Goal: Task Accomplishment & Management: Use online tool/utility

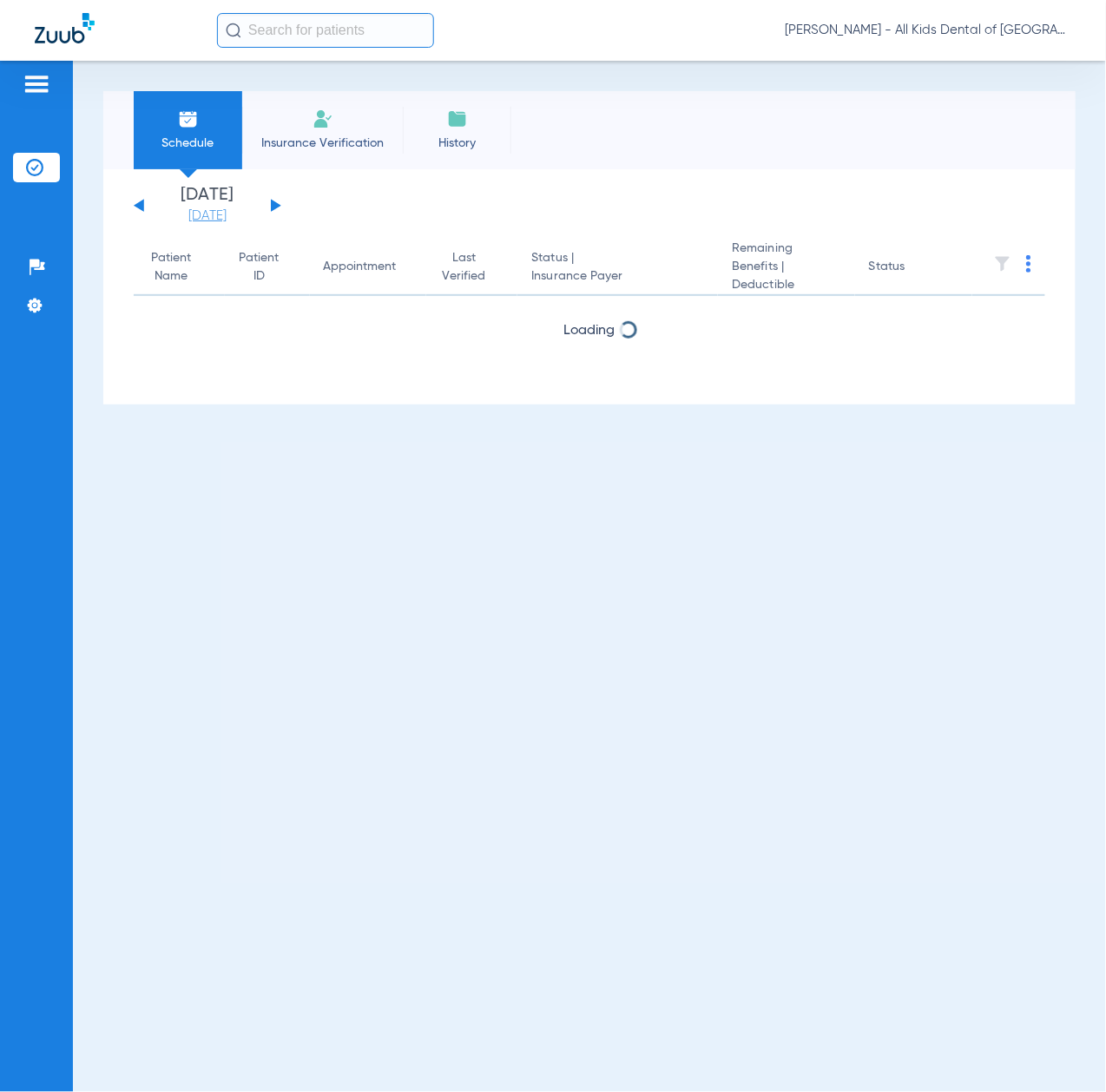
click at [200, 219] on link "[DATE]" at bounding box center [207, 216] width 104 height 17
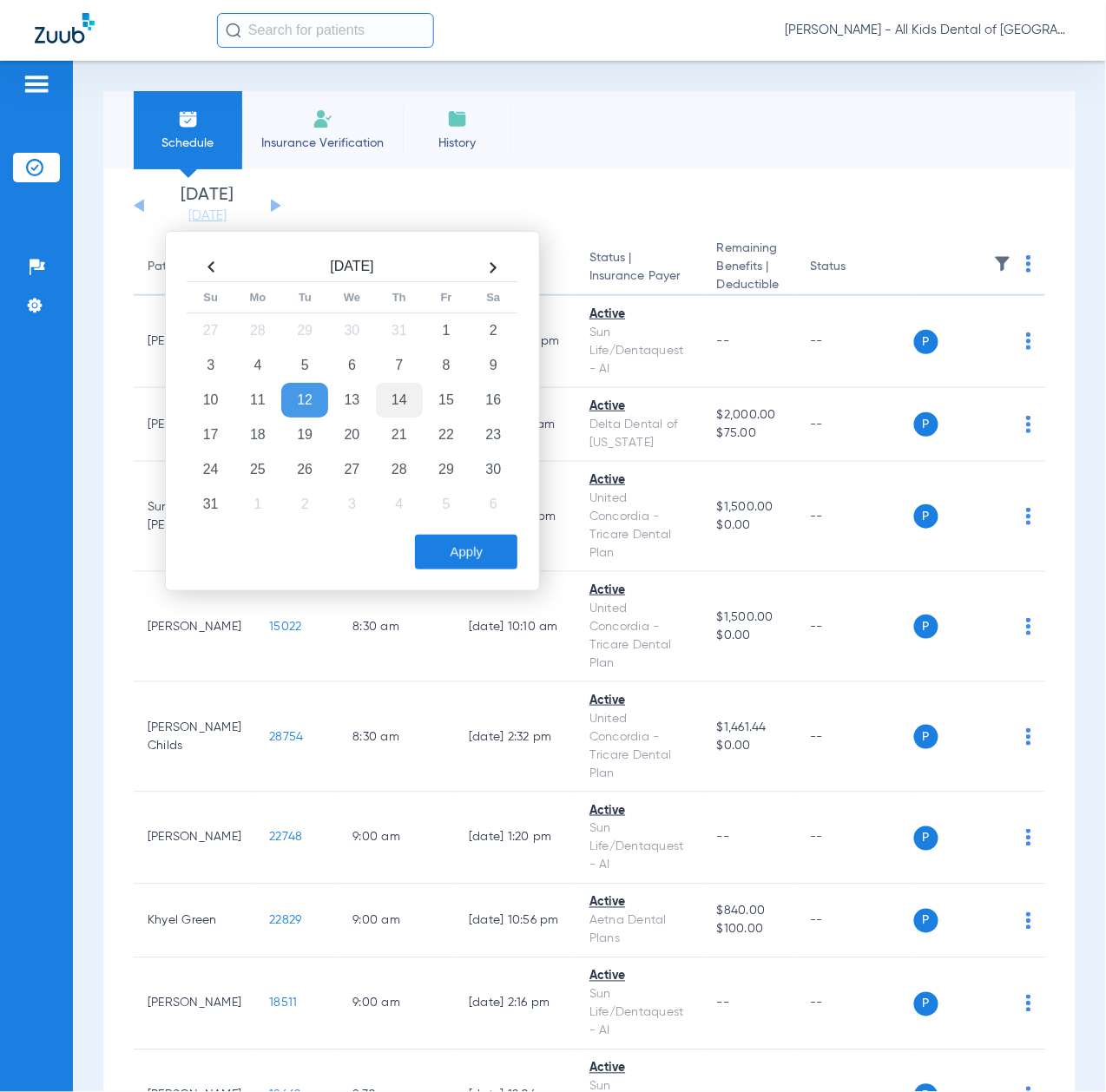
click at [396, 400] on td "14" at bounding box center [399, 400] width 47 height 34
click at [449, 559] on button "Apply" at bounding box center [466, 552] width 103 height 34
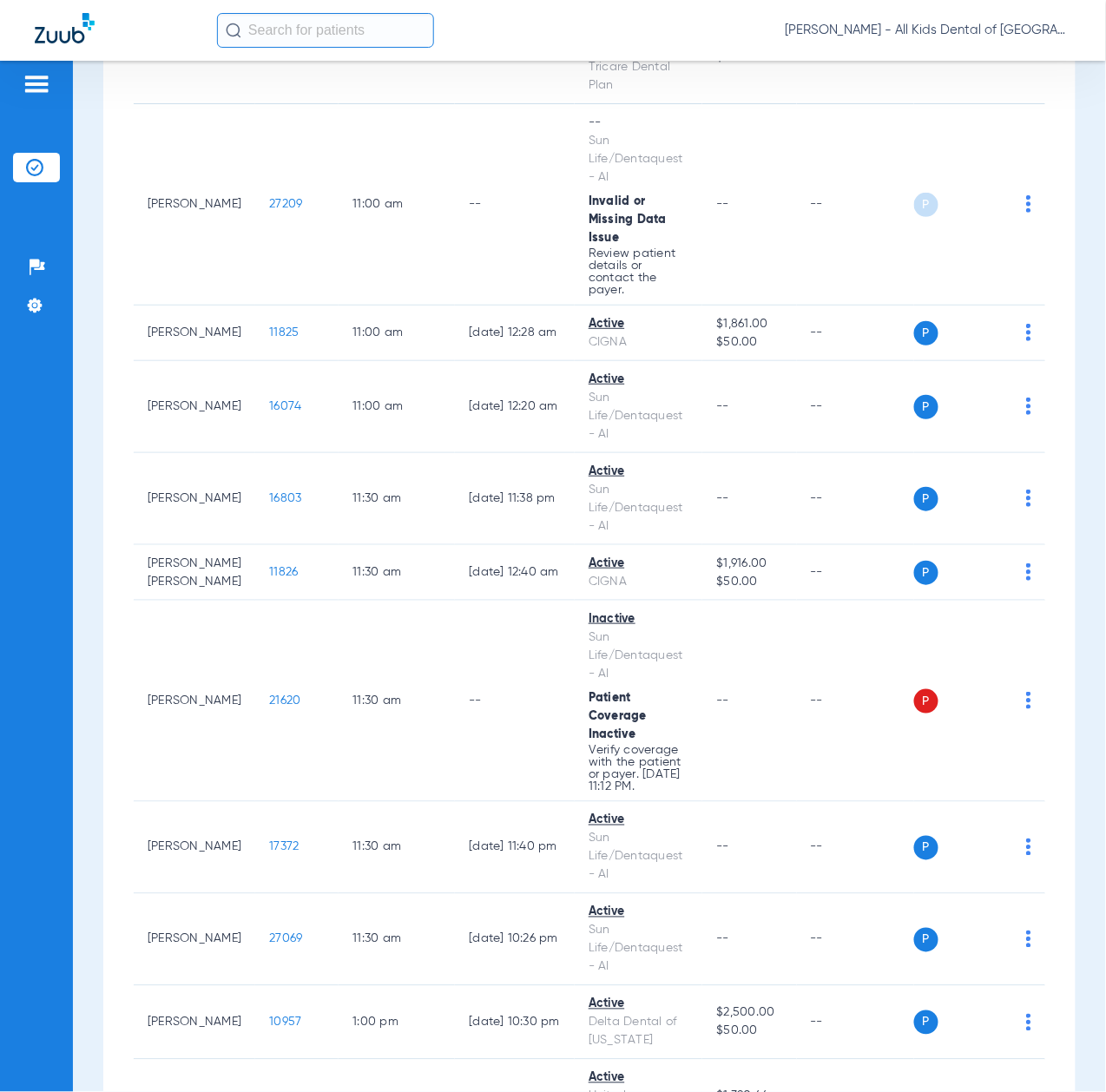
scroll to position [3473, 0]
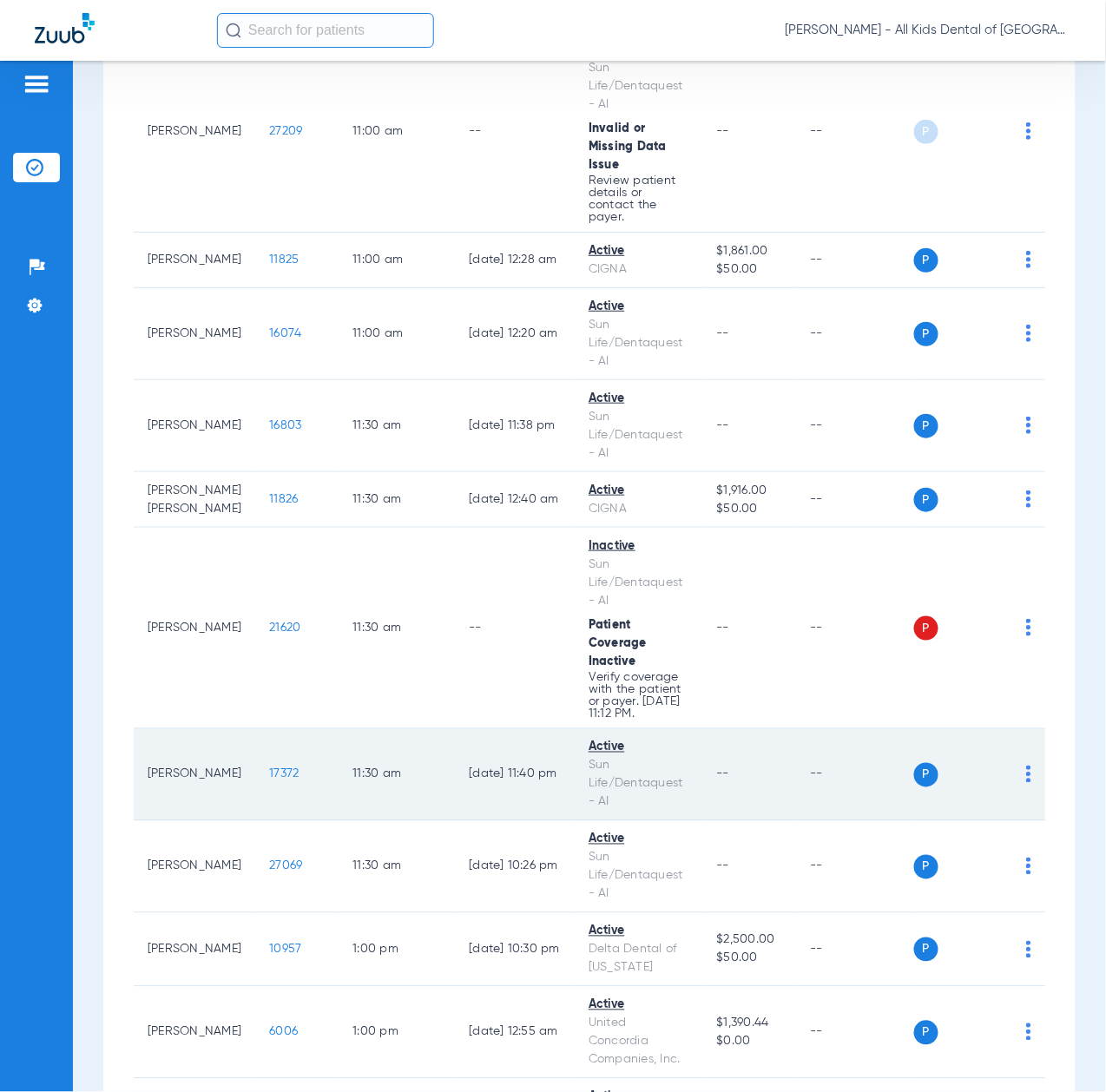
click at [269, 780] on span "17372" at bounding box center [284, 774] width 30 height 12
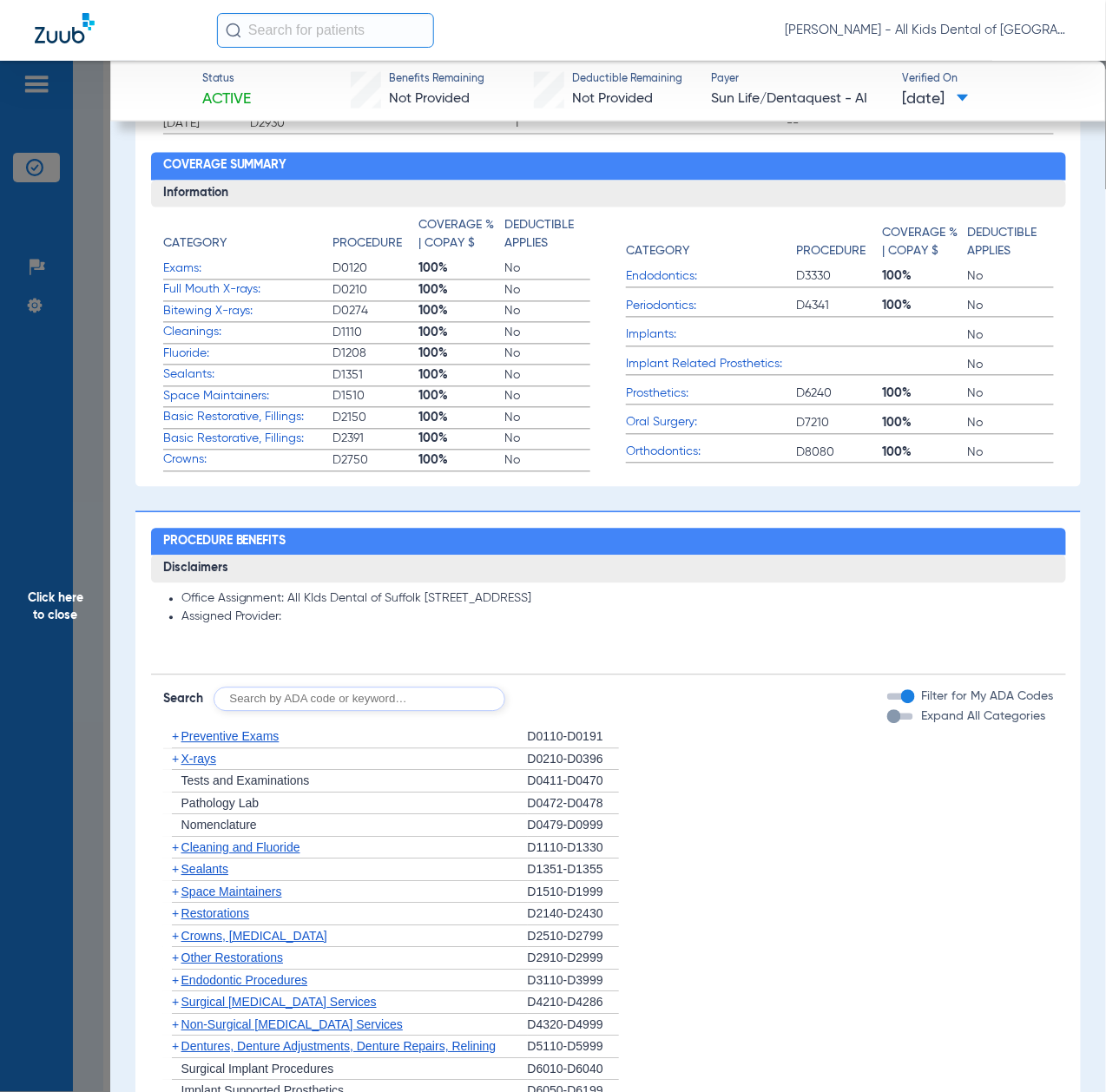
scroll to position [925, 0]
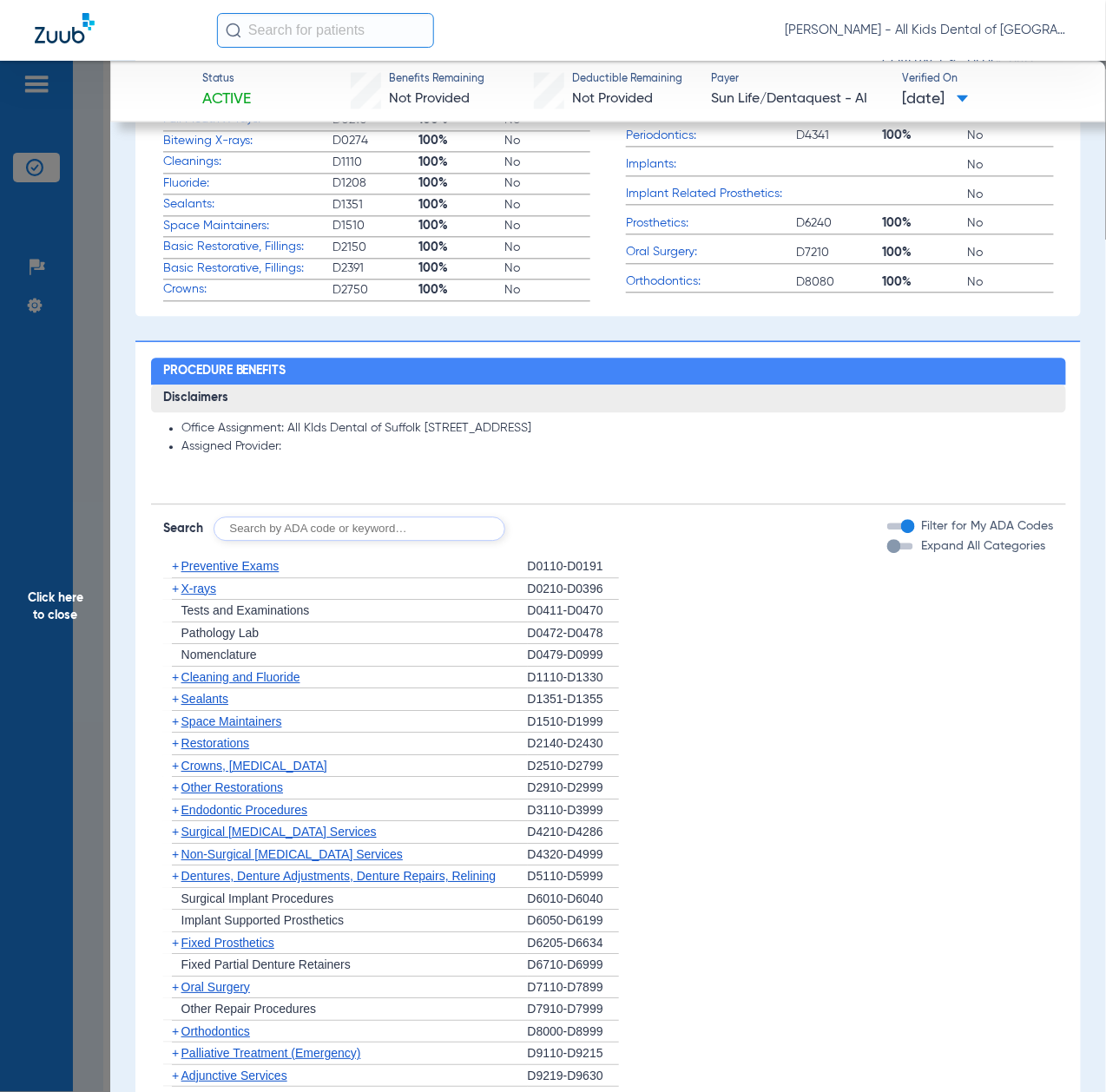
click at [396, 526] on input "text" at bounding box center [359, 529] width 292 height 24
paste input "D1206, D0330, D1351"
type input "D1206, D0330, D1351"
click button "Search" at bounding box center [571, 529] width 69 height 24
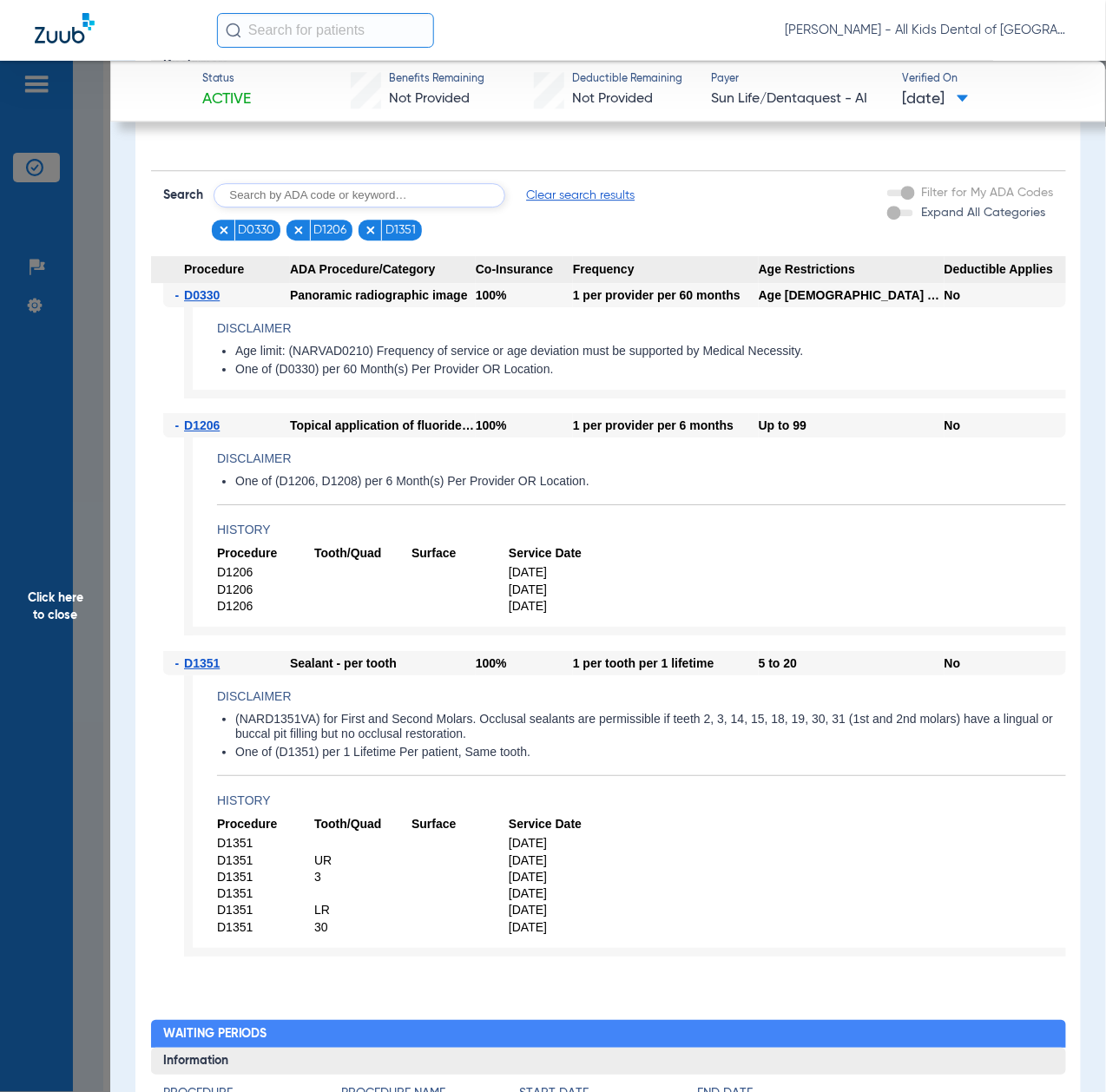
scroll to position [1272, 0]
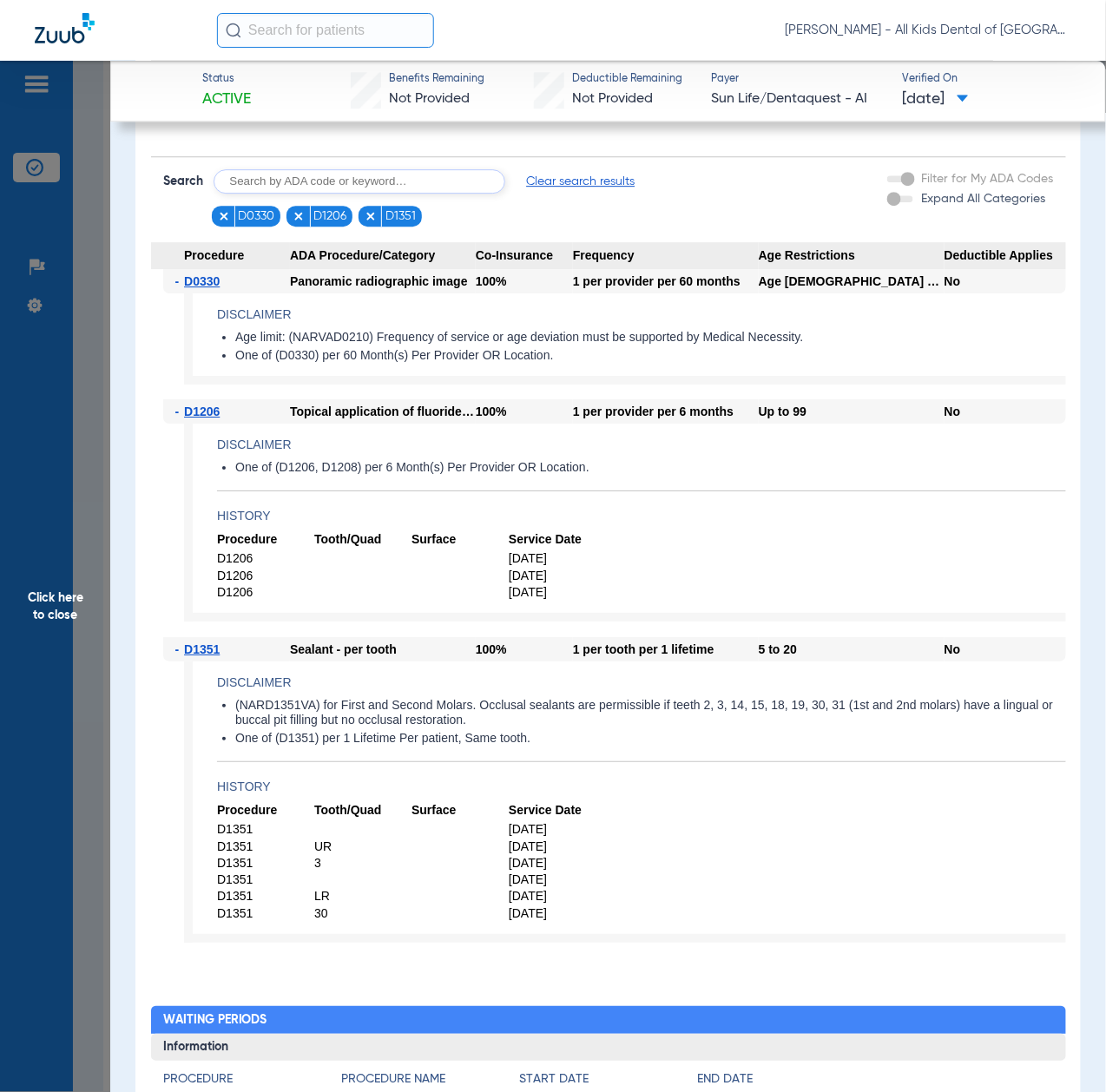
click at [56, 580] on span "Click here to close" at bounding box center [55, 607] width 111 height 1092
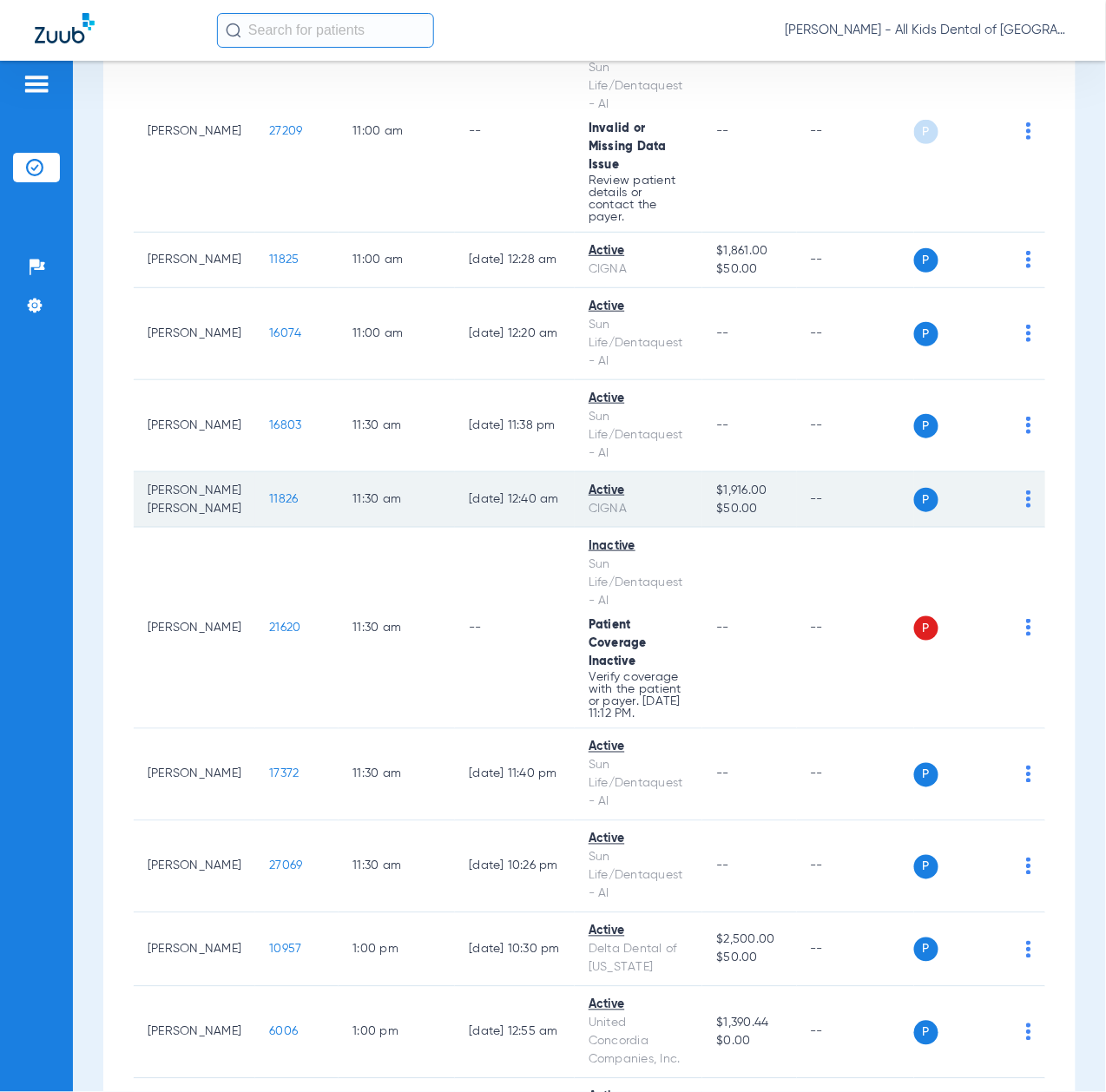
click at [257, 528] on td "11826" at bounding box center [297, 500] width 83 height 55
click at [269, 505] on span "11826" at bounding box center [284, 499] width 29 height 12
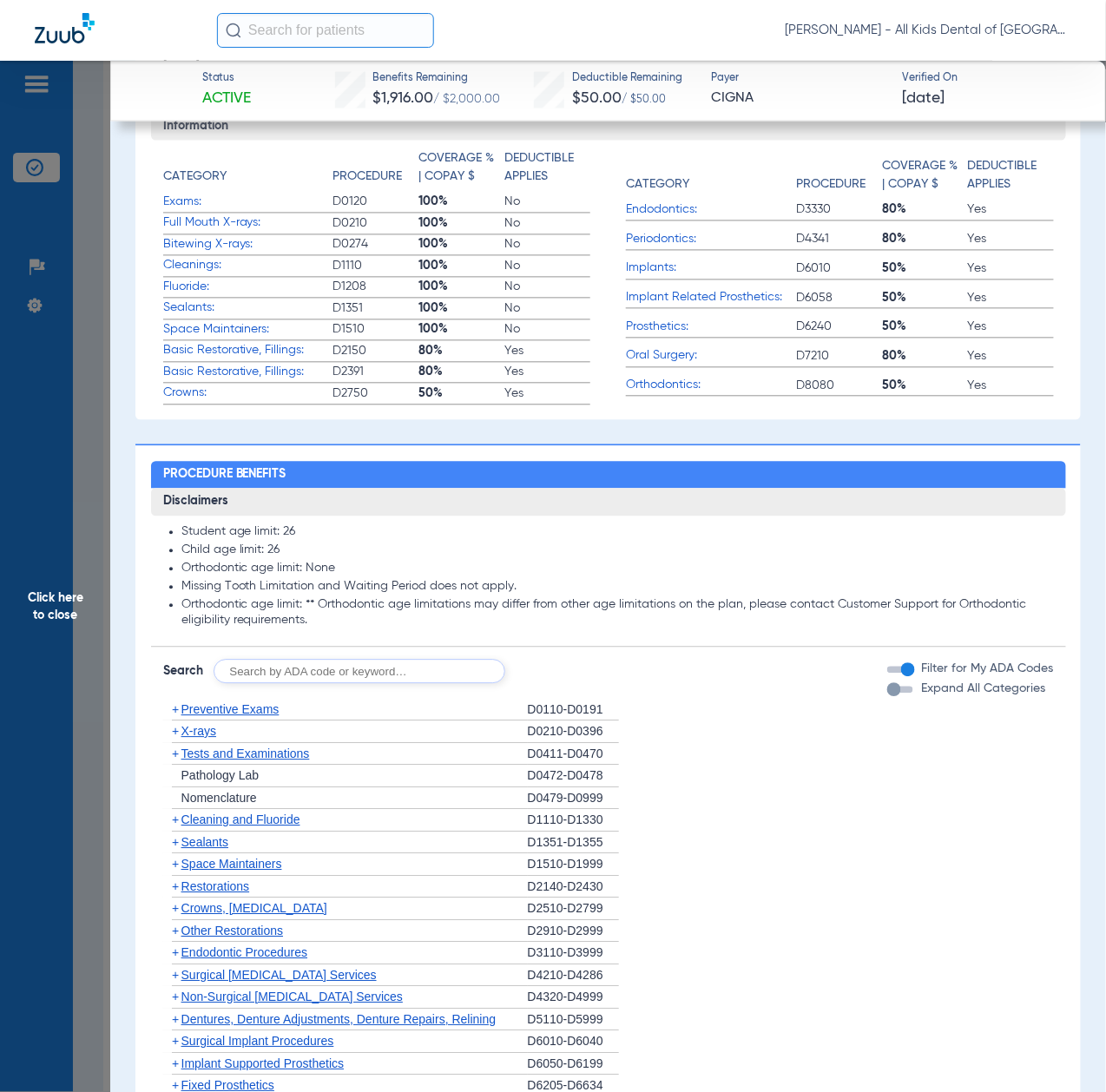
scroll to position [1042, 0]
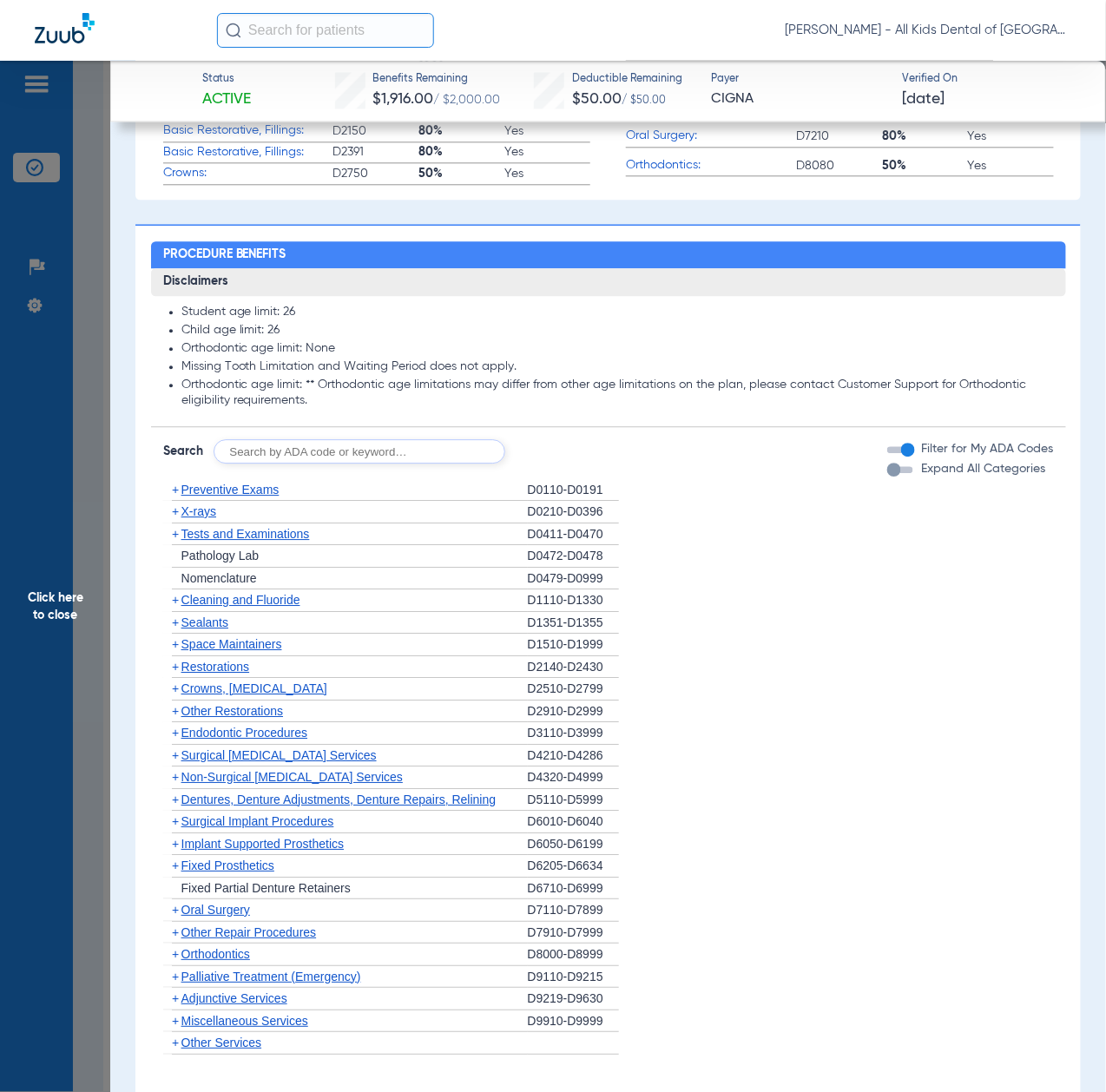
click at [361, 456] on input "text" at bounding box center [359, 451] width 292 height 24
paste input "D1206, D0330, D1351"
type input "D1206, D0330, D1351"
click button "Search" at bounding box center [571, 451] width 69 height 24
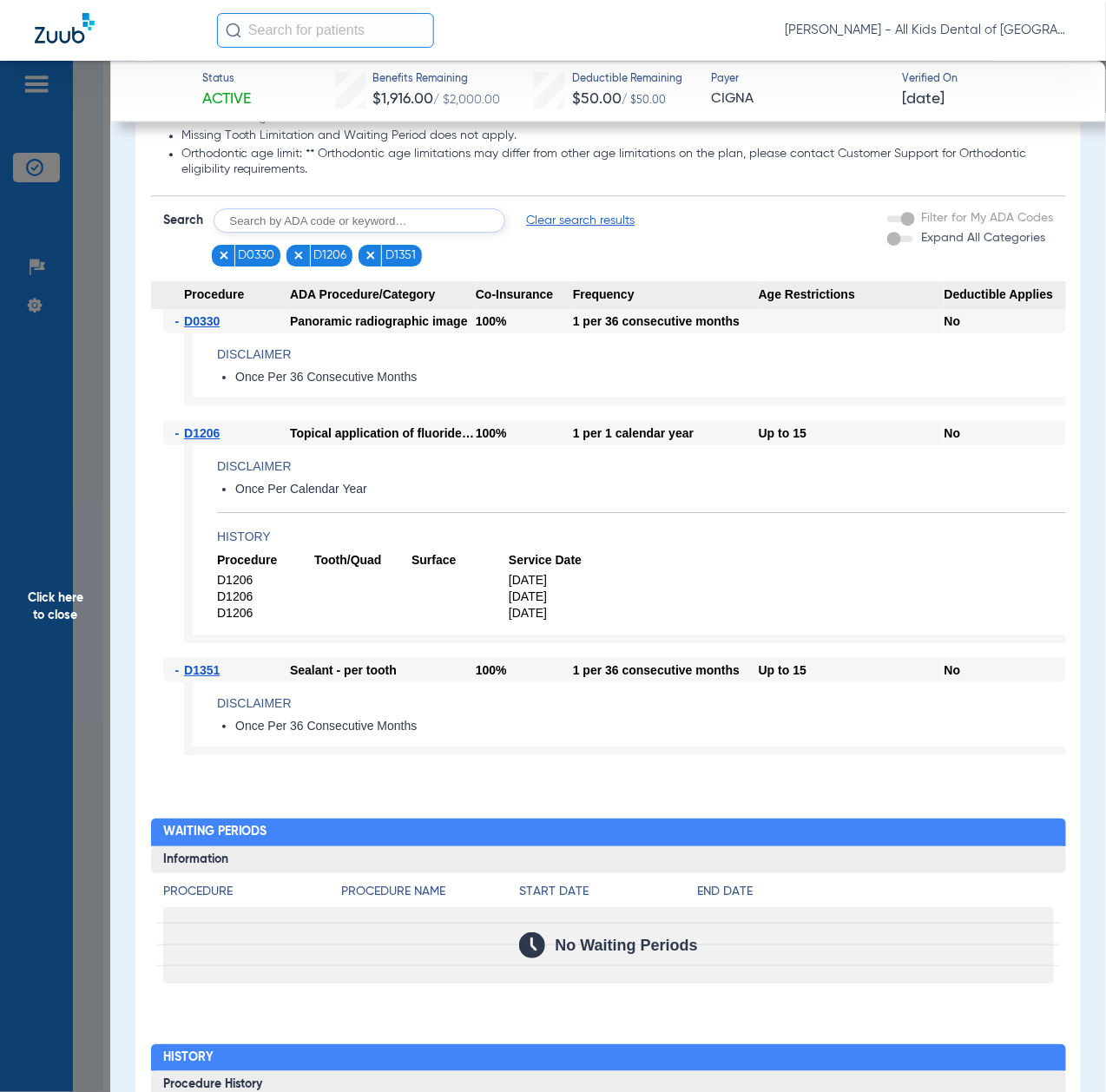
scroll to position [1389, 0]
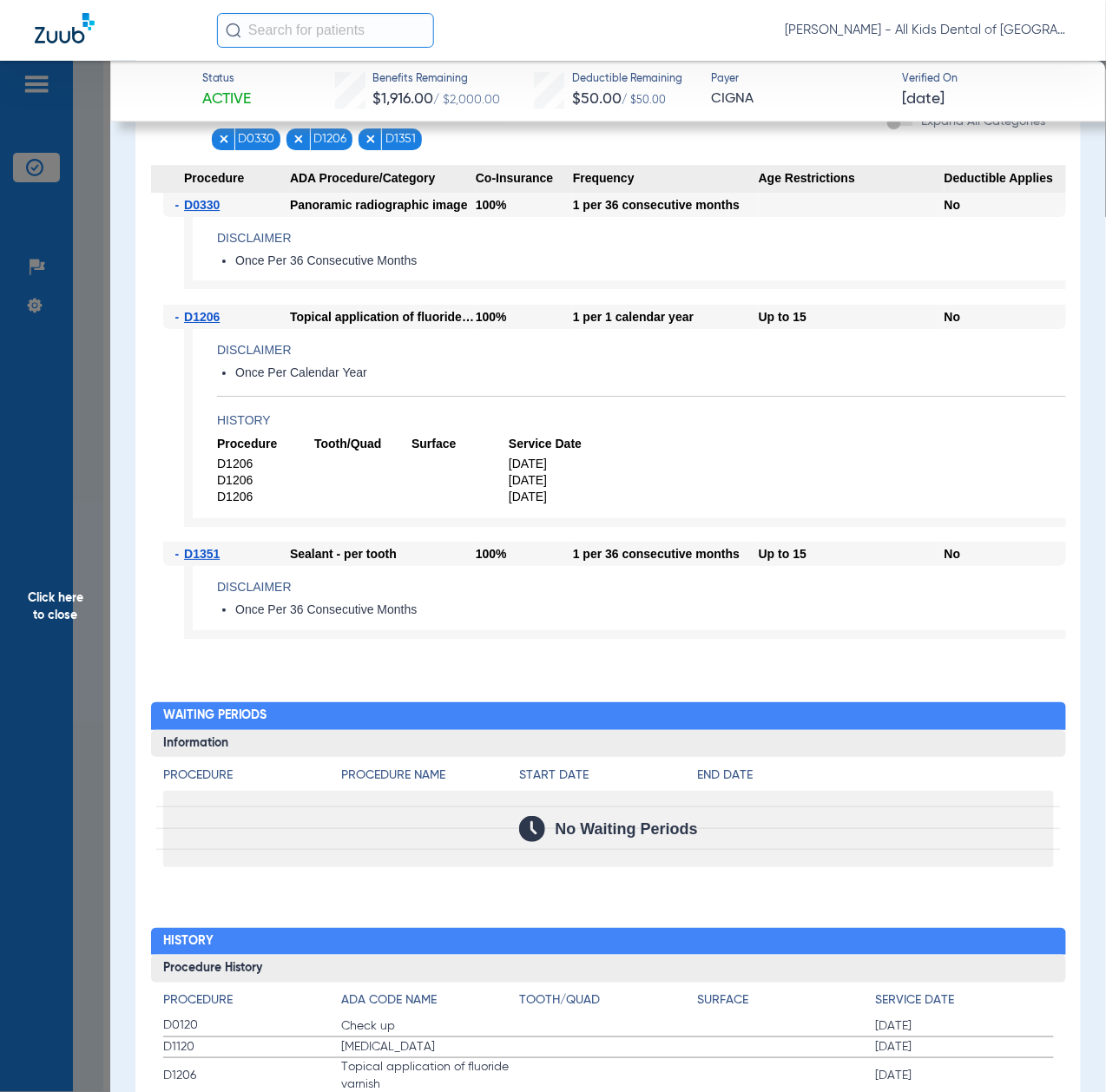
click at [45, 636] on span "Click here to close" at bounding box center [55, 607] width 111 height 1092
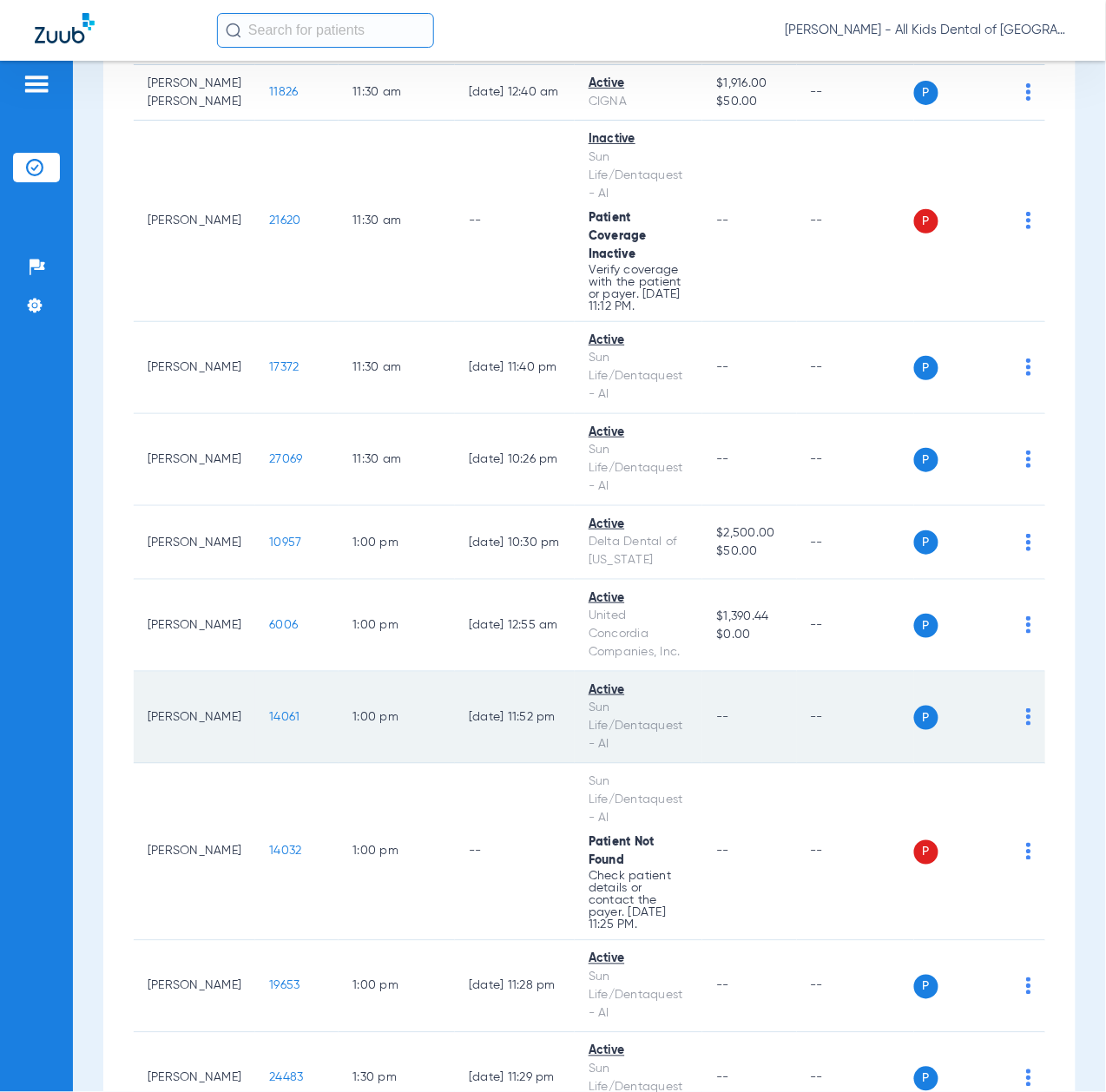
scroll to position [3935, 0]
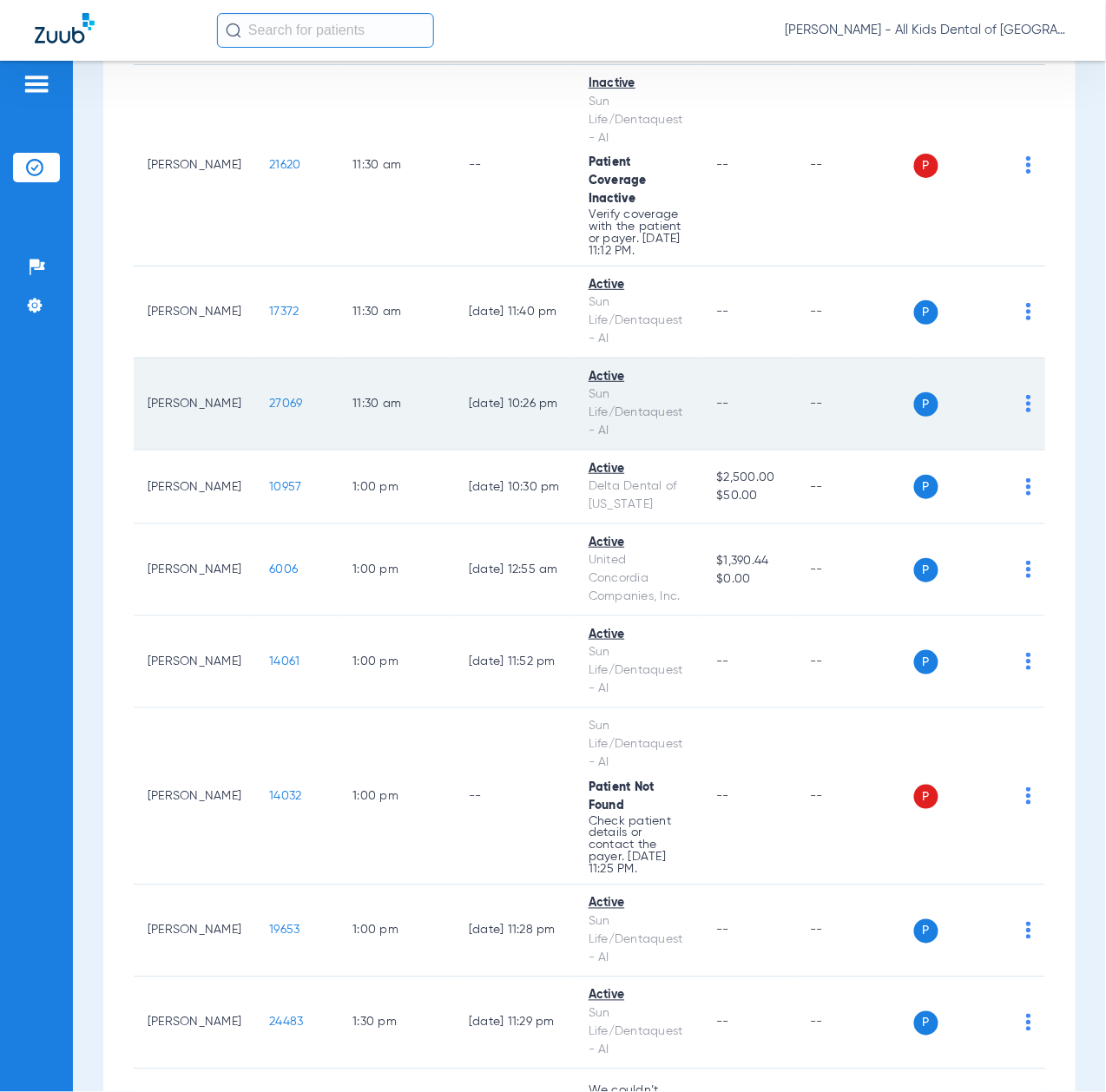
click at [269, 410] on span "27069" at bounding box center [286, 403] width 33 height 12
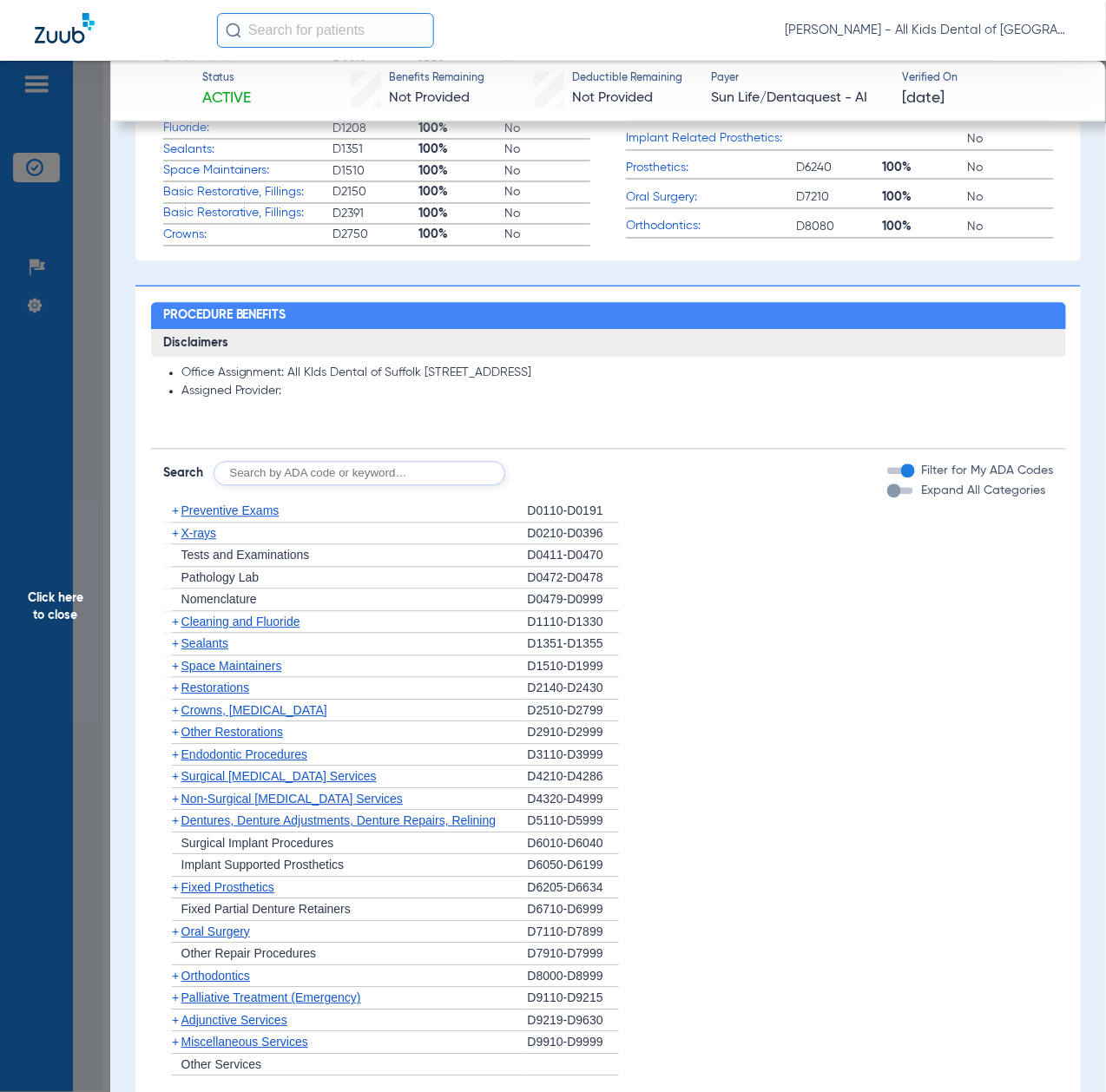
scroll to position [925, 0]
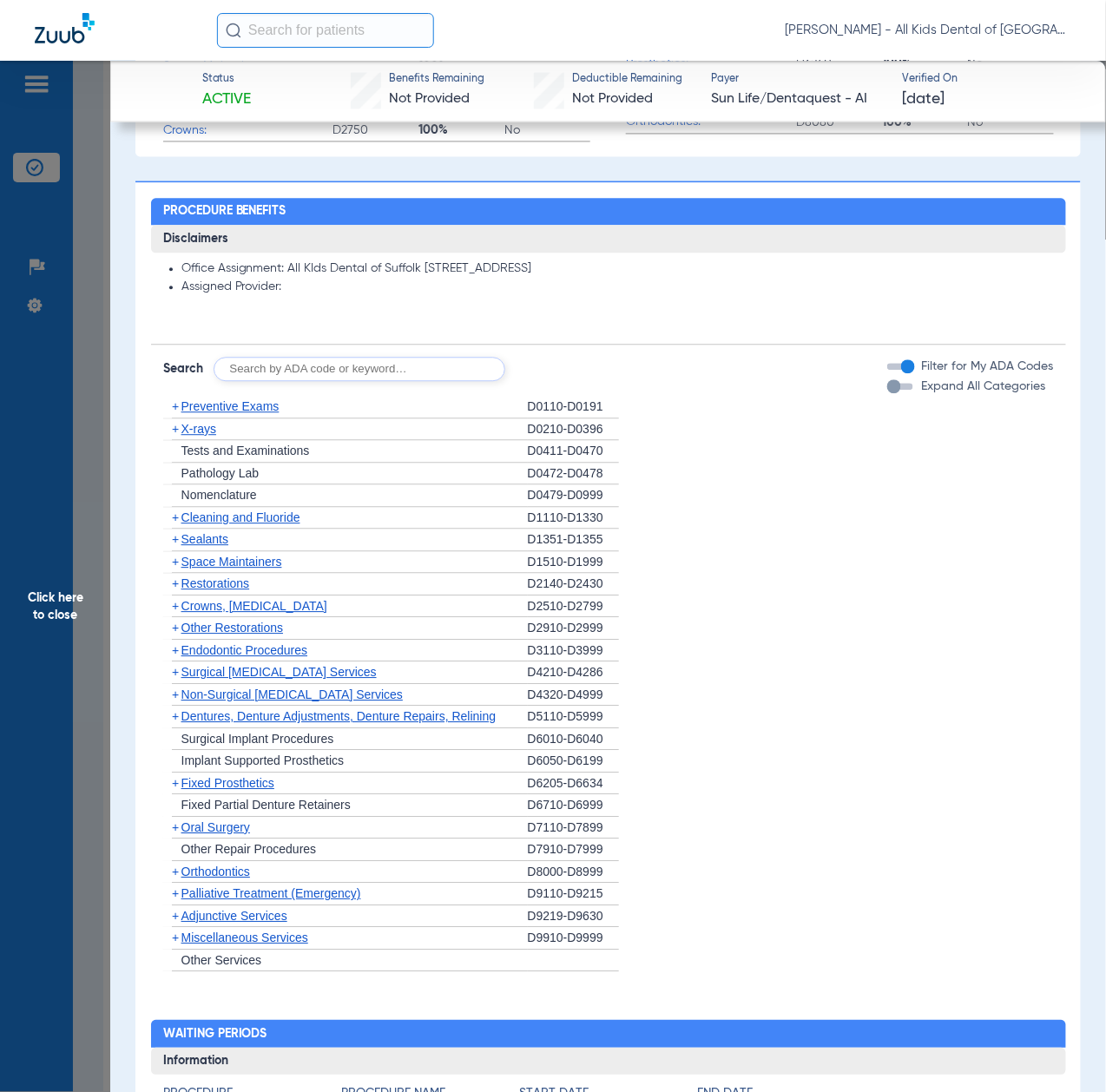
click at [379, 366] on input "text" at bounding box center [359, 368] width 292 height 24
paste input "D1206, D0330, D1351"
type input "D1206, D0330, D1351"
click button "Search" at bounding box center [571, 368] width 69 height 24
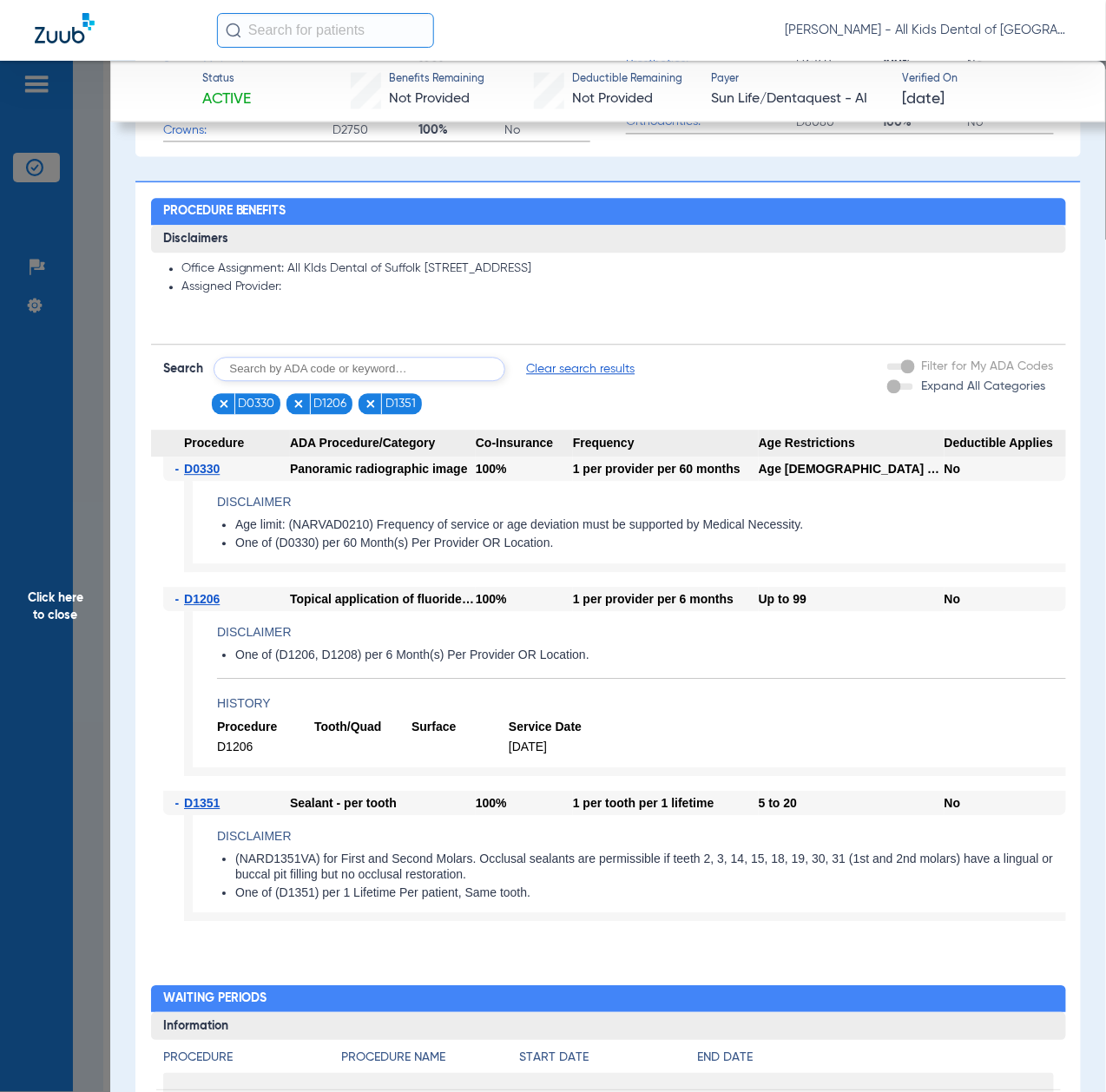
scroll to position [1264, 0]
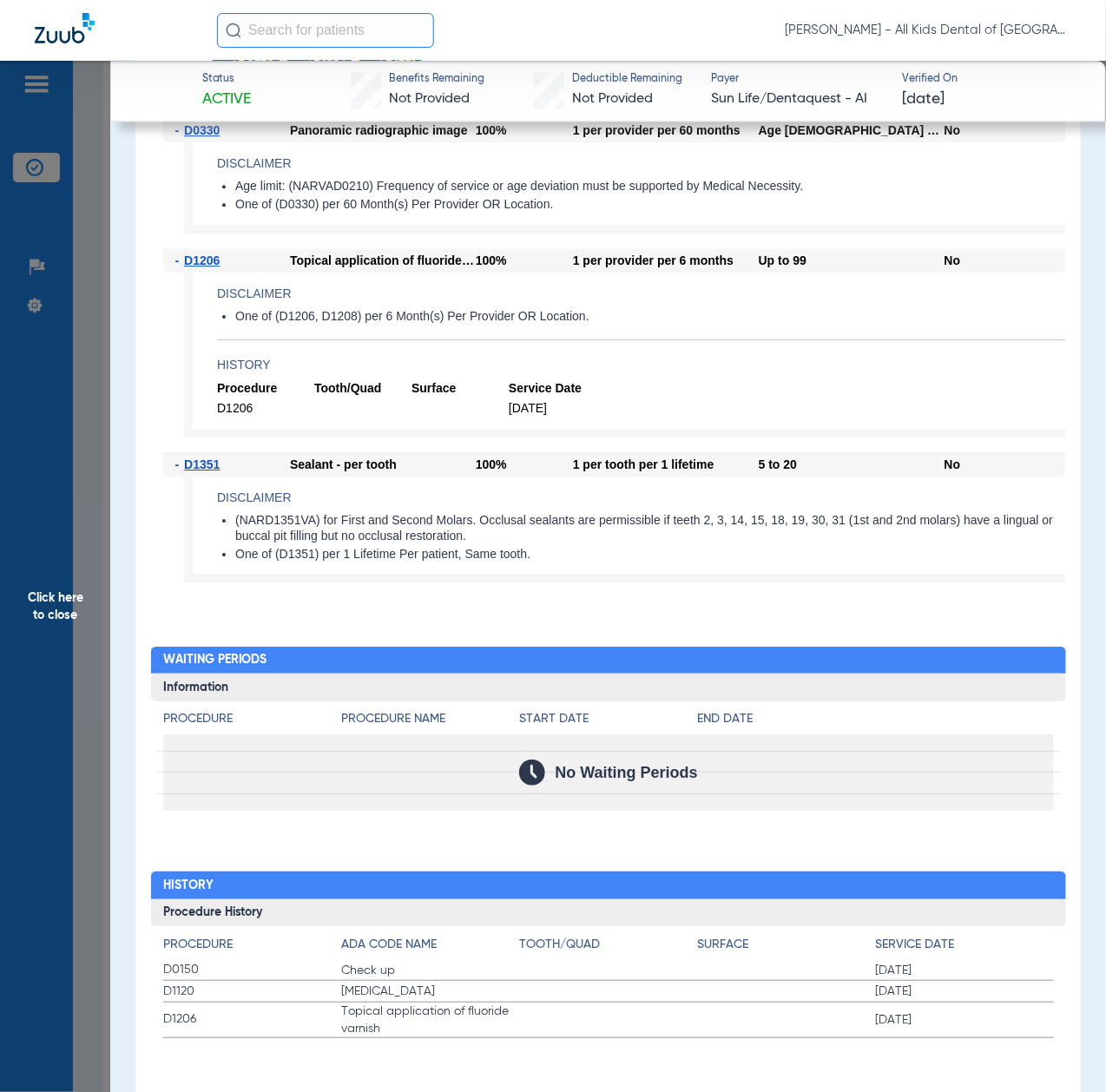
click at [104, 639] on span "Click here to close" at bounding box center [55, 607] width 111 height 1092
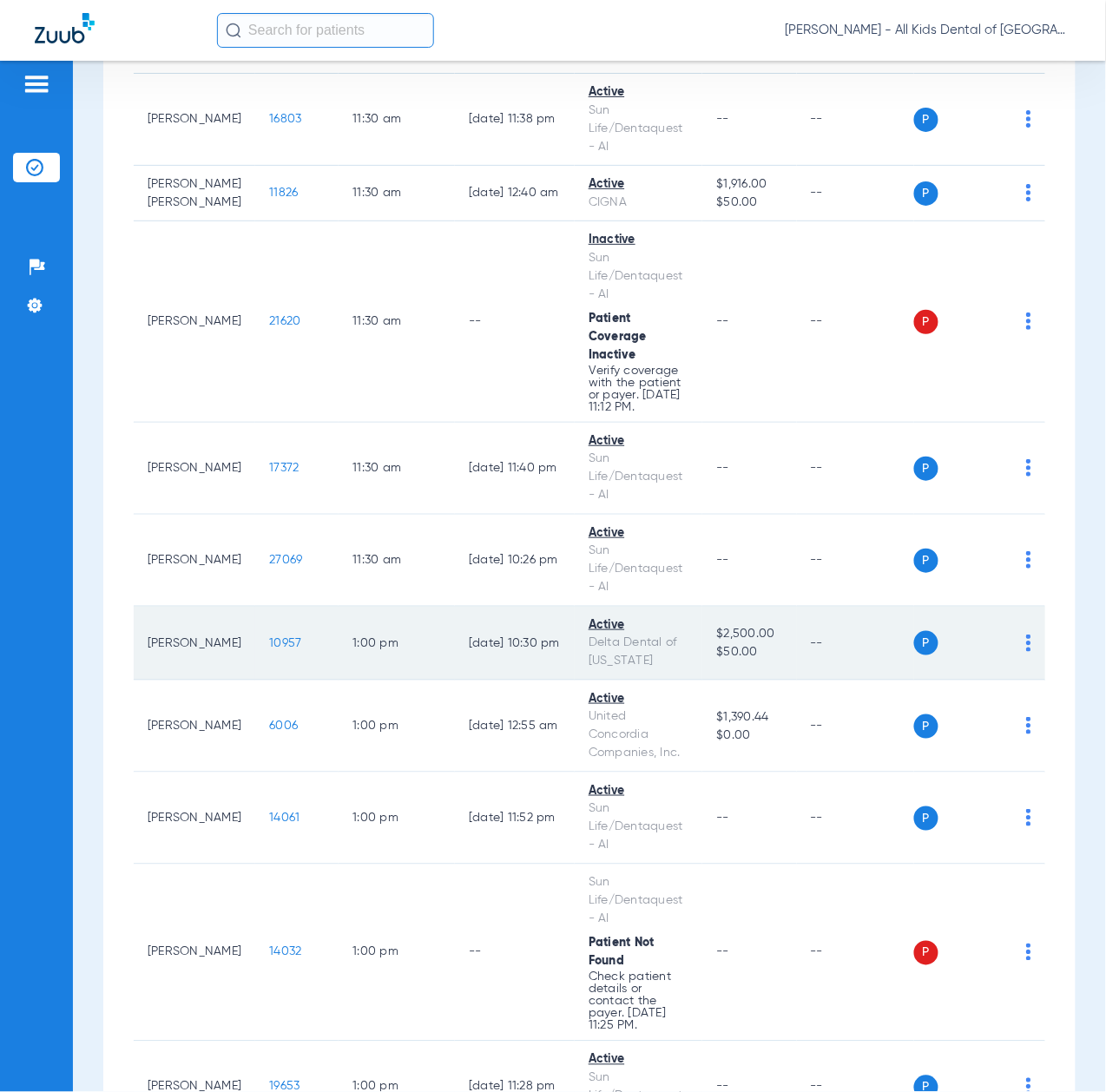
scroll to position [3820, 0]
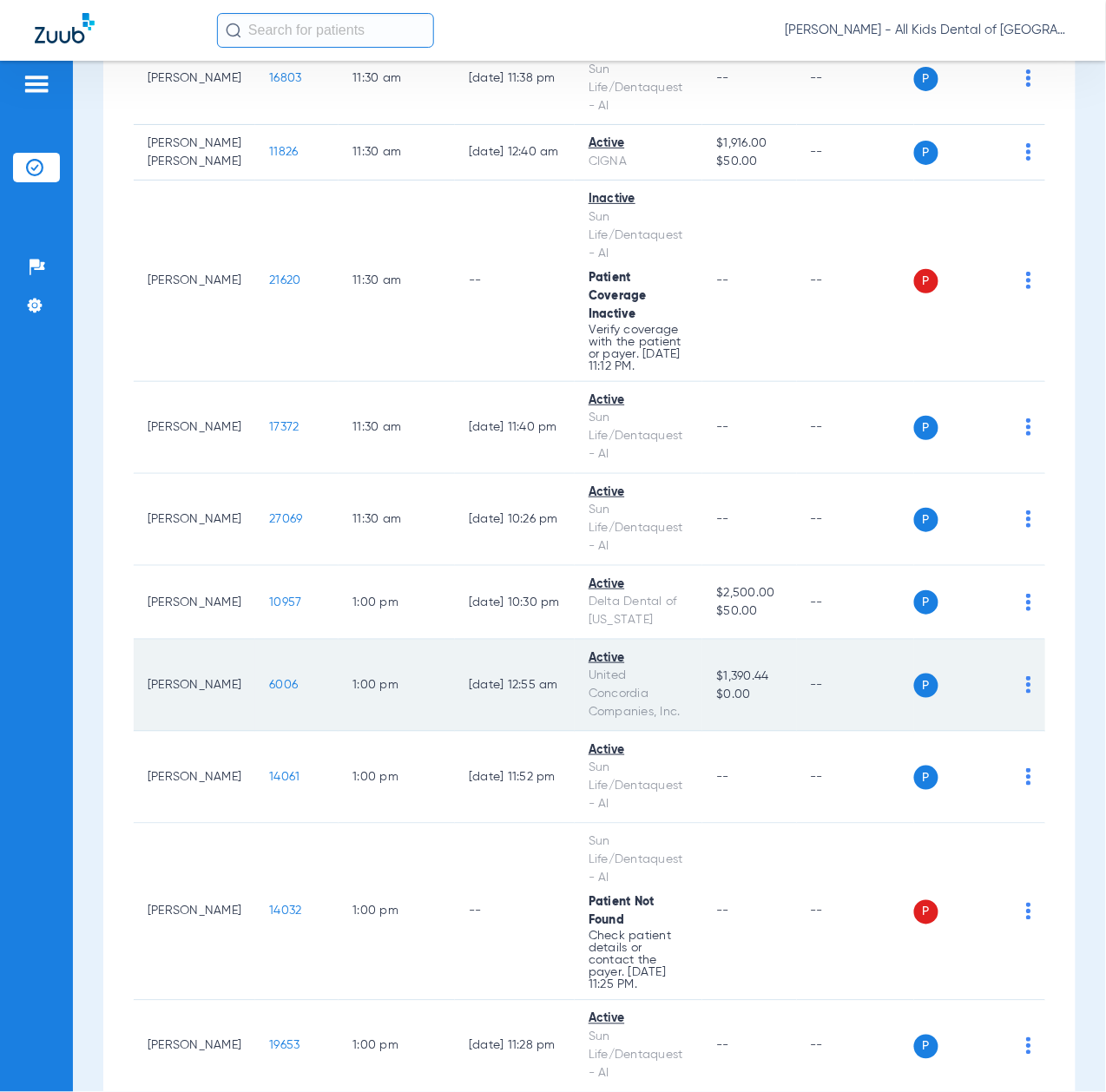
click at [269, 691] on span "6006" at bounding box center [284, 685] width 29 height 12
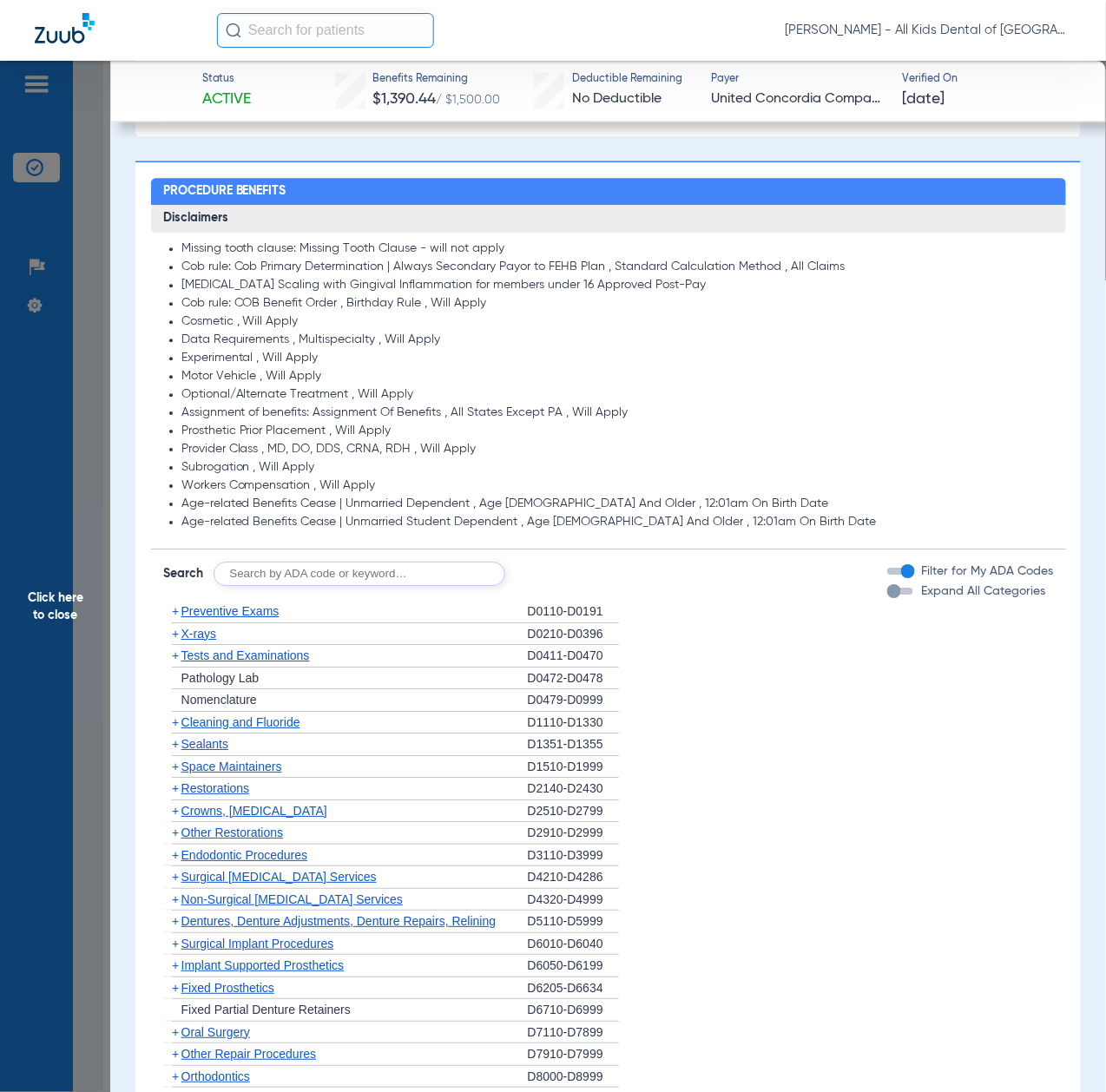
scroll to position [1157, 0]
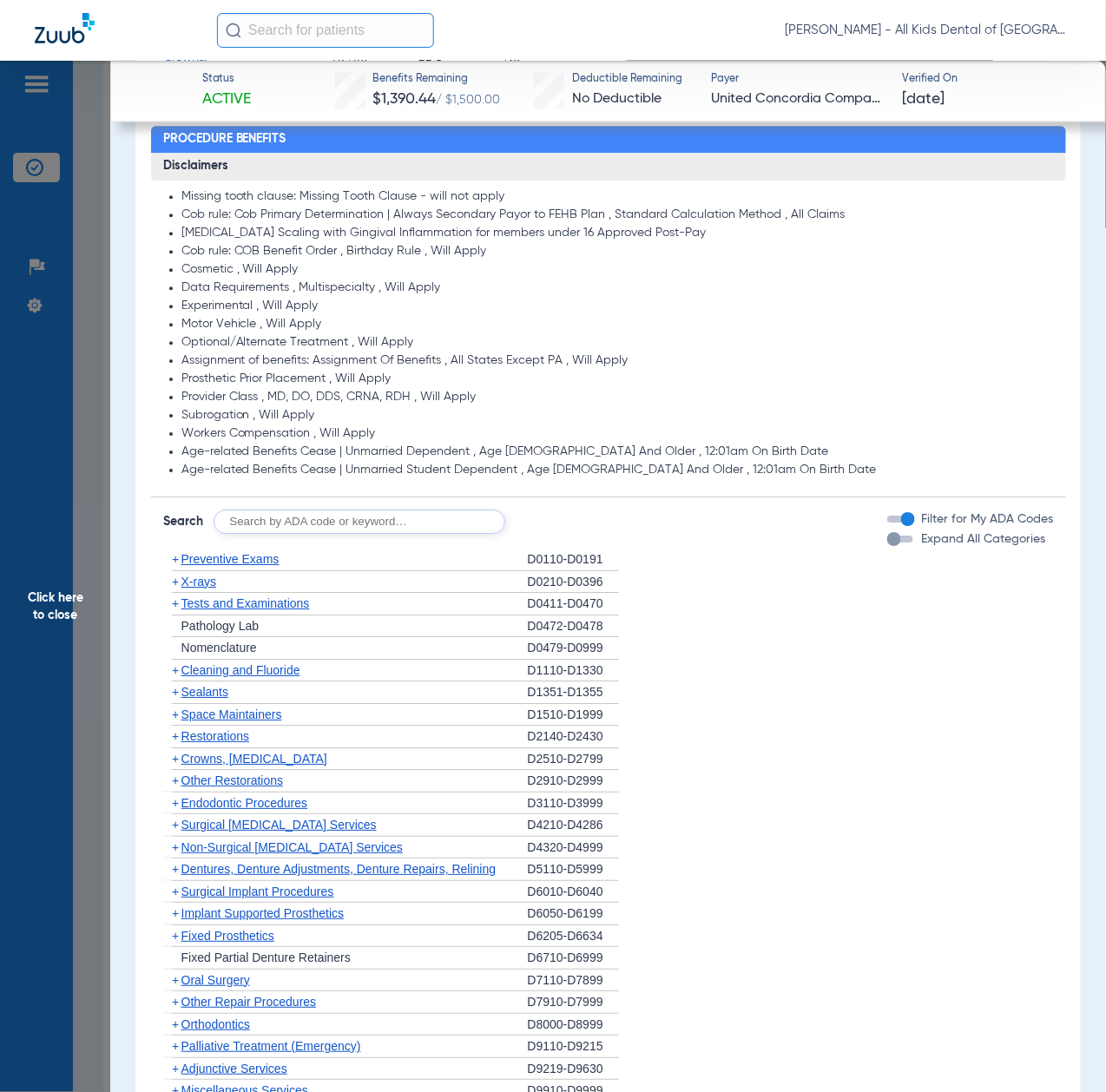
click at [386, 515] on input "text" at bounding box center [359, 522] width 292 height 24
paste input "D1206, D0330, D1351"
type input "D1206, D0330, D1351"
click button "Search" at bounding box center [571, 522] width 69 height 24
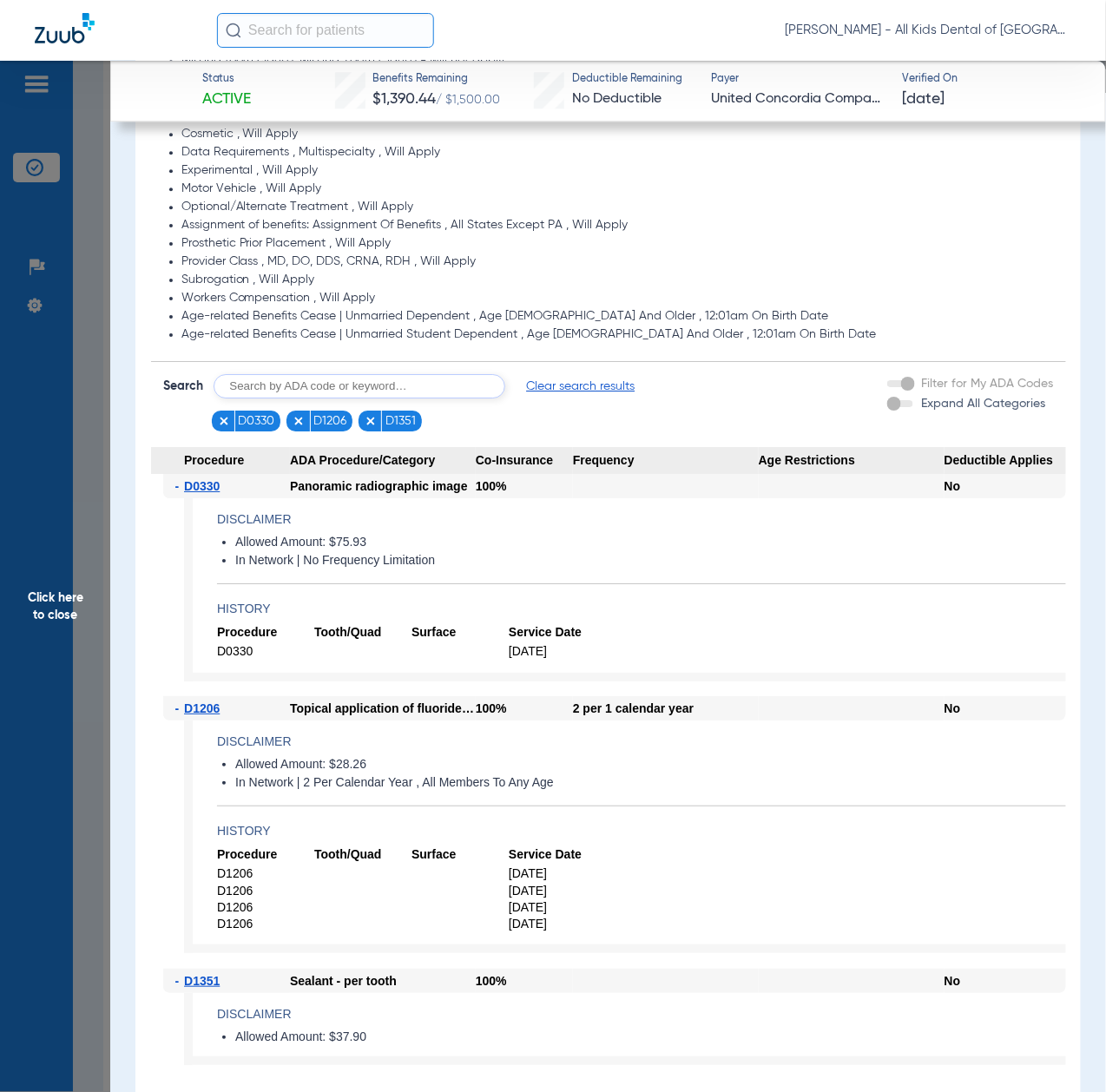
scroll to position [1505, 0]
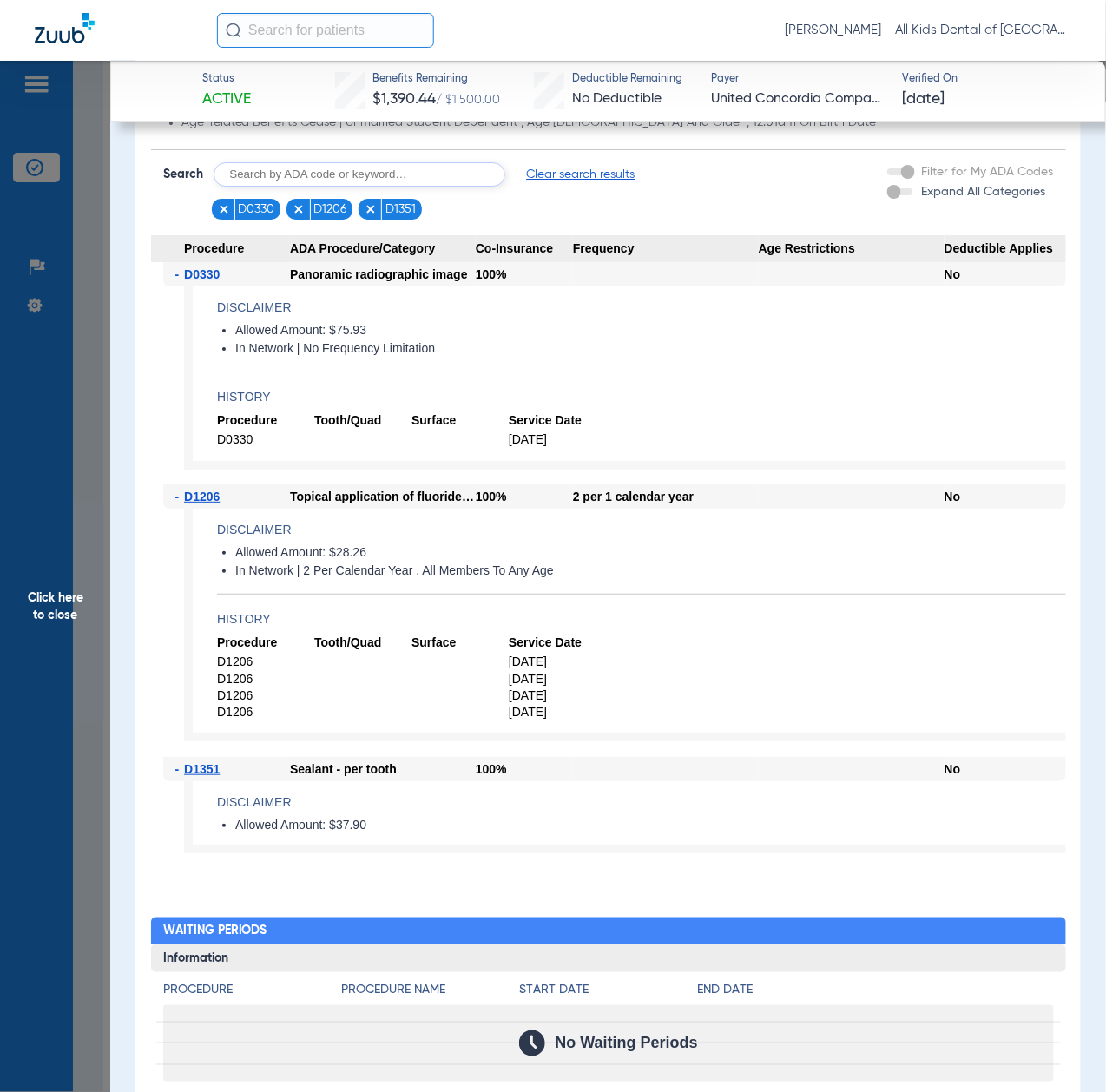
click at [54, 675] on span "Click here to close" at bounding box center [55, 607] width 111 height 1092
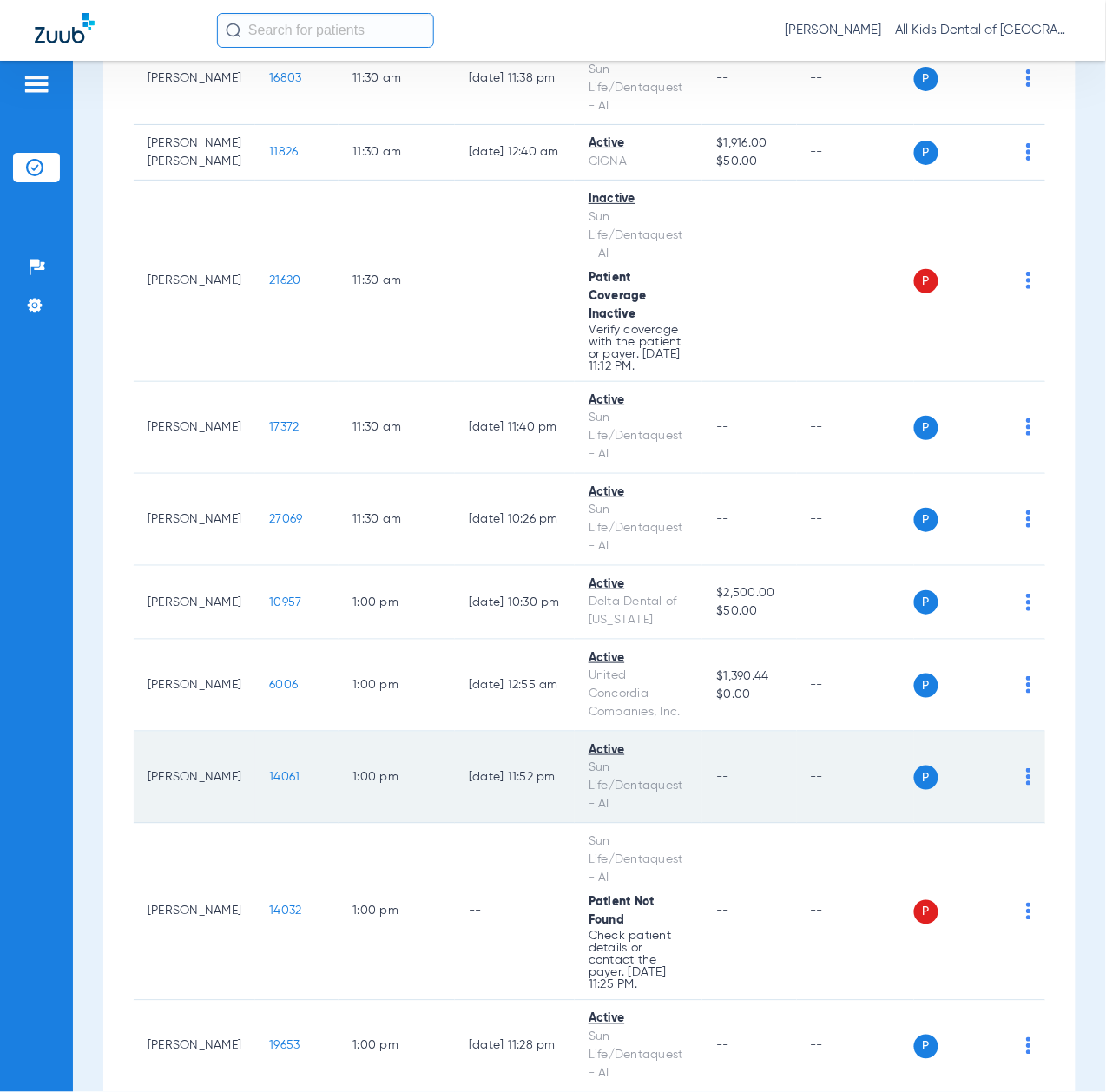
click at [269, 783] on span "14061" at bounding box center [285, 776] width 31 height 12
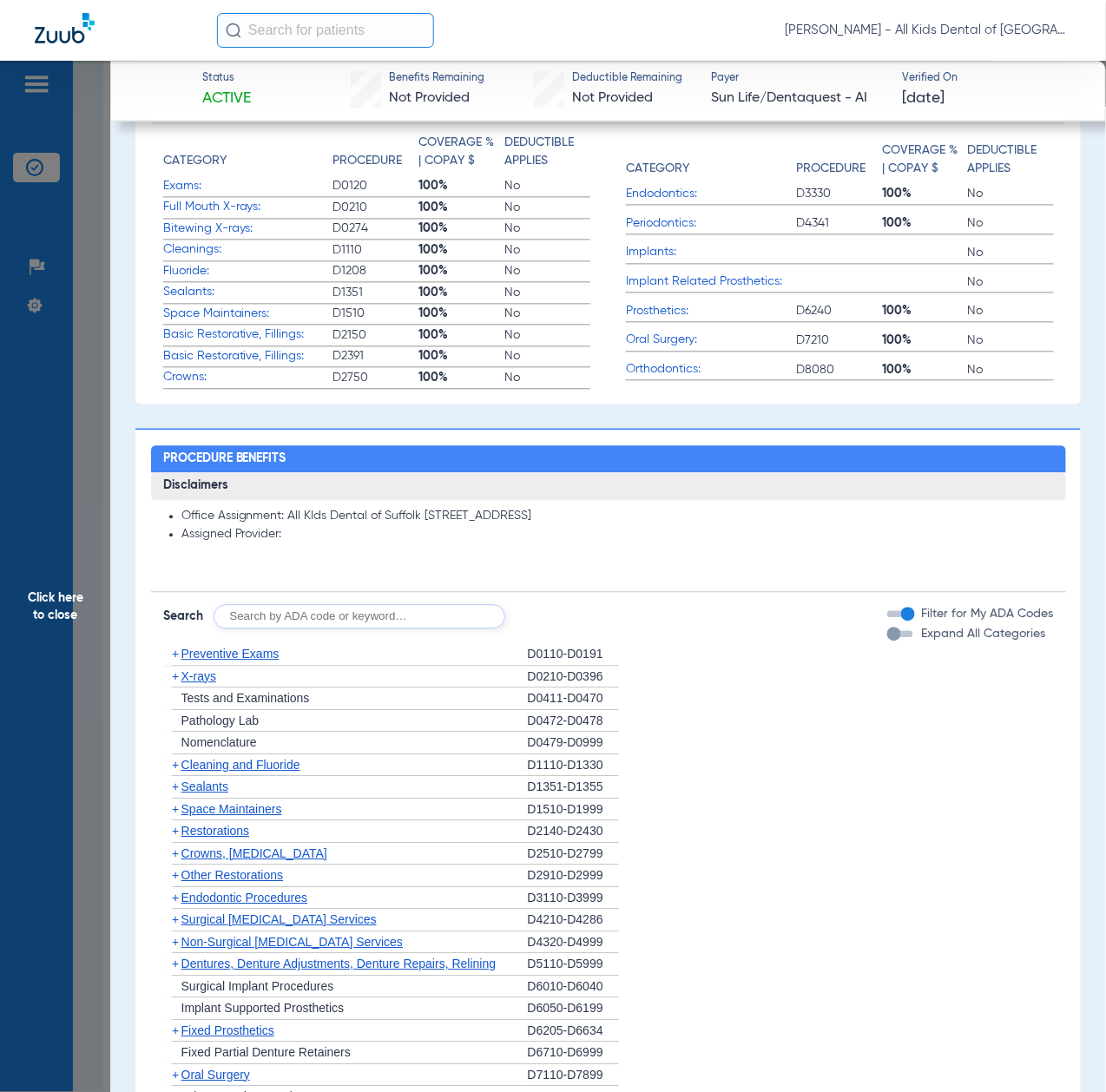
scroll to position [1042, 0]
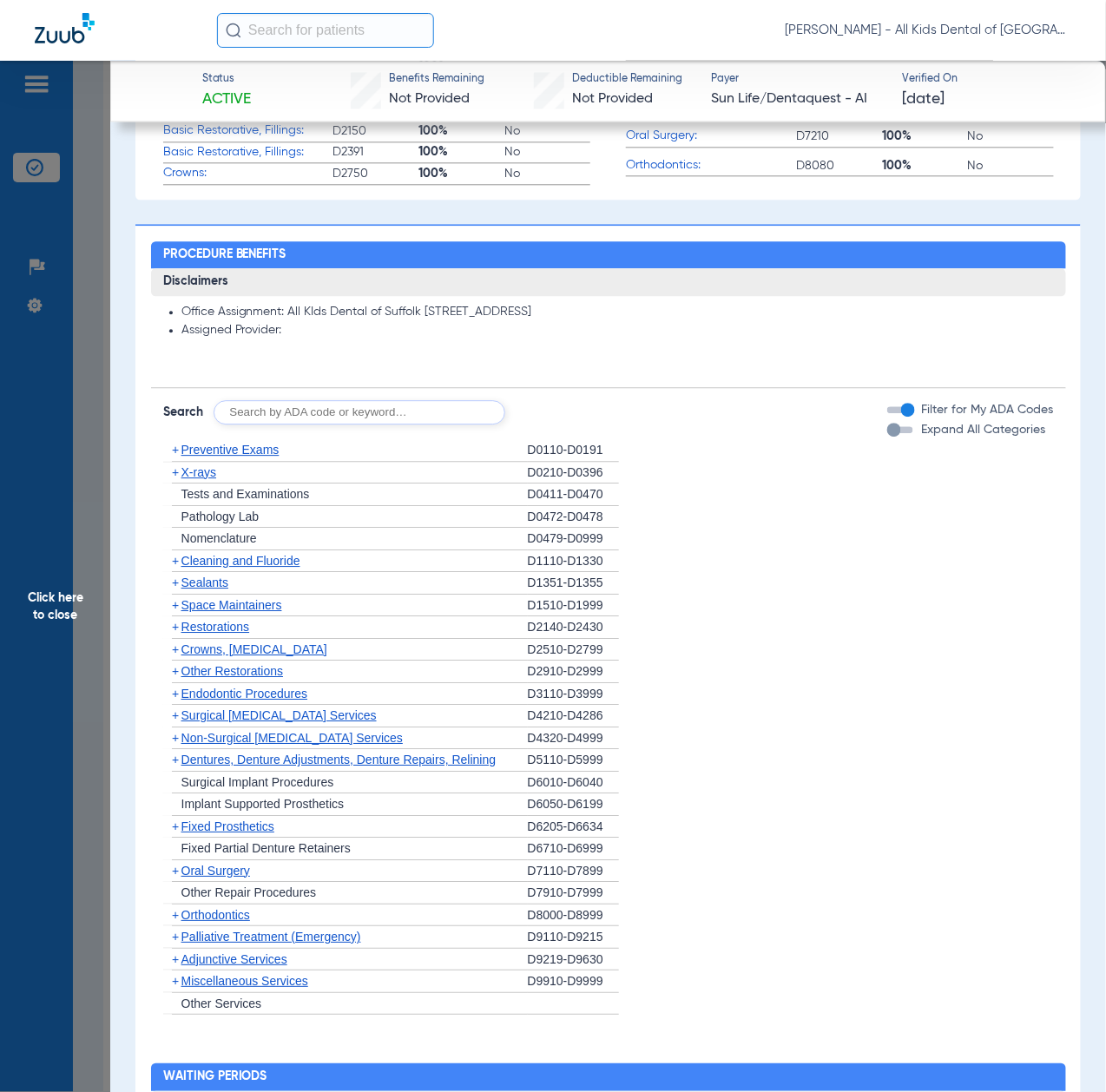
click at [386, 412] on input "text" at bounding box center [359, 412] width 292 height 24
paste input "D1206, D0330, D1351"
type input "D1206, D0330, D1351"
click button "Search" at bounding box center [571, 412] width 69 height 24
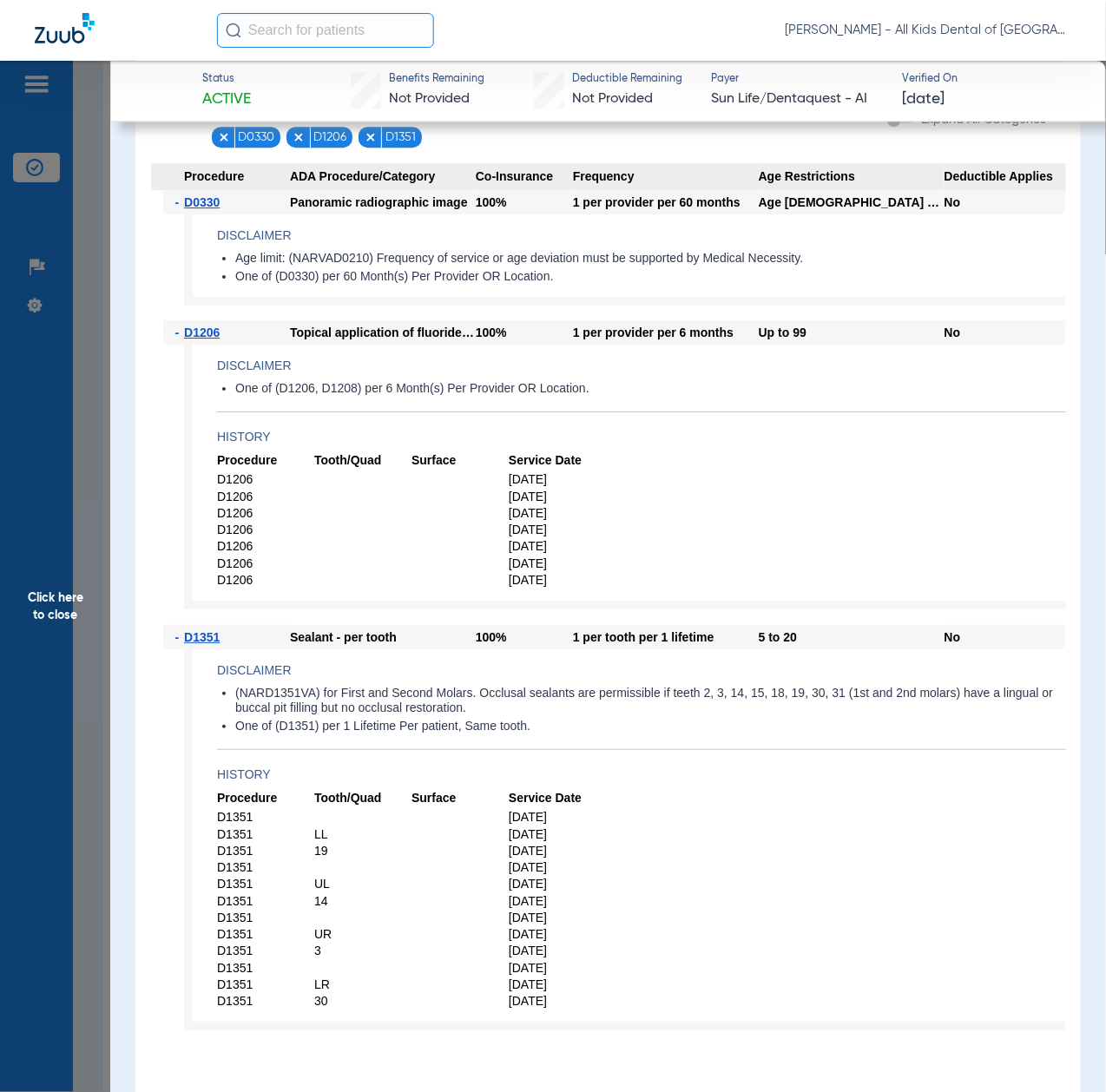
scroll to position [1389, 0]
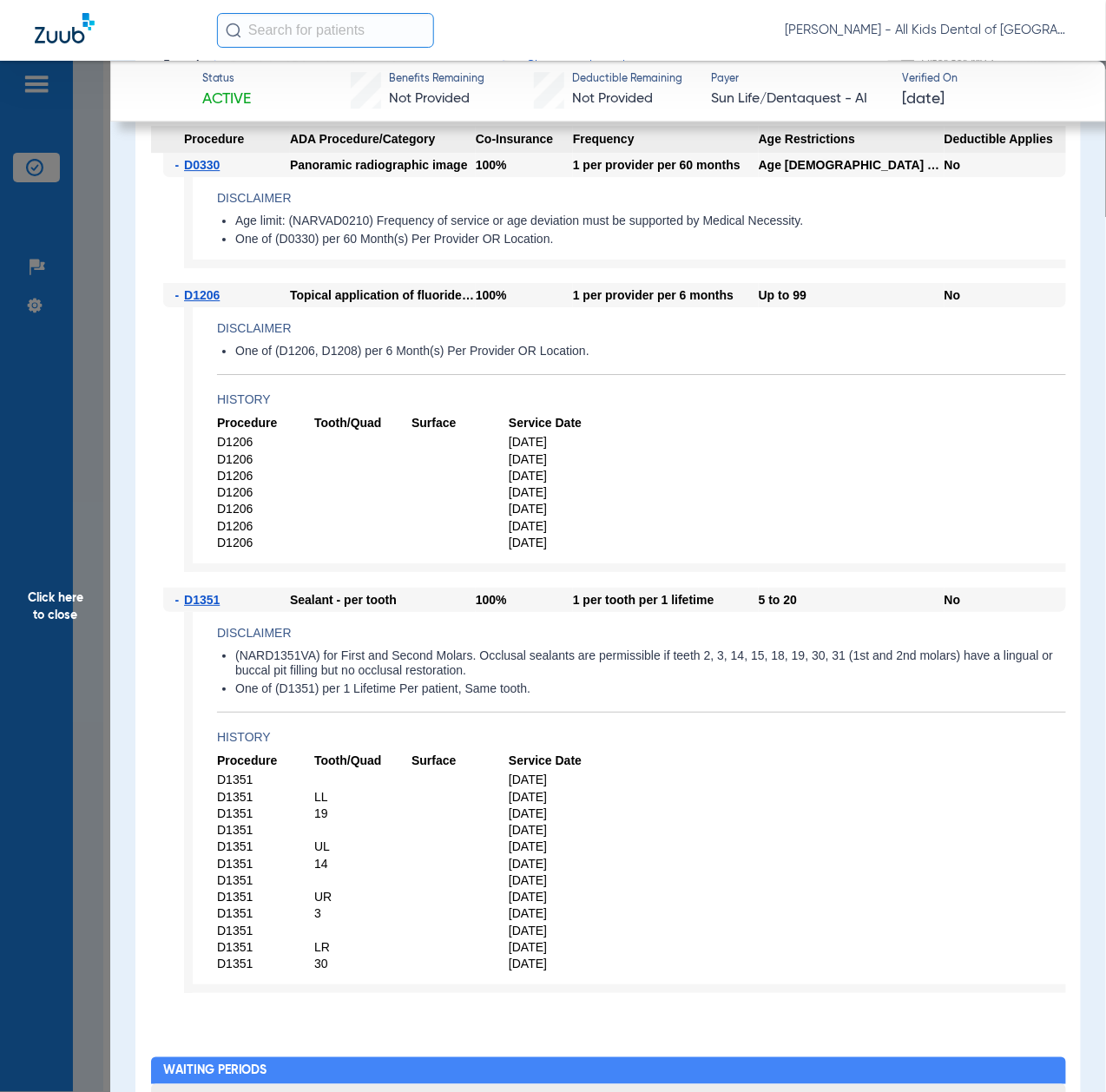
click at [94, 554] on span "Click here to close" at bounding box center [55, 607] width 111 height 1092
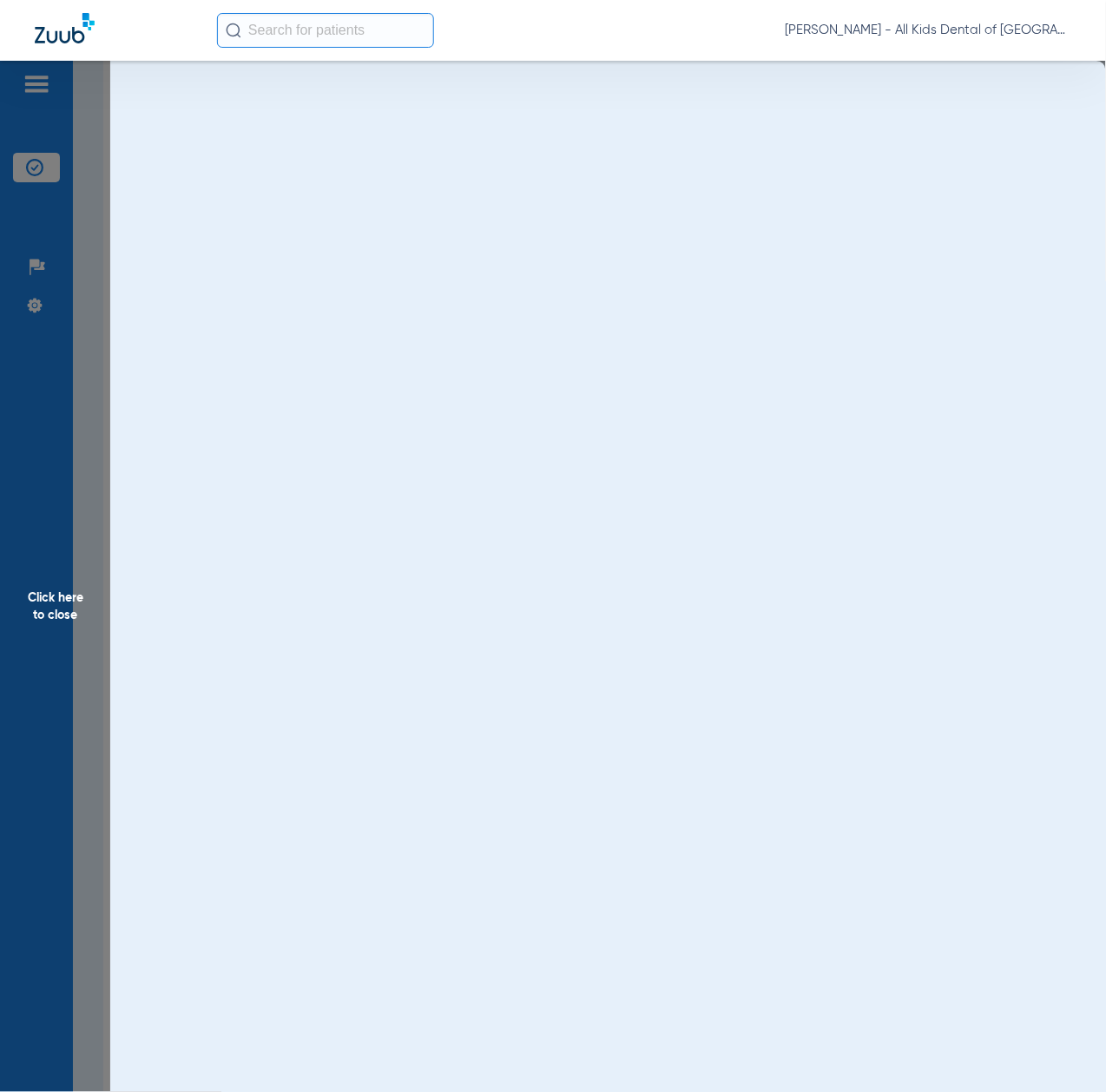
scroll to position [0, 0]
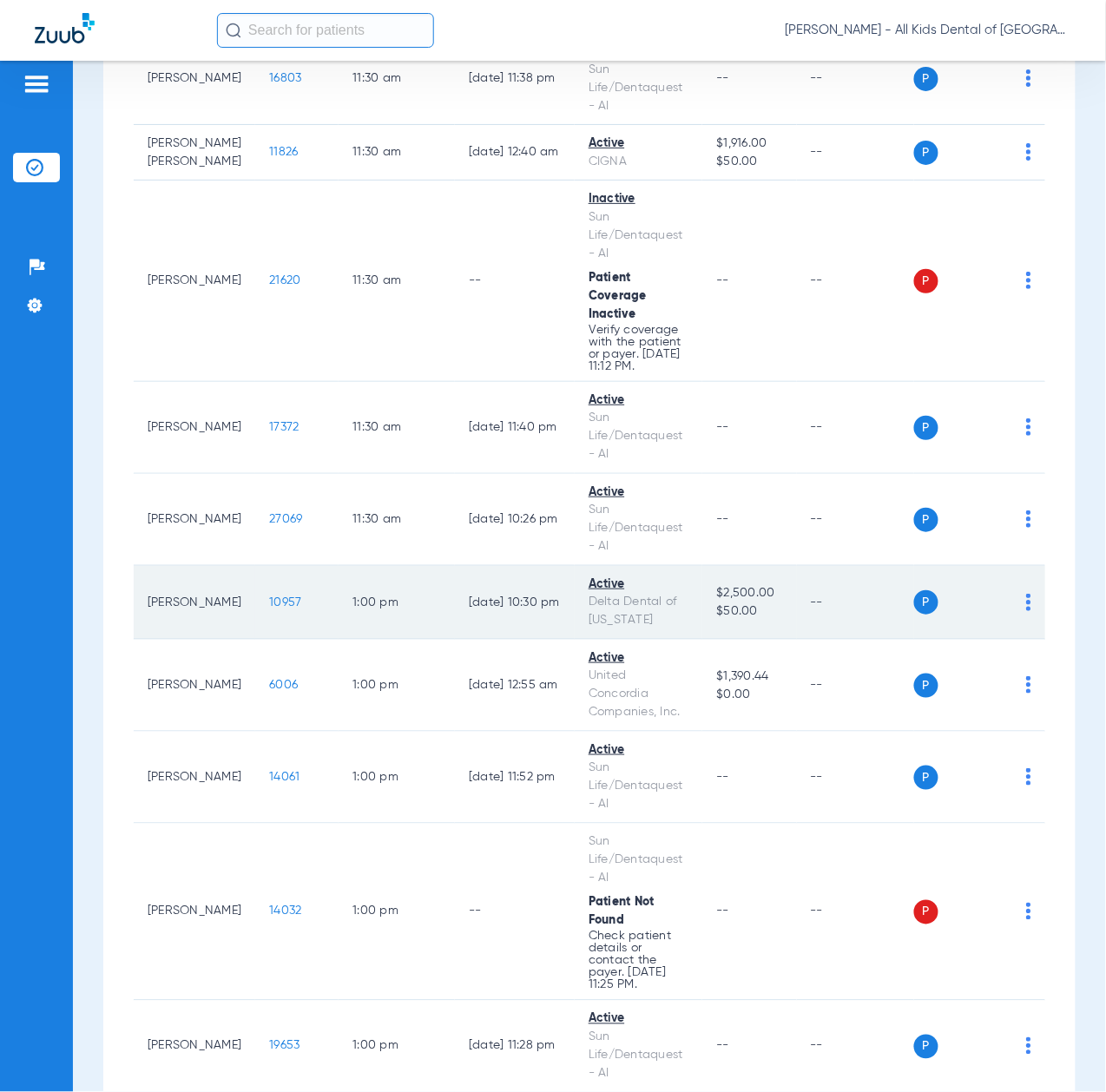
click at [269, 609] on span "10957" at bounding box center [285, 602] width 32 height 12
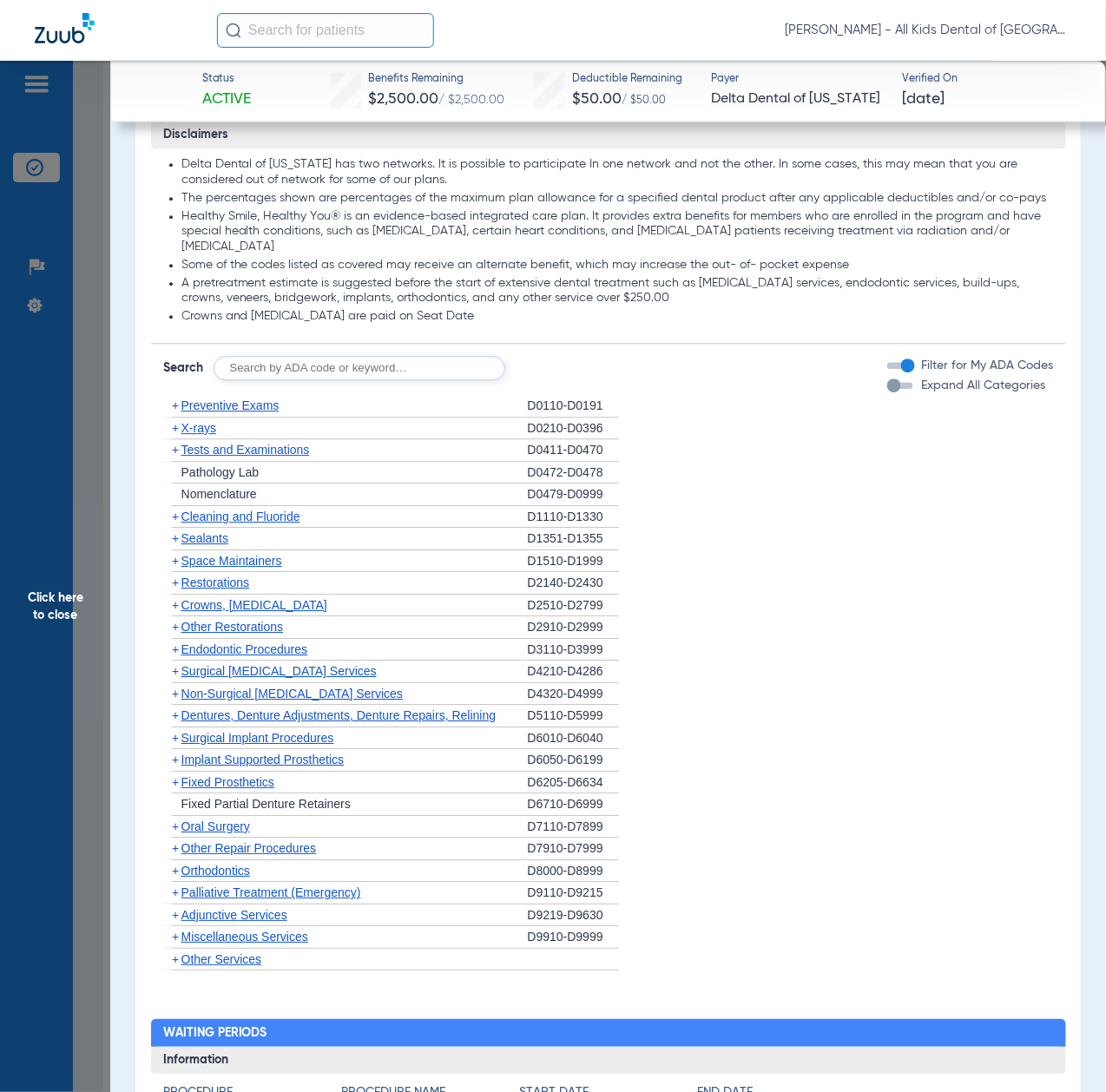
scroll to position [1042, 0]
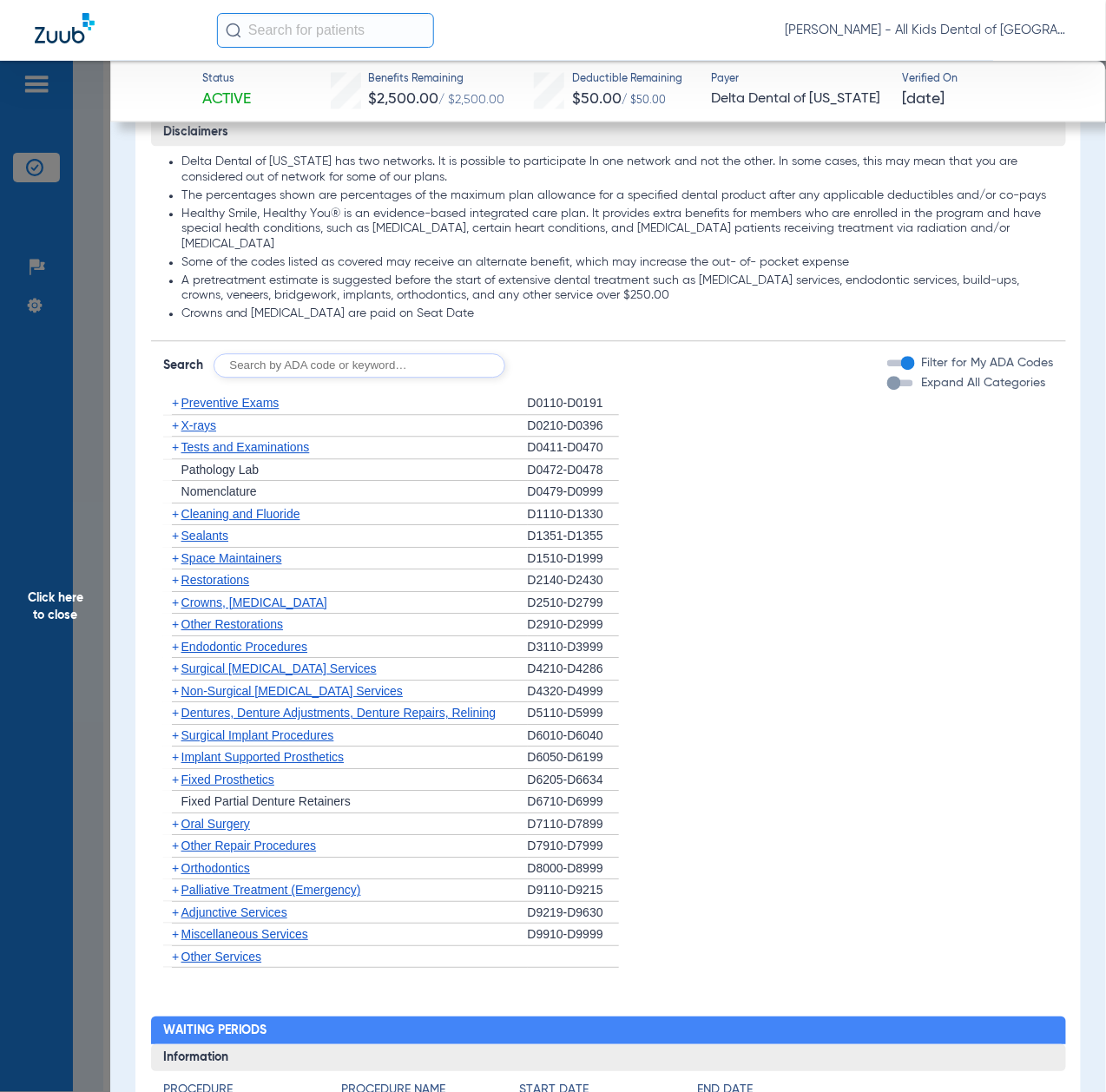
click at [295, 377] on input "text" at bounding box center [359, 366] width 292 height 24
paste input "D1206, D0330, D1351"
type input "D1206, D0330, D1351"
click button "Search" at bounding box center [571, 366] width 69 height 24
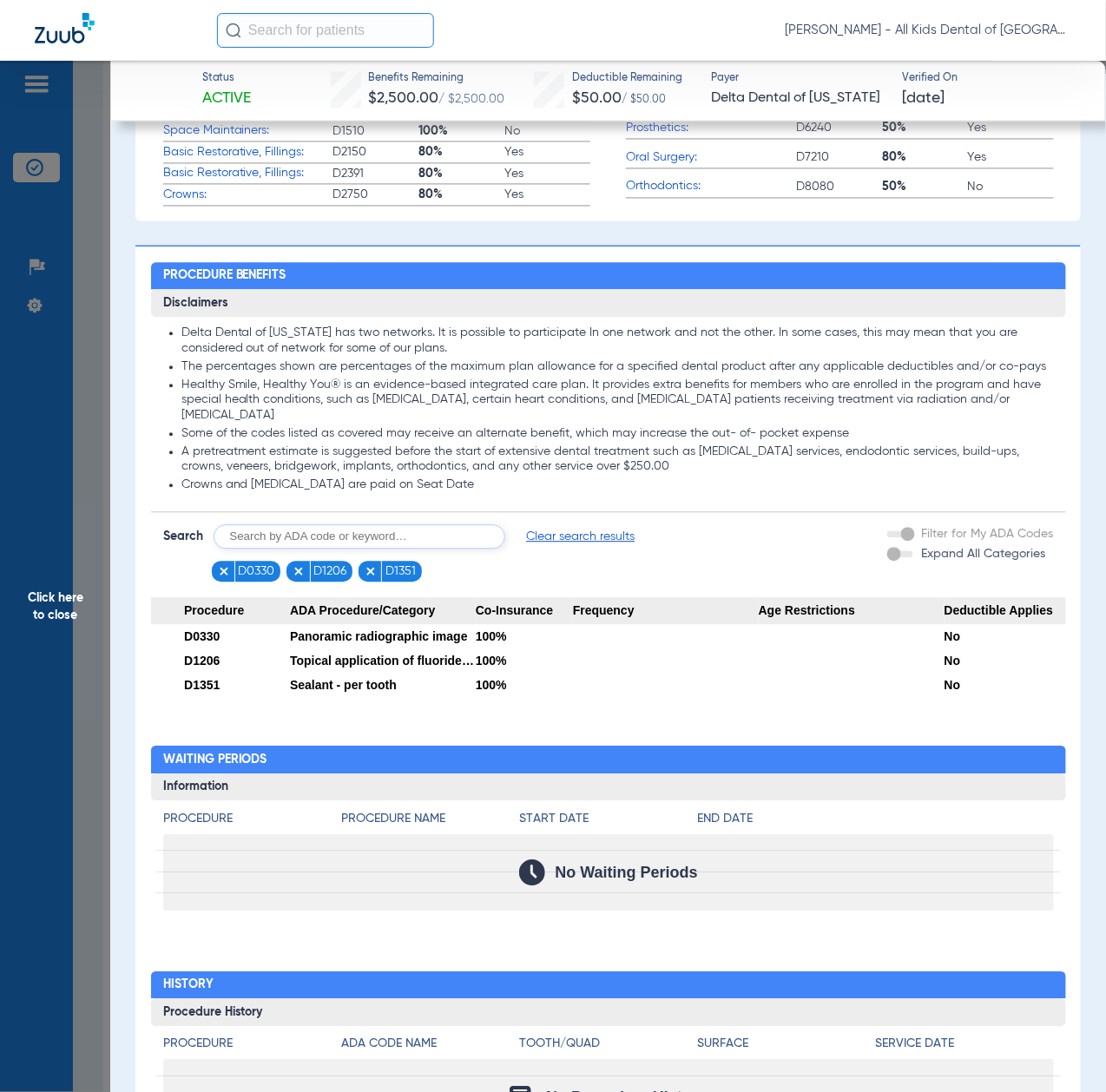
scroll to position [986, 0]
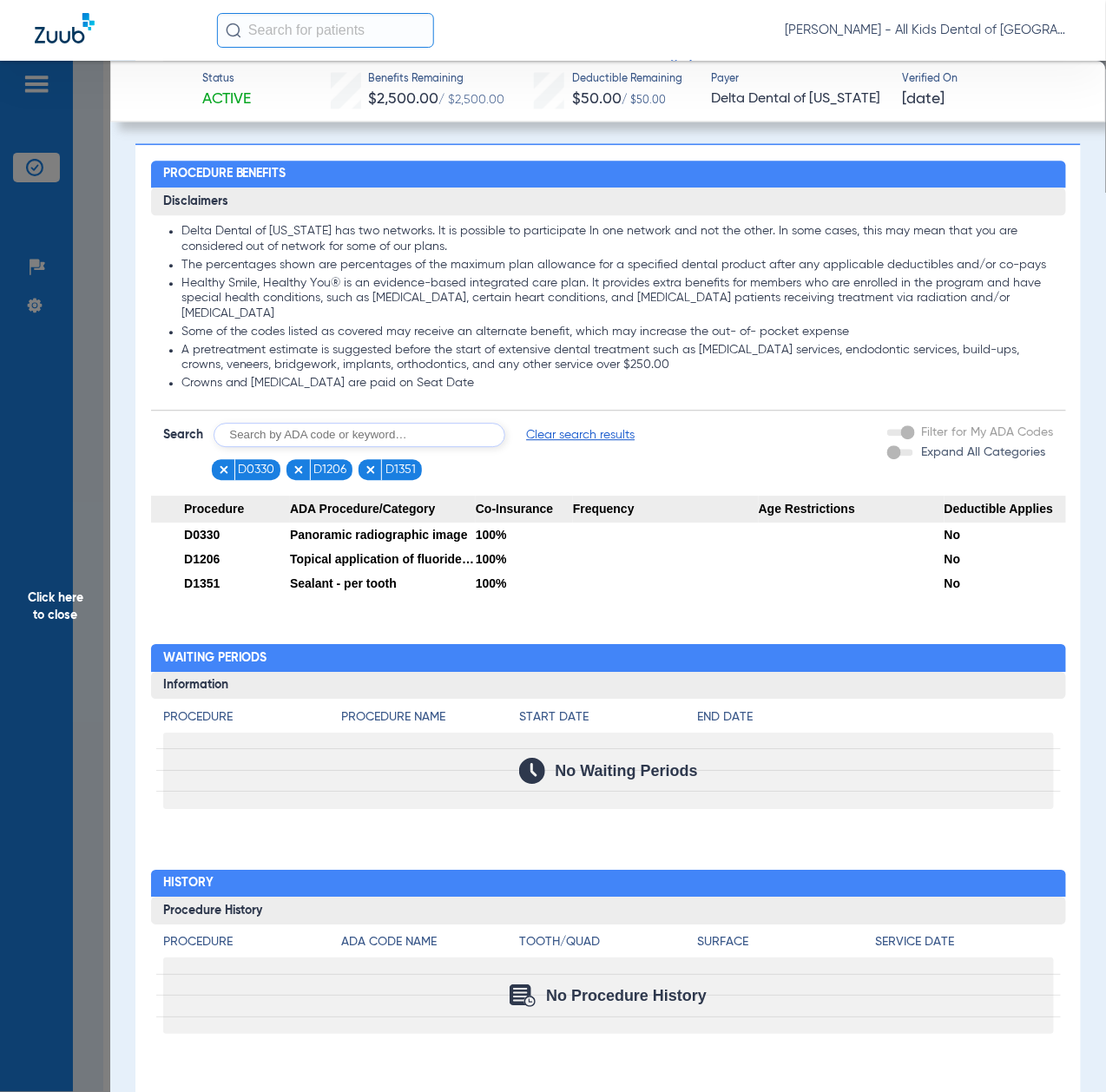
click at [101, 606] on span "Click here to close" at bounding box center [55, 607] width 111 height 1092
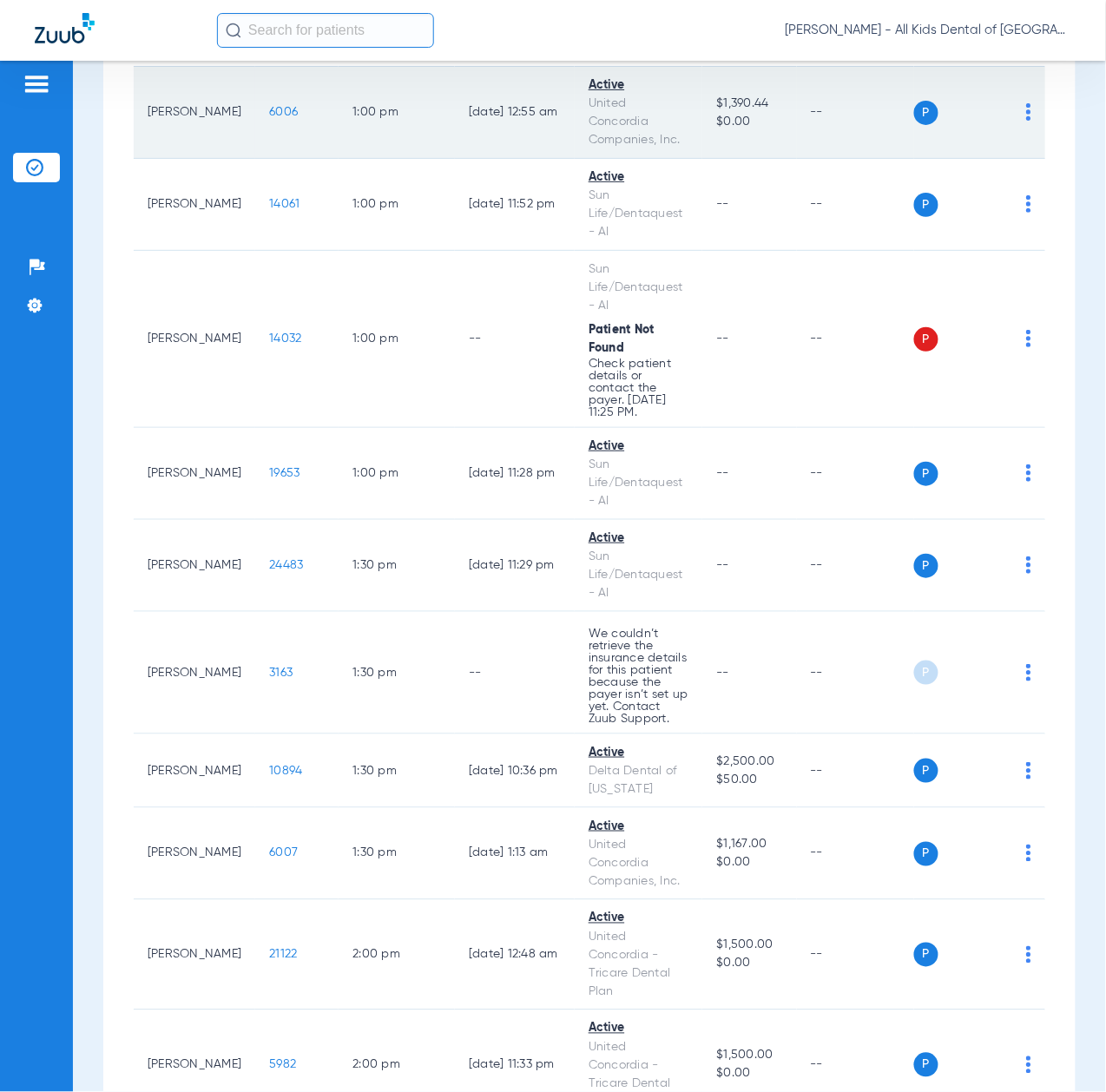
scroll to position [4514, 0]
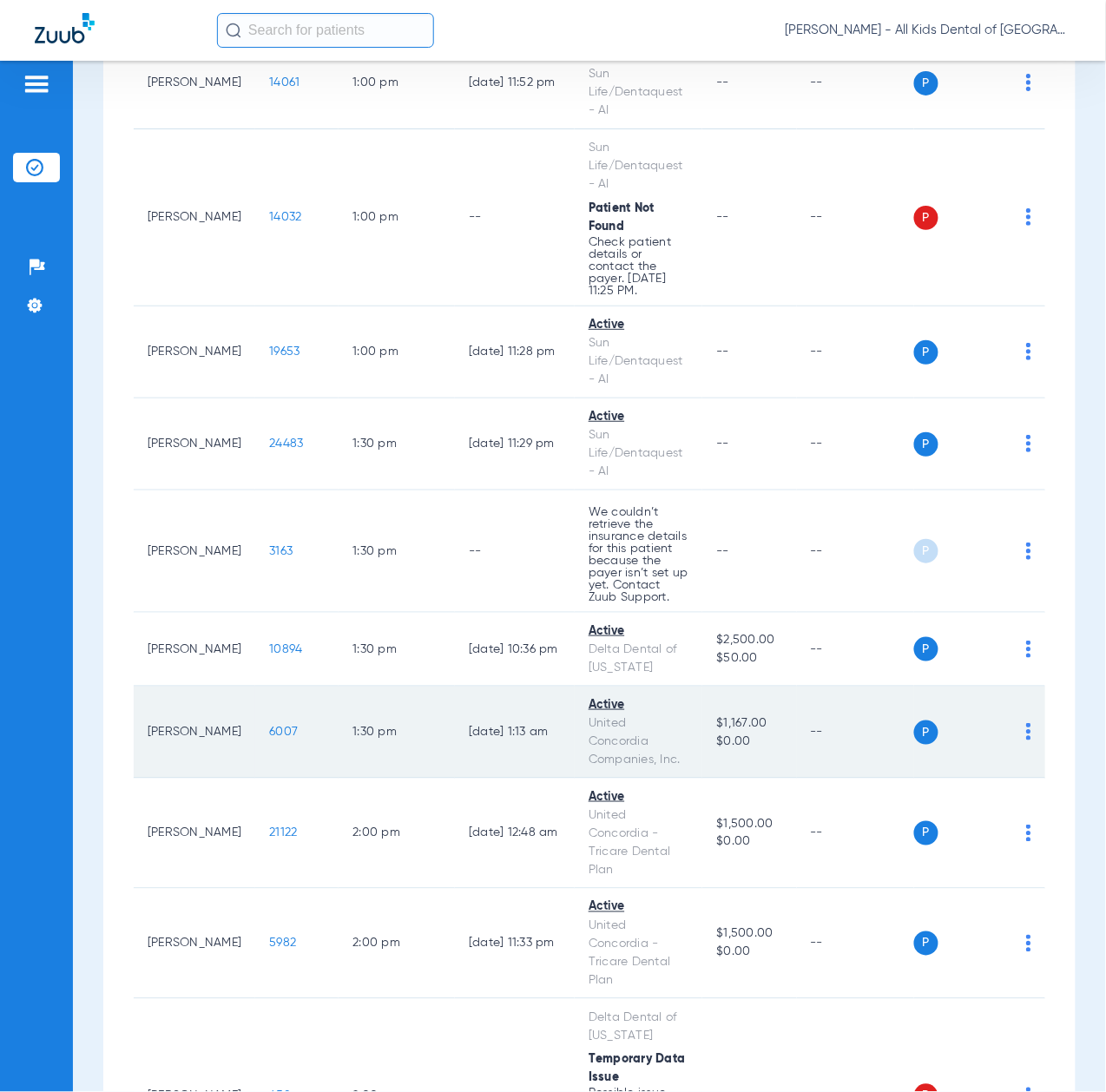
click at [269, 738] on span "6007" at bounding box center [284, 731] width 29 height 12
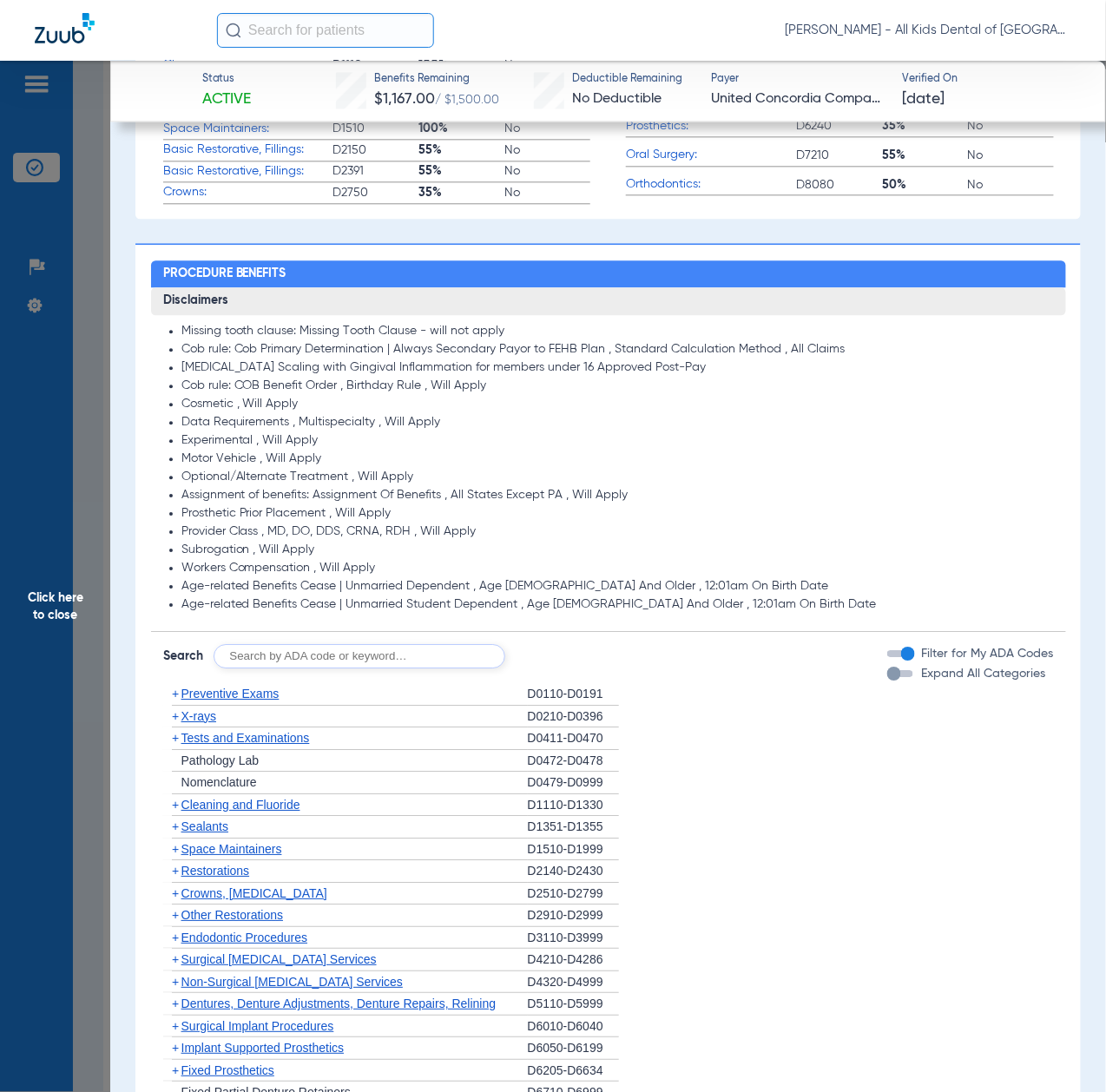
scroll to position [1157, 0]
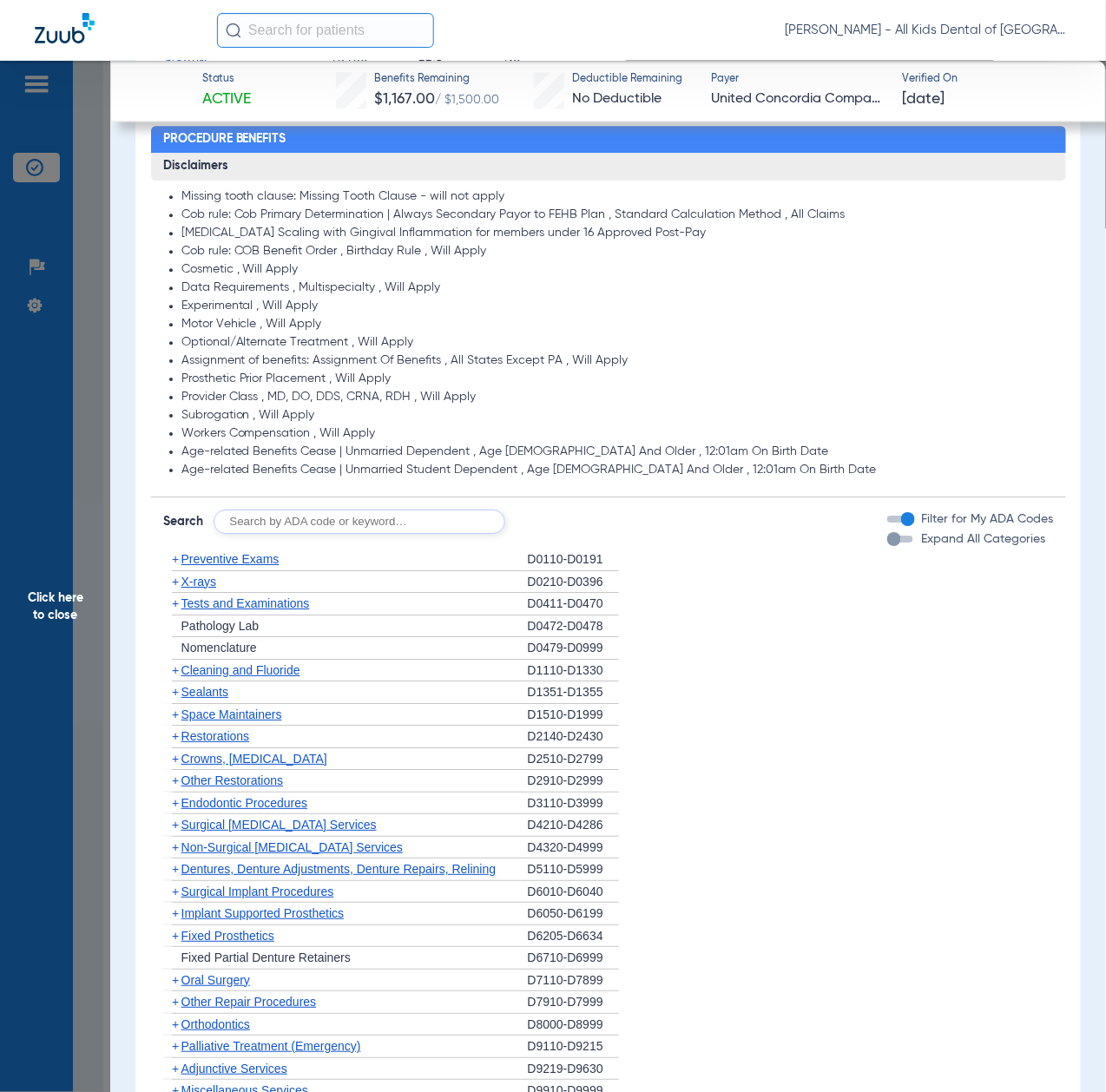
click at [323, 526] on input "text" at bounding box center [359, 522] width 292 height 24
paste input "51000000591576"
type input "51000000591576"
click button "Search" at bounding box center [571, 522] width 69 height 24
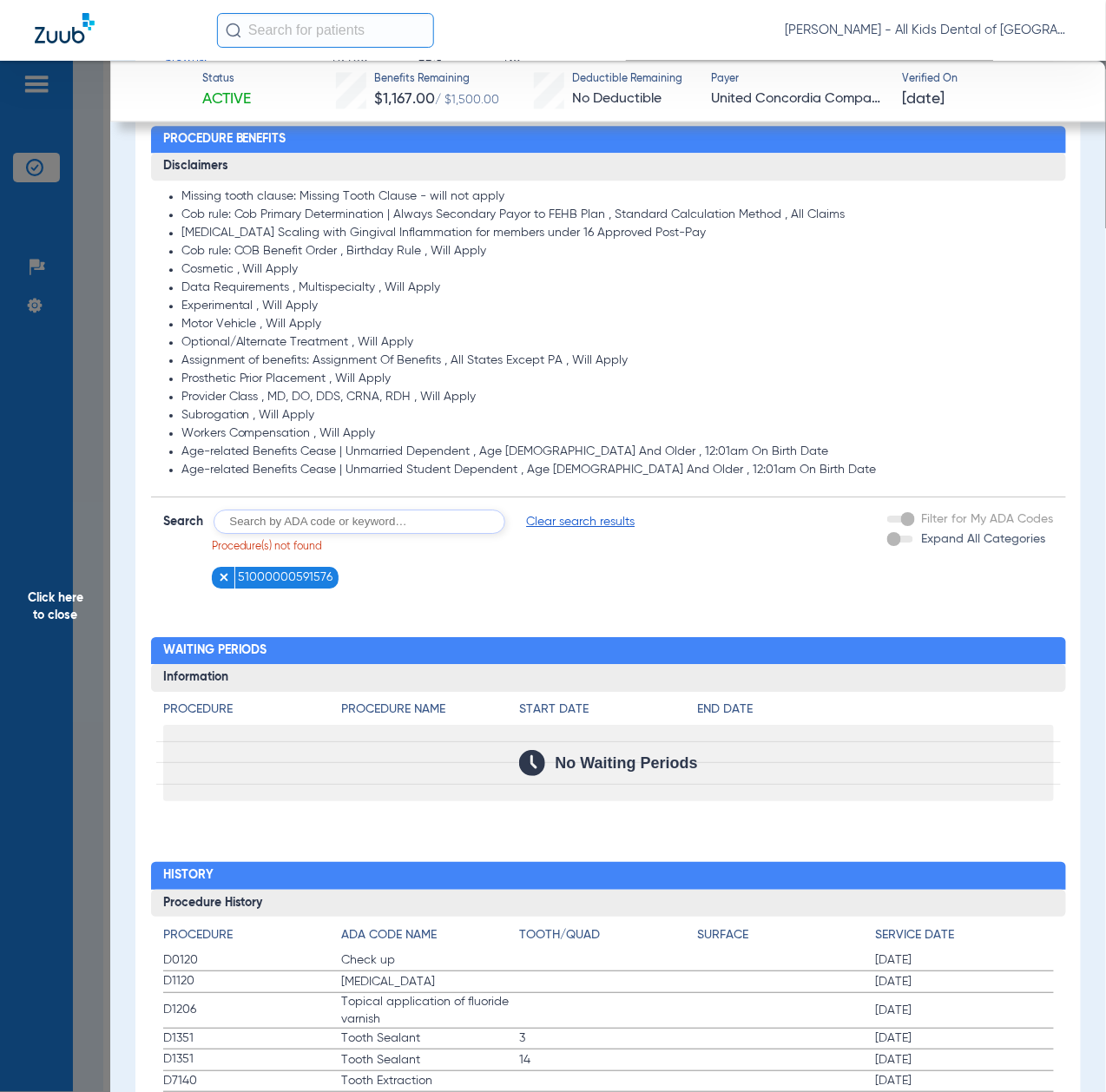
click at [223, 577] on img at bounding box center [223, 577] width 12 height 12
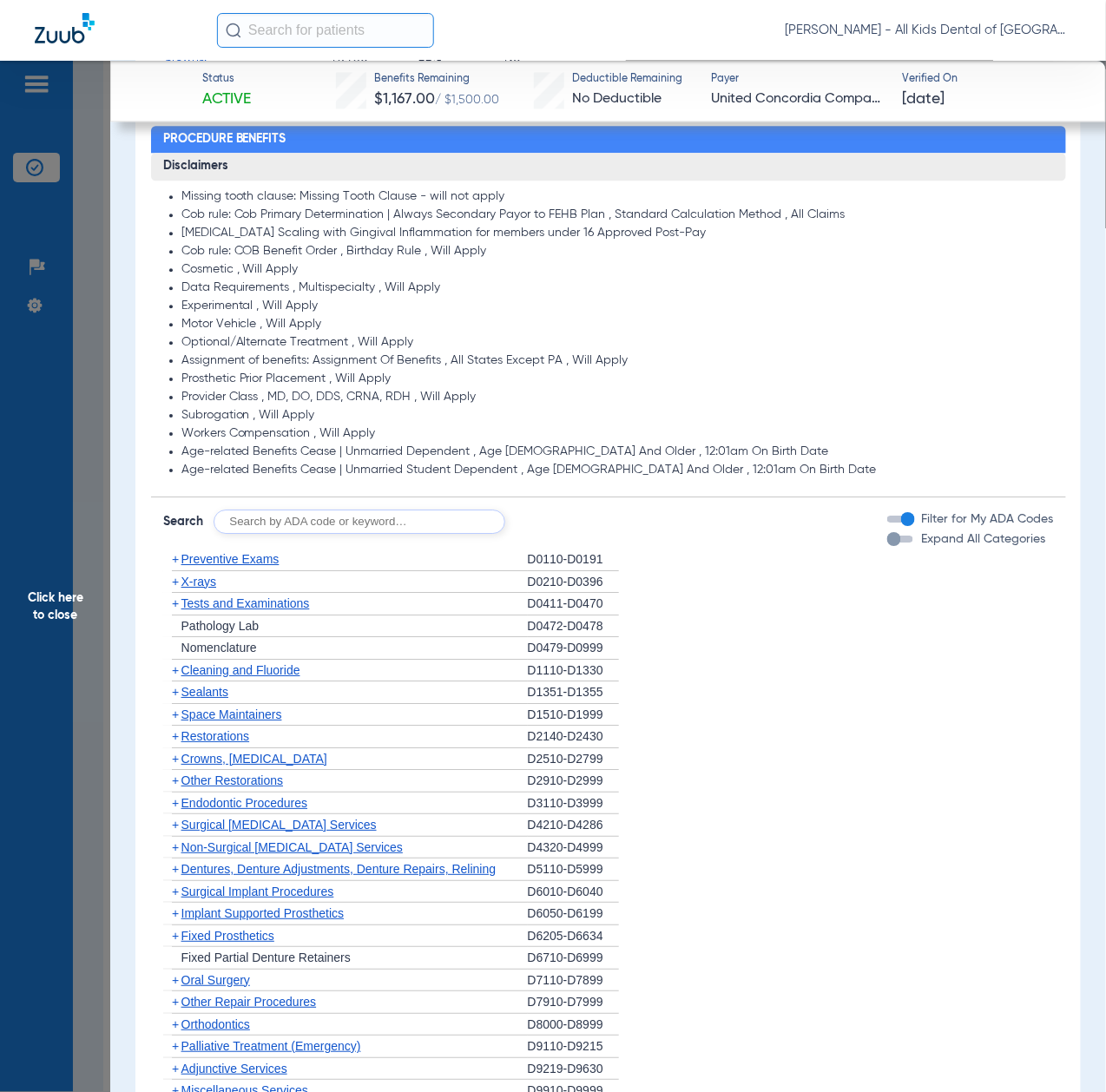
click at [275, 519] on input "text" at bounding box center [359, 522] width 292 height 24
paste input "D1206, D0330, D1351"
type input "D1206, D0330, D1351"
click button "Search" at bounding box center [571, 522] width 69 height 24
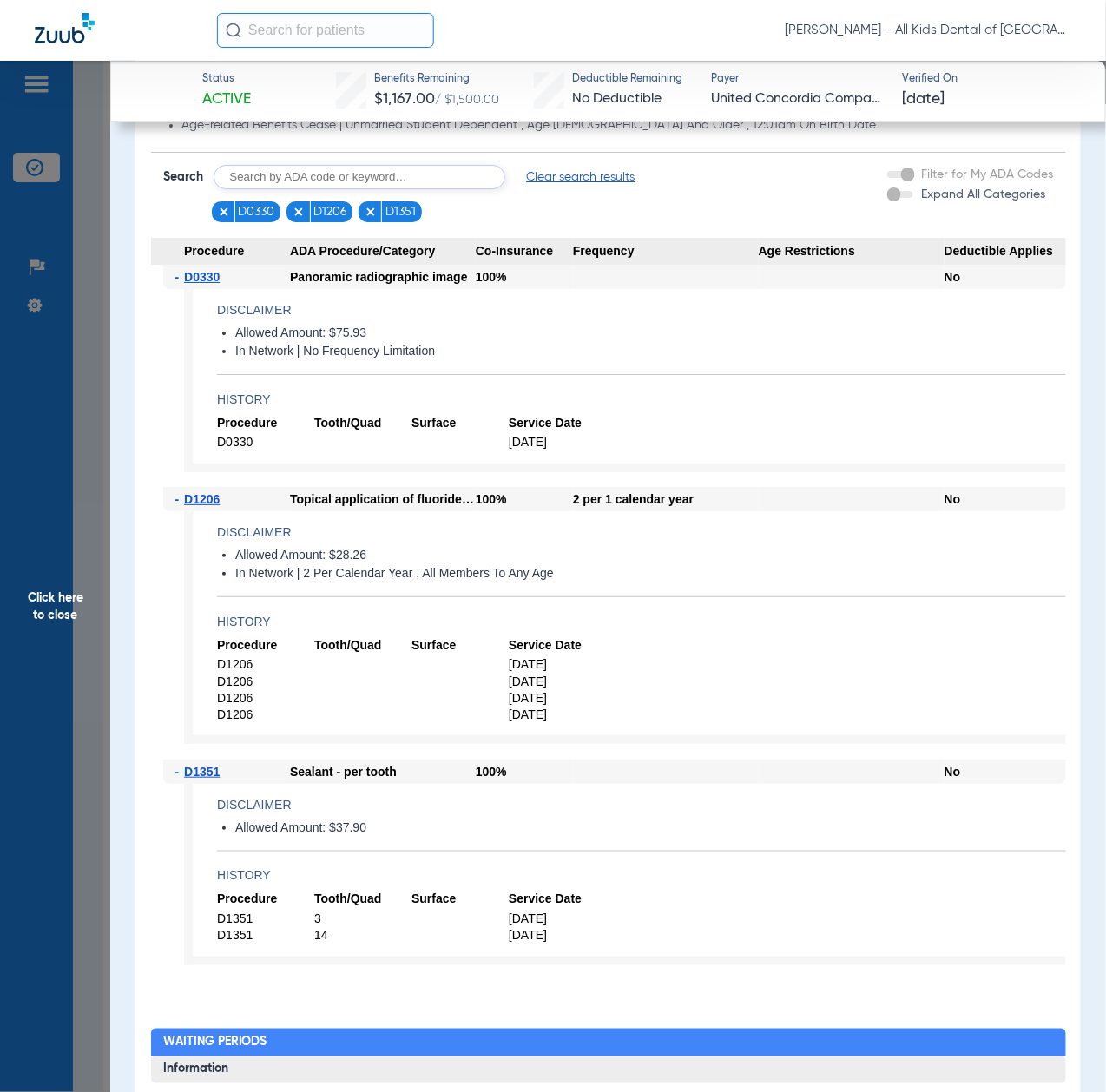
scroll to position [1505, 0]
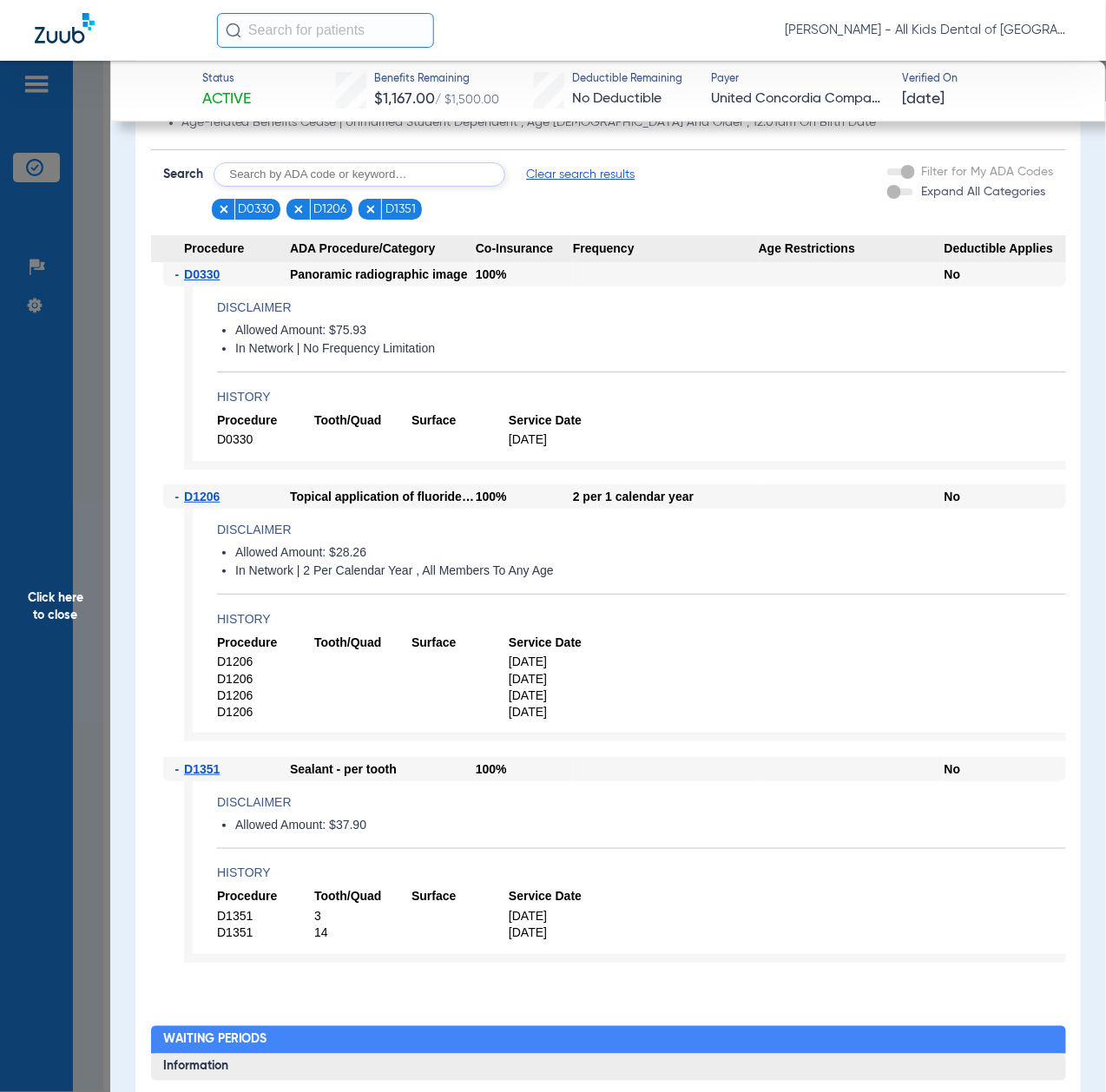
click at [74, 680] on span "Click here to close" at bounding box center [55, 607] width 111 height 1092
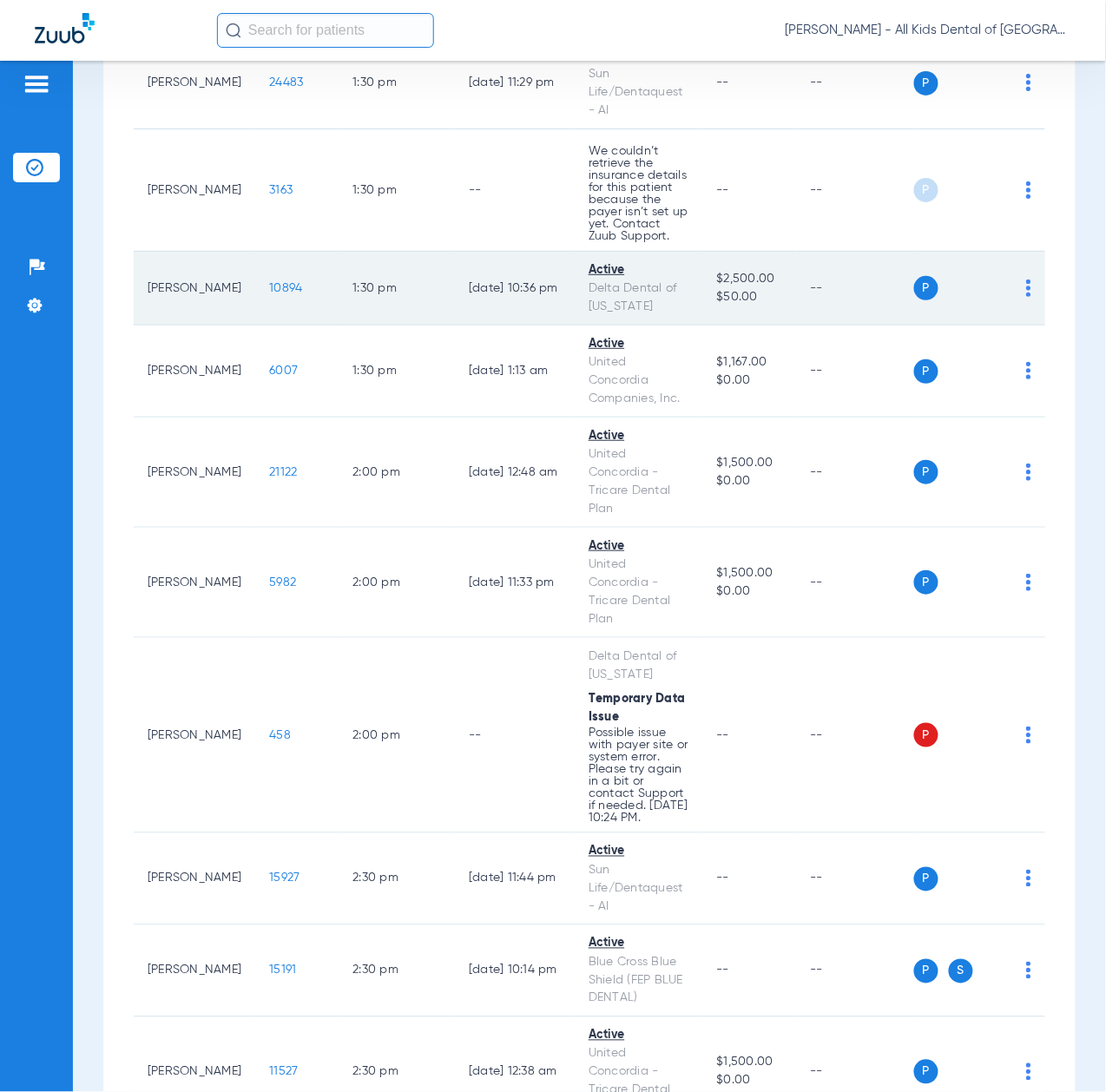
scroll to position [4977, 0]
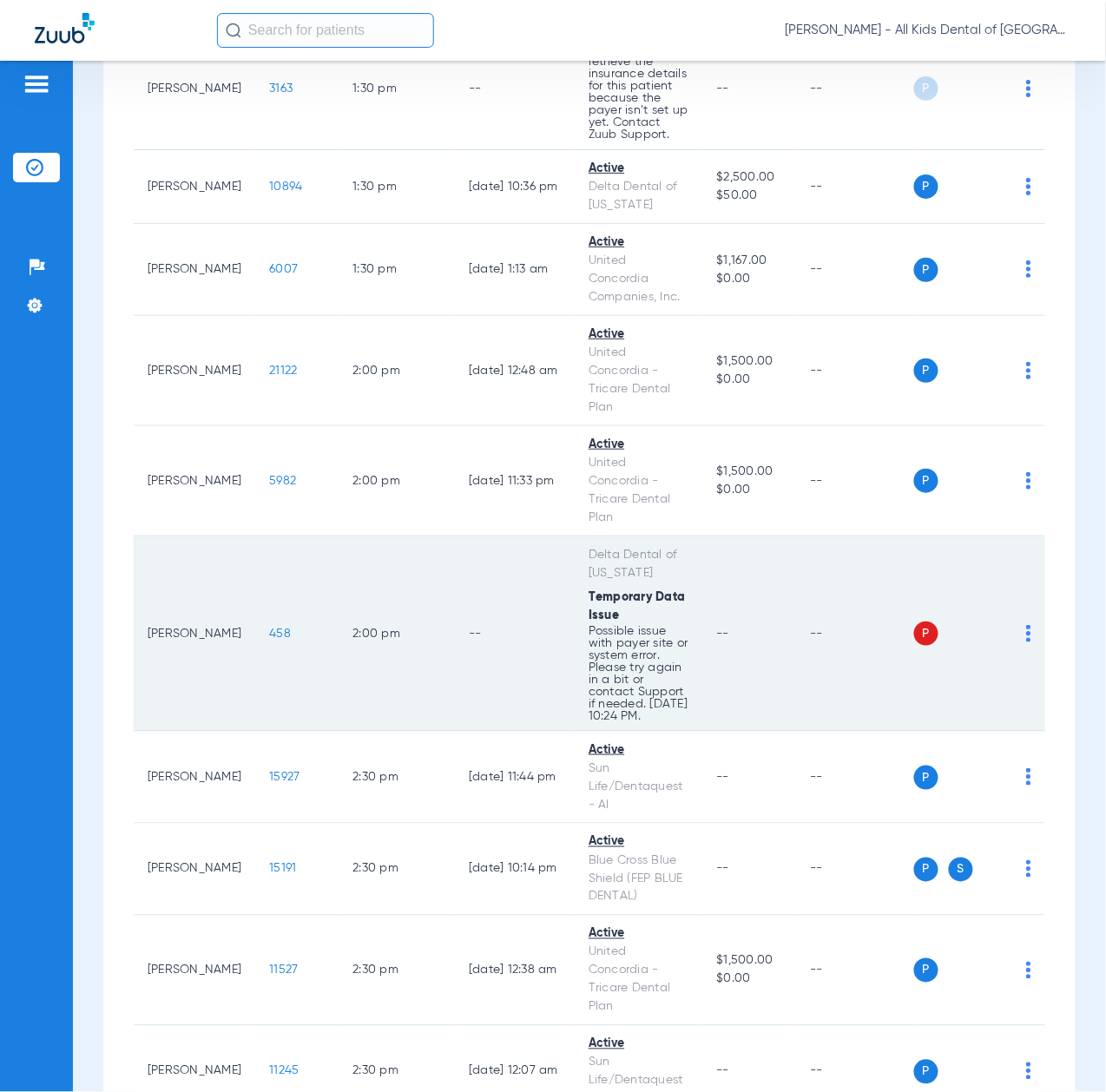
click at [269, 639] on span "458" at bounding box center [280, 633] width 22 height 12
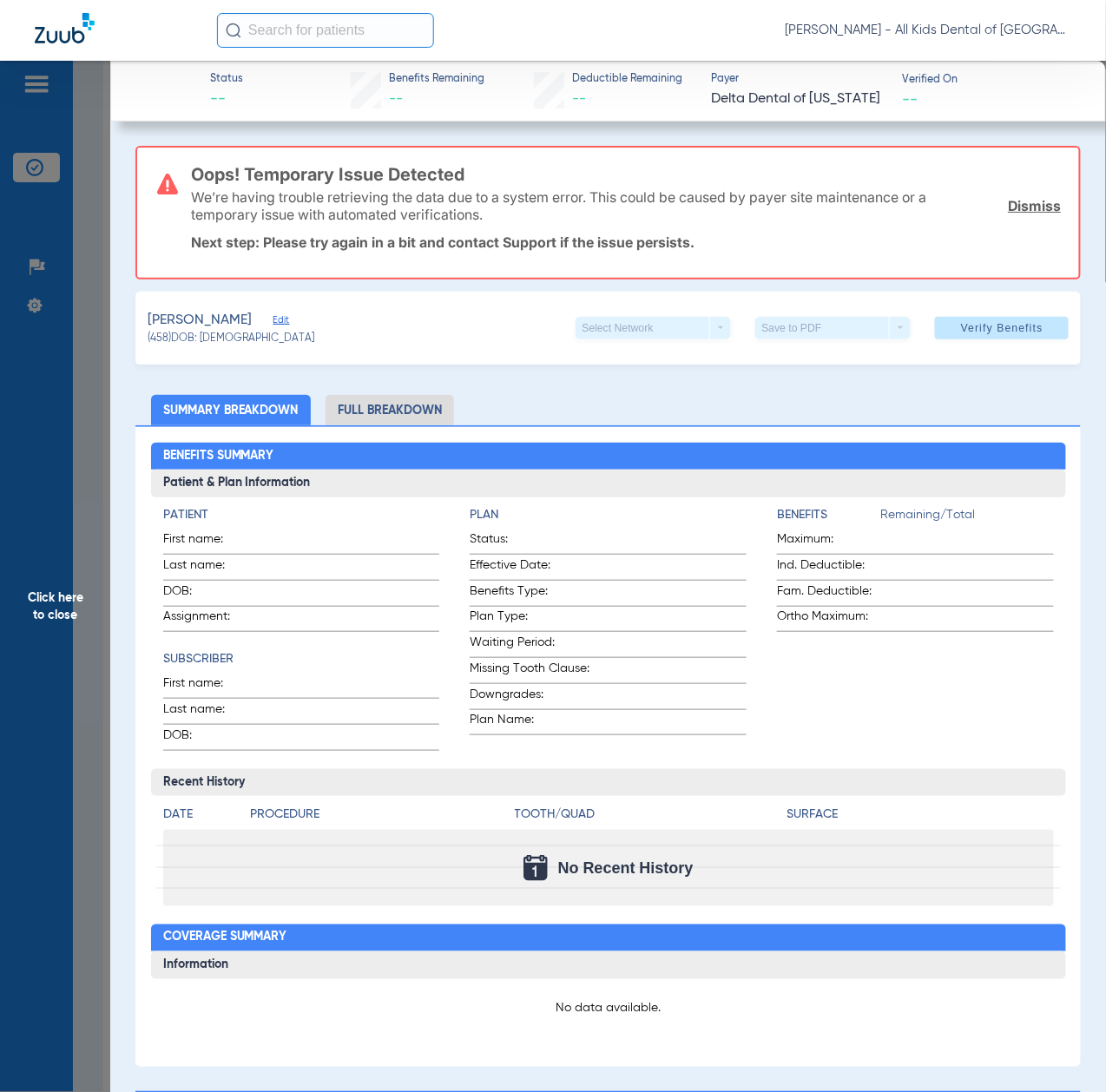
click at [51, 608] on span "Click here to close" at bounding box center [55, 607] width 111 height 1092
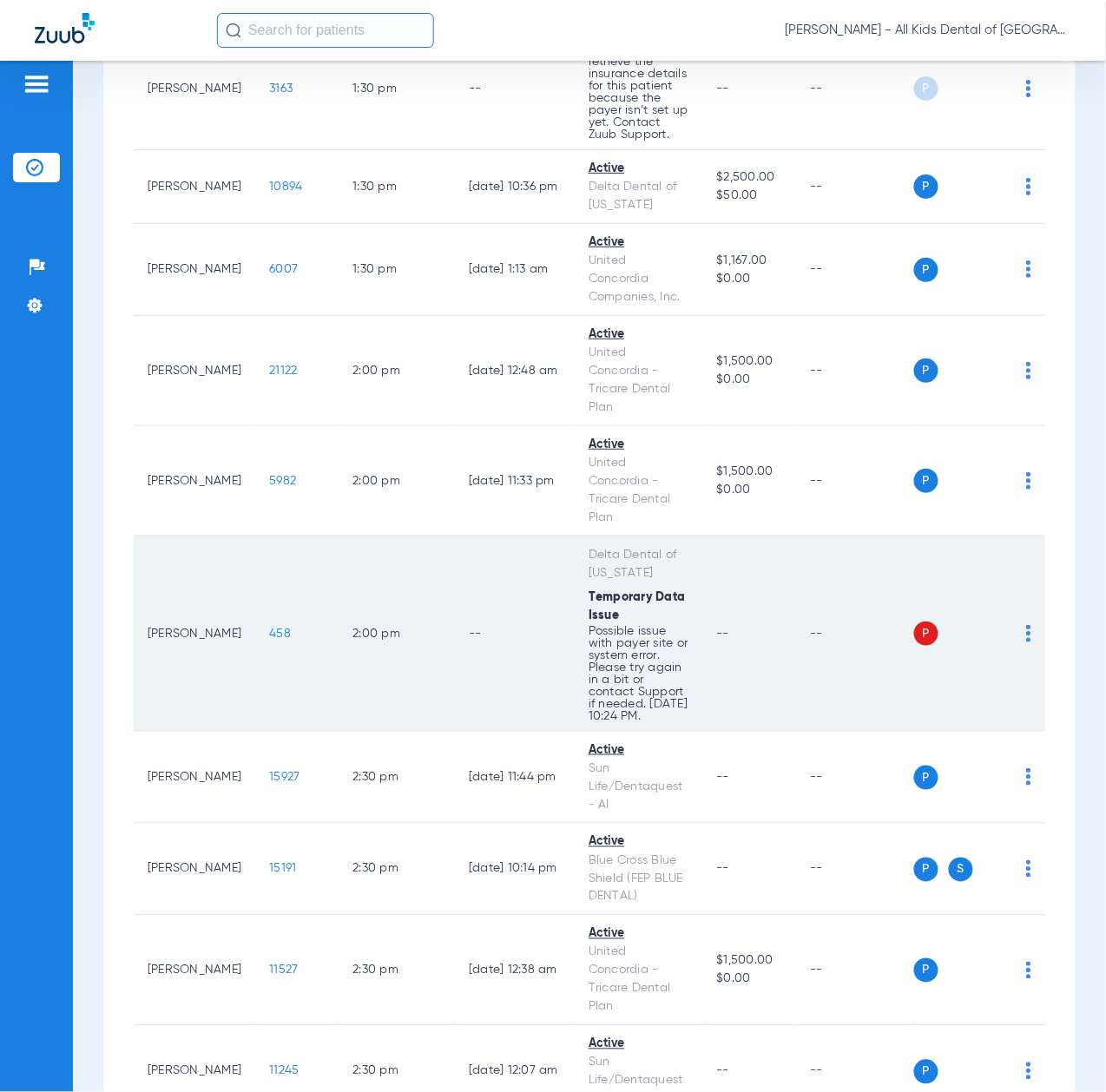
scroll to position [5093, 0]
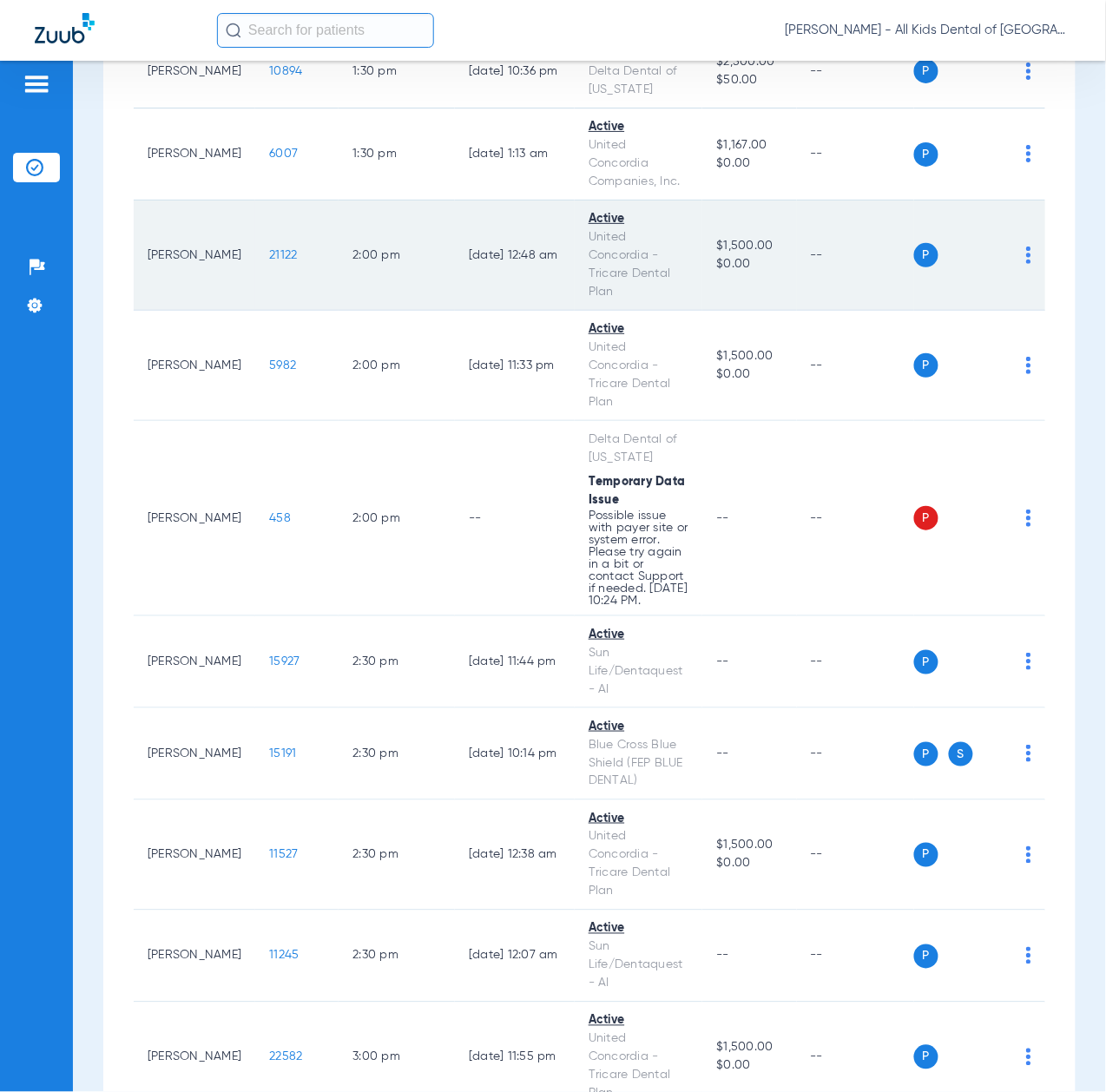
click at [269, 261] on span "21122" at bounding box center [283, 255] width 28 height 12
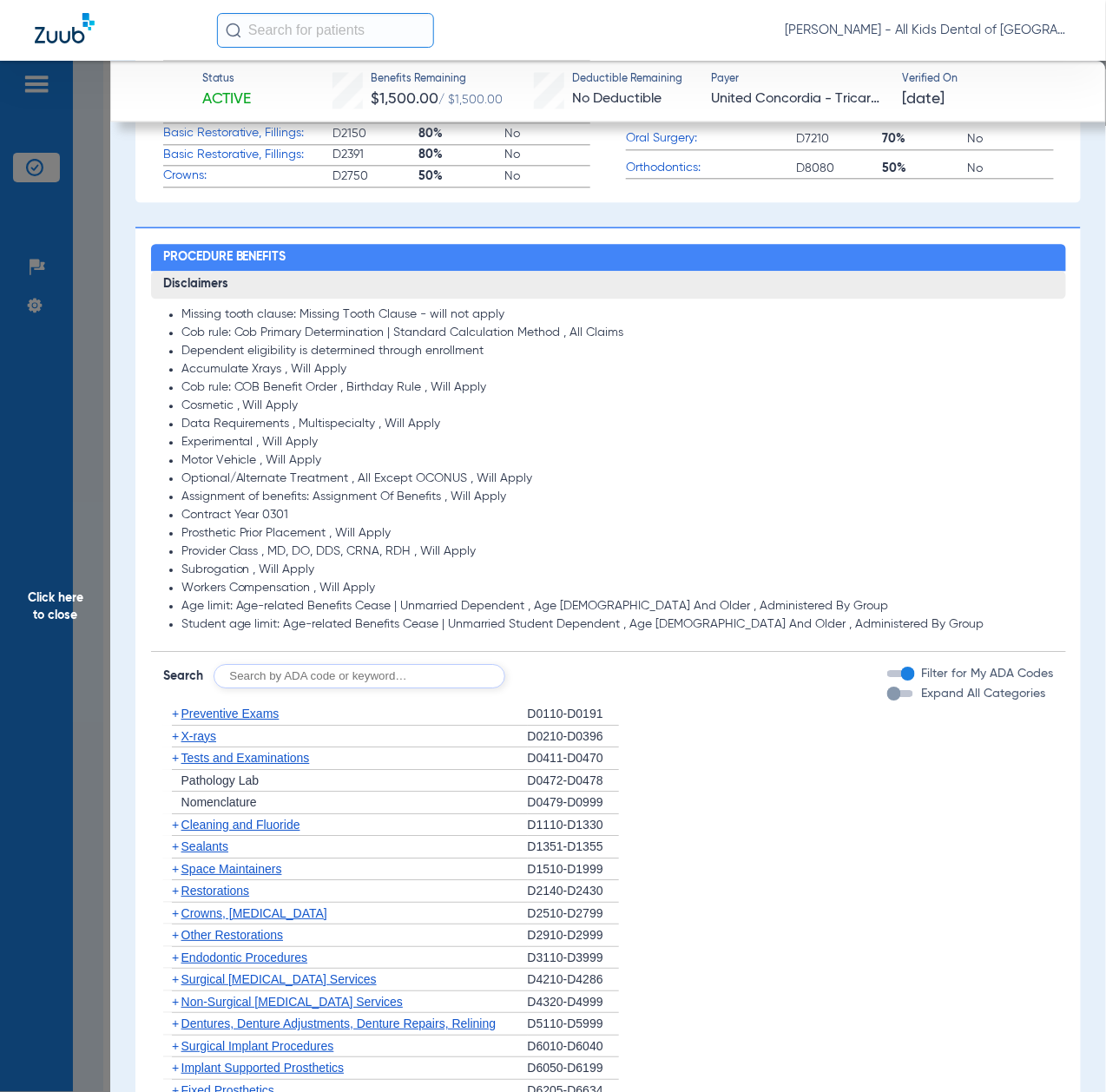
scroll to position [1157, 0]
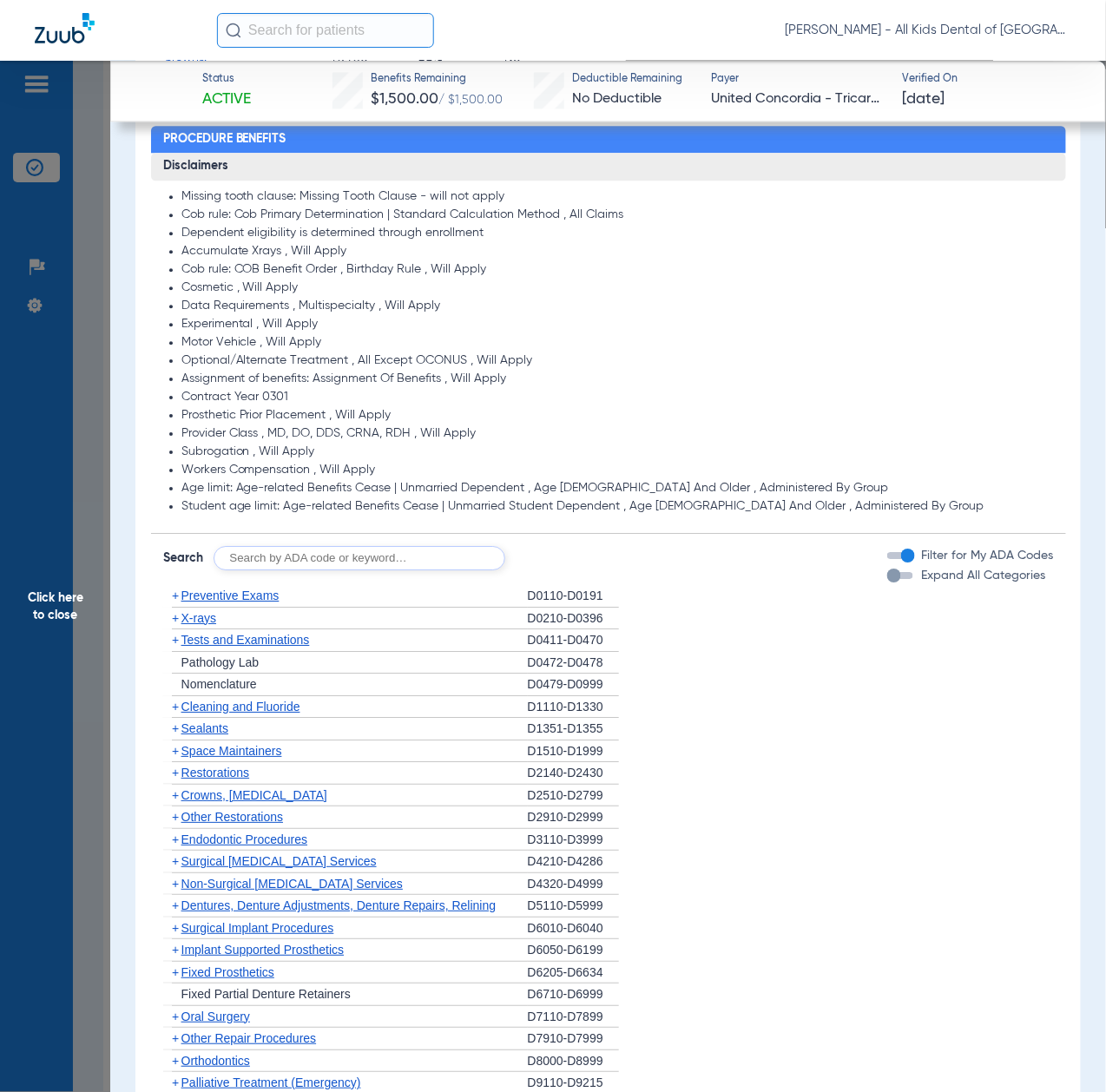
click at [314, 559] on input "text" at bounding box center [359, 558] width 292 height 24
paste input "D1206, D0330, D1351"
type input "D1206, D0330, D1351"
click button "Search" at bounding box center [571, 558] width 69 height 24
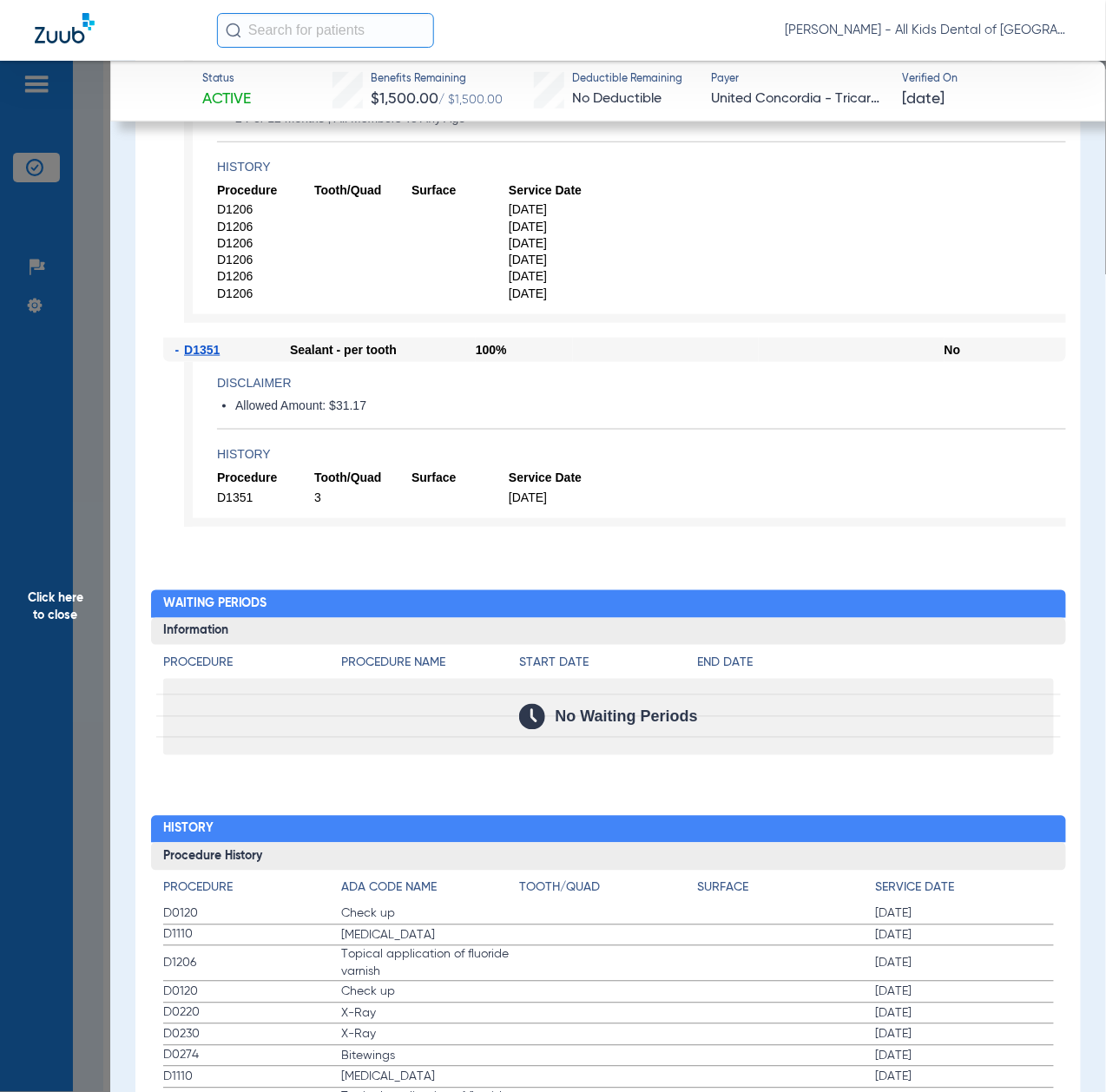
scroll to position [1967, 0]
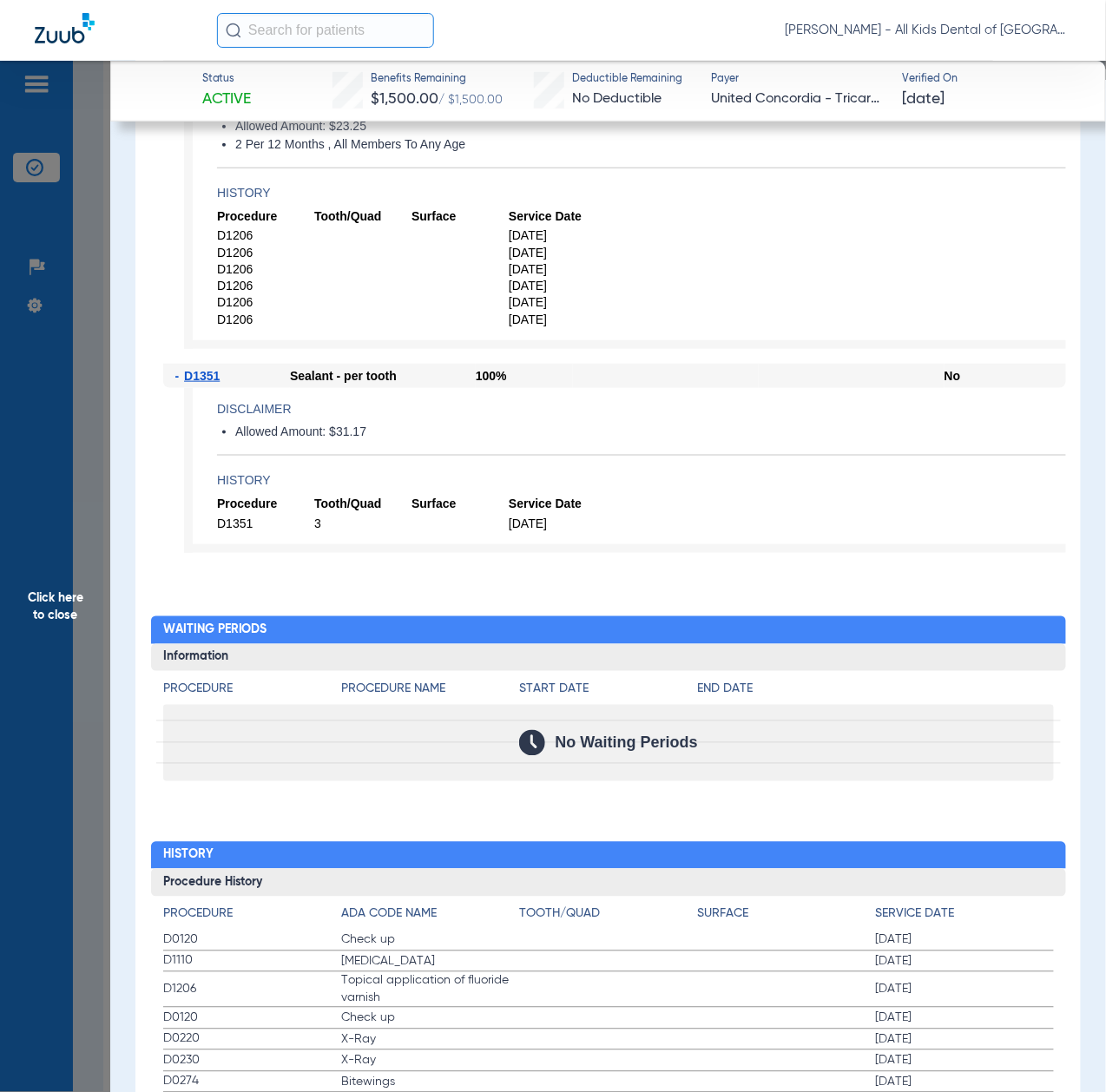
click at [43, 717] on span "Click here to close" at bounding box center [55, 607] width 111 height 1092
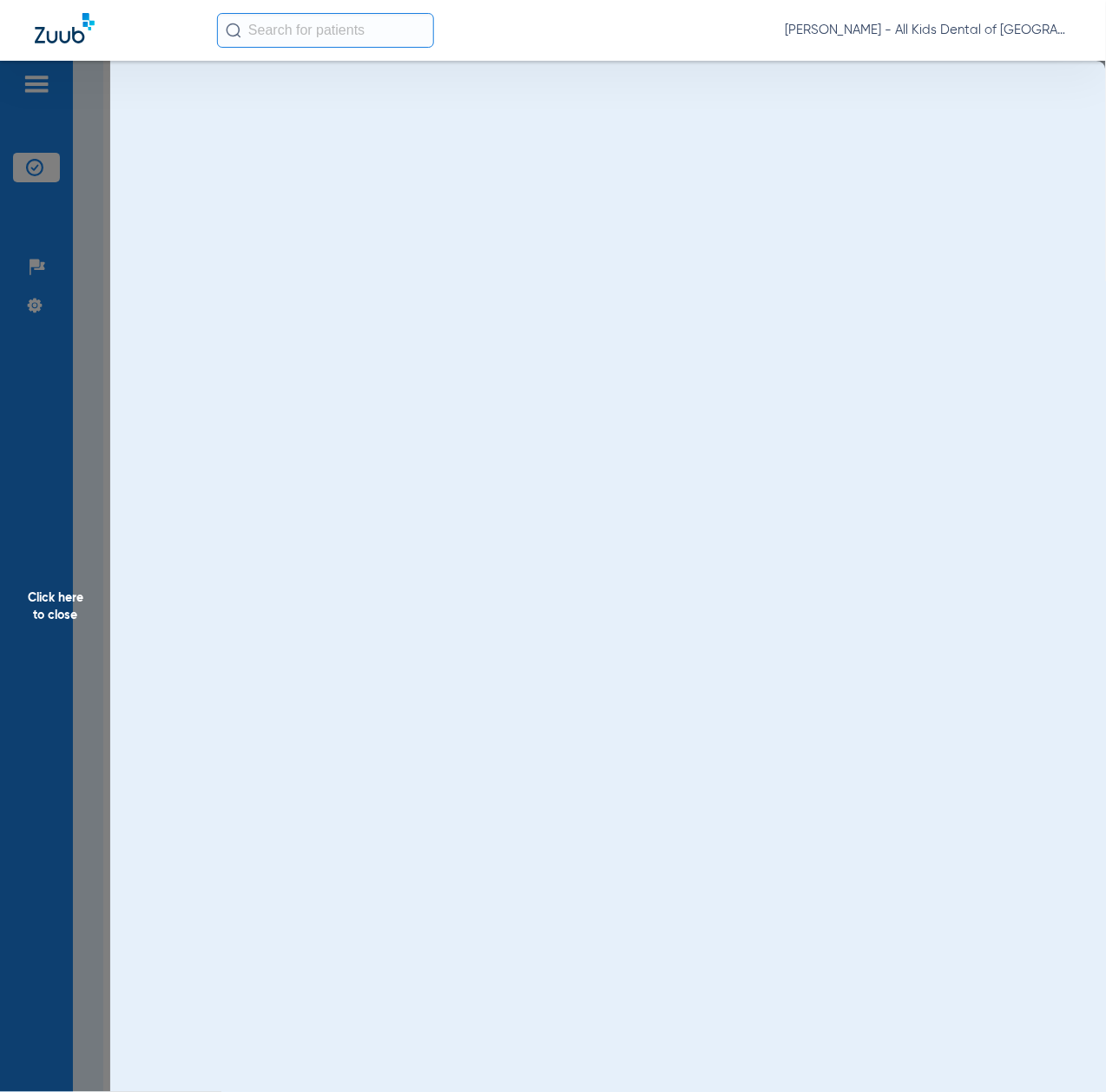
scroll to position [0, 0]
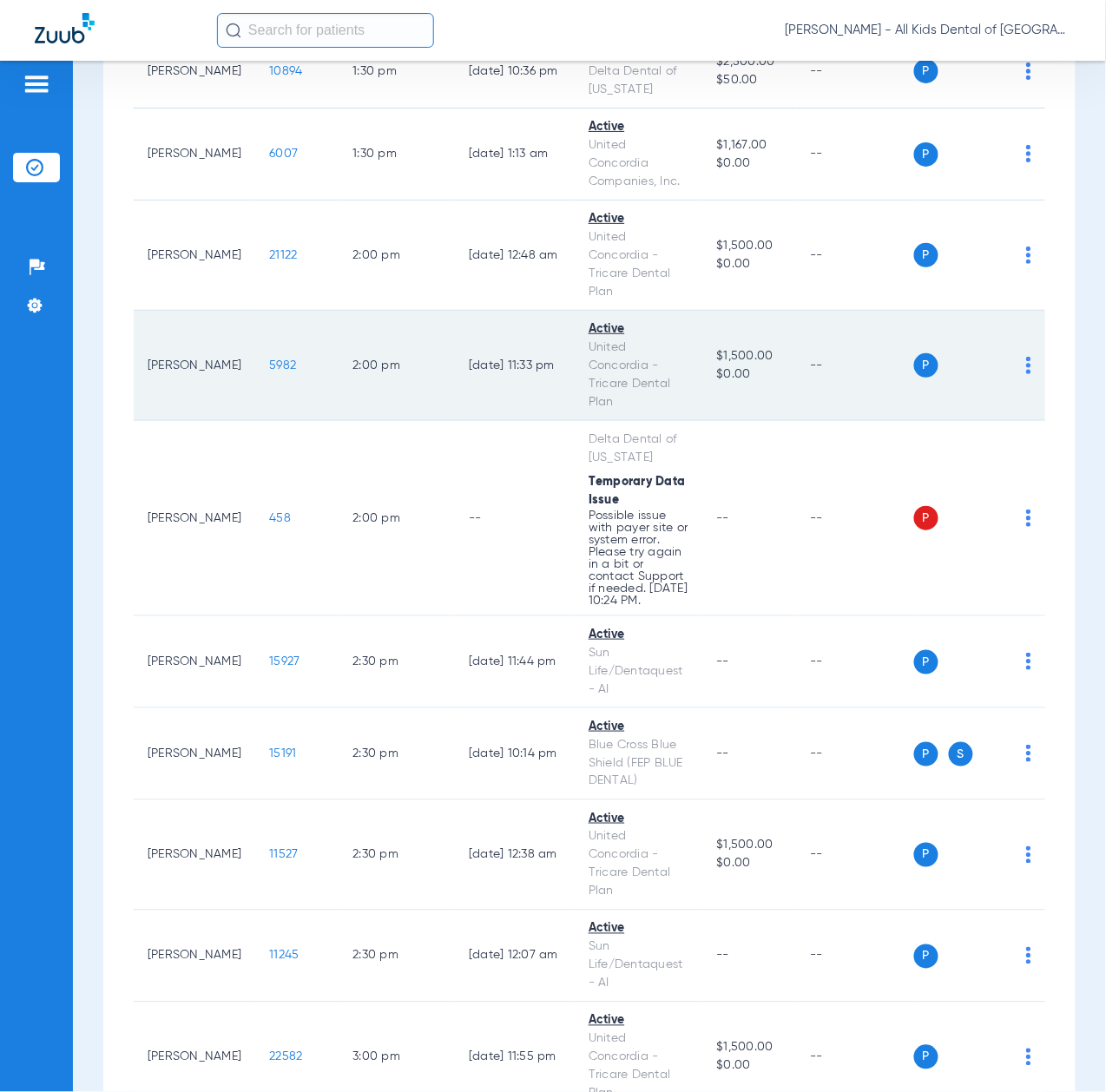
click at [269, 372] on span "5982" at bounding box center [283, 365] width 27 height 12
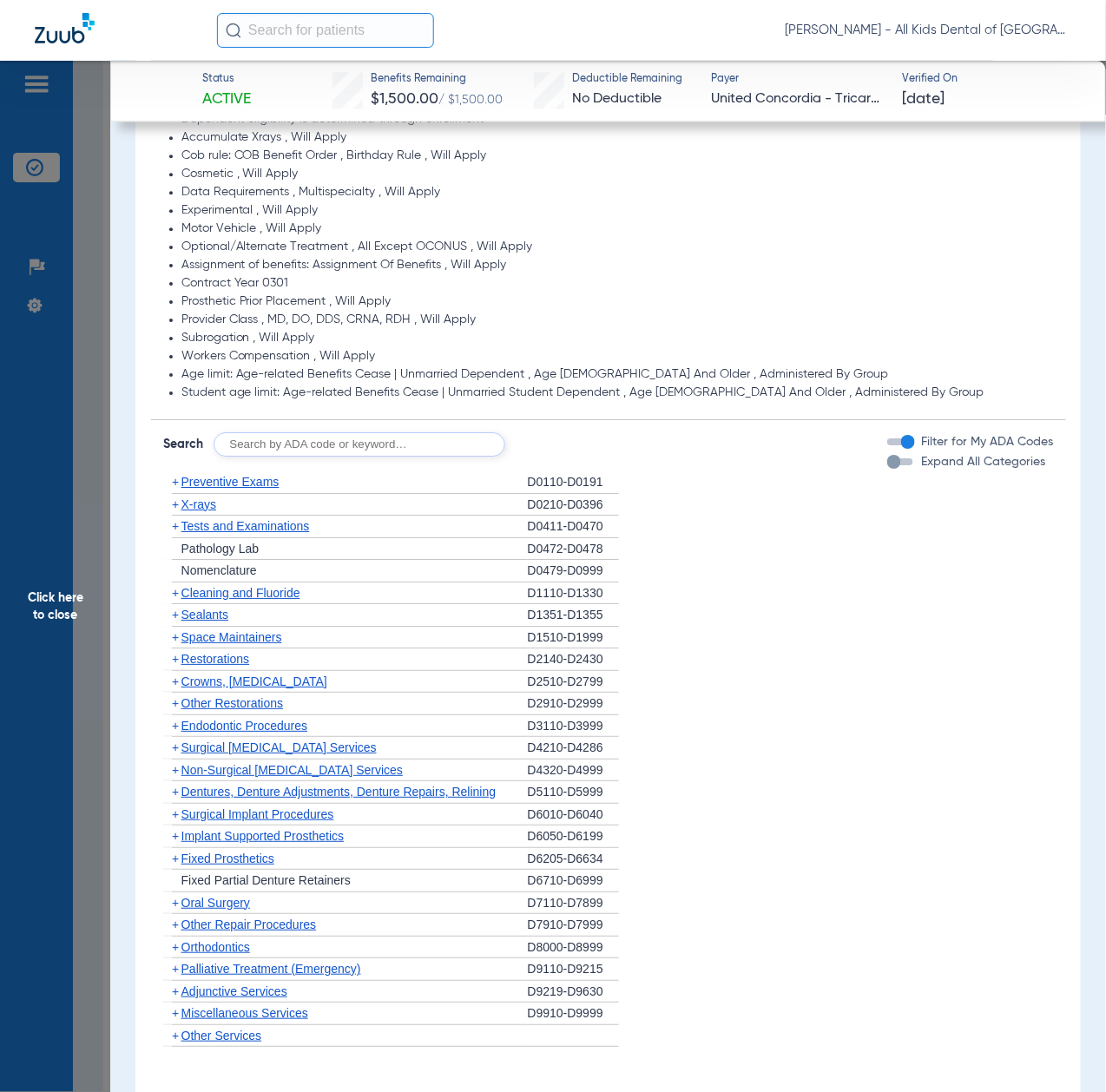
scroll to position [1272, 0]
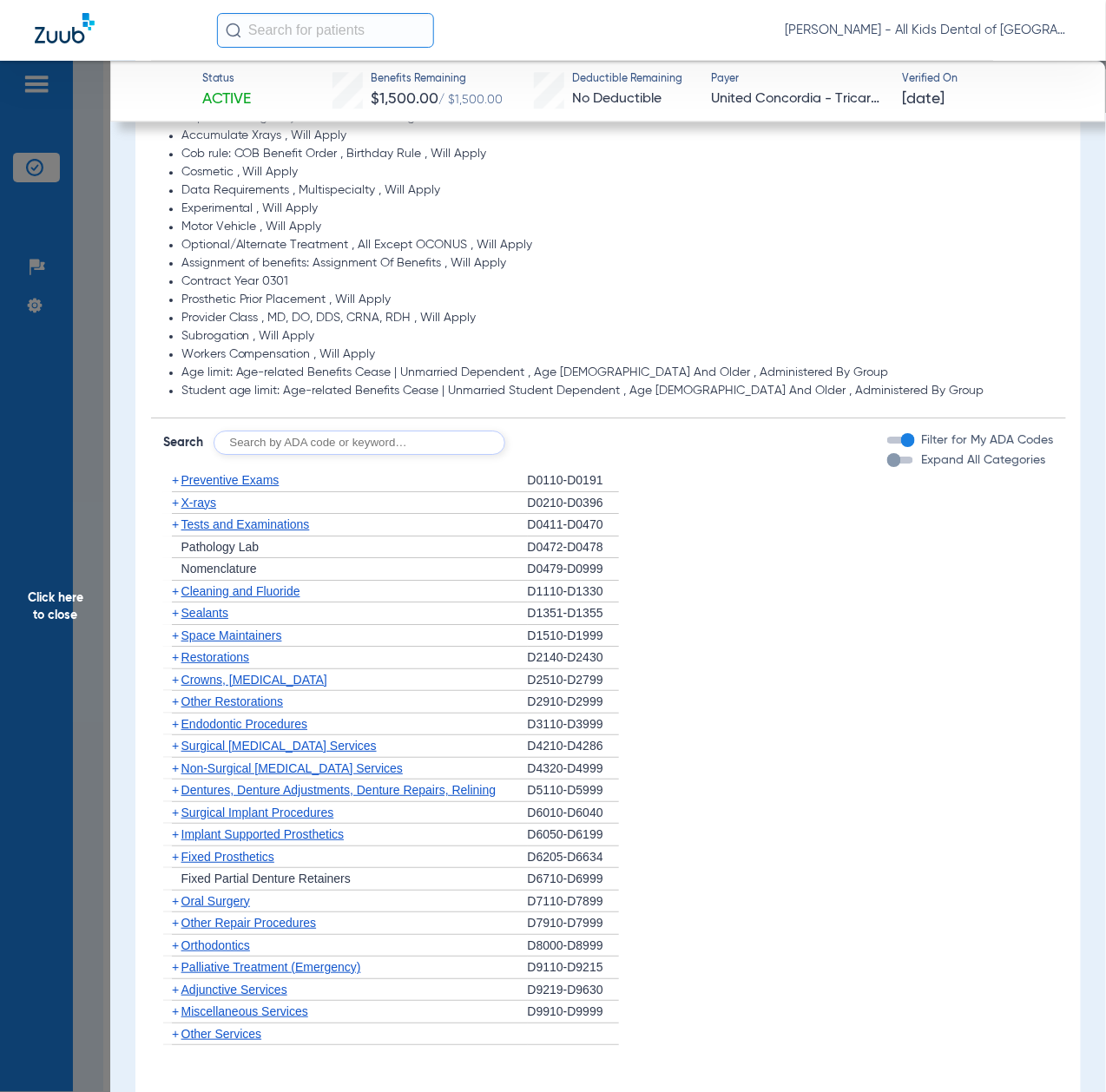
click at [345, 445] on input "text" at bounding box center [359, 443] width 292 height 24
paste input "D1206, D0330, D1351"
type input "D1206, D0330, D1351"
click button "Search" at bounding box center [571, 443] width 69 height 24
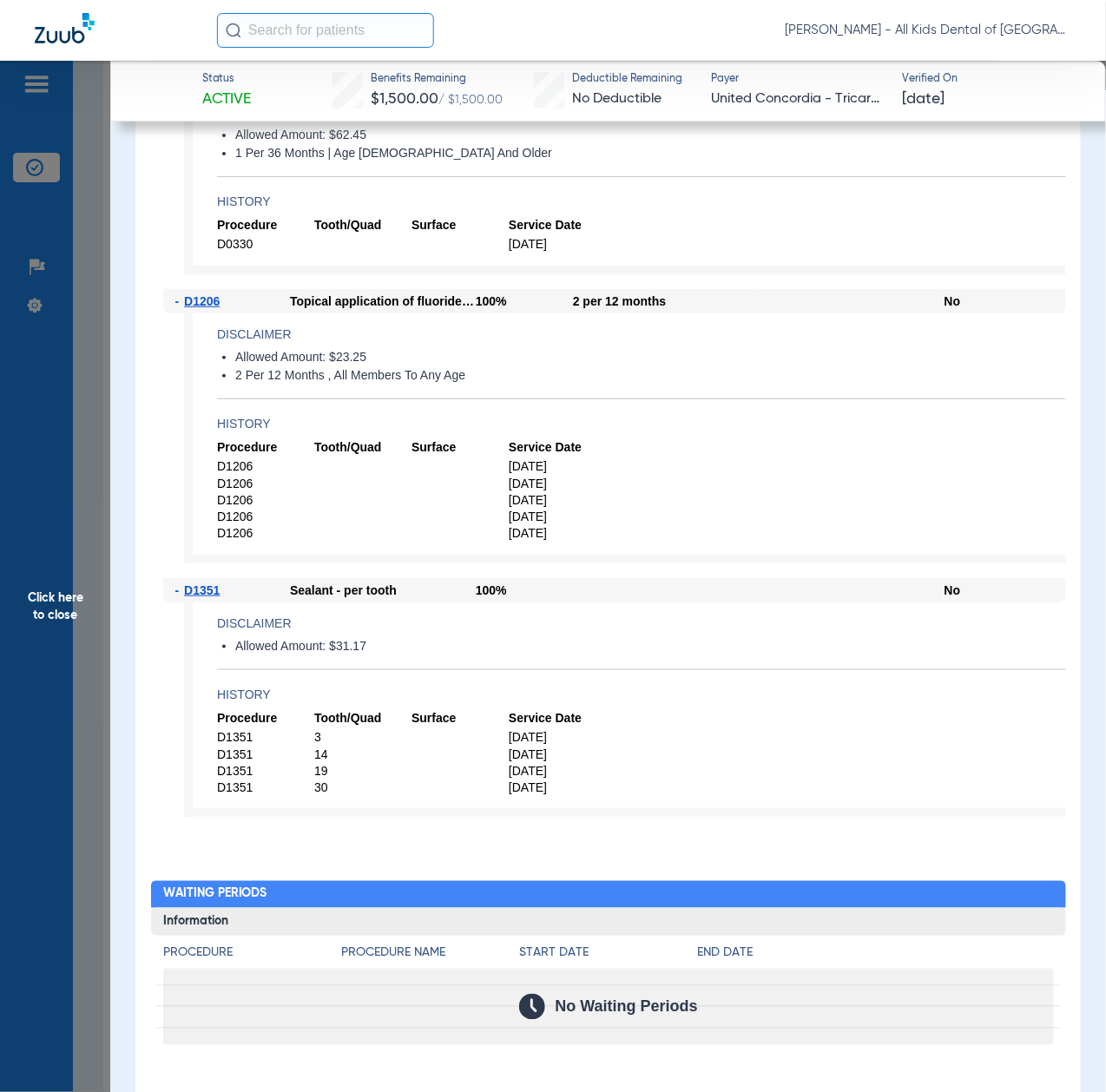
scroll to position [1620, 0]
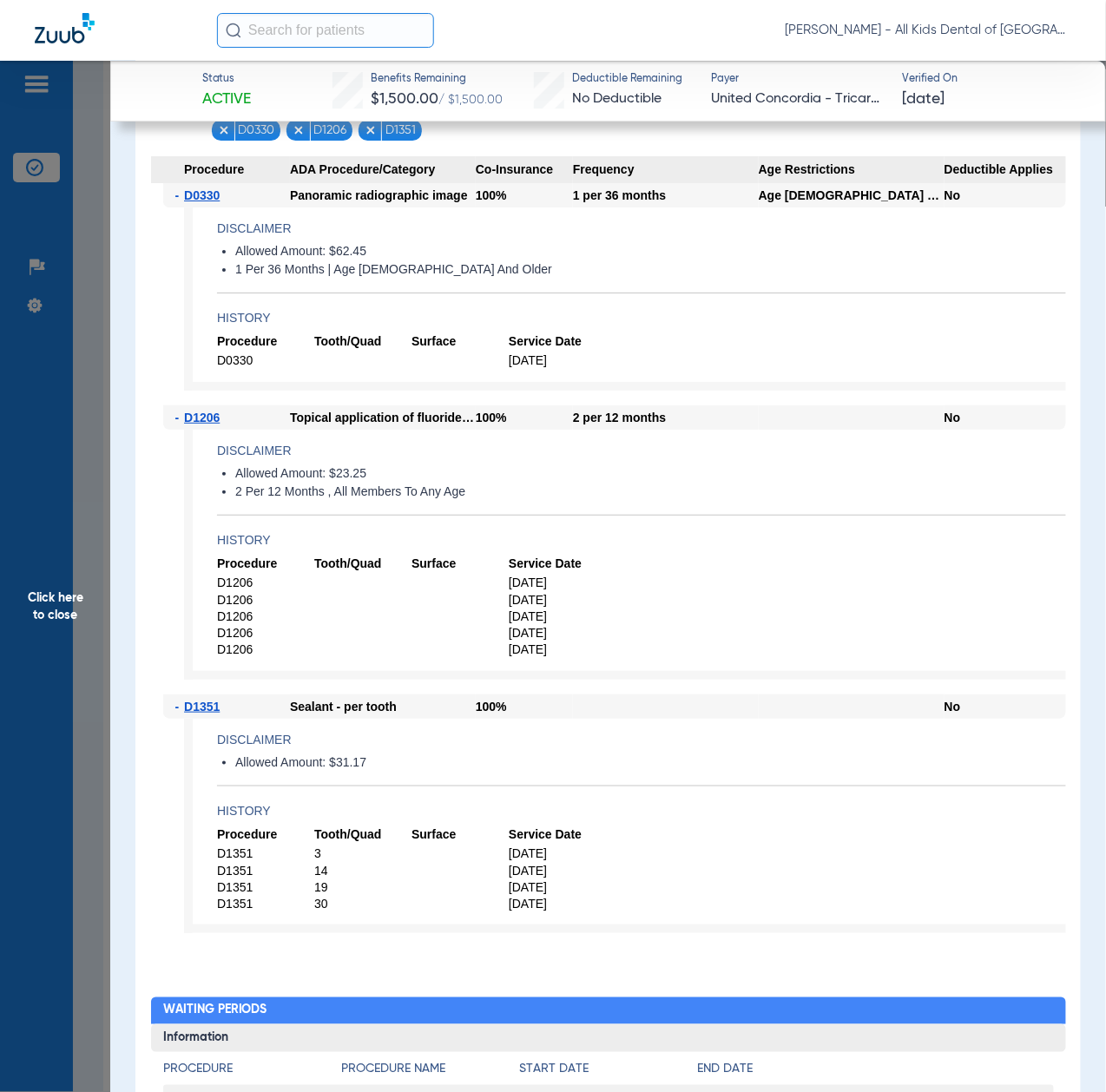
click at [15, 629] on span "Click here to close" at bounding box center [55, 607] width 111 height 1092
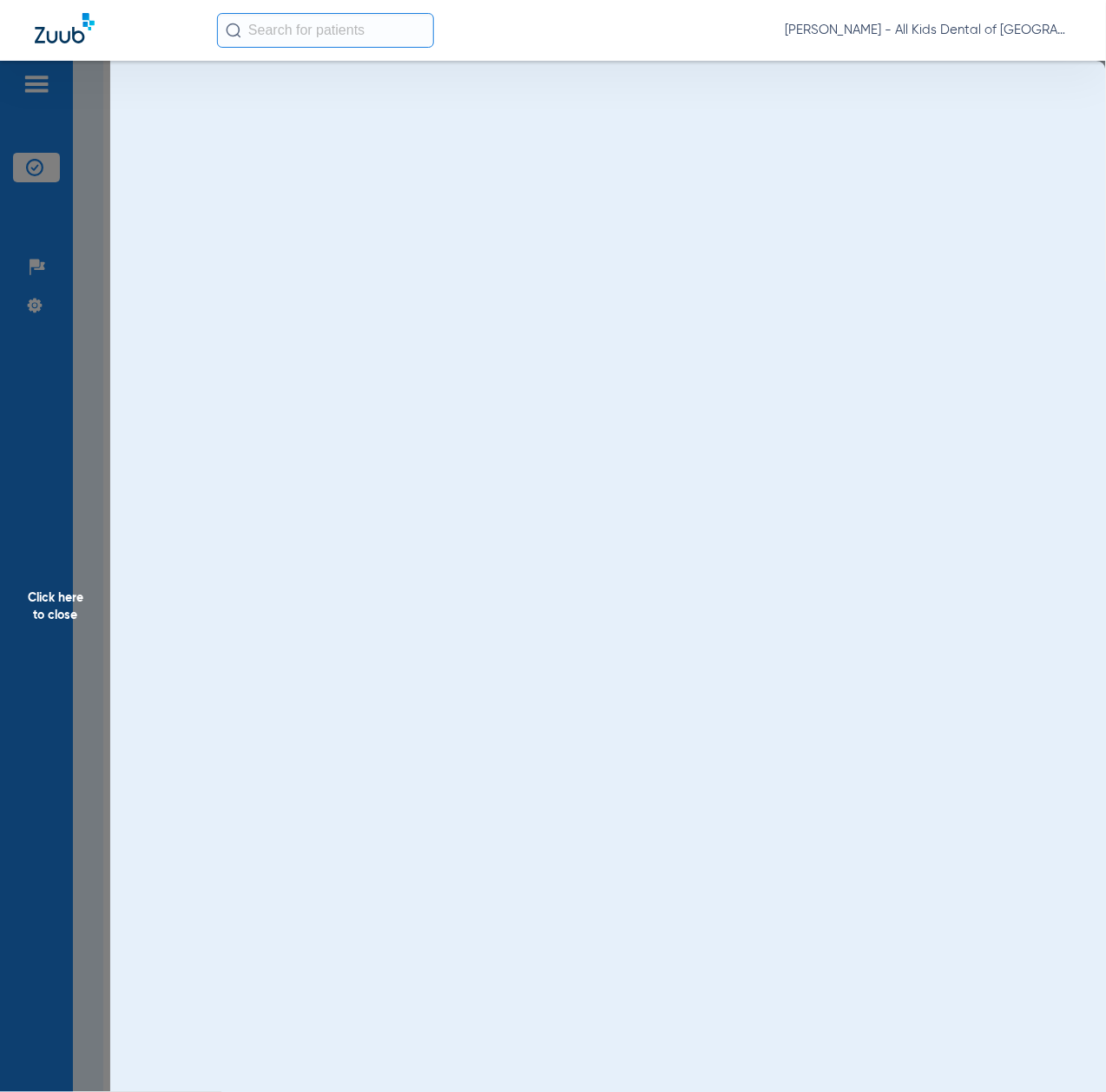
scroll to position [0, 0]
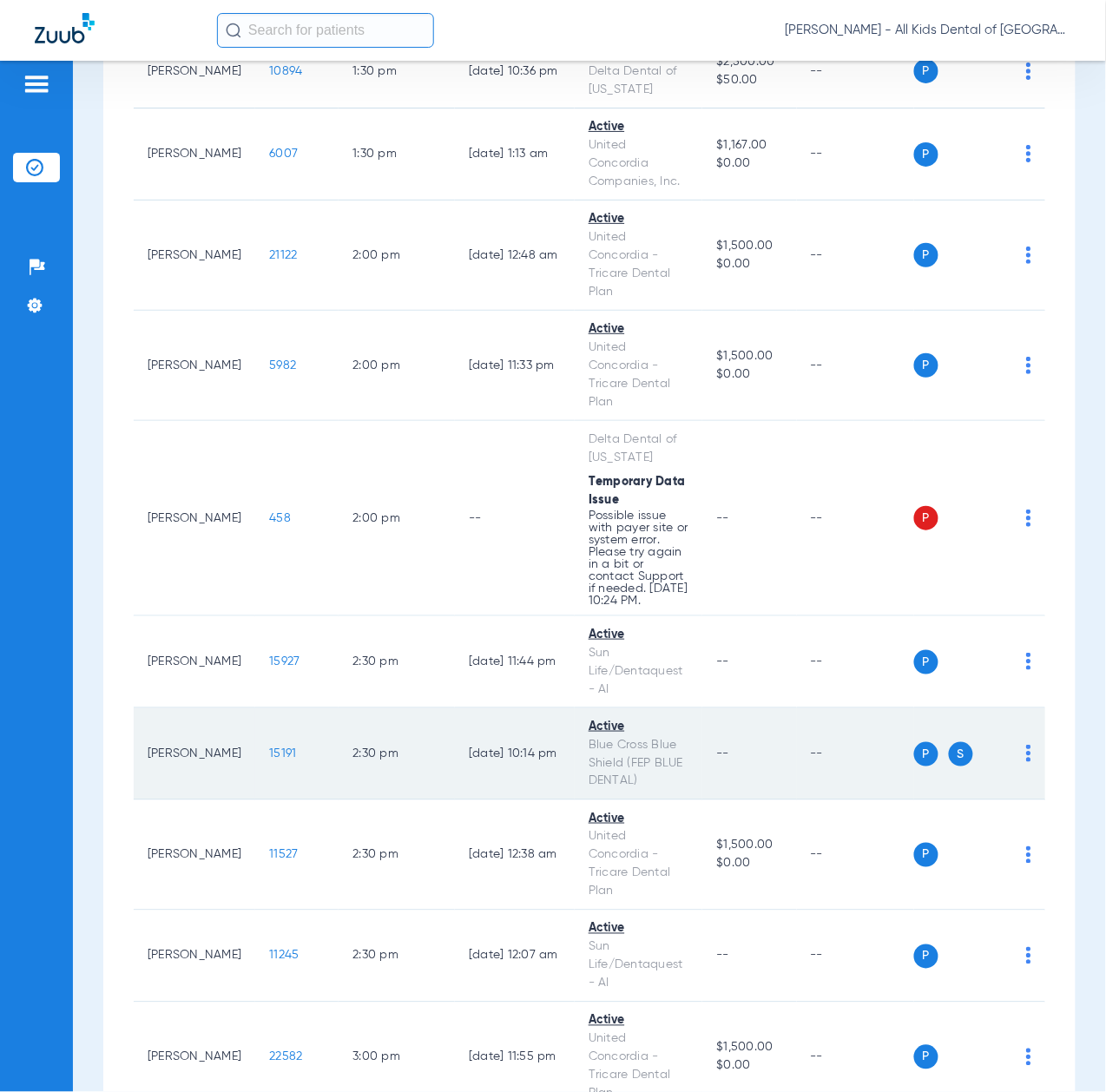
click at [269, 760] on span "15191" at bounding box center [283, 753] width 27 height 12
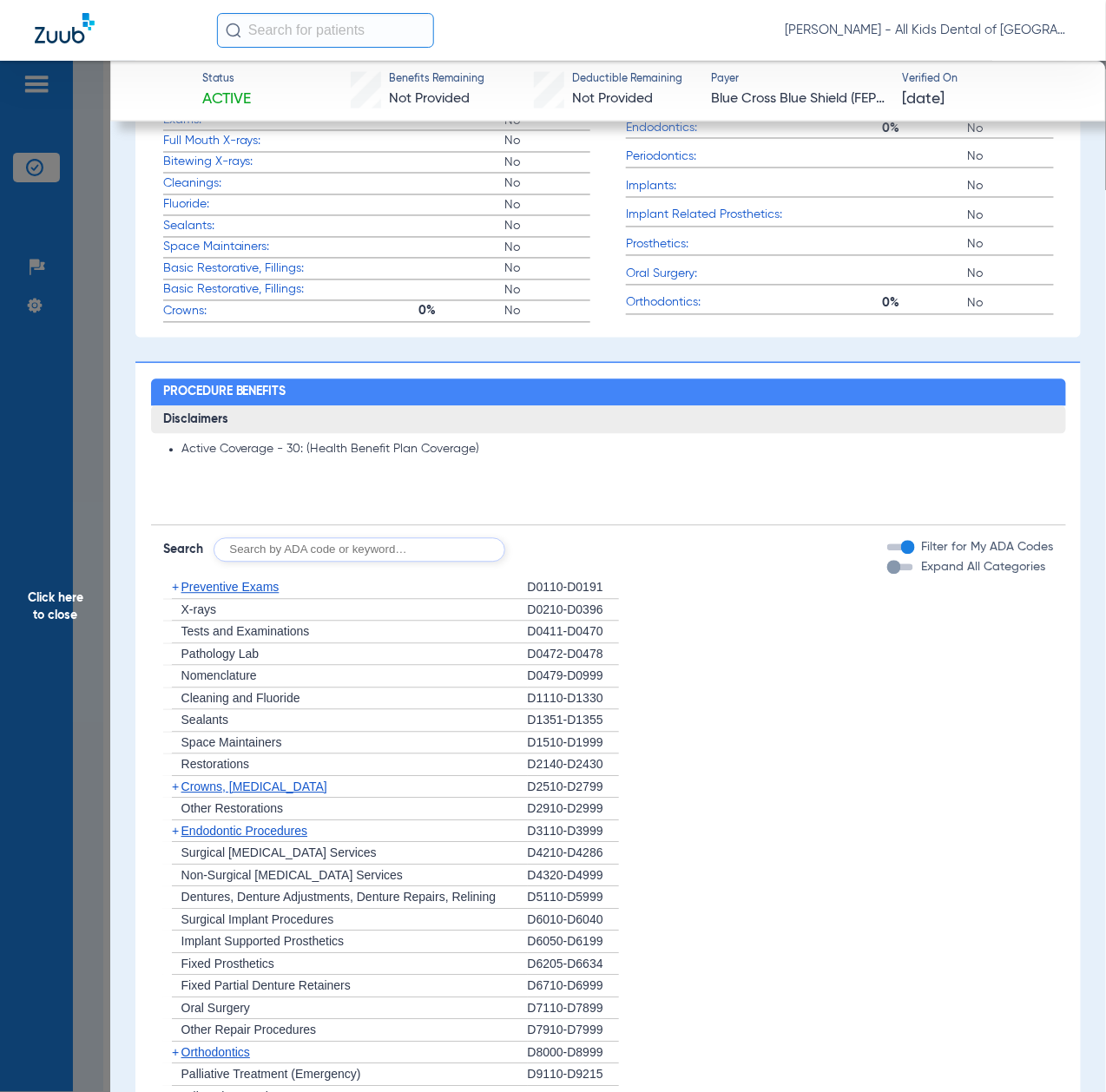
scroll to position [925, 0]
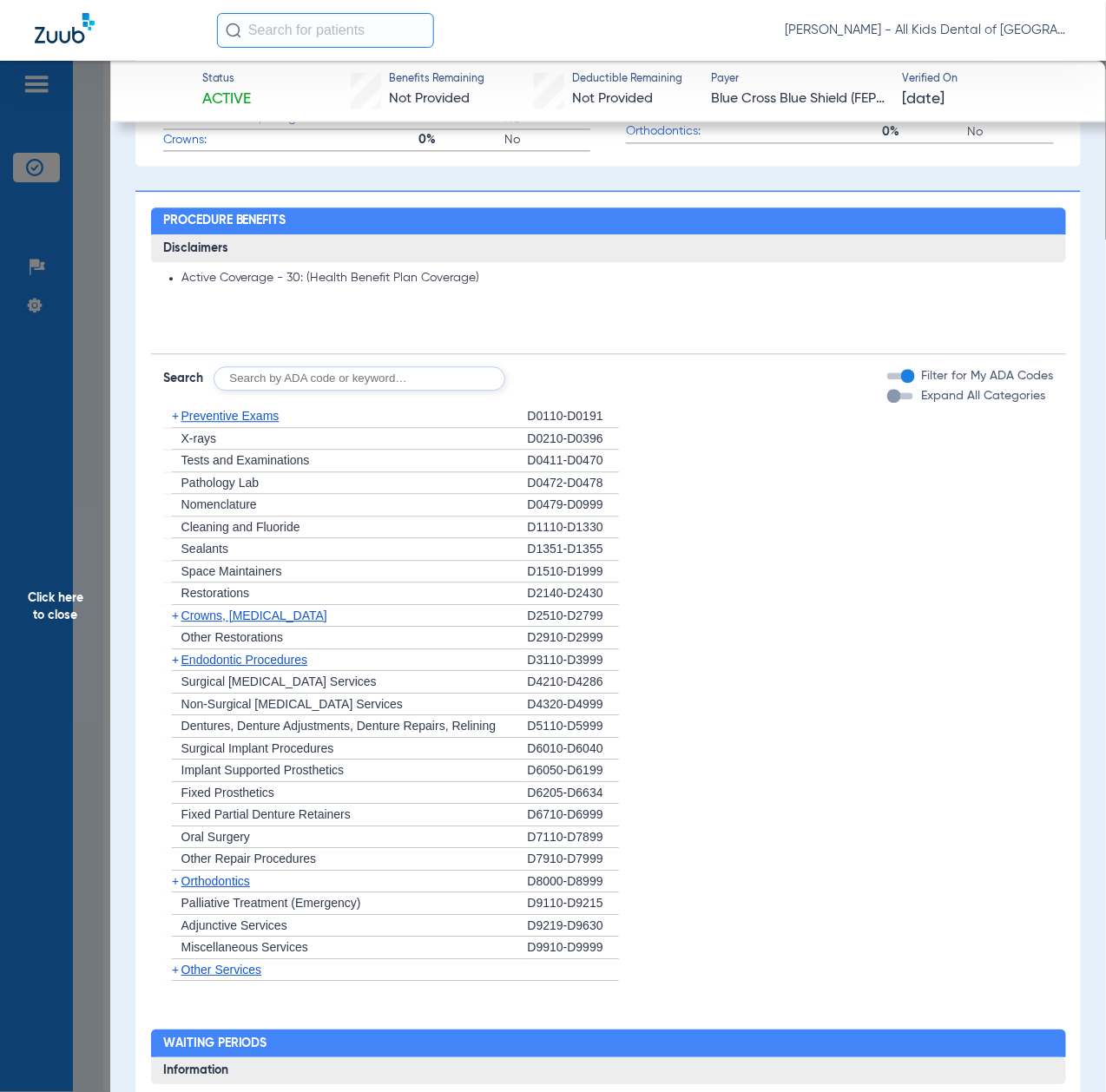
click at [357, 374] on input "text" at bounding box center [359, 378] width 292 height 24
paste input "D1206, D0330, D1351"
type input "D1206, D0330, D1351"
click button "Search" at bounding box center [571, 378] width 69 height 24
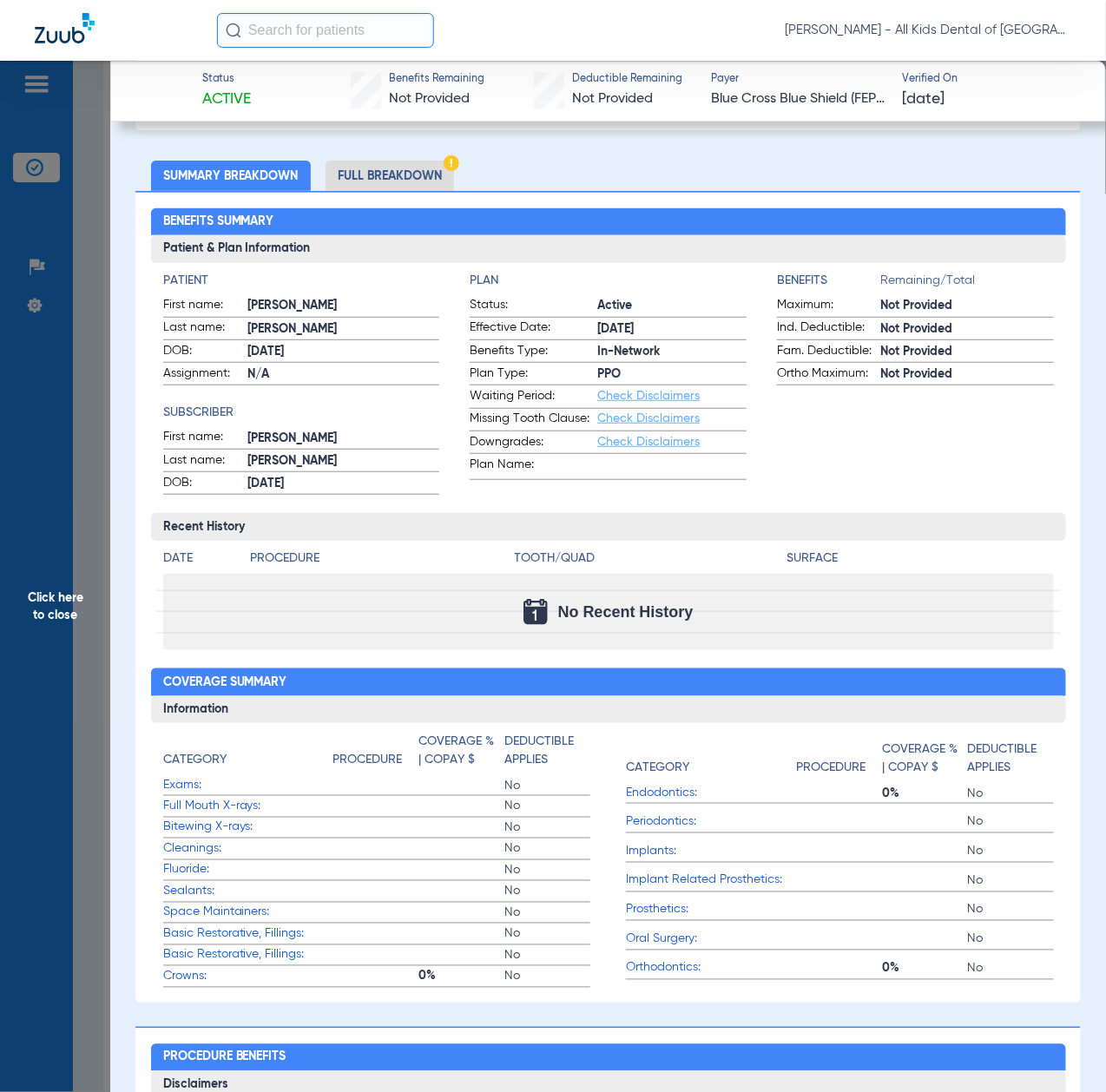
scroll to position [0, 0]
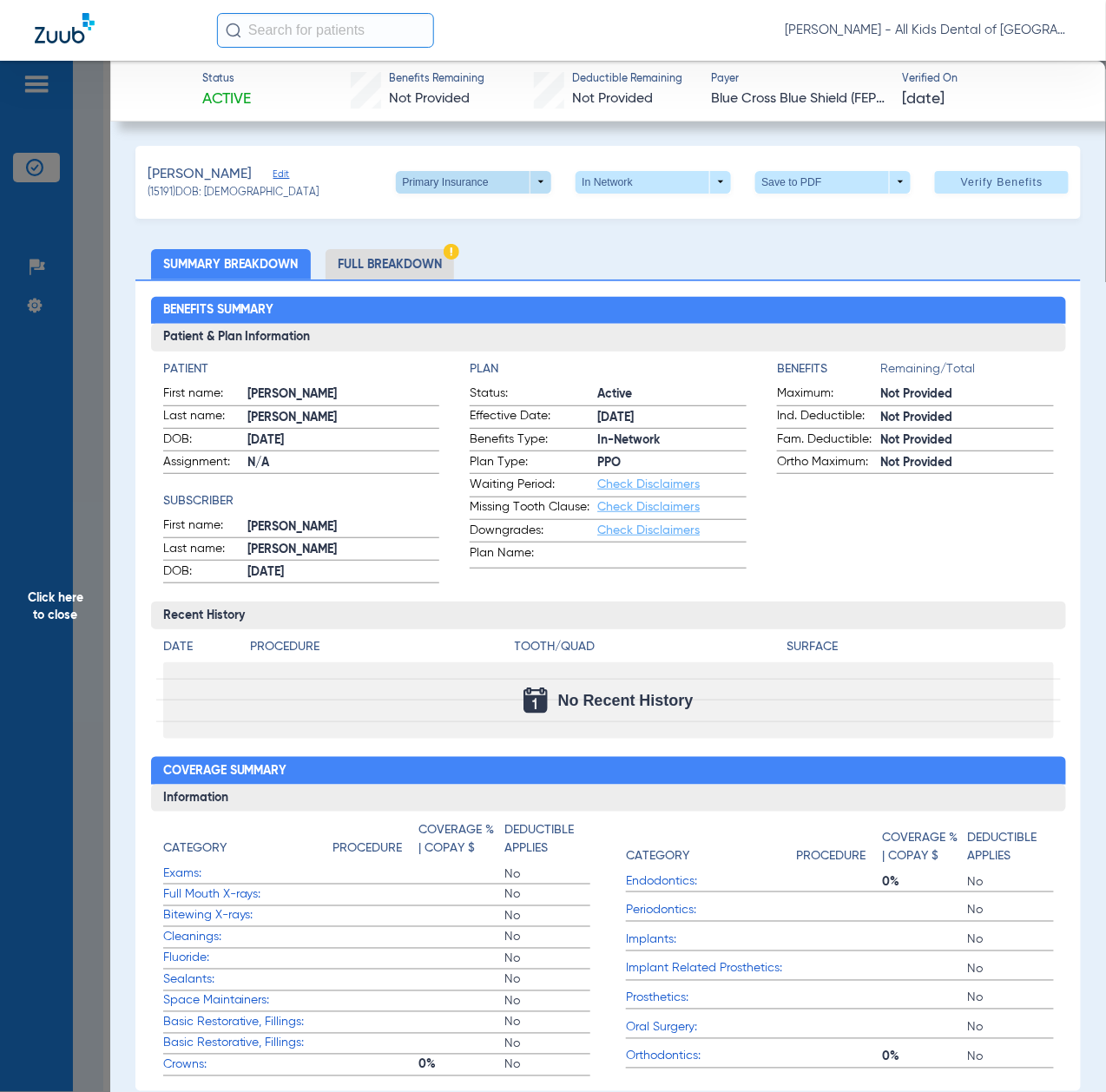
click at [458, 185] on span at bounding box center [475, 182] width 42 height 42
click at [439, 253] on span "Secondary Insurance" at bounding box center [452, 250] width 114 height 12
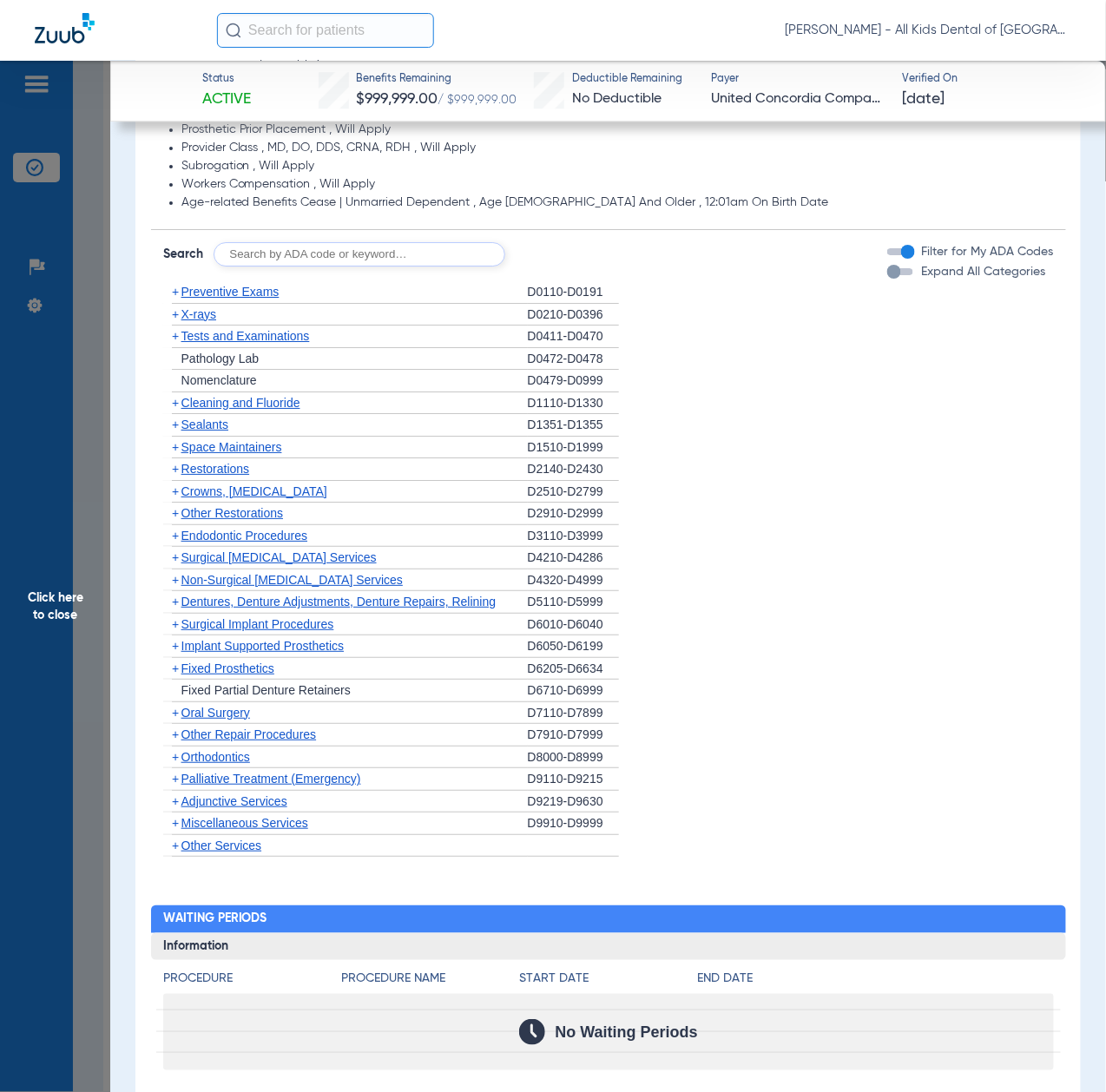
scroll to position [1505, 0]
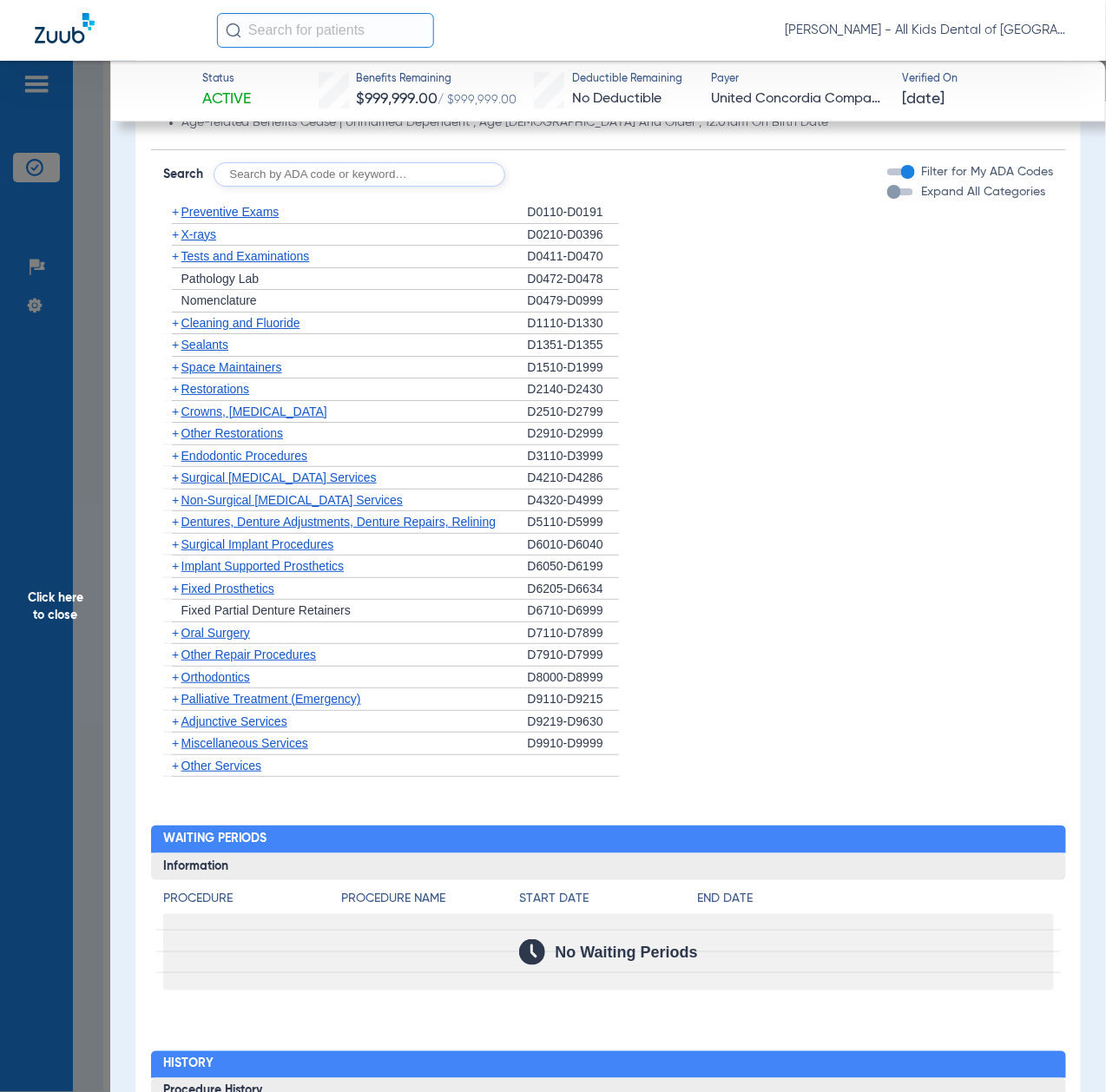
click at [382, 171] on input "text" at bounding box center [359, 174] width 292 height 24
paste input "D1206, D0330, D1351"
type input "D1206, D0330, D1351"
click button "Search" at bounding box center [571, 174] width 69 height 24
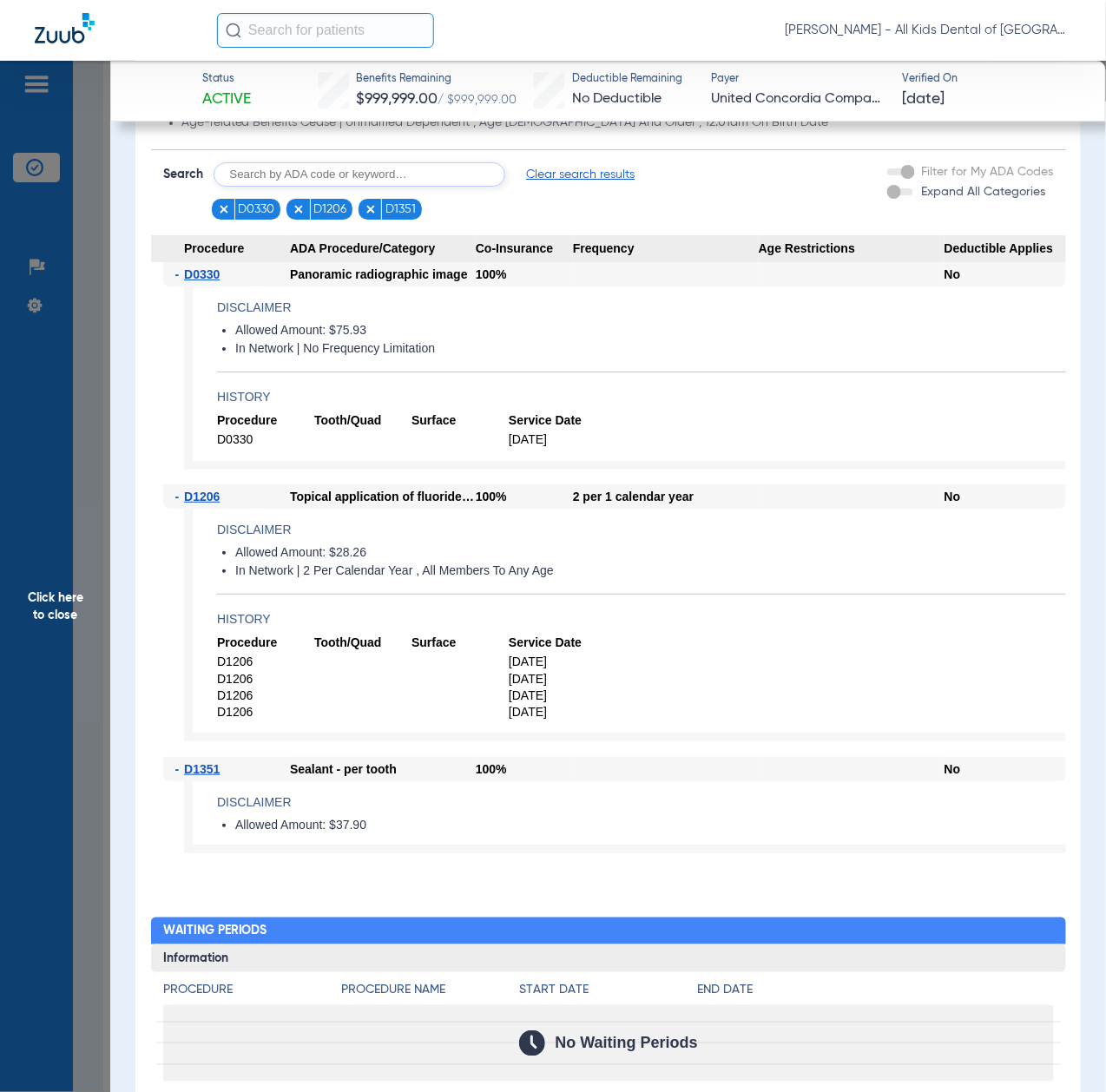
click at [64, 661] on span "Click here to close" at bounding box center [55, 607] width 111 height 1092
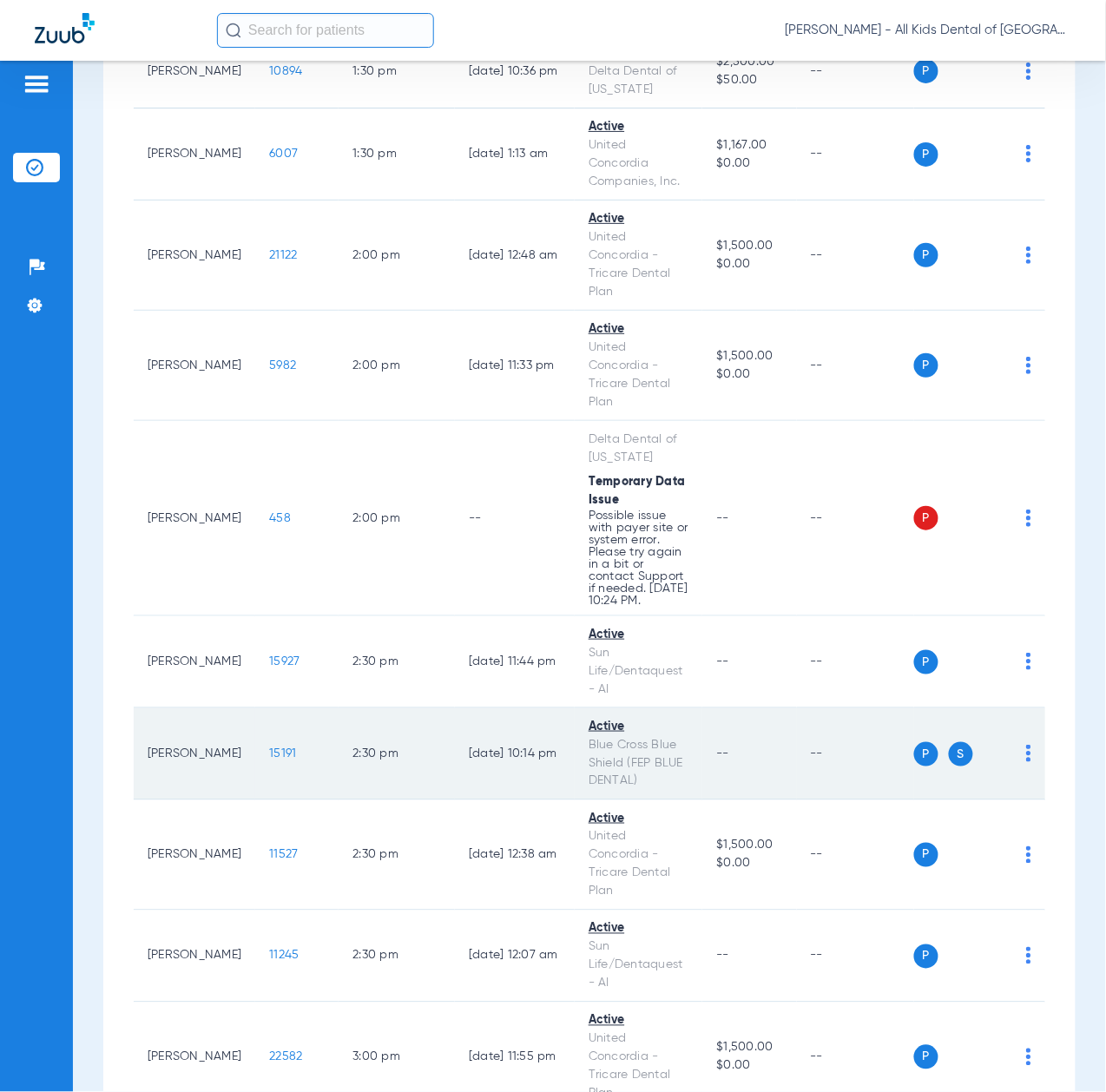
scroll to position [5209, 0]
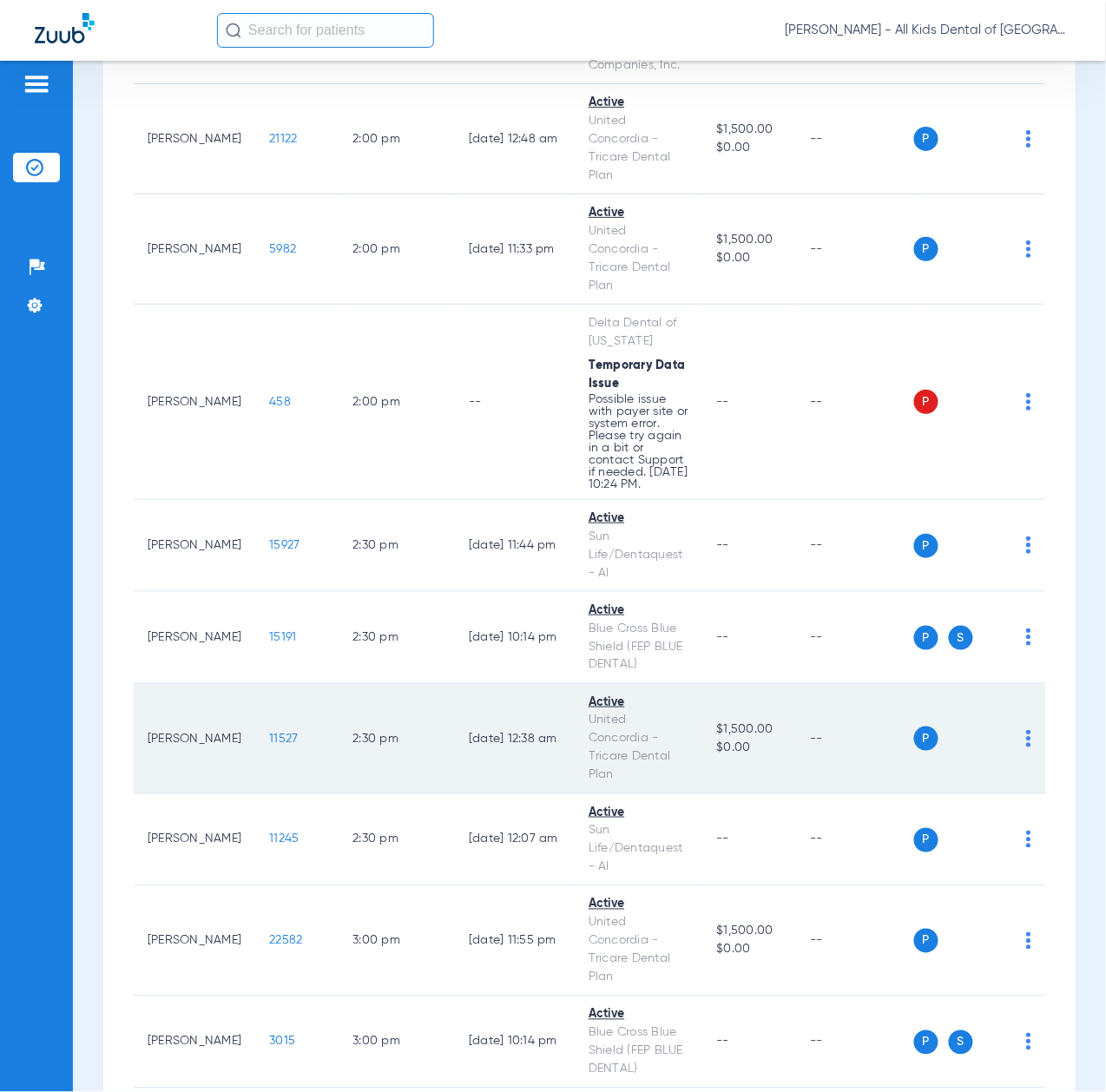
click at [269, 745] on span "11527" at bounding box center [284, 738] width 29 height 12
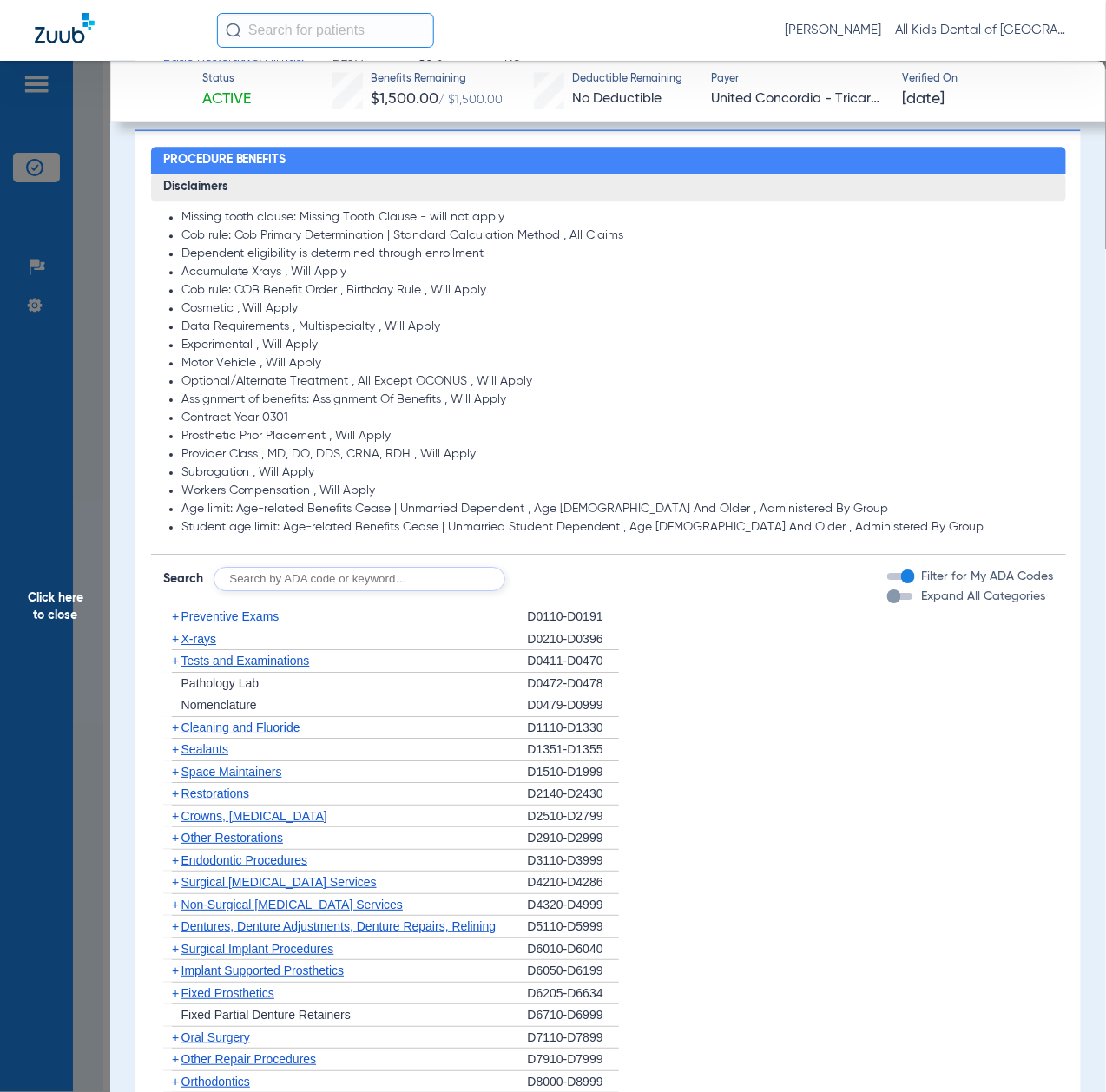
scroll to position [1157, 0]
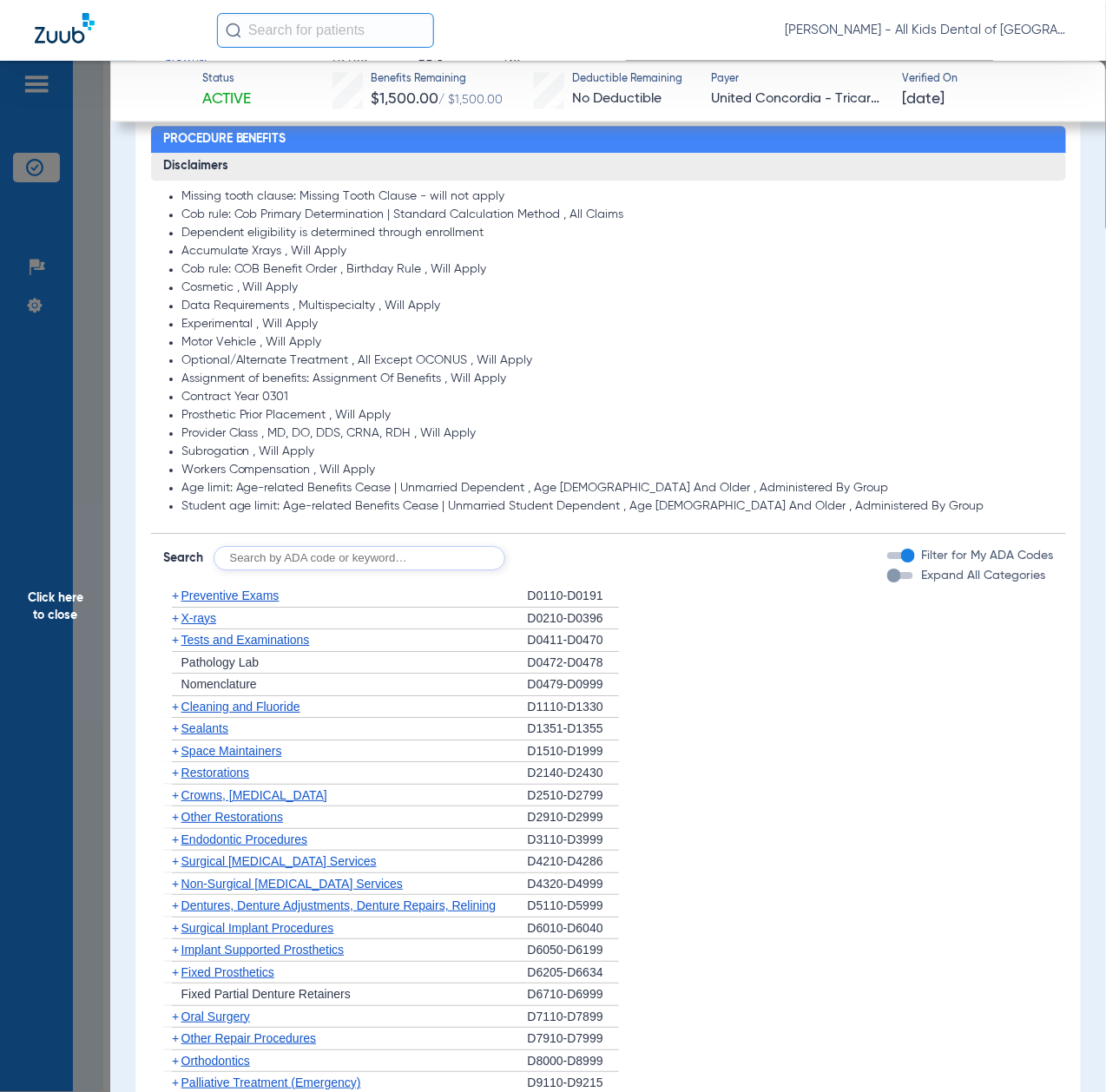
click at [389, 552] on input "text" at bounding box center [359, 558] width 292 height 24
paste input "D1206, D0330, D1351"
type input "D1206, D0330, D1351"
click button "Search" at bounding box center [571, 558] width 69 height 24
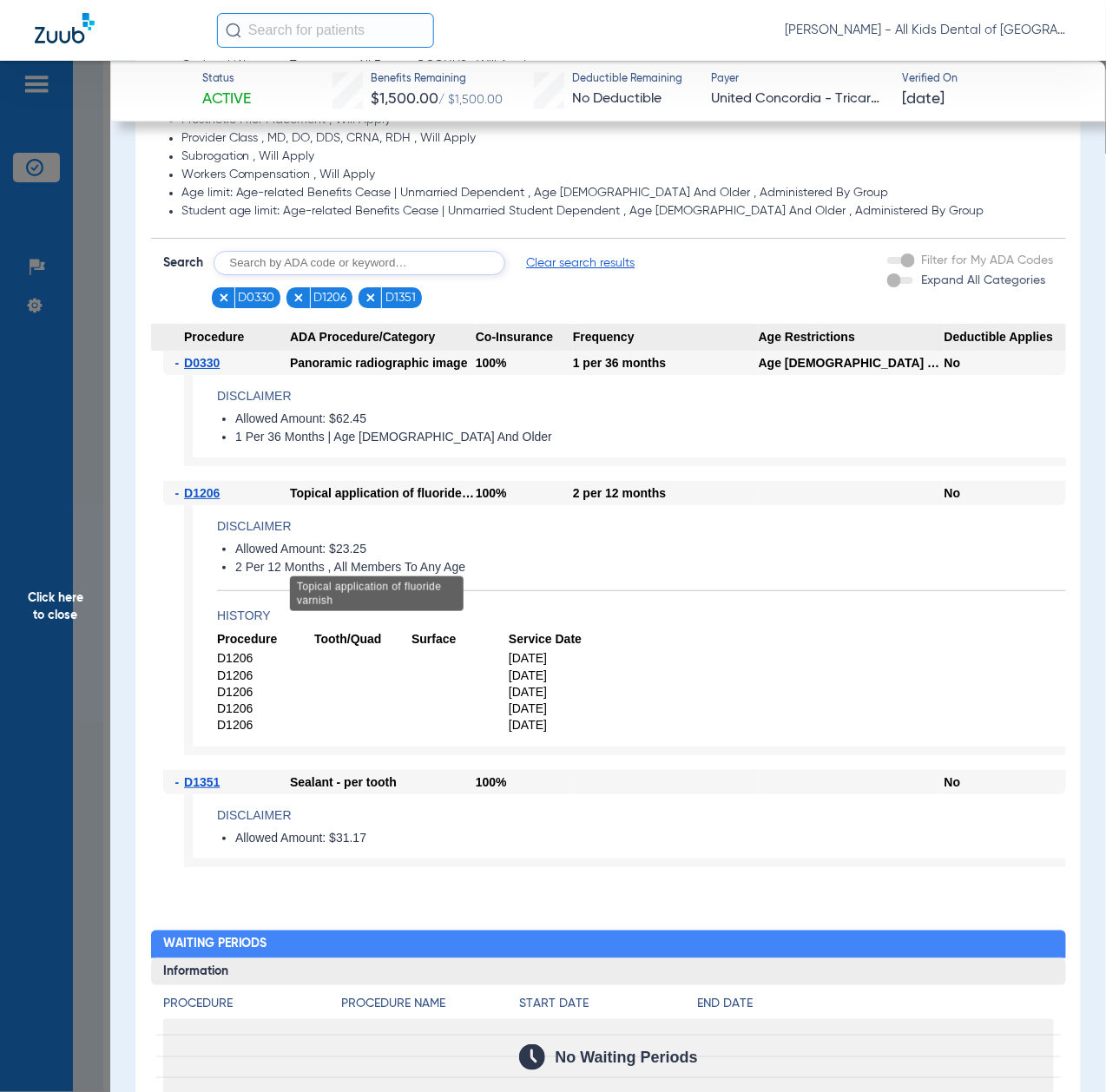
scroll to position [1505, 0]
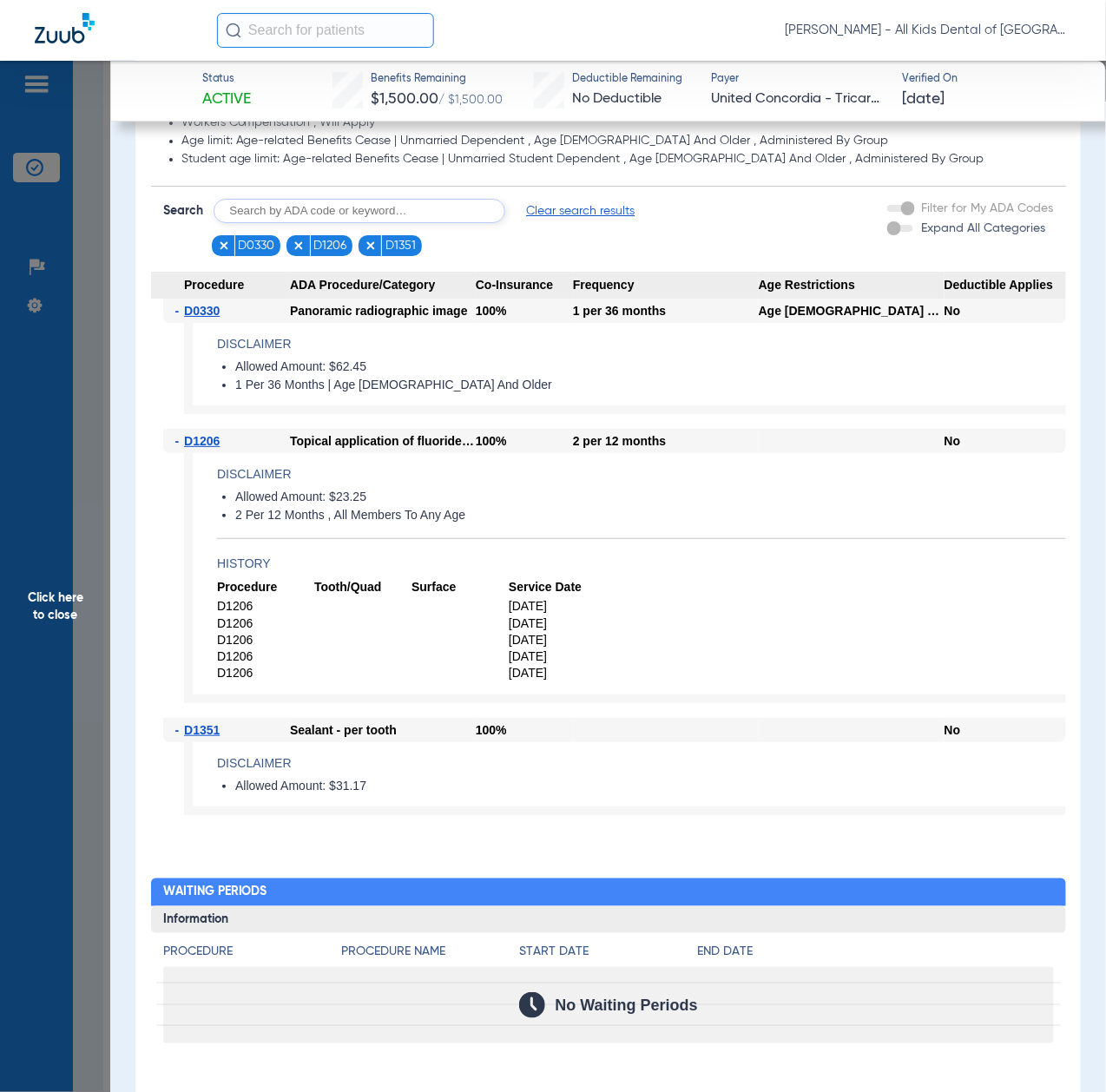
click at [51, 588] on span "Click here to close" at bounding box center [55, 607] width 111 height 1092
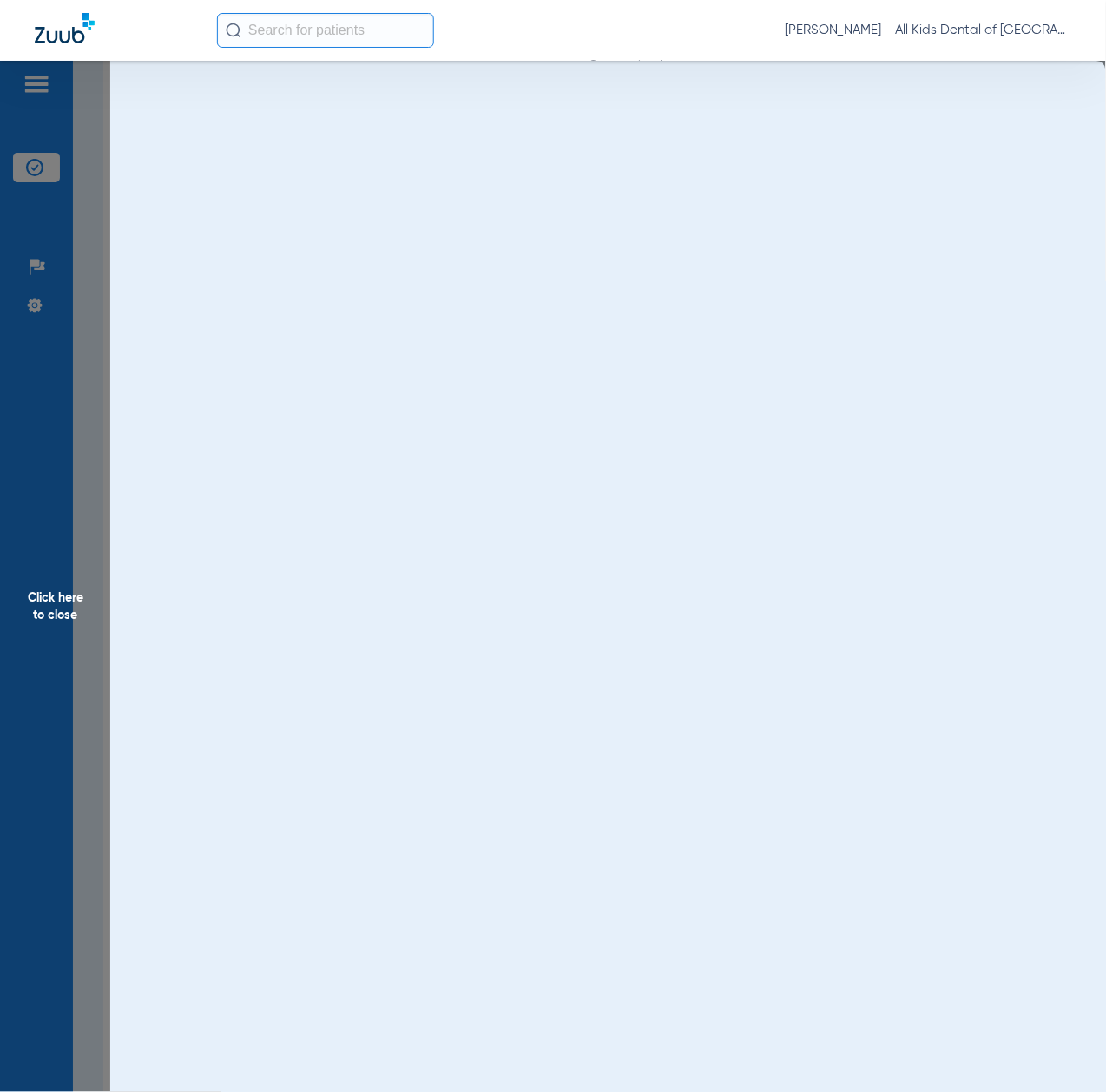
scroll to position [0, 0]
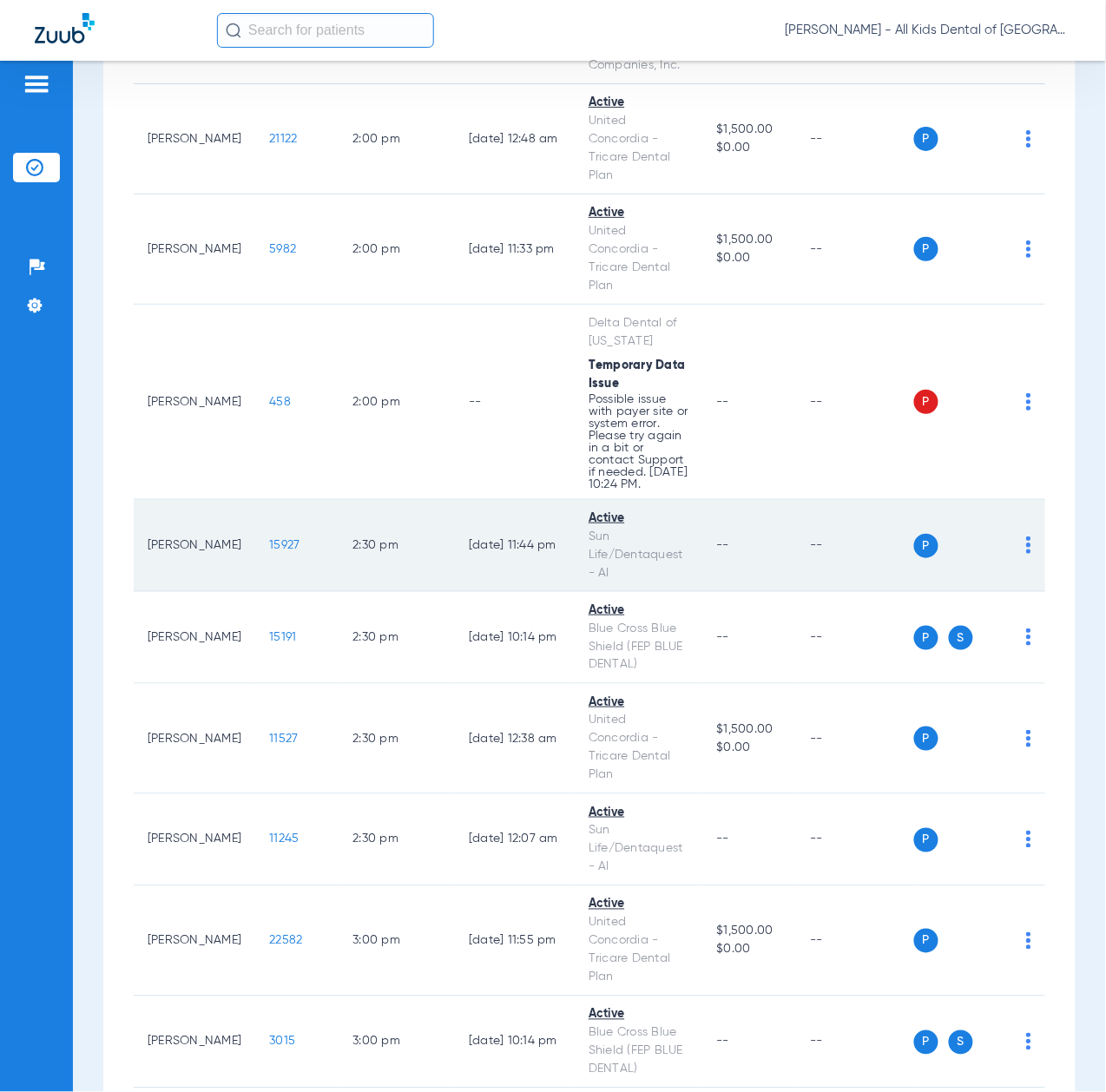
click at [269, 551] on span "15927" at bounding box center [285, 544] width 31 height 12
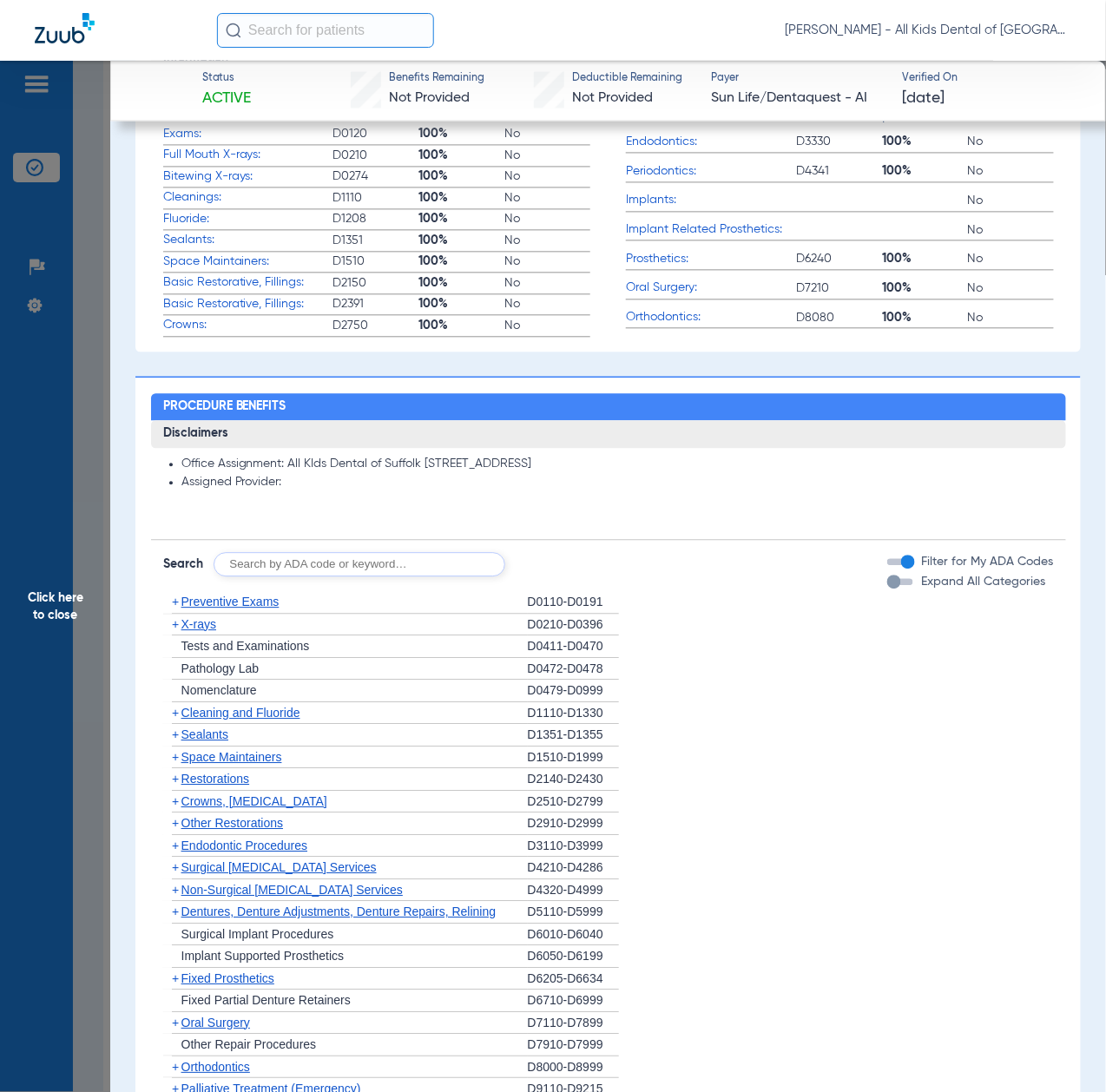
scroll to position [925, 0]
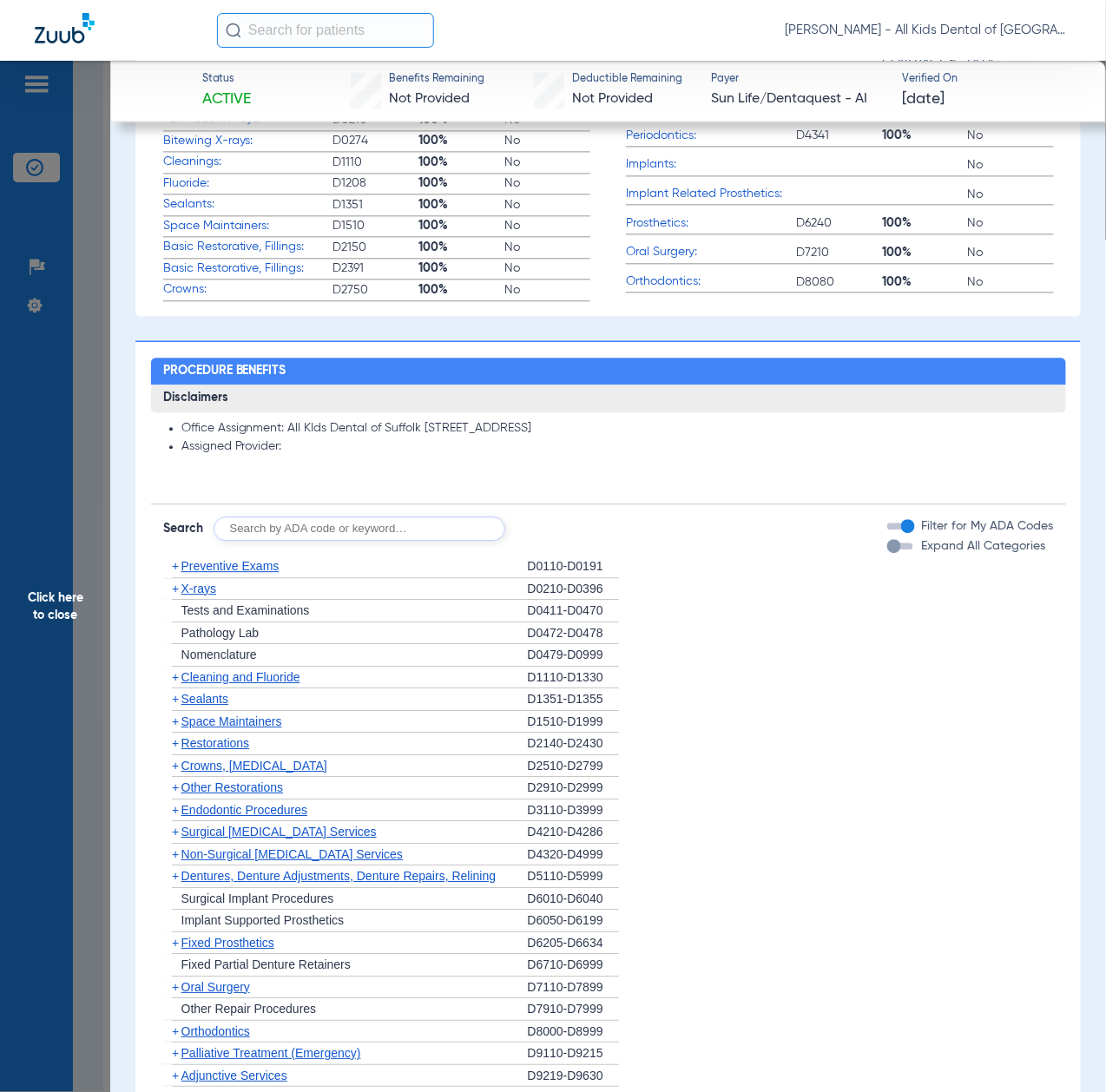
click at [352, 517] on input "text" at bounding box center [359, 529] width 292 height 24
paste input "D1206, D0330, D1351"
type input "D1206, D0330, D1351"
click button "Search" at bounding box center [571, 529] width 69 height 24
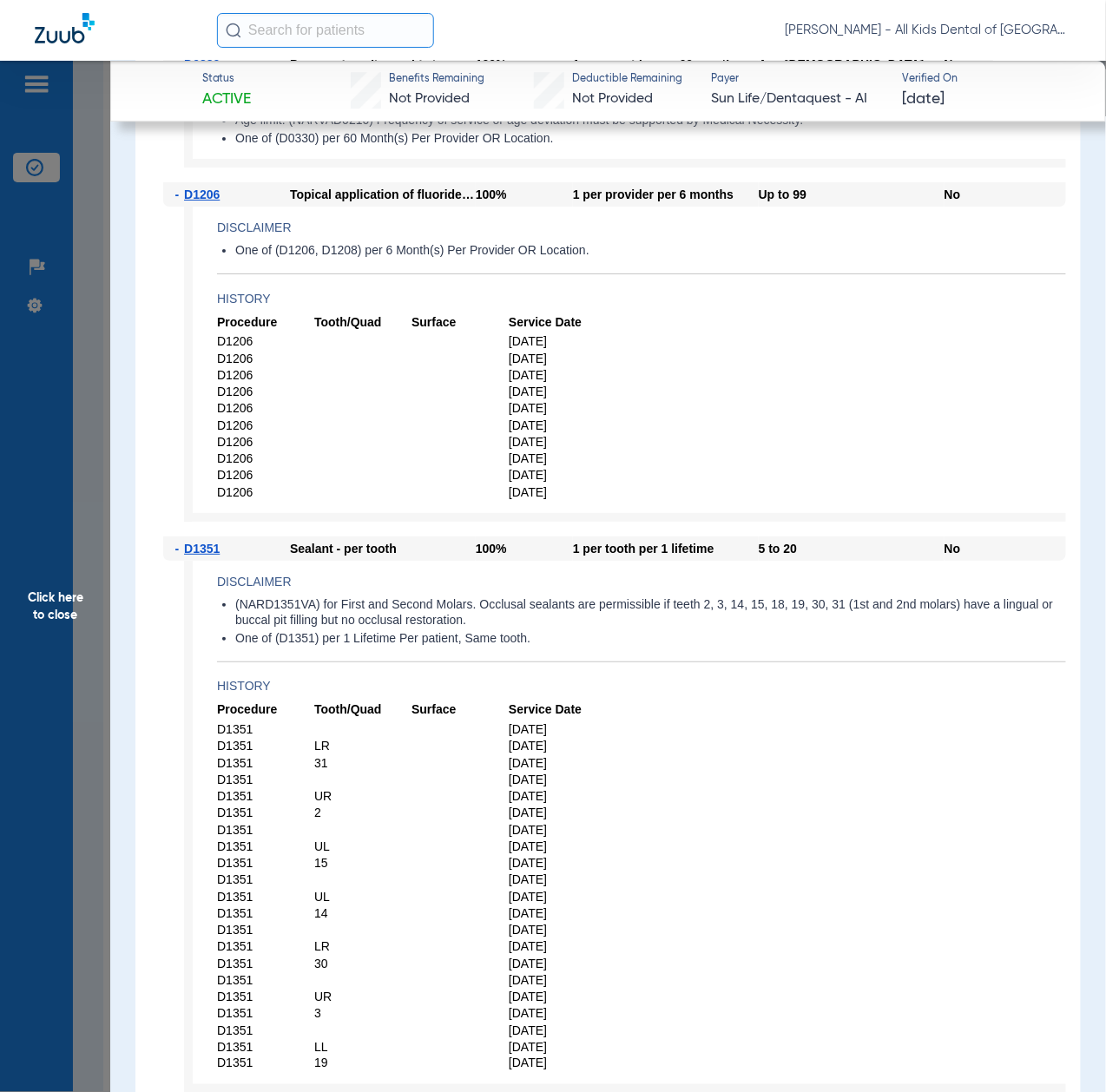
scroll to position [1620, 0]
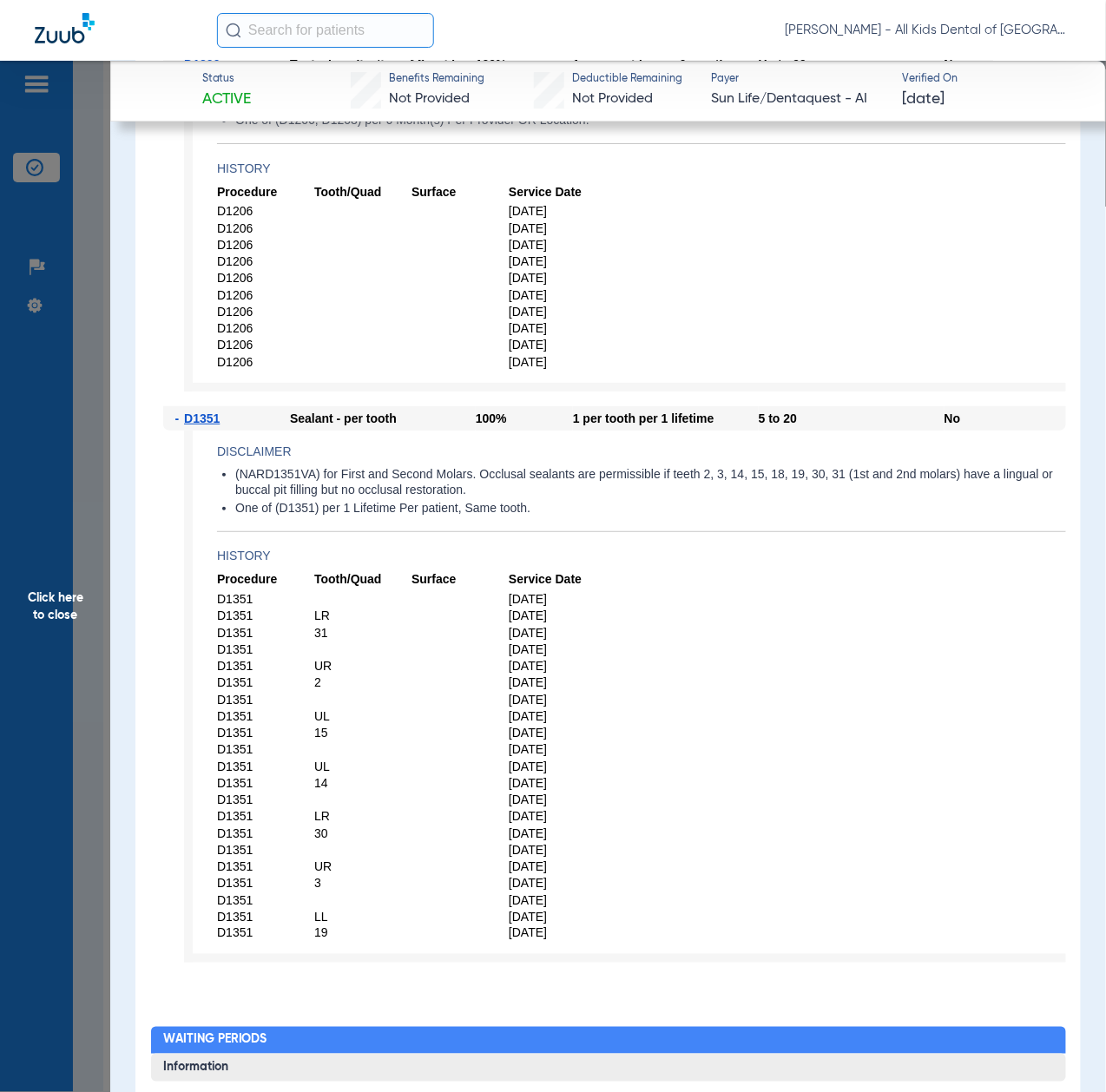
click at [51, 596] on span "Click here to close" at bounding box center [55, 607] width 111 height 1092
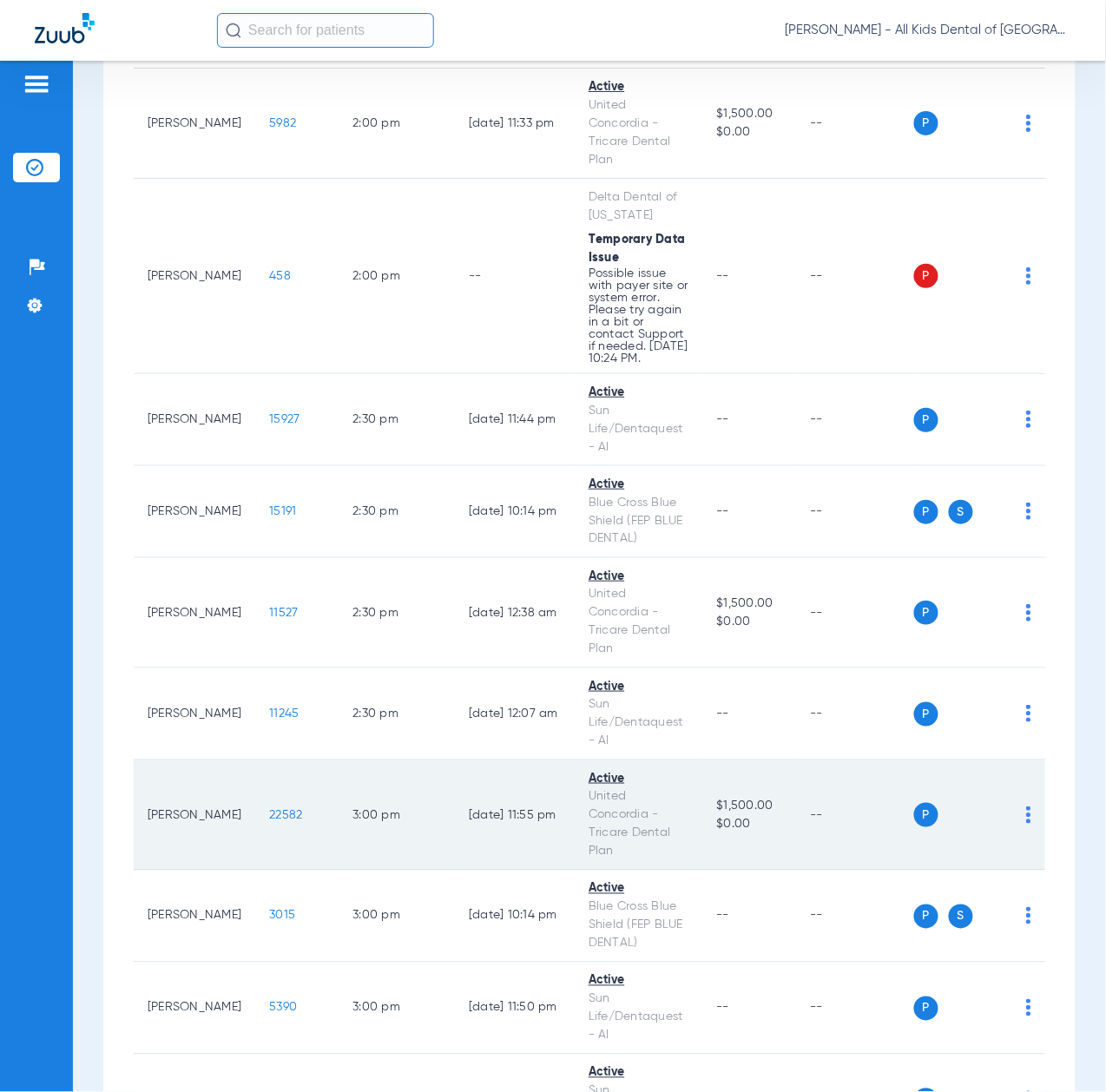
scroll to position [5556, 0]
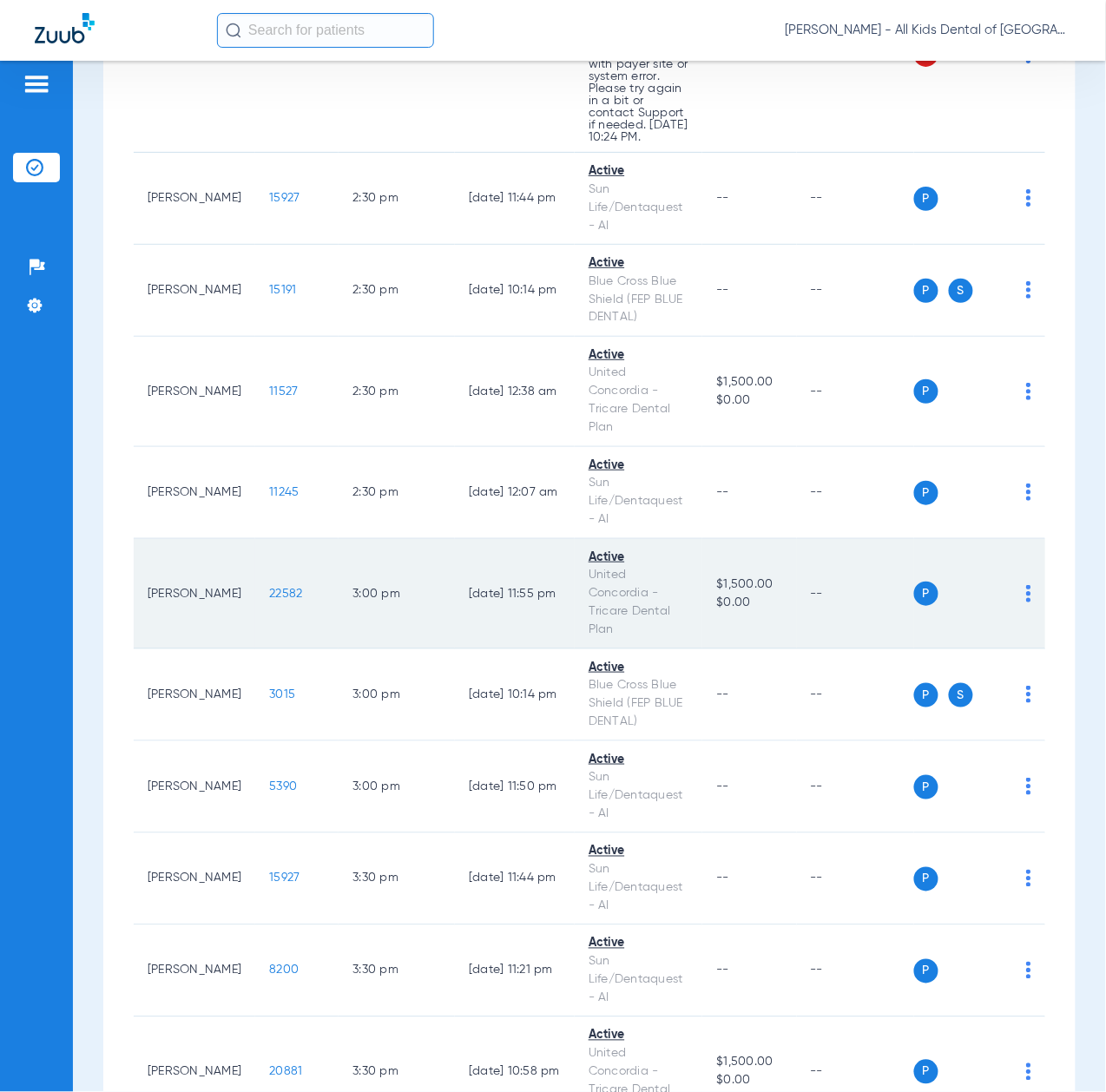
click at [269, 600] on span "22582" at bounding box center [286, 593] width 33 height 12
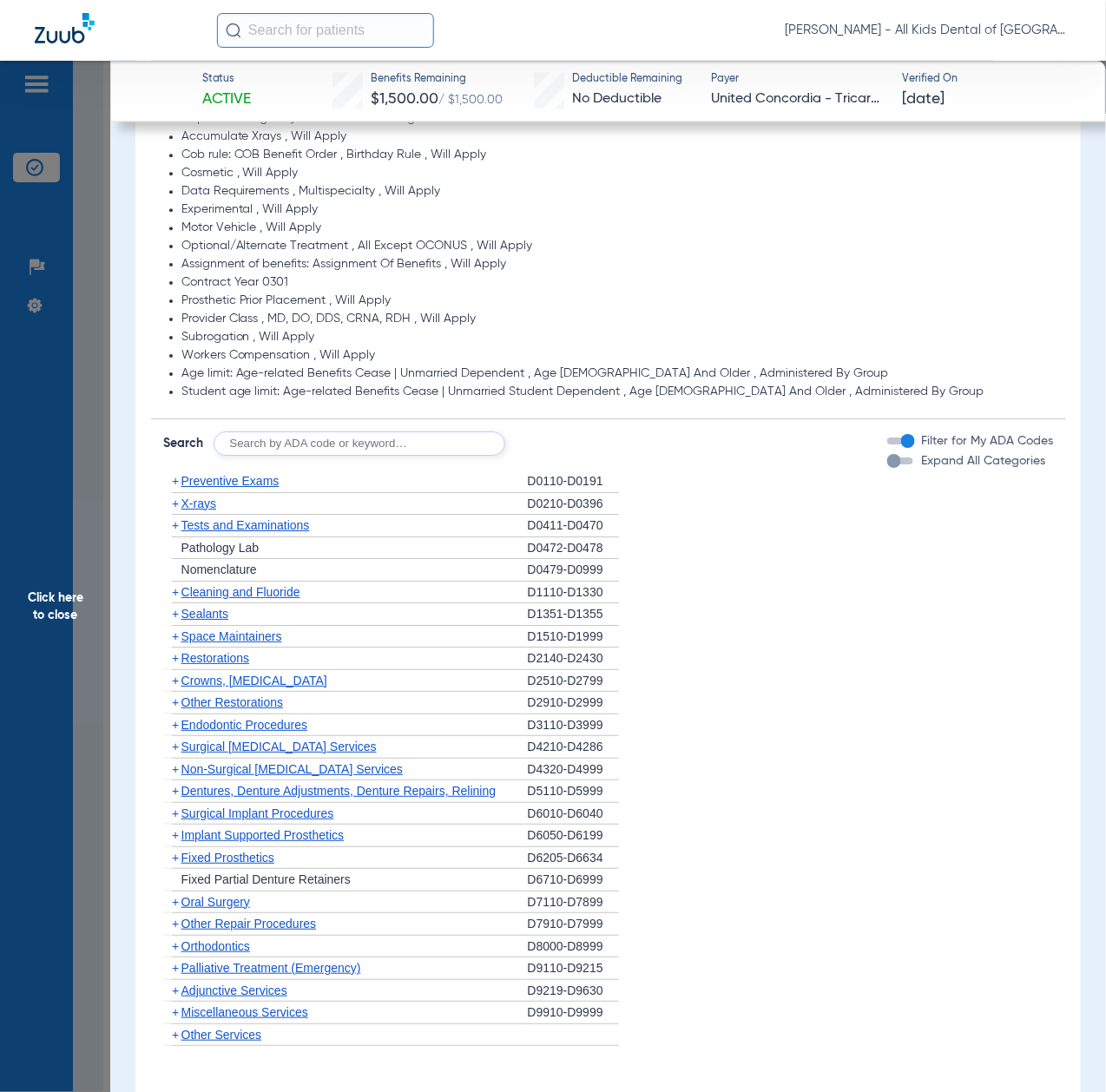
scroll to position [1272, 0]
click at [396, 418] on form "Search Filter for My ADA Codes Expand All Categories" at bounding box center [609, 436] width 915 height 36
click at [396, 436] on input "text" at bounding box center [359, 443] width 292 height 24
paste input "D1206, D0330, D1351"
type input "D1206, D0330, D1351"
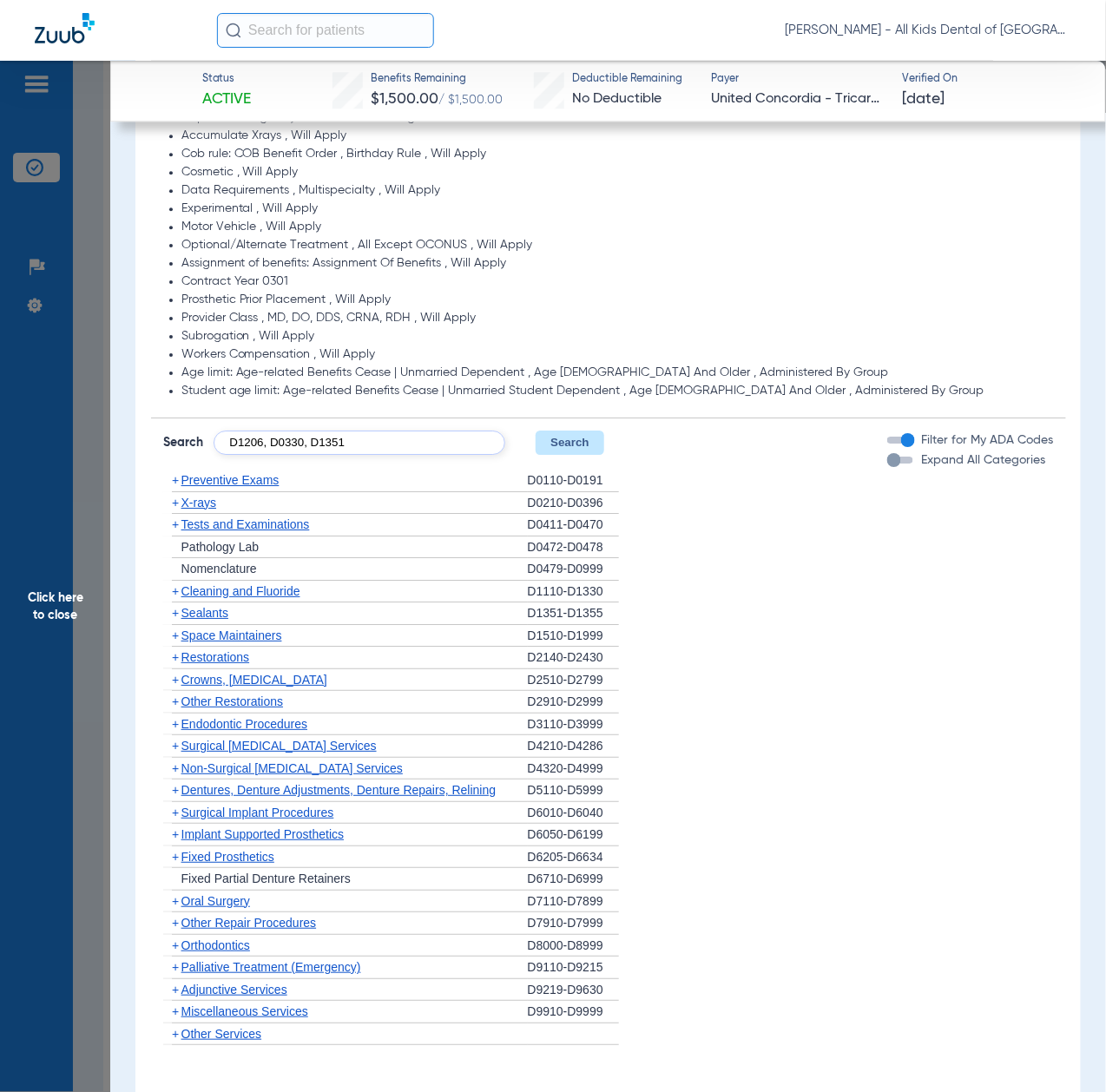
click button "Search" at bounding box center [571, 443] width 69 height 24
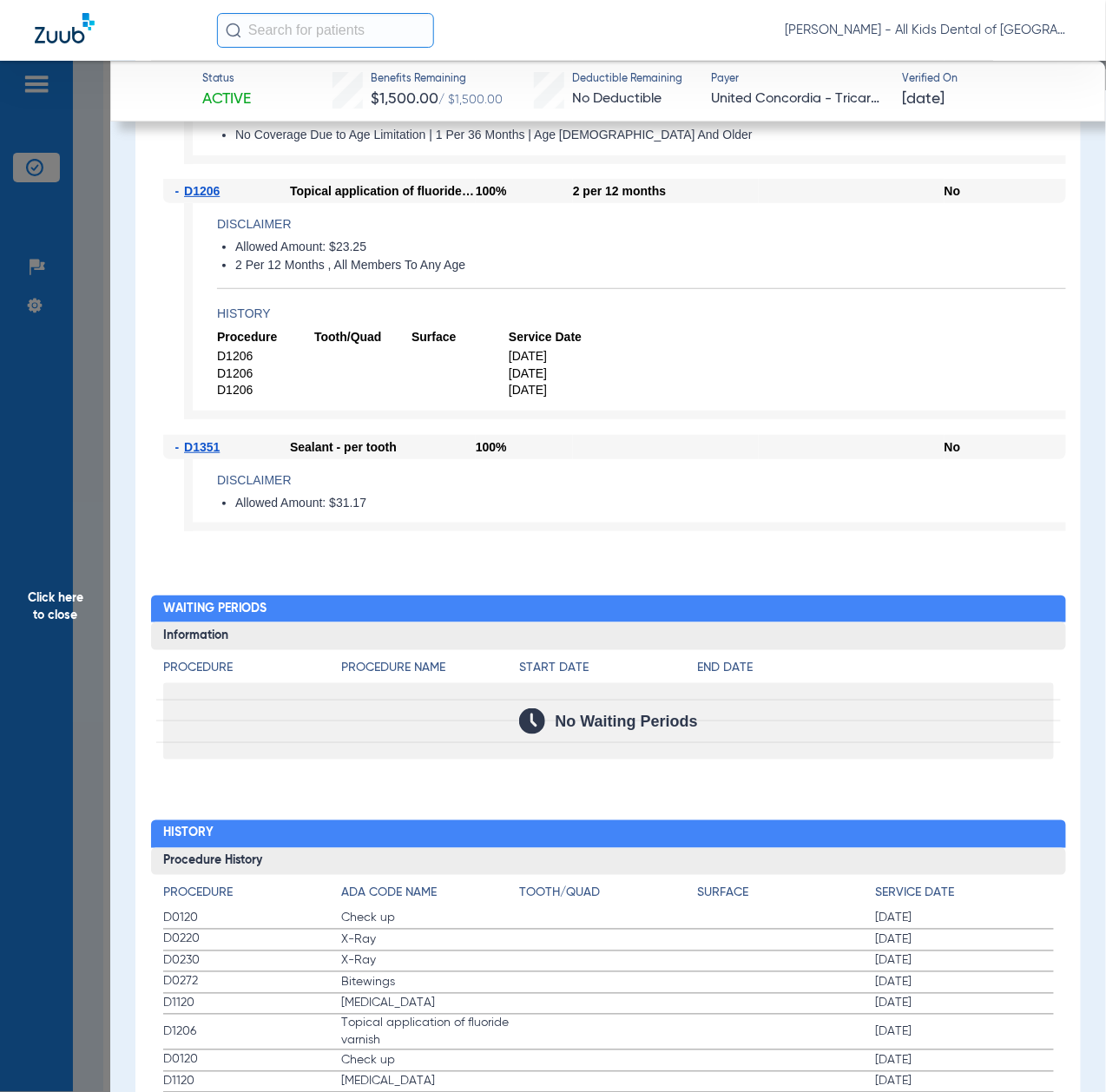
scroll to position [1505, 0]
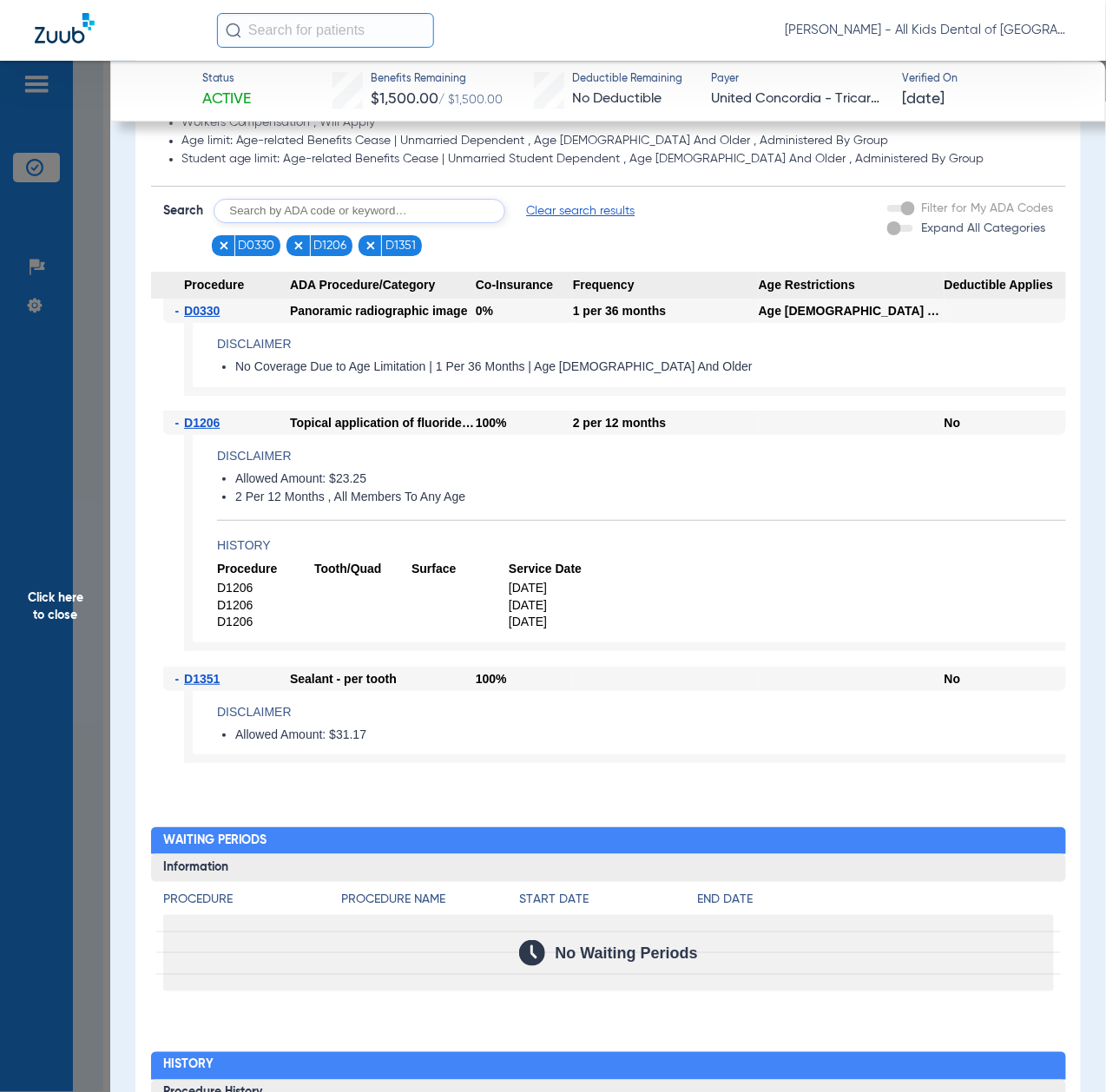
drag, startPoint x: 68, startPoint y: 653, endPoint x: 77, endPoint y: 653, distance: 9.0
click at [68, 653] on span "Click here to close" at bounding box center [55, 607] width 111 height 1092
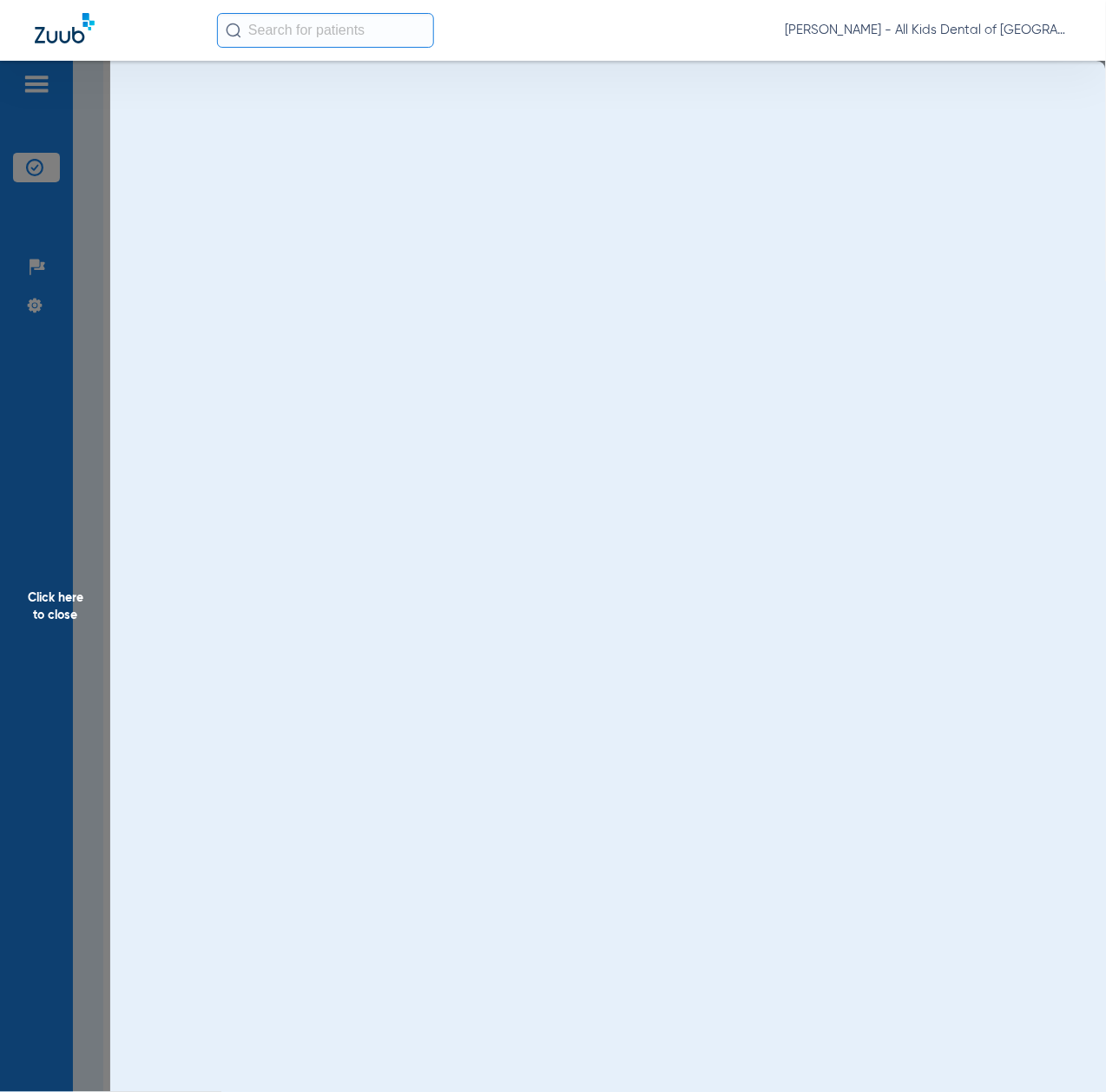
scroll to position [0, 0]
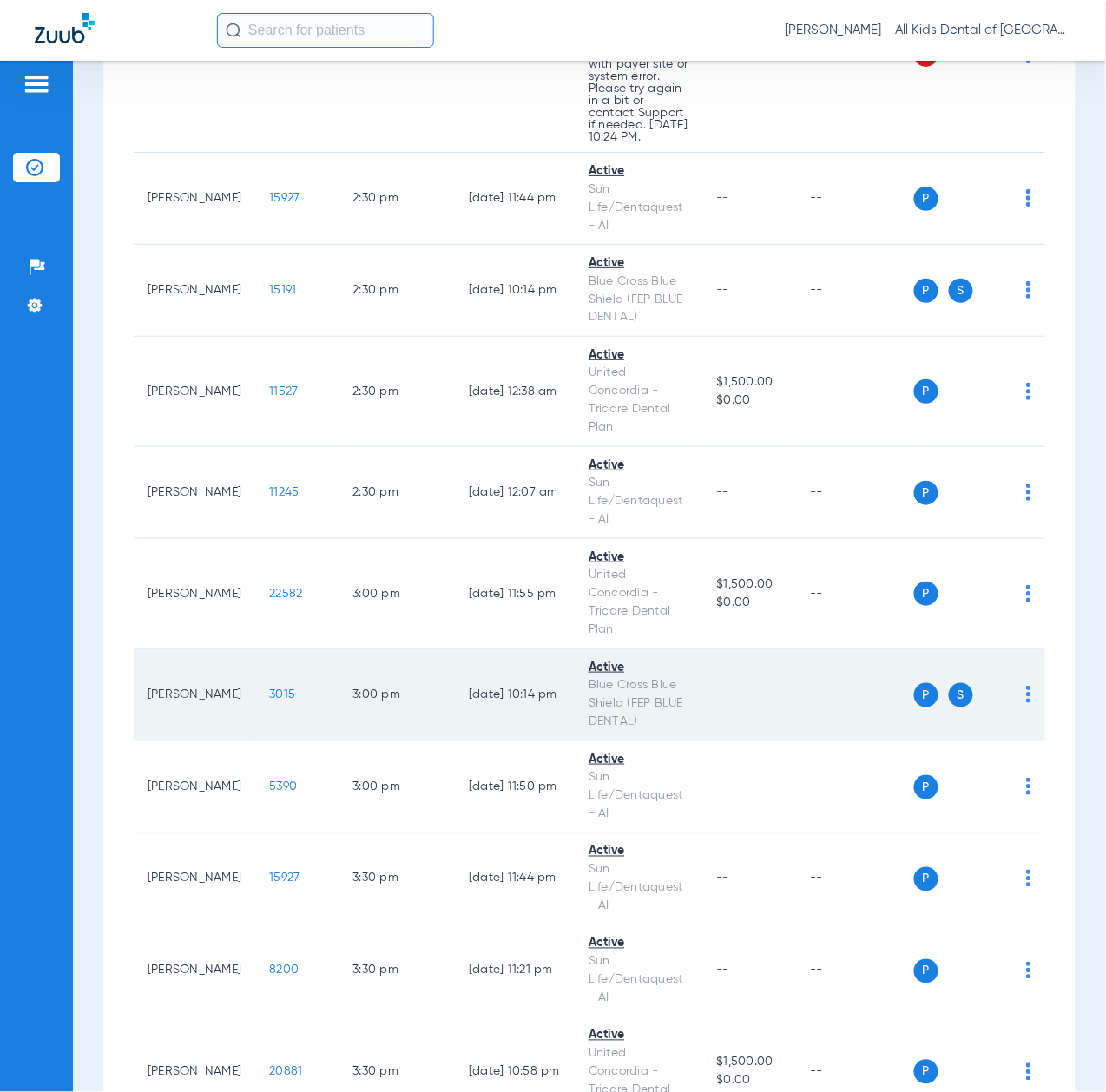
click at [269, 700] on span "3015" at bounding box center [282, 694] width 26 height 12
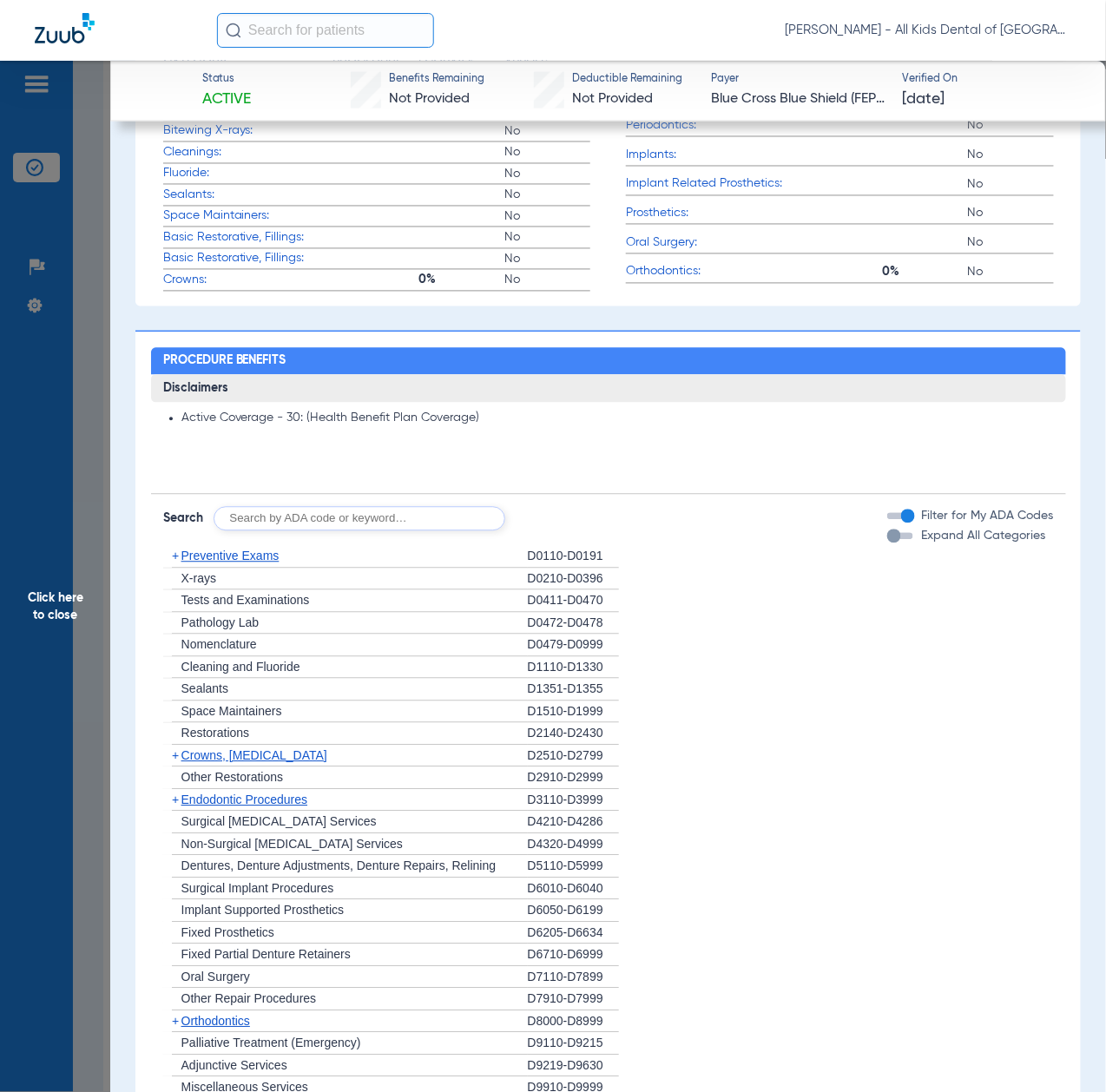
scroll to position [810, 0]
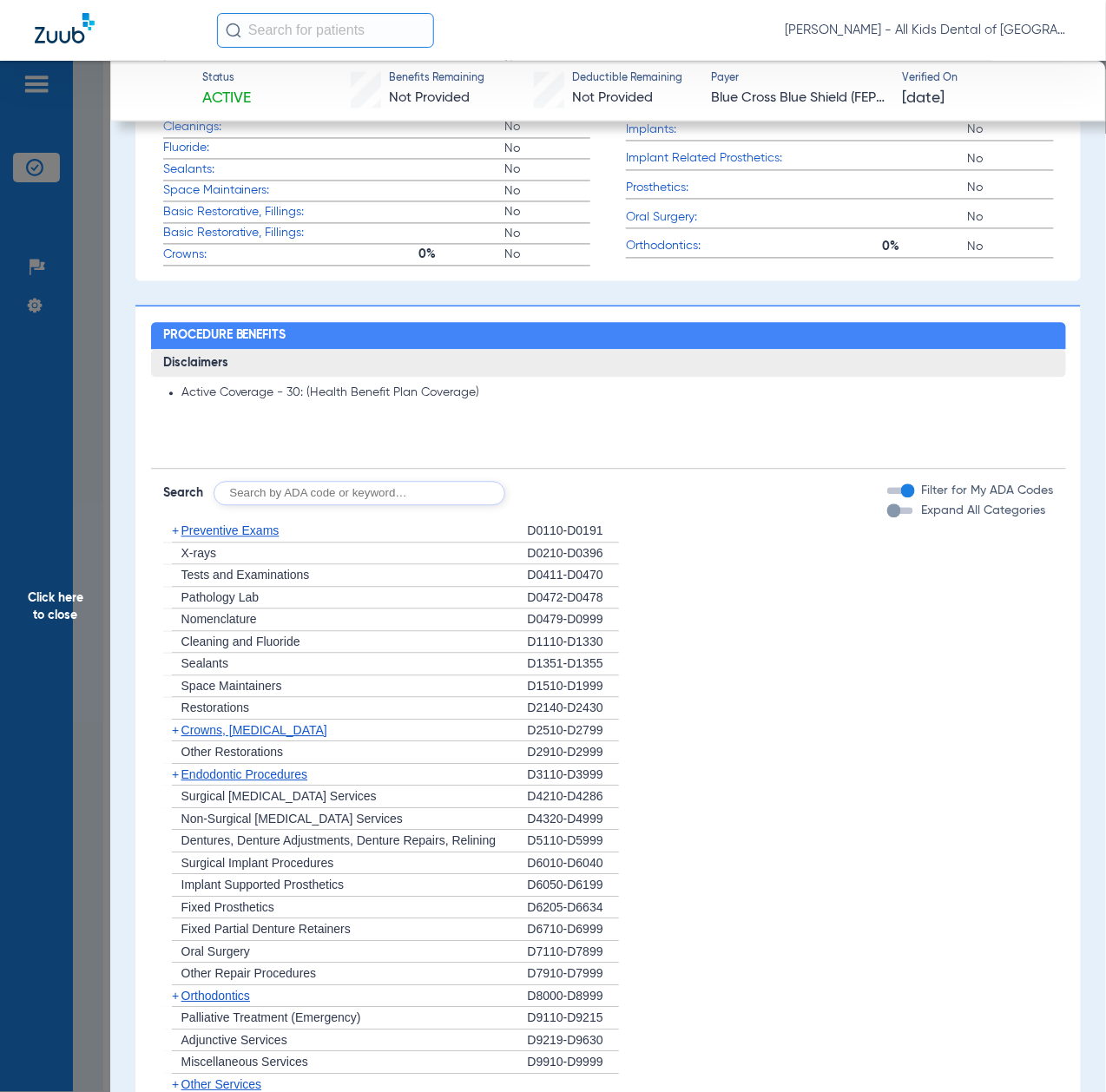
click at [403, 492] on input "text" at bounding box center [359, 493] width 292 height 24
paste input "D1206, D0330, D1351"
type input "D1206, D0330, D1351"
click button "Search" at bounding box center [571, 493] width 69 height 24
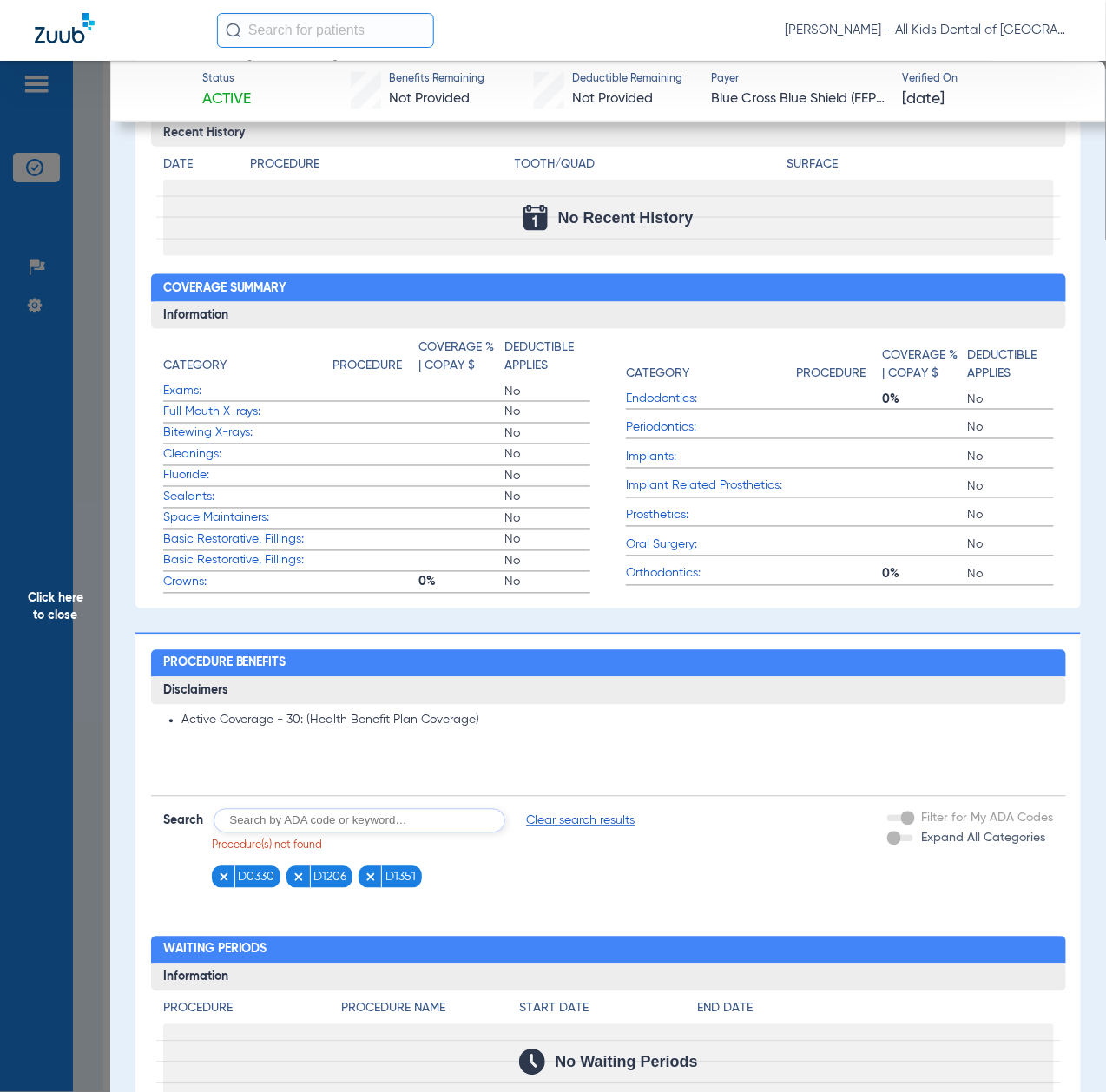
scroll to position [0, 0]
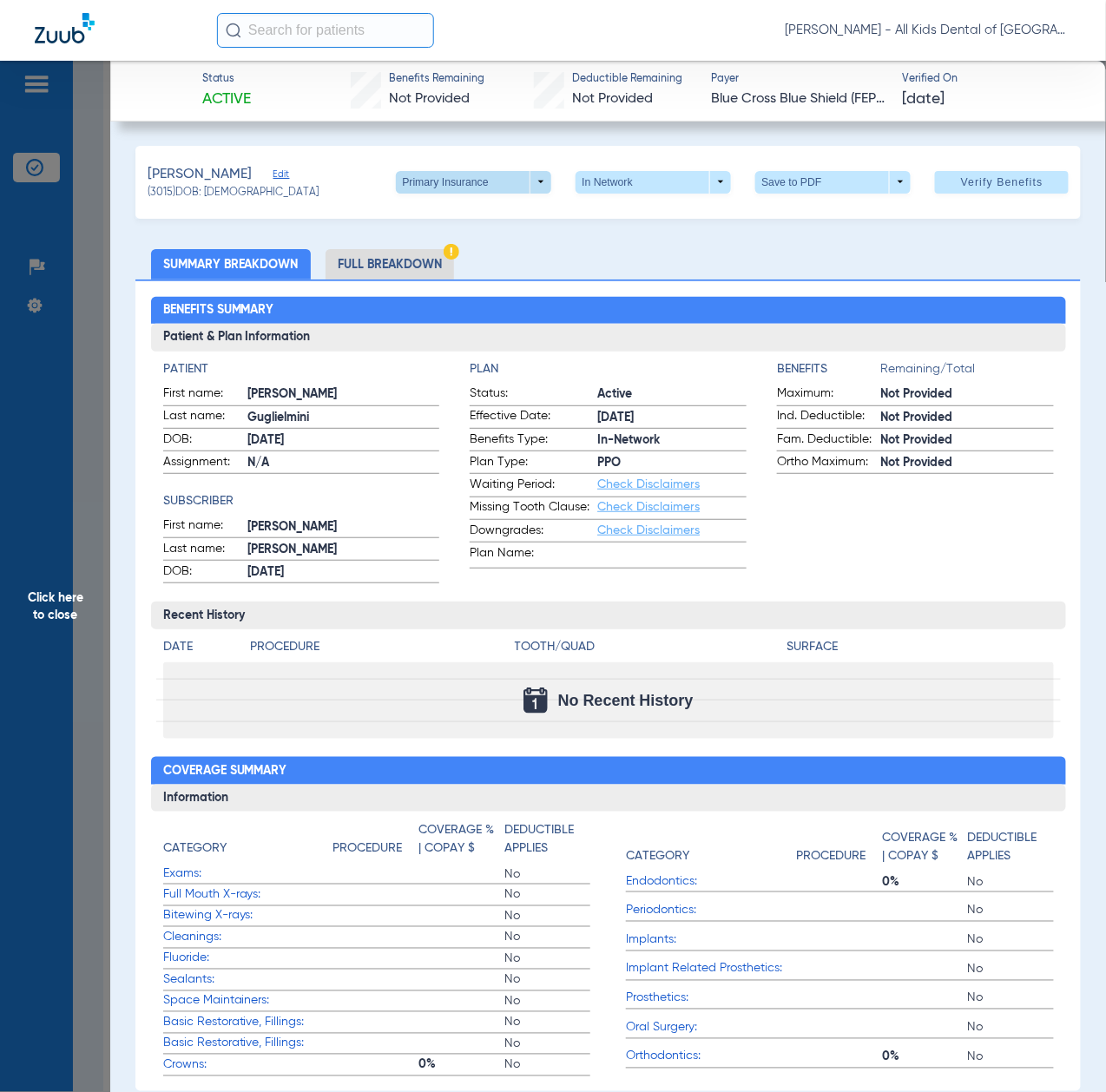
click at [454, 172] on span at bounding box center [475, 182] width 42 height 42
click at [452, 249] on span "Secondary Insurance" at bounding box center [452, 250] width 114 height 12
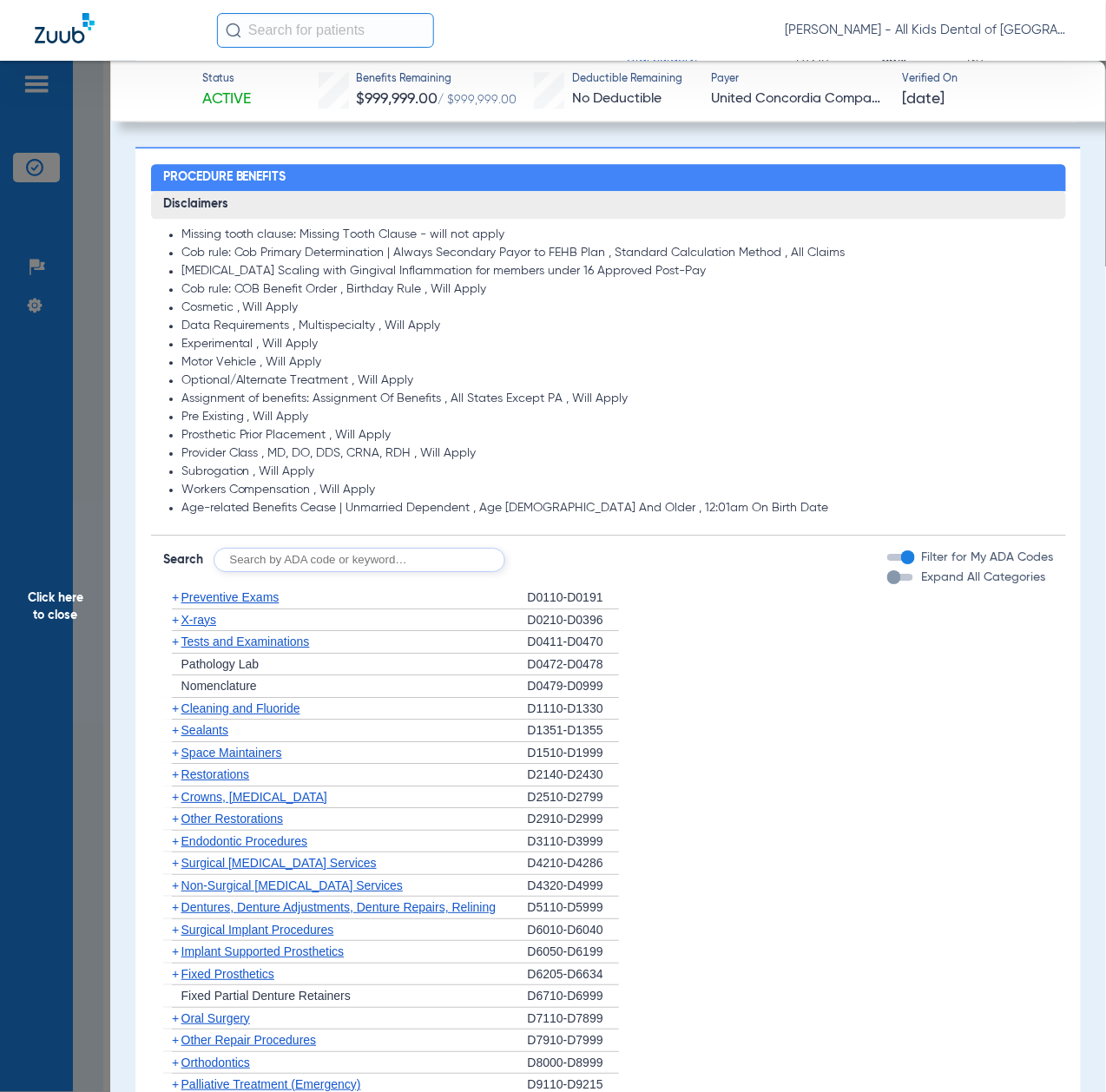
scroll to position [1157, 0]
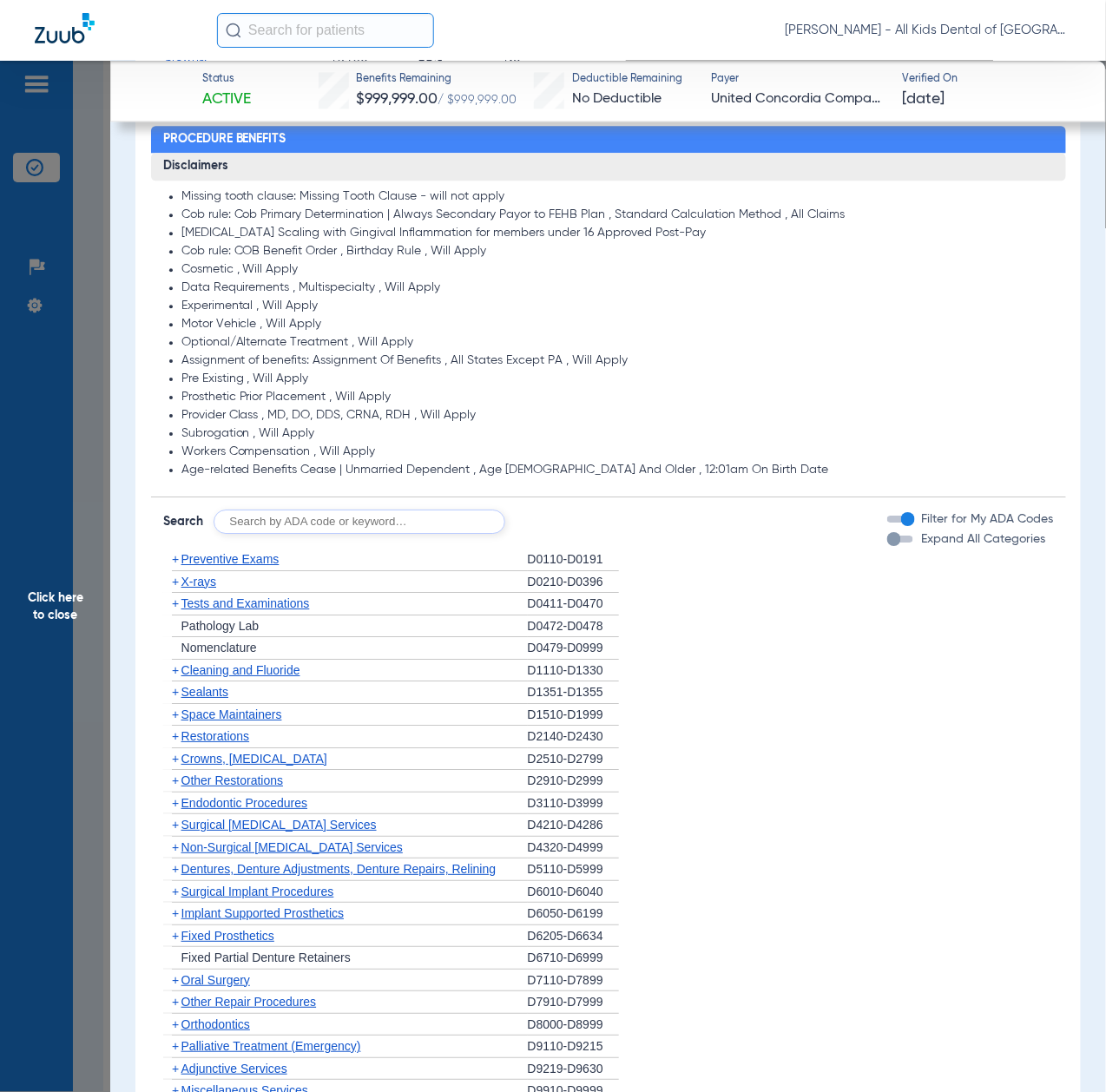
click at [335, 524] on input "text" at bounding box center [359, 522] width 292 height 24
paste input "D1206, D0330, D1351"
type input "D1206, D0330, D1351"
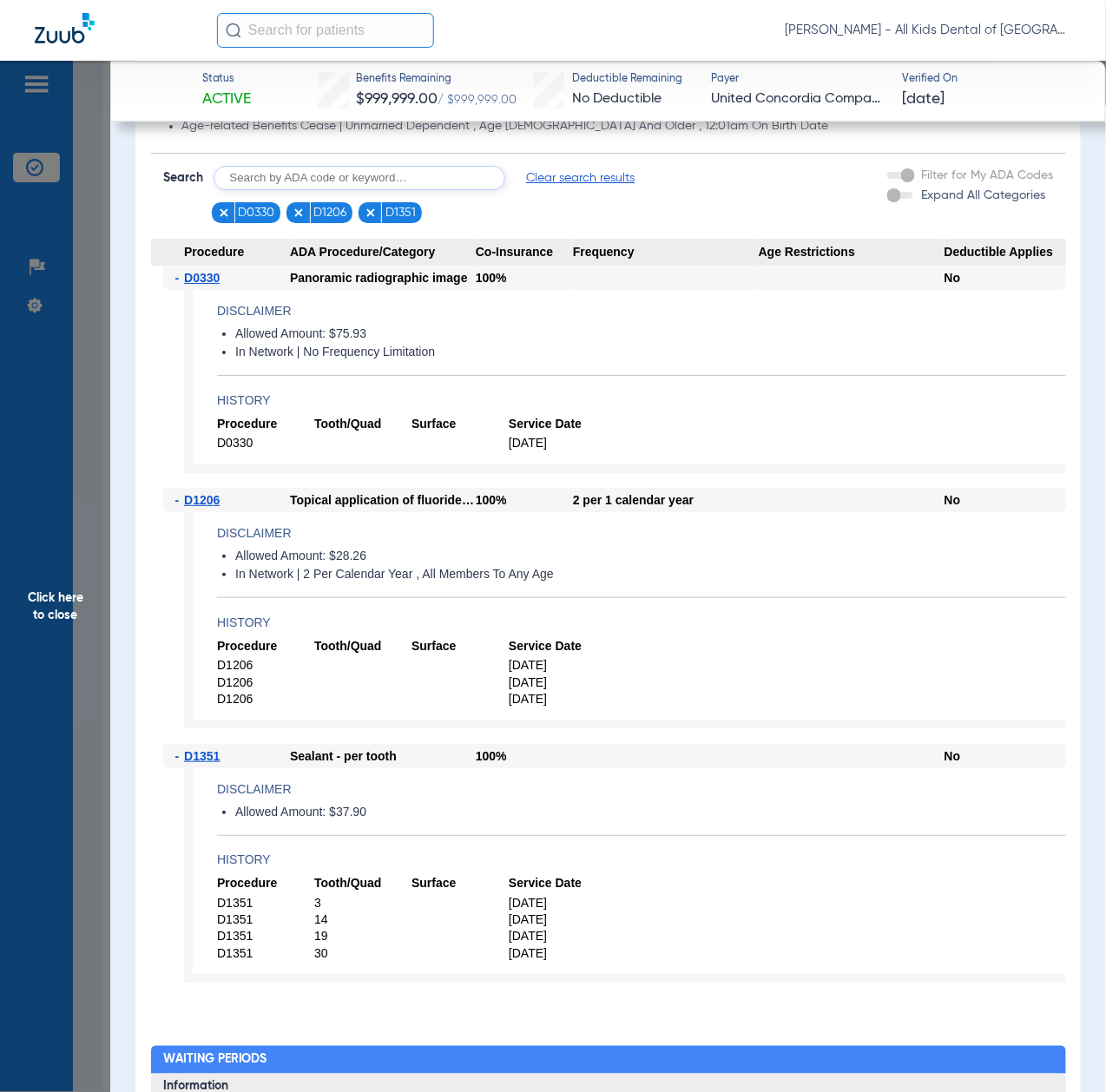
scroll to position [1505, 0]
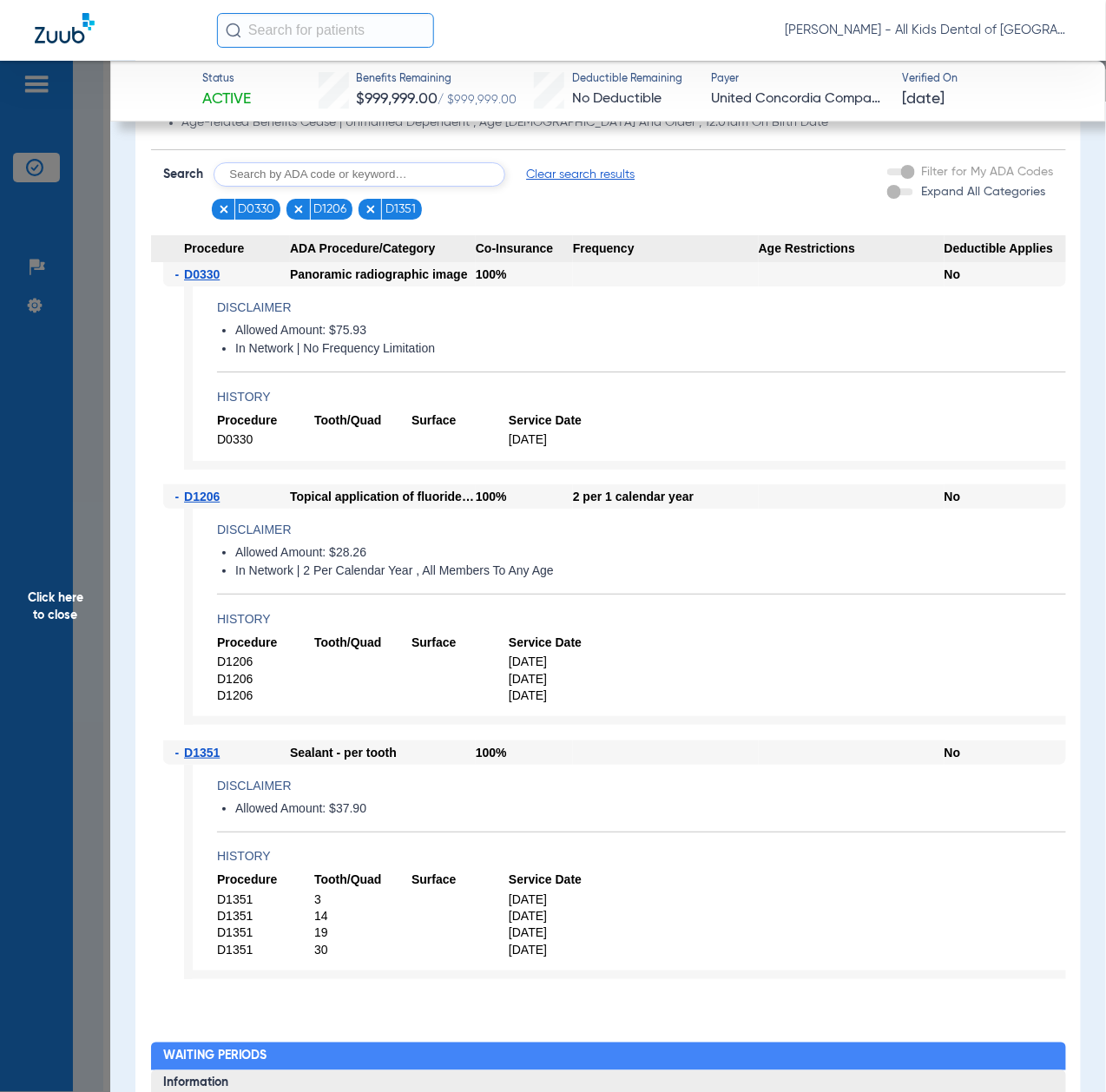
drag, startPoint x: 68, startPoint y: 823, endPoint x: 80, endPoint y: 826, distance: 12.4
click at [68, 821] on span "Click here to close" at bounding box center [55, 607] width 111 height 1092
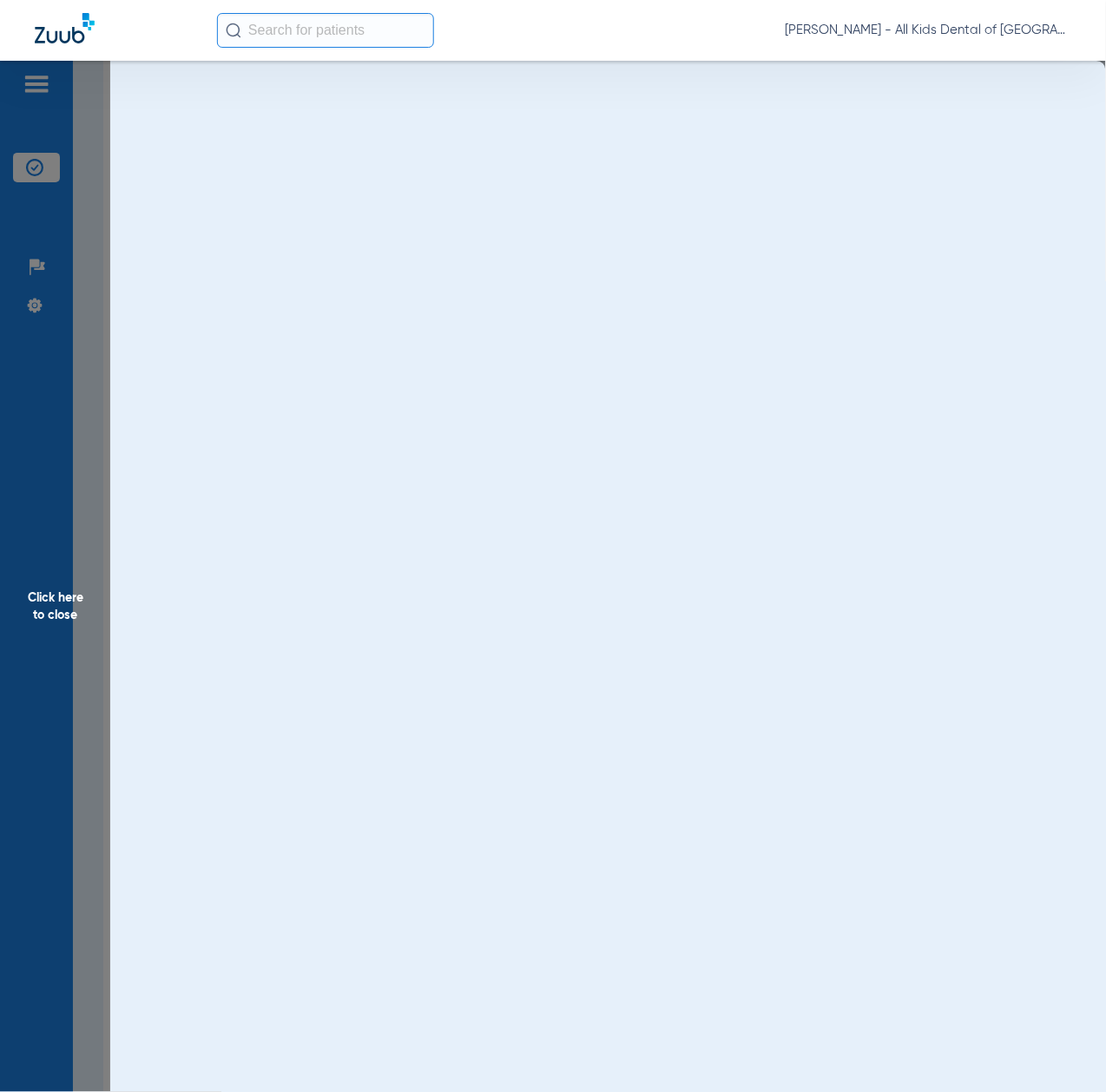
scroll to position [0, 0]
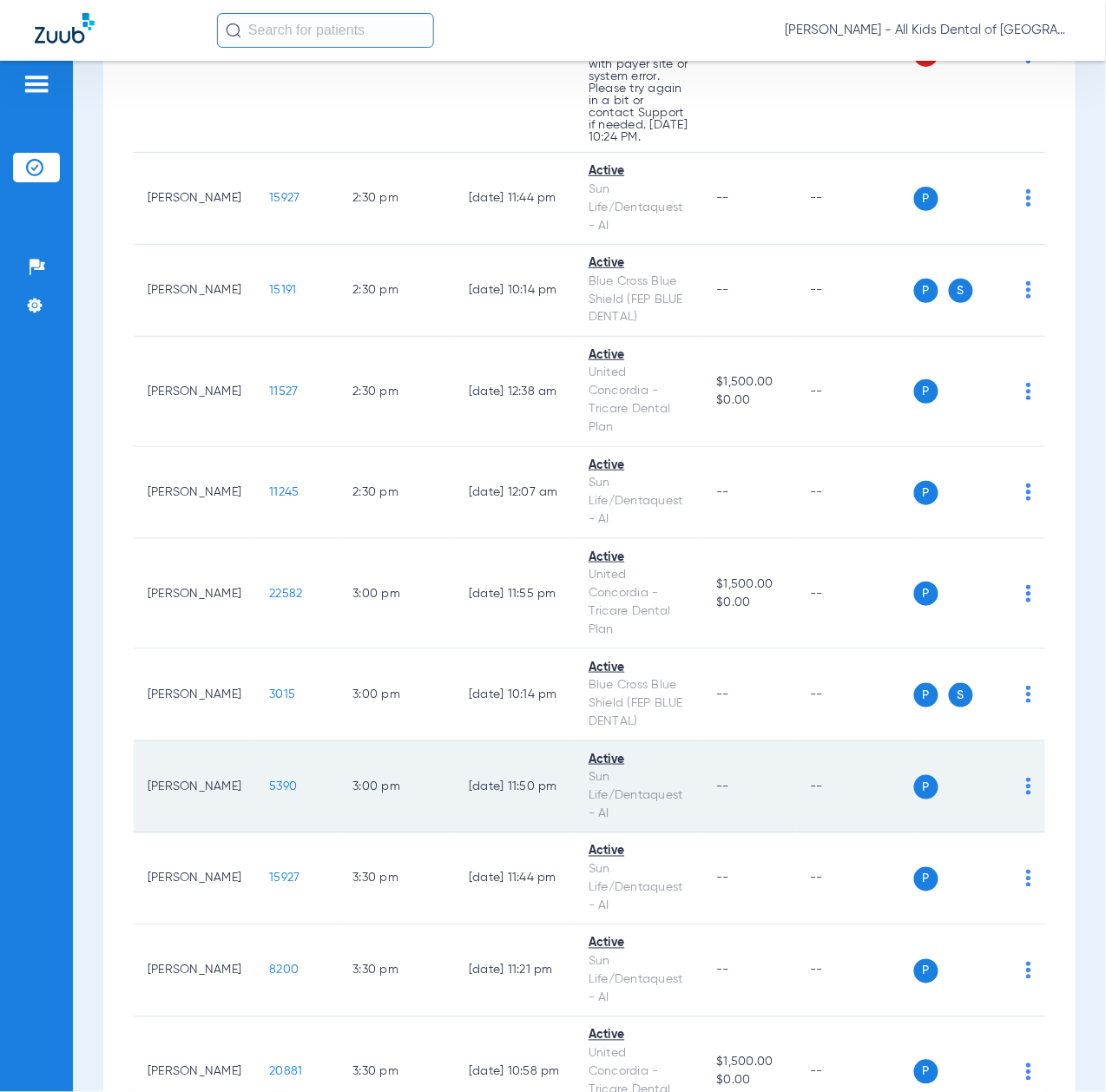
click at [269, 793] on span "5390" at bounding box center [283, 785] width 28 height 12
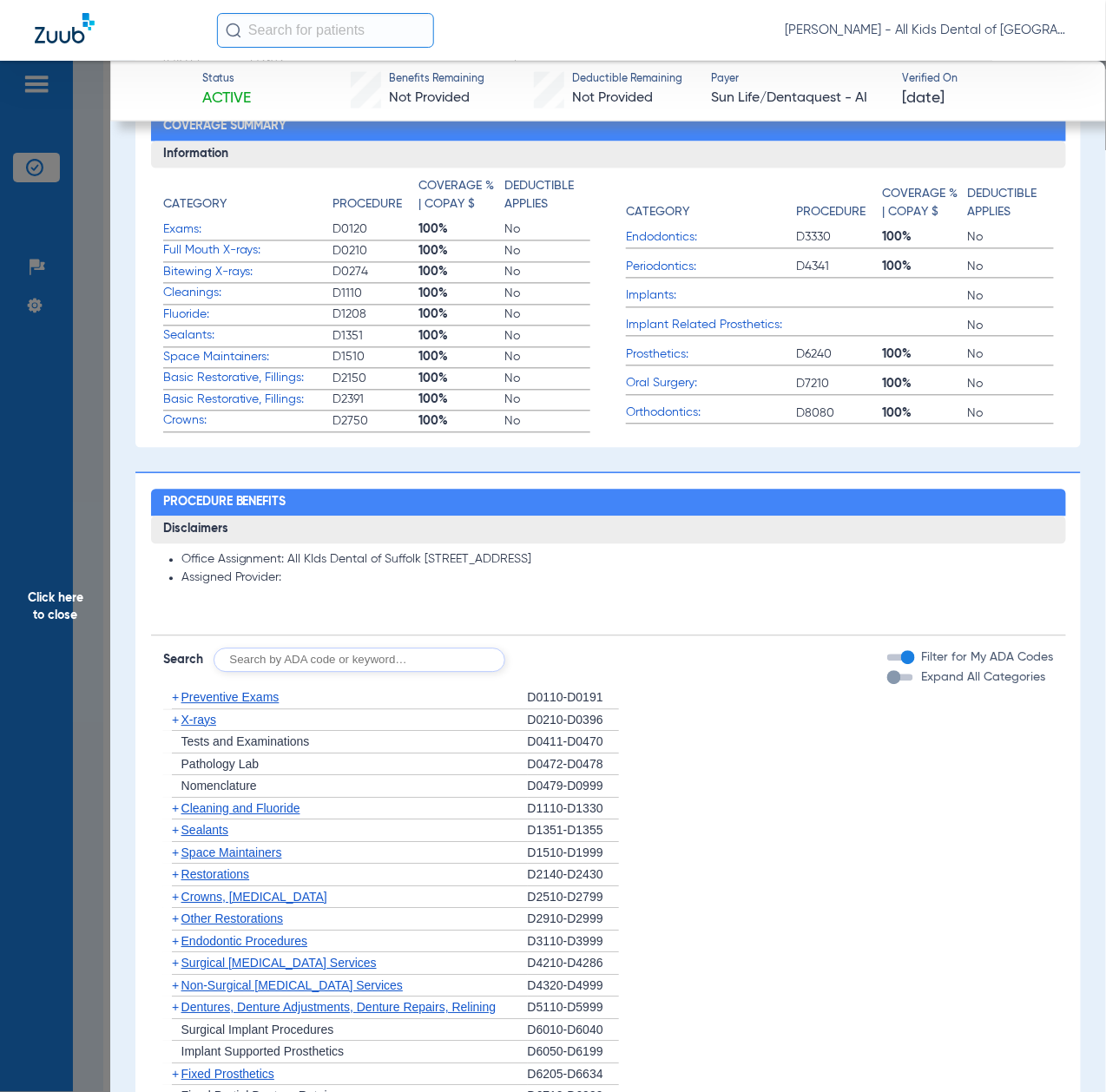
scroll to position [925, 0]
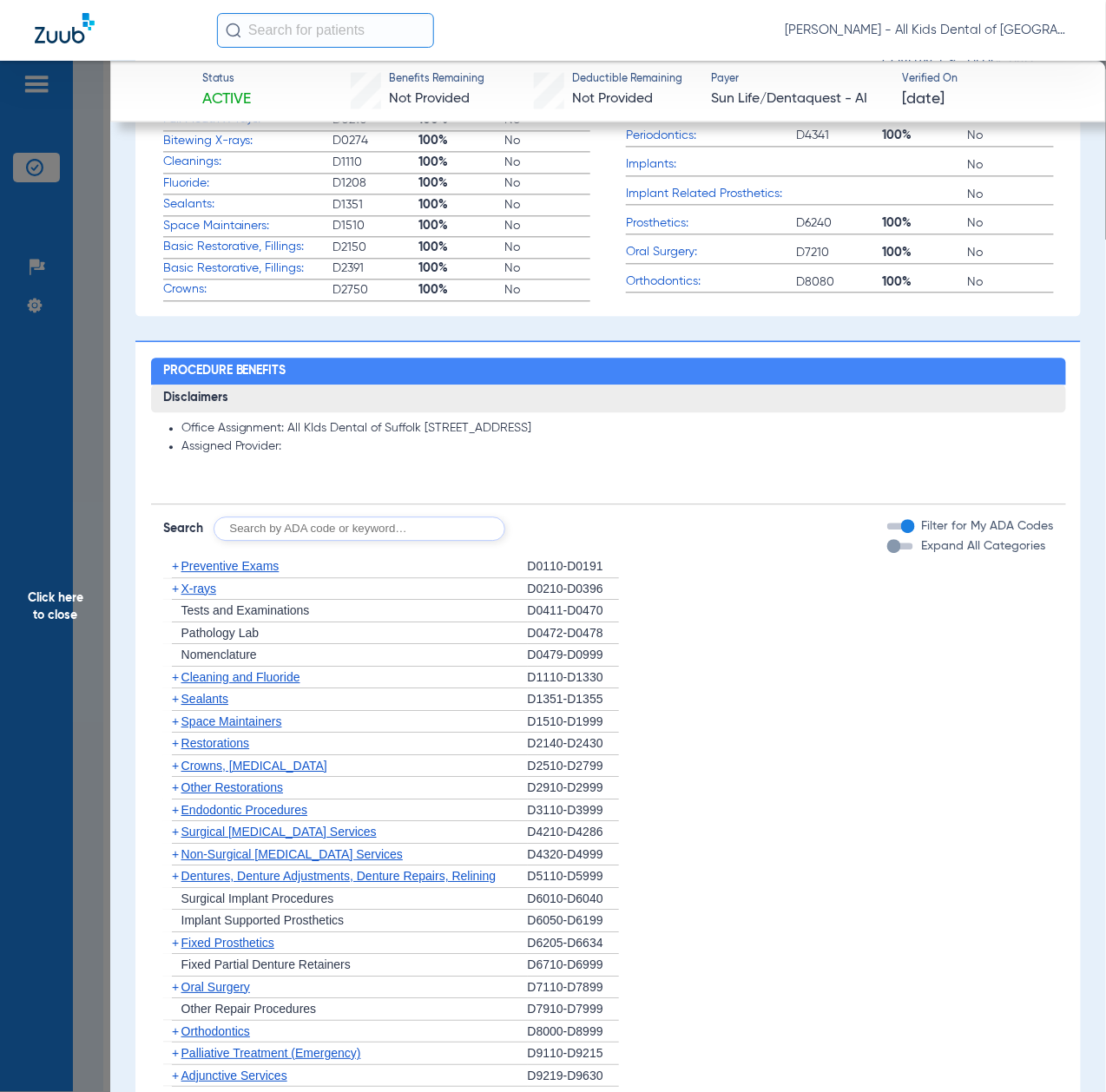
click at [375, 532] on input "text" at bounding box center [359, 529] width 292 height 24
paste input "D1206, D0330, D1351"
type input "D1206, D0330, D1351"
click button "Search" at bounding box center [571, 529] width 69 height 24
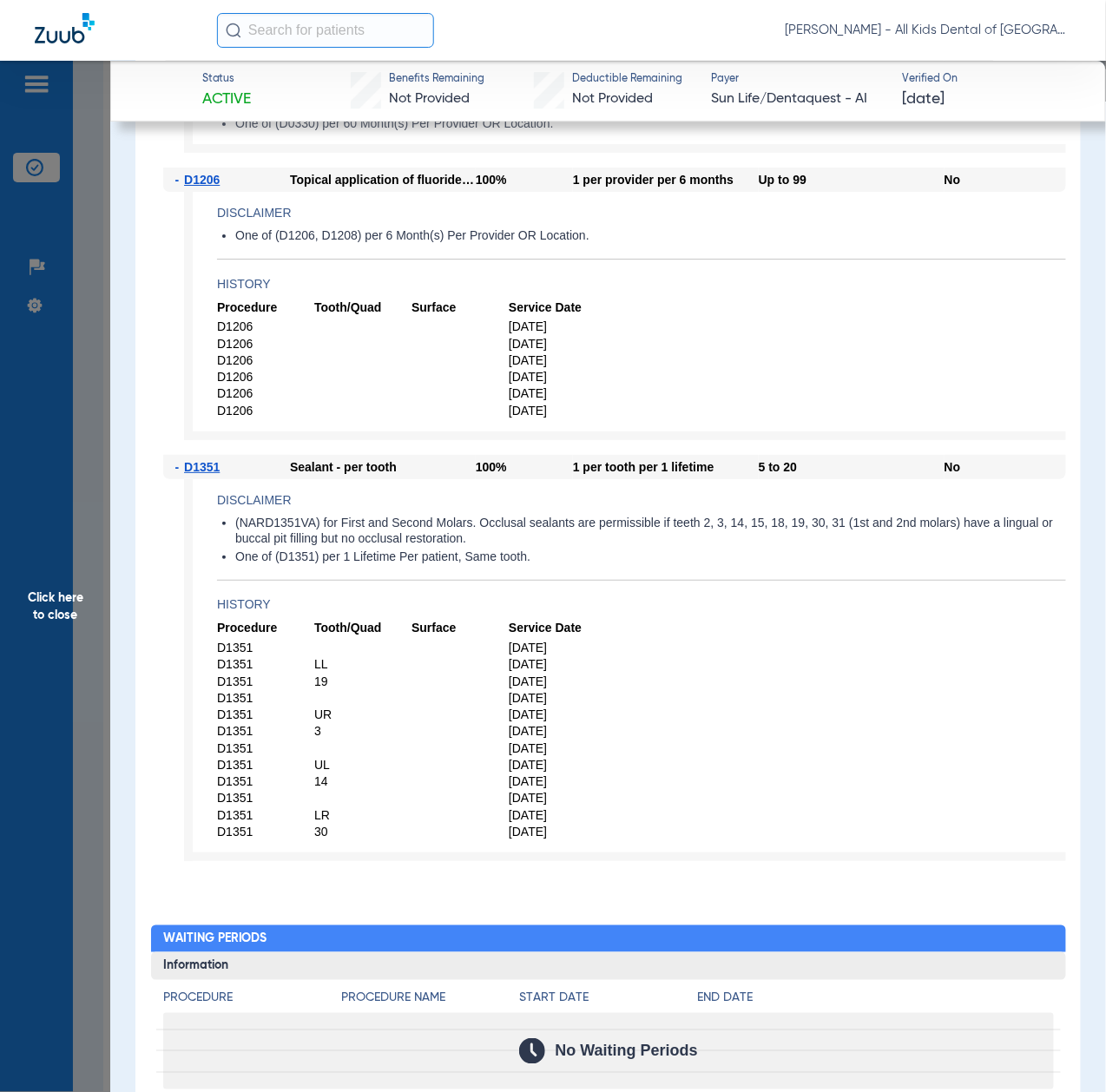
scroll to position [1389, 0]
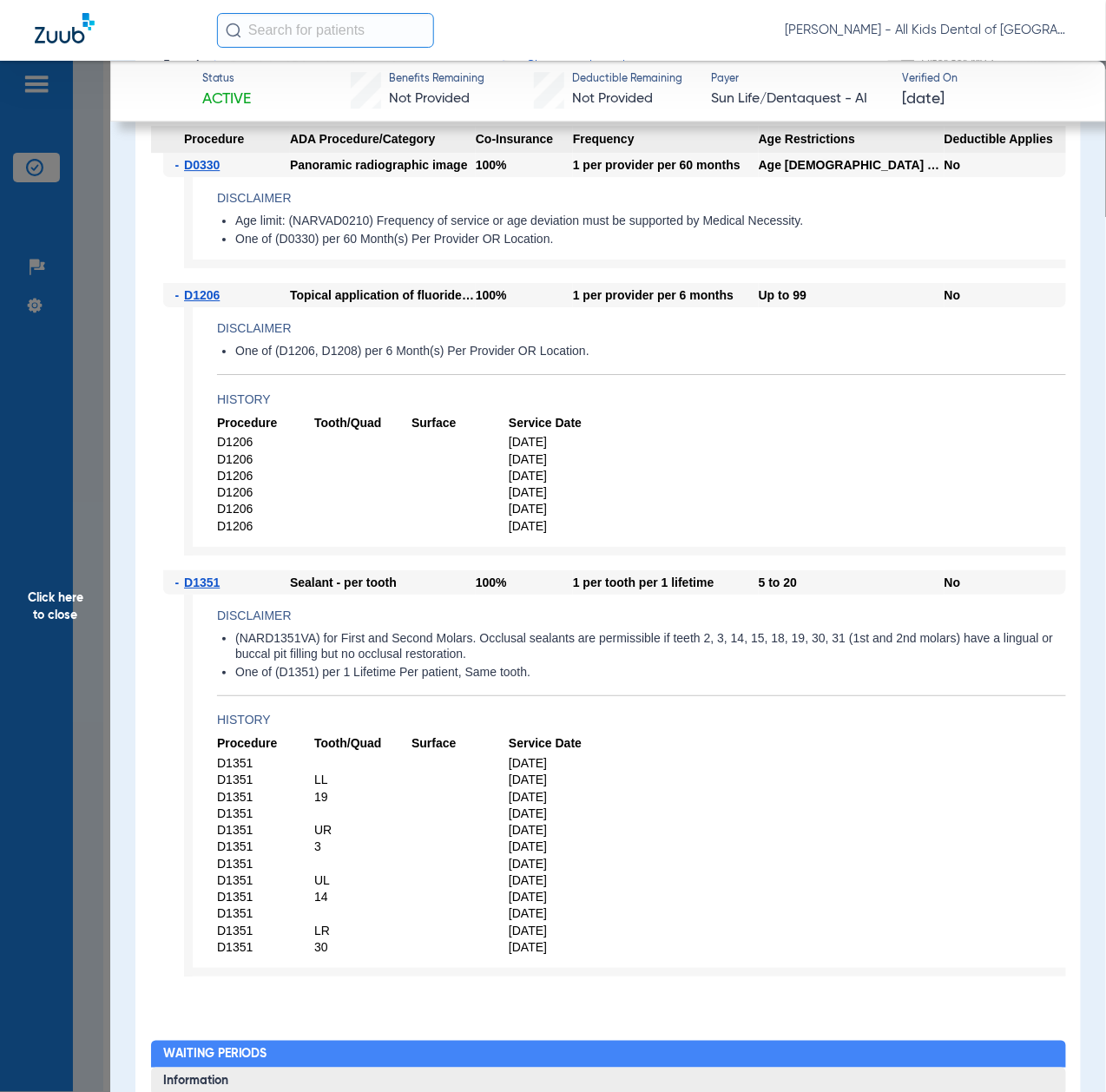
drag, startPoint x: 46, startPoint y: 642, endPoint x: 61, endPoint y: 651, distance: 17.5
click at [46, 642] on span "Click here to close" at bounding box center [55, 607] width 111 height 1092
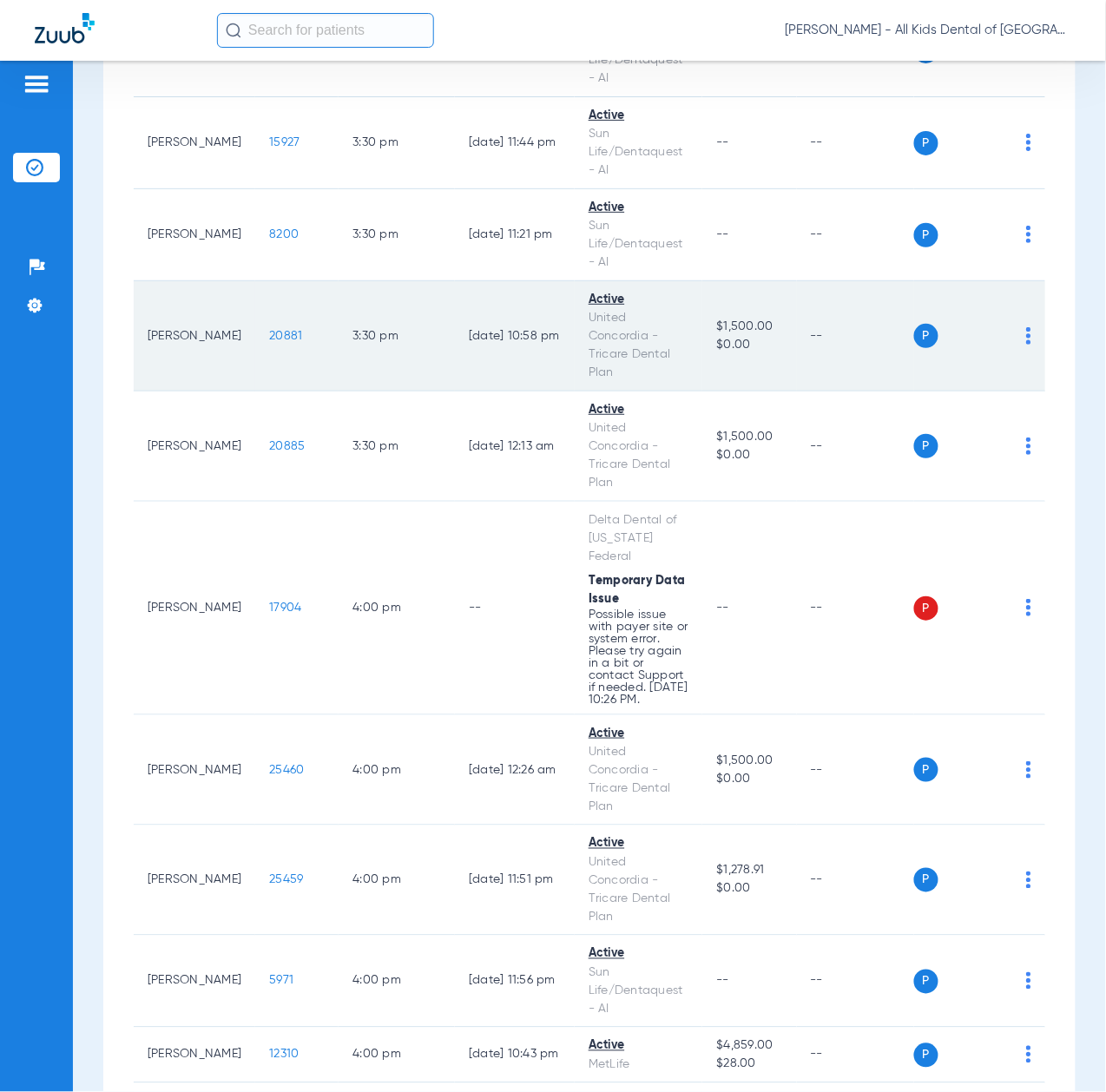
scroll to position [6251, 0]
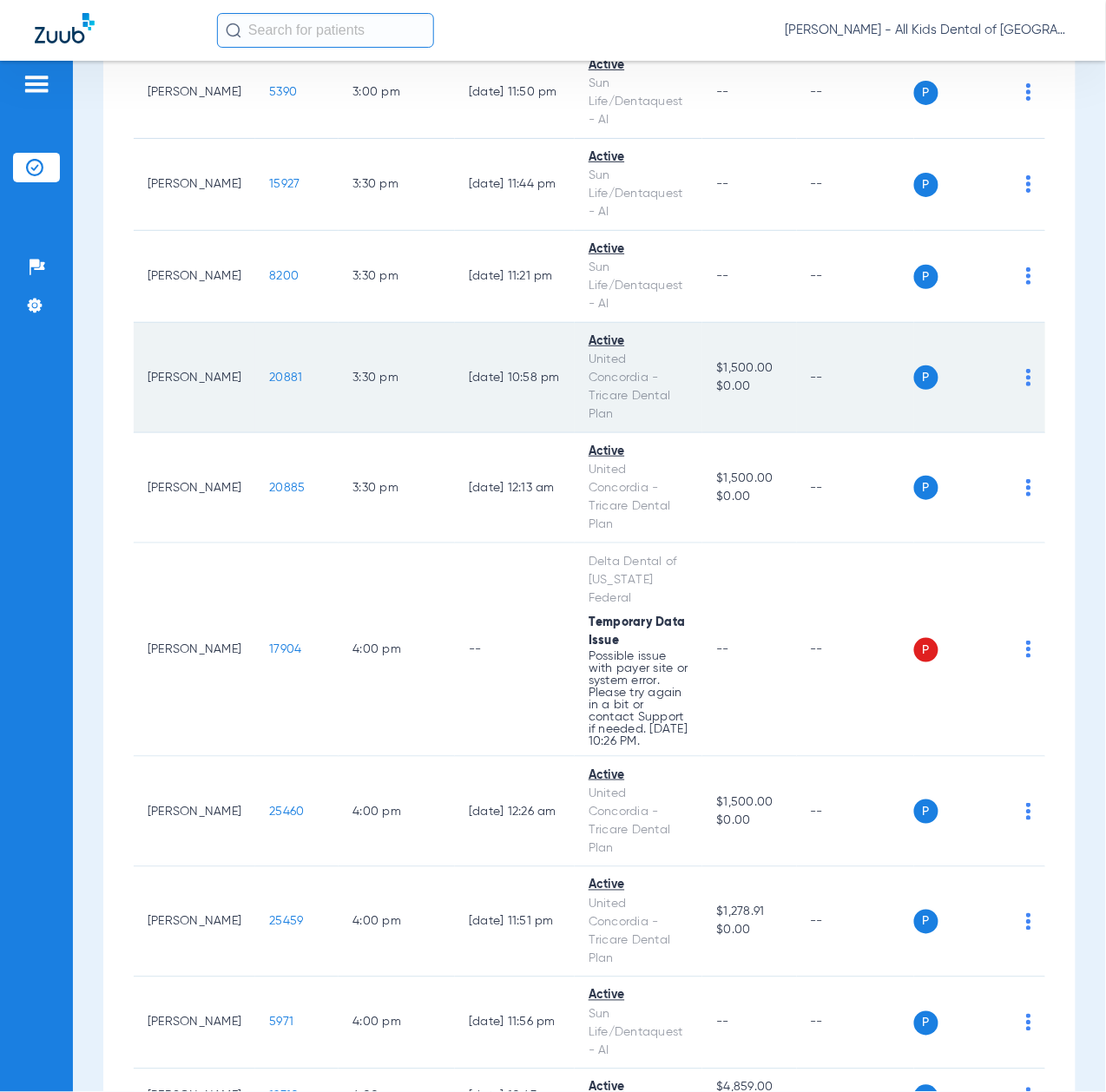
click at [269, 384] on span "20881" at bounding box center [286, 377] width 33 height 12
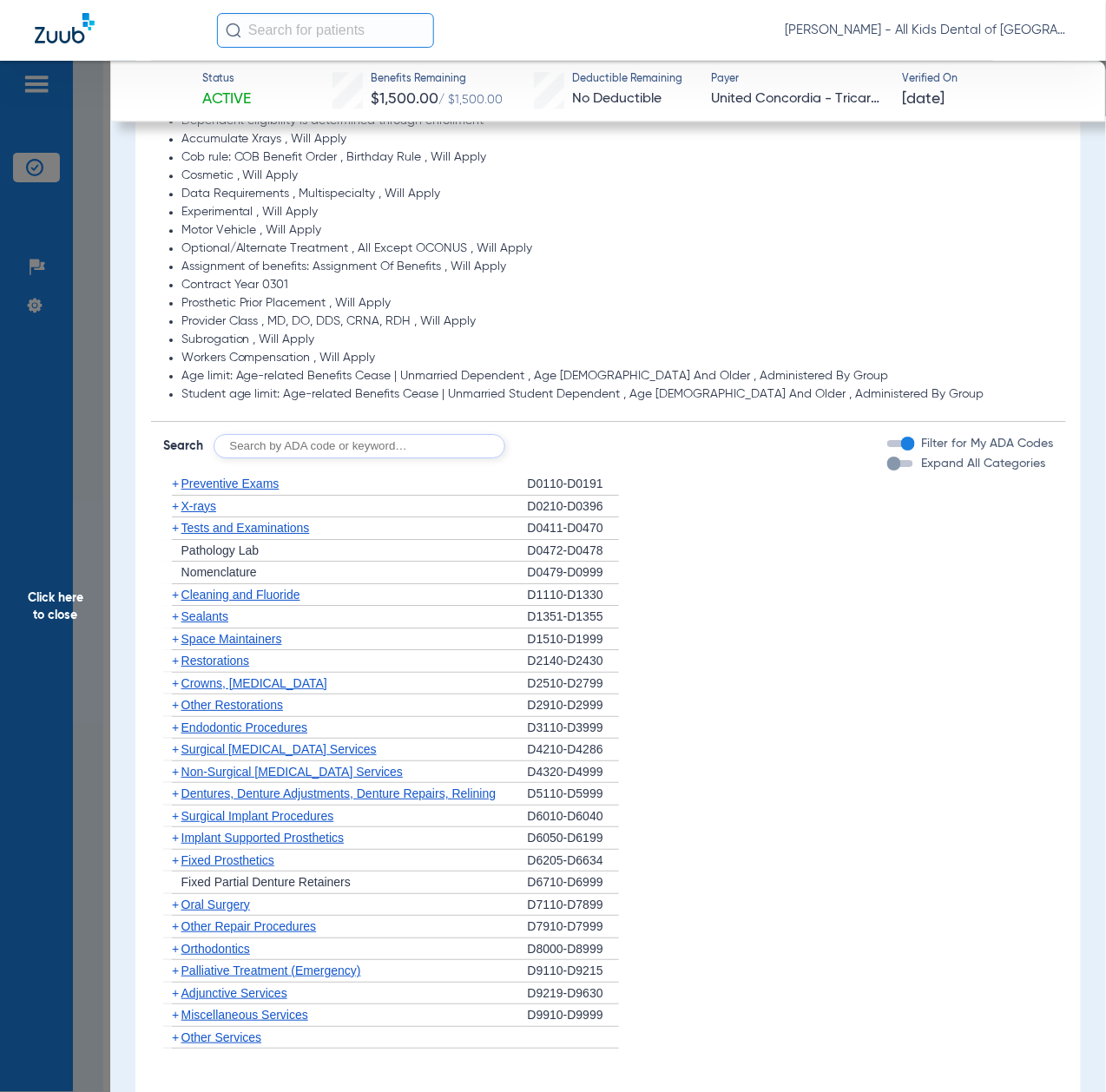
scroll to position [1272, 0]
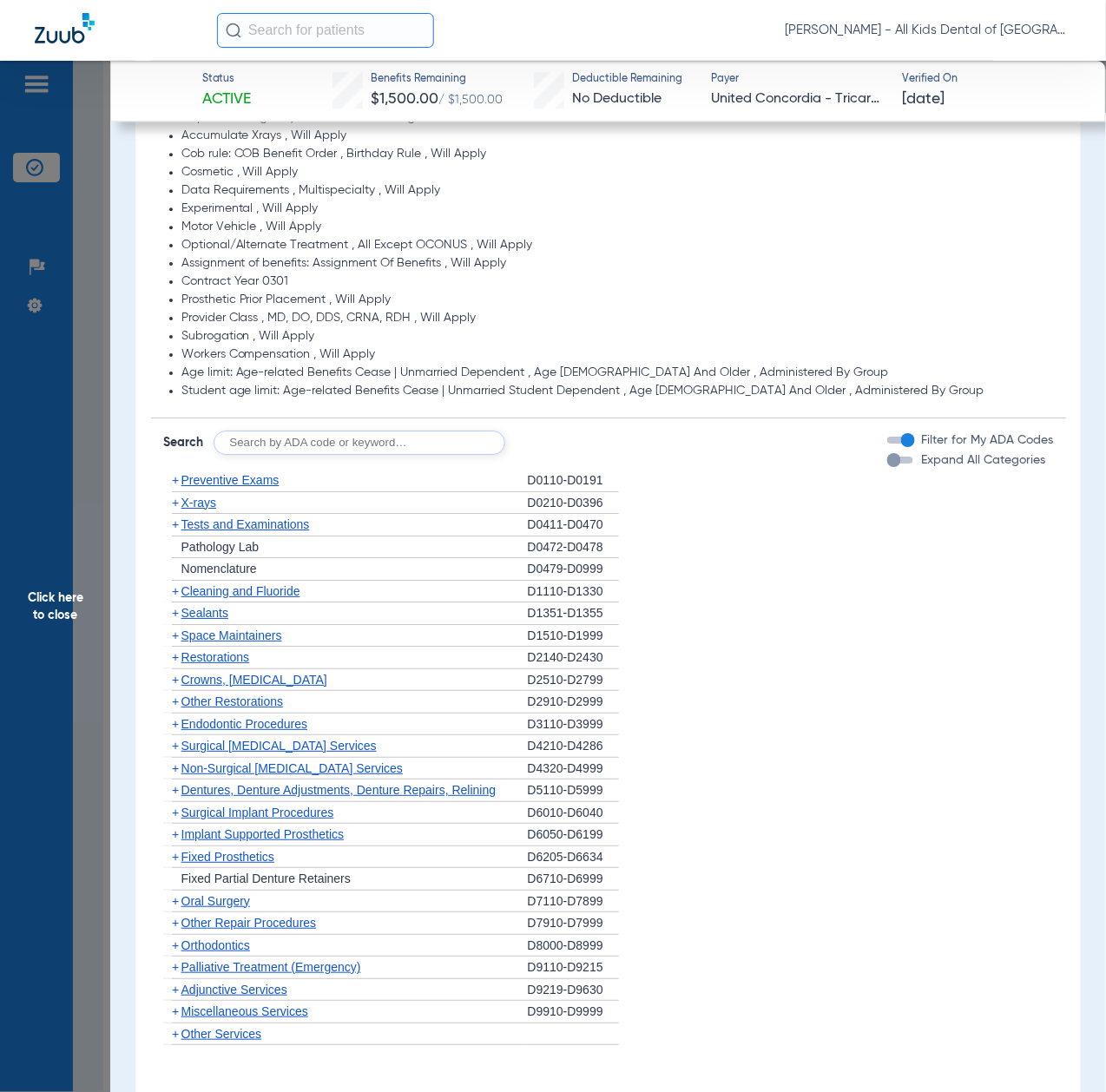
click at [303, 446] on input "text" at bounding box center [359, 443] width 292 height 24
paste input "D1206, D0330, D1351"
type input "D1206, D0330, D1351"
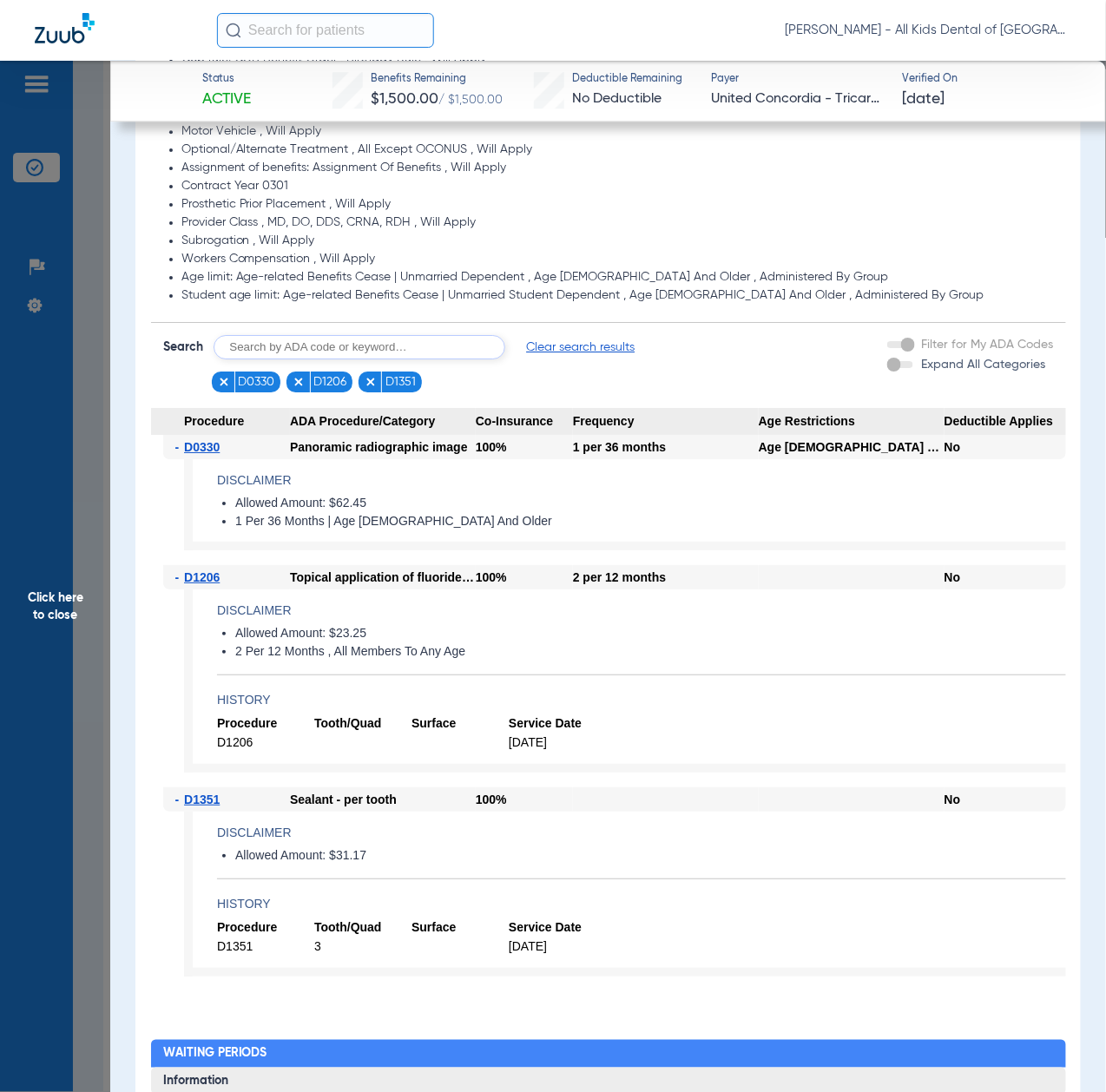
scroll to position [1505, 0]
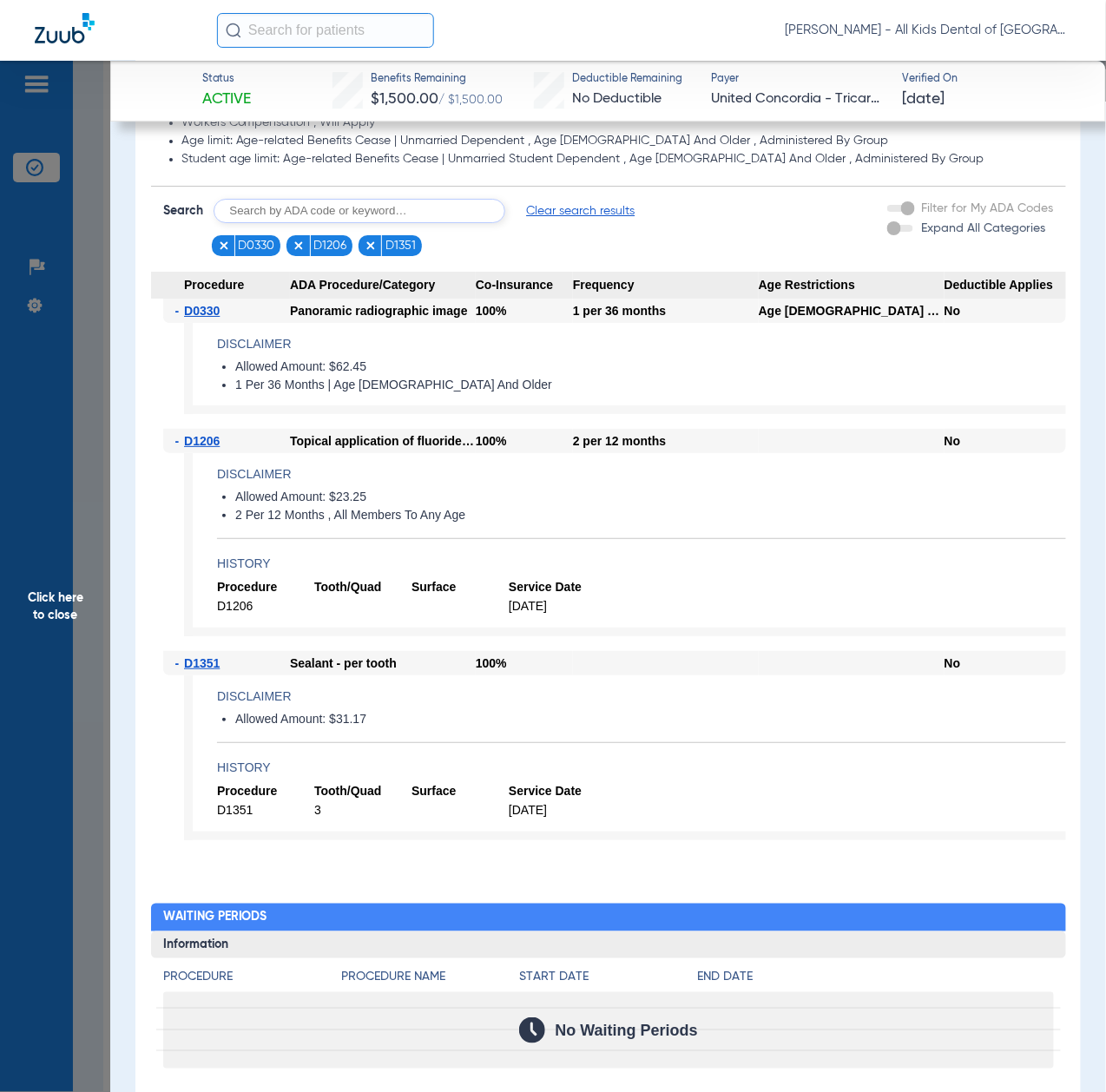
click at [73, 651] on span "Click here to close" at bounding box center [55, 607] width 111 height 1092
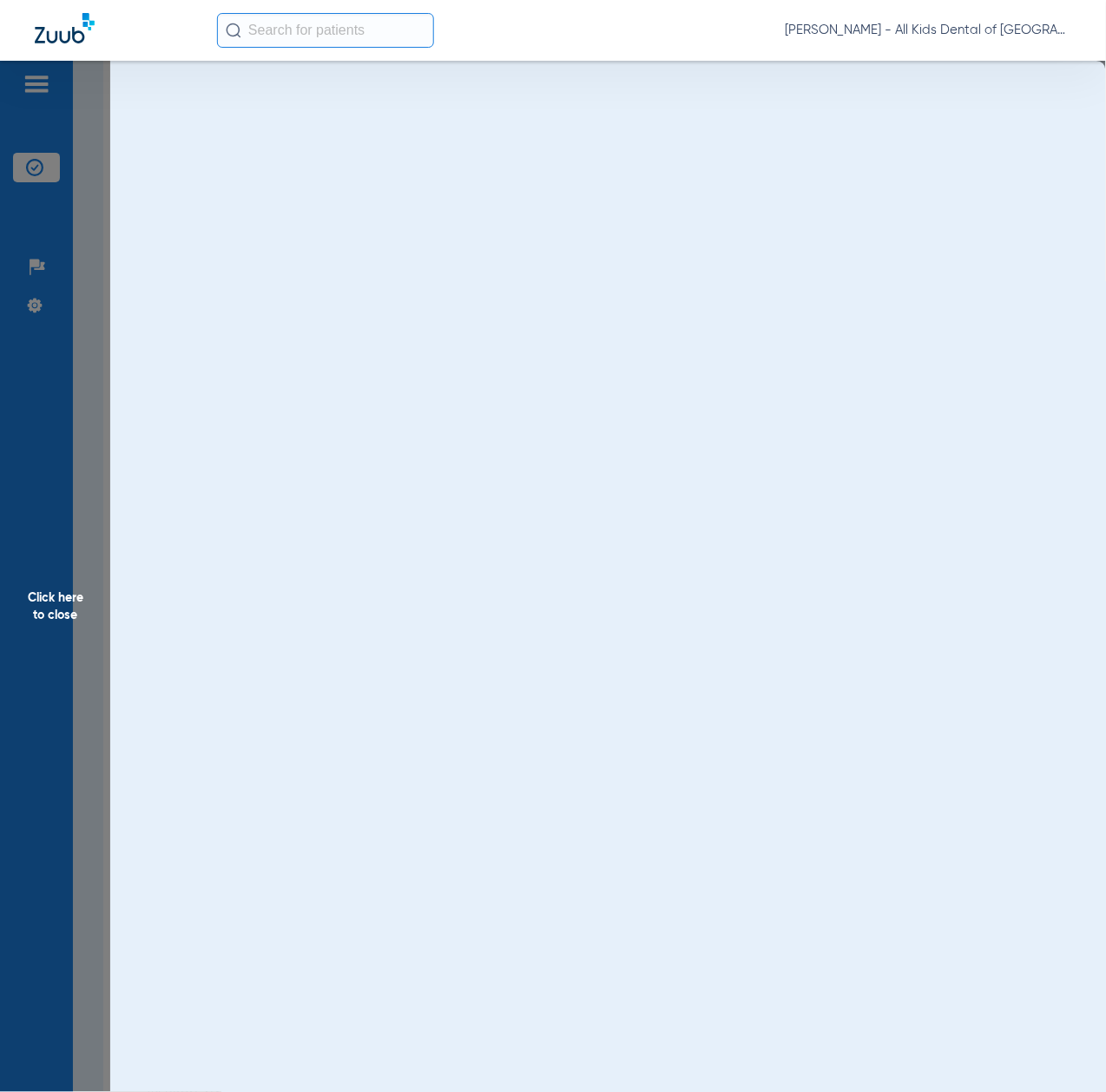
scroll to position [0, 0]
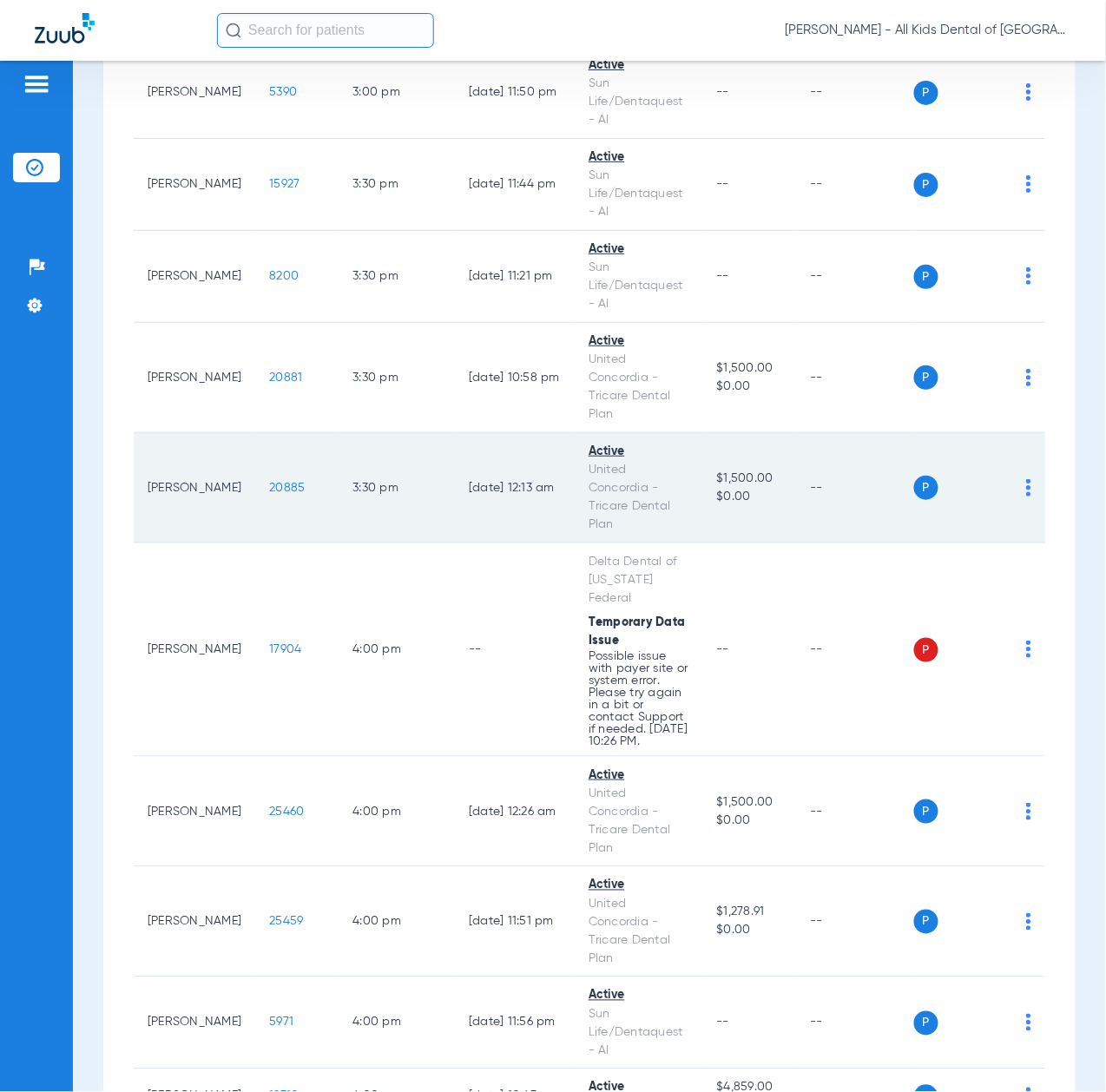
click at [269, 494] on span "20885" at bounding box center [287, 487] width 35 height 12
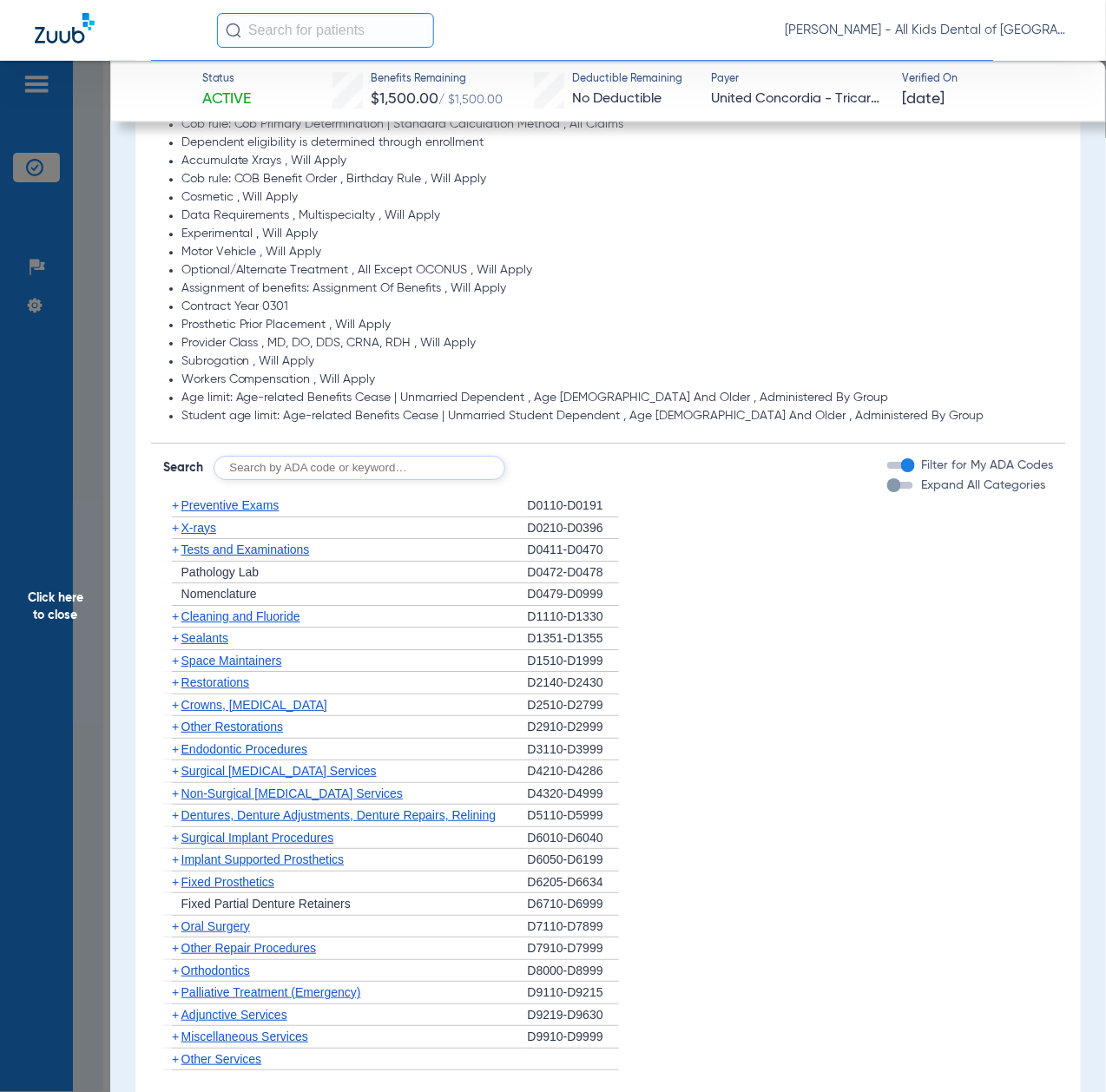
scroll to position [1272, 0]
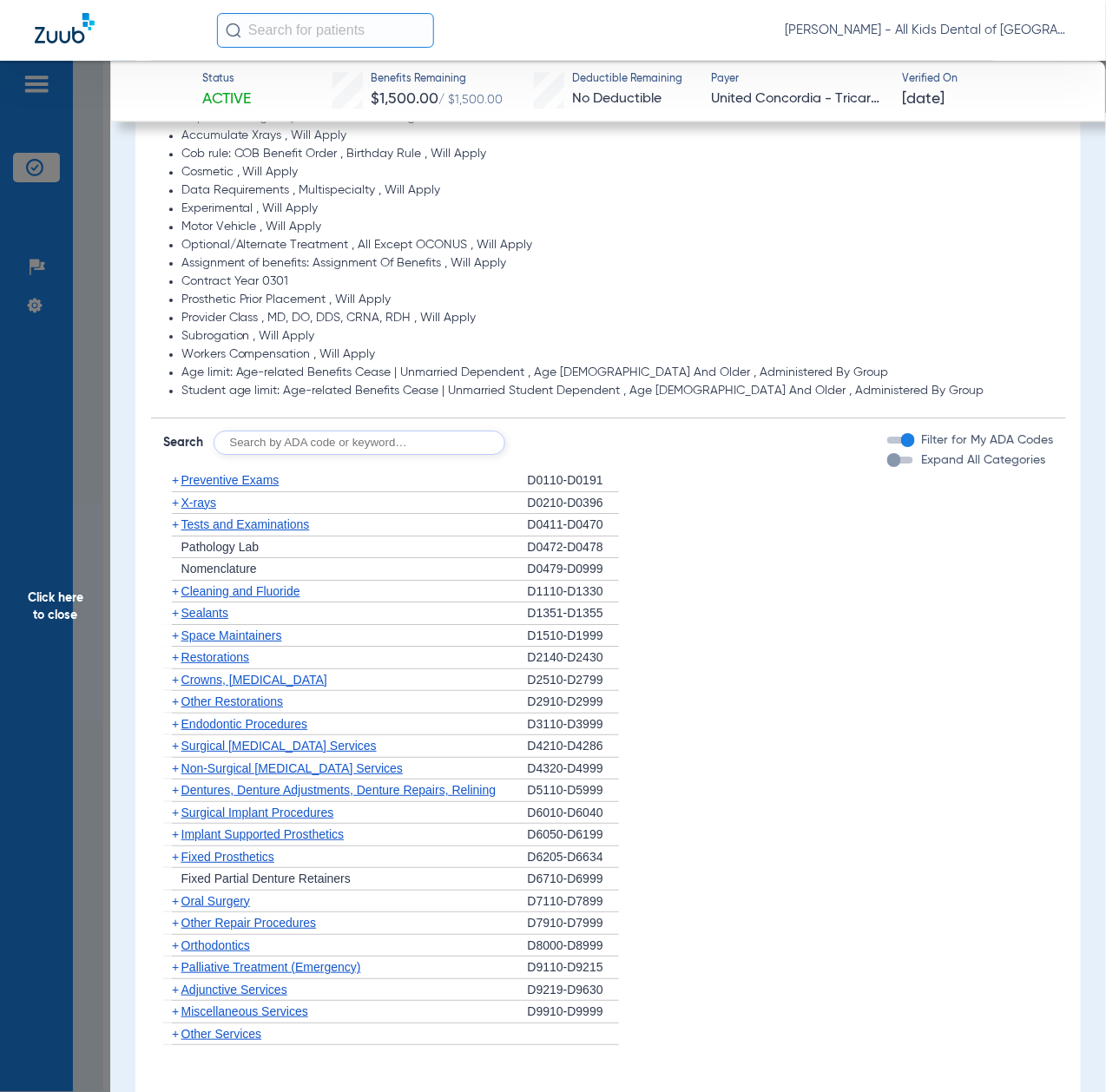
click at [316, 449] on input "text" at bounding box center [359, 443] width 292 height 24
paste input "D1206, D0330, D1351"
type input "D1206, D0330, D1351"
click button "Search" at bounding box center [571, 443] width 69 height 24
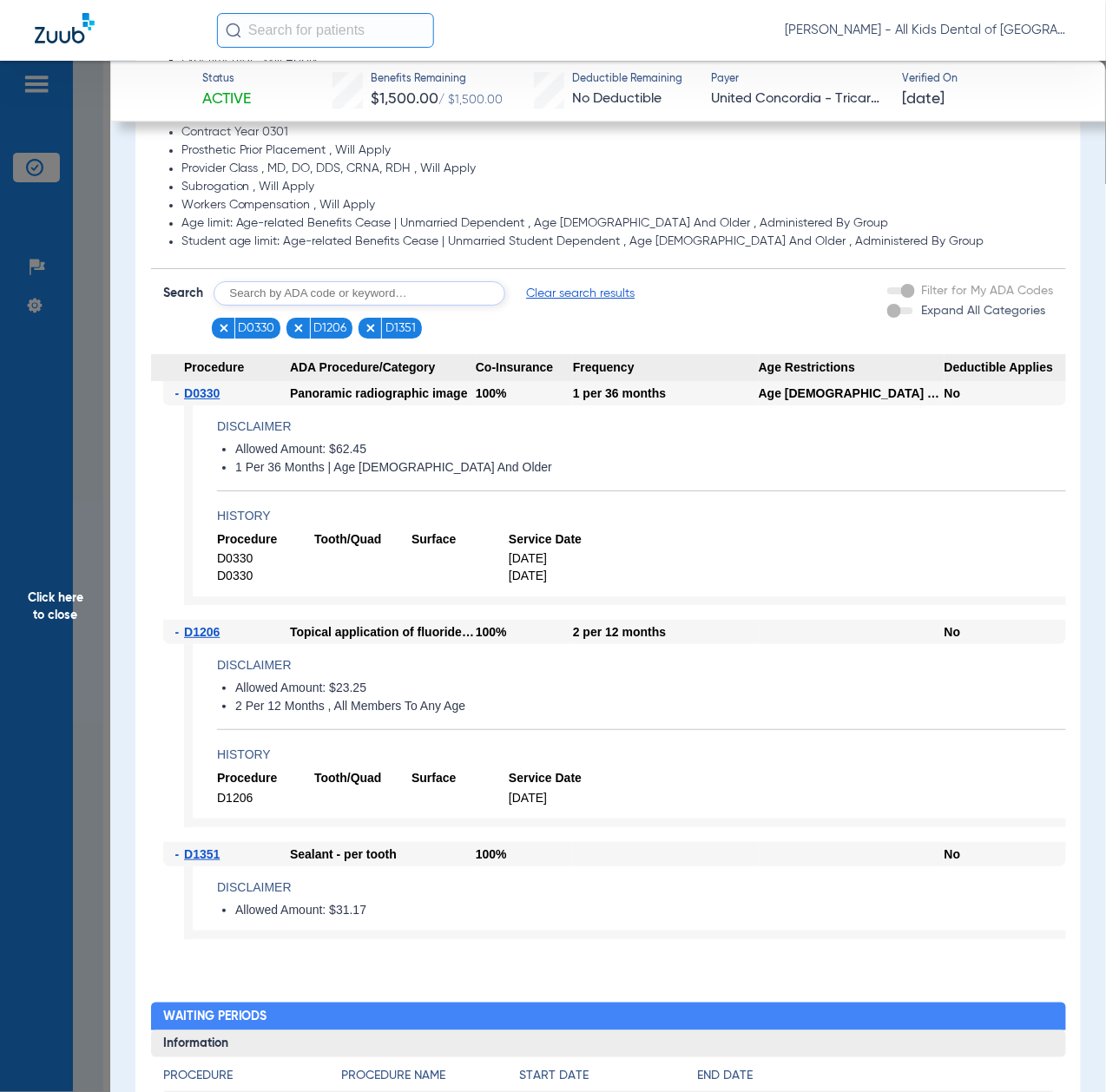
scroll to position [1505, 0]
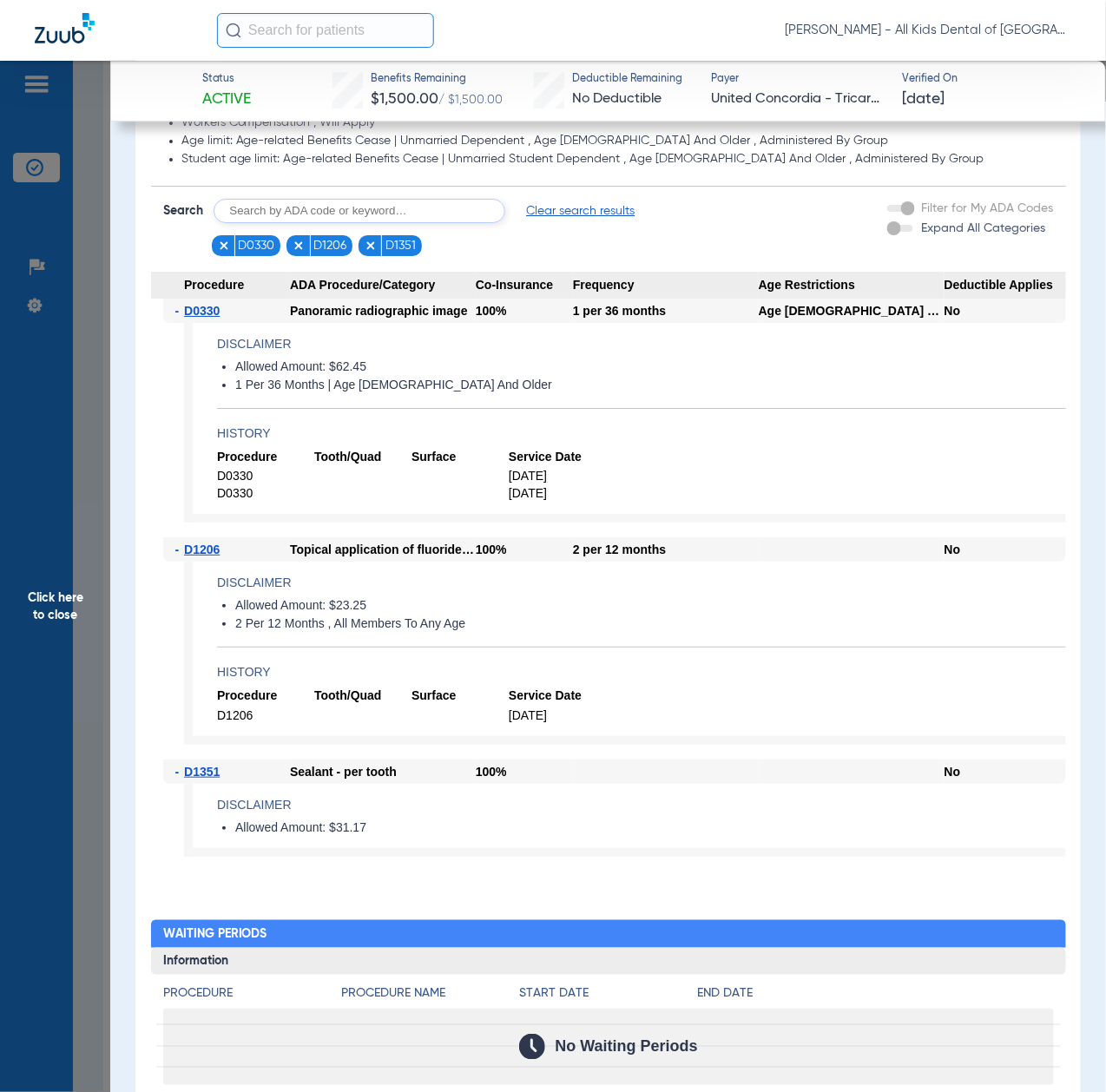
drag, startPoint x: 68, startPoint y: 629, endPoint x: 71, endPoint y: 643, distance: 14.3
click at [68, 629] on span "Click here to close" at bounding box center [55, 607] width 111 height 1092
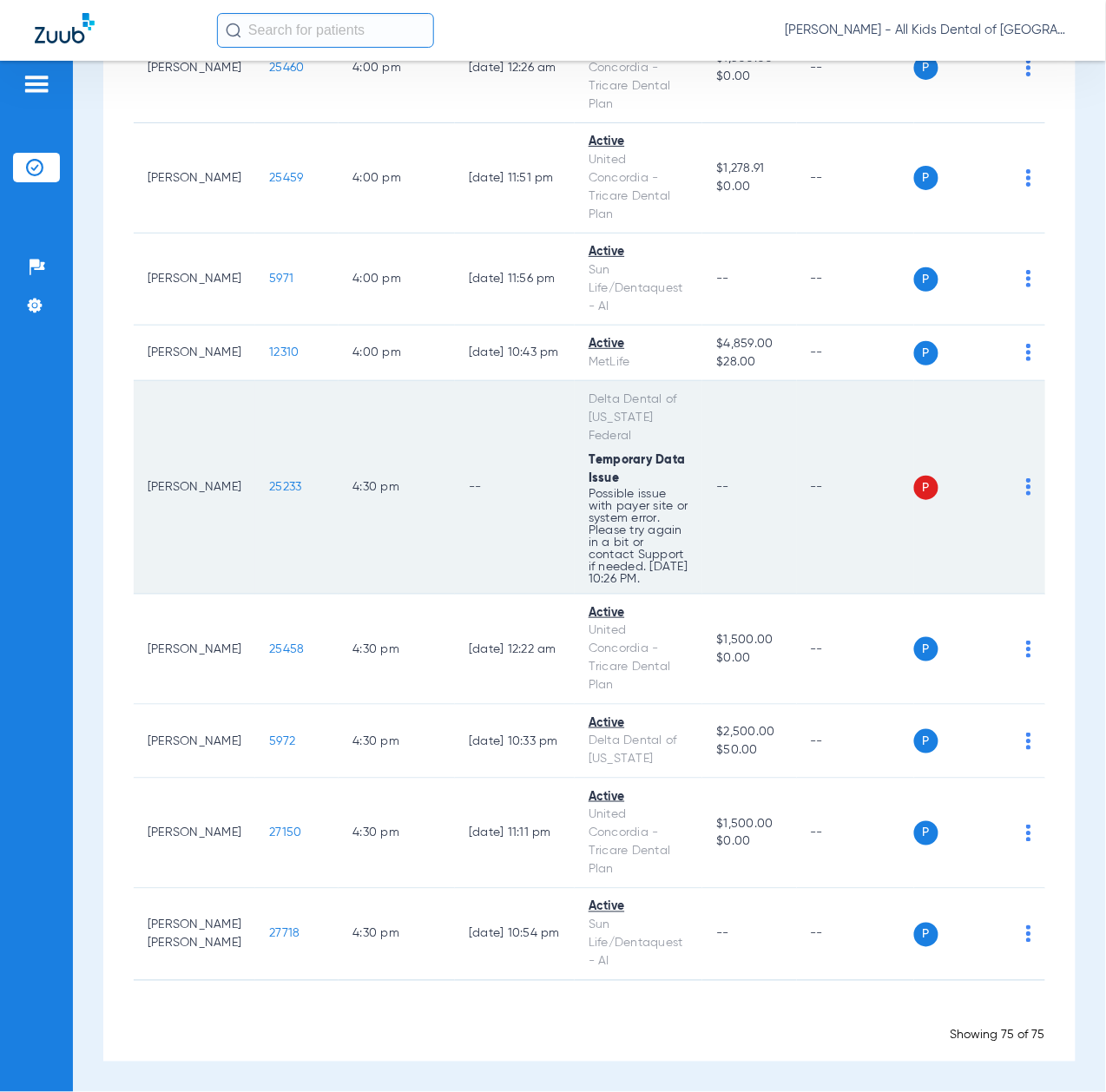
scroll to position [6481, 0]
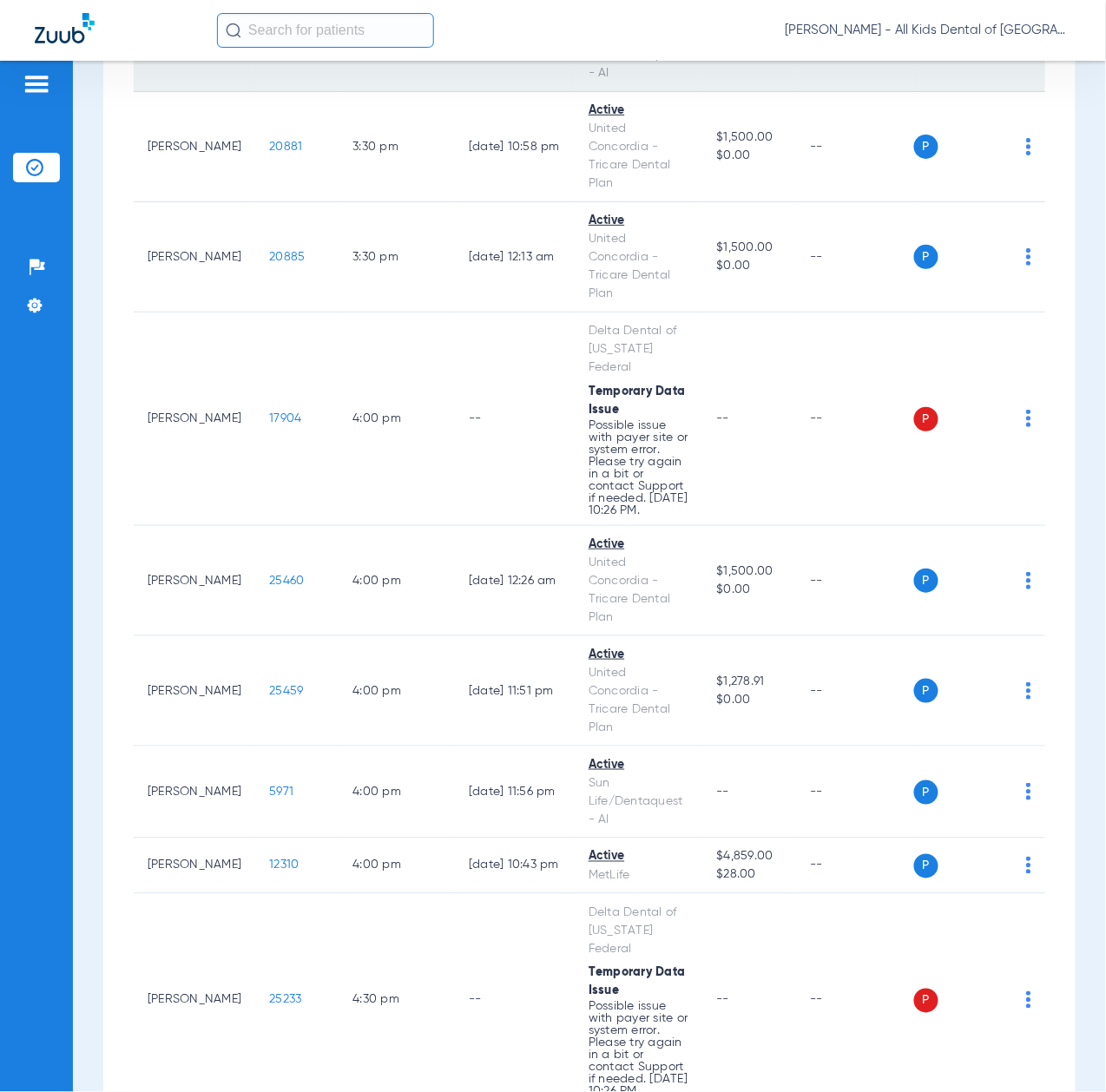
click at [269, 51] on span "8200" at bounding box center [284, 44] width 30 height 12
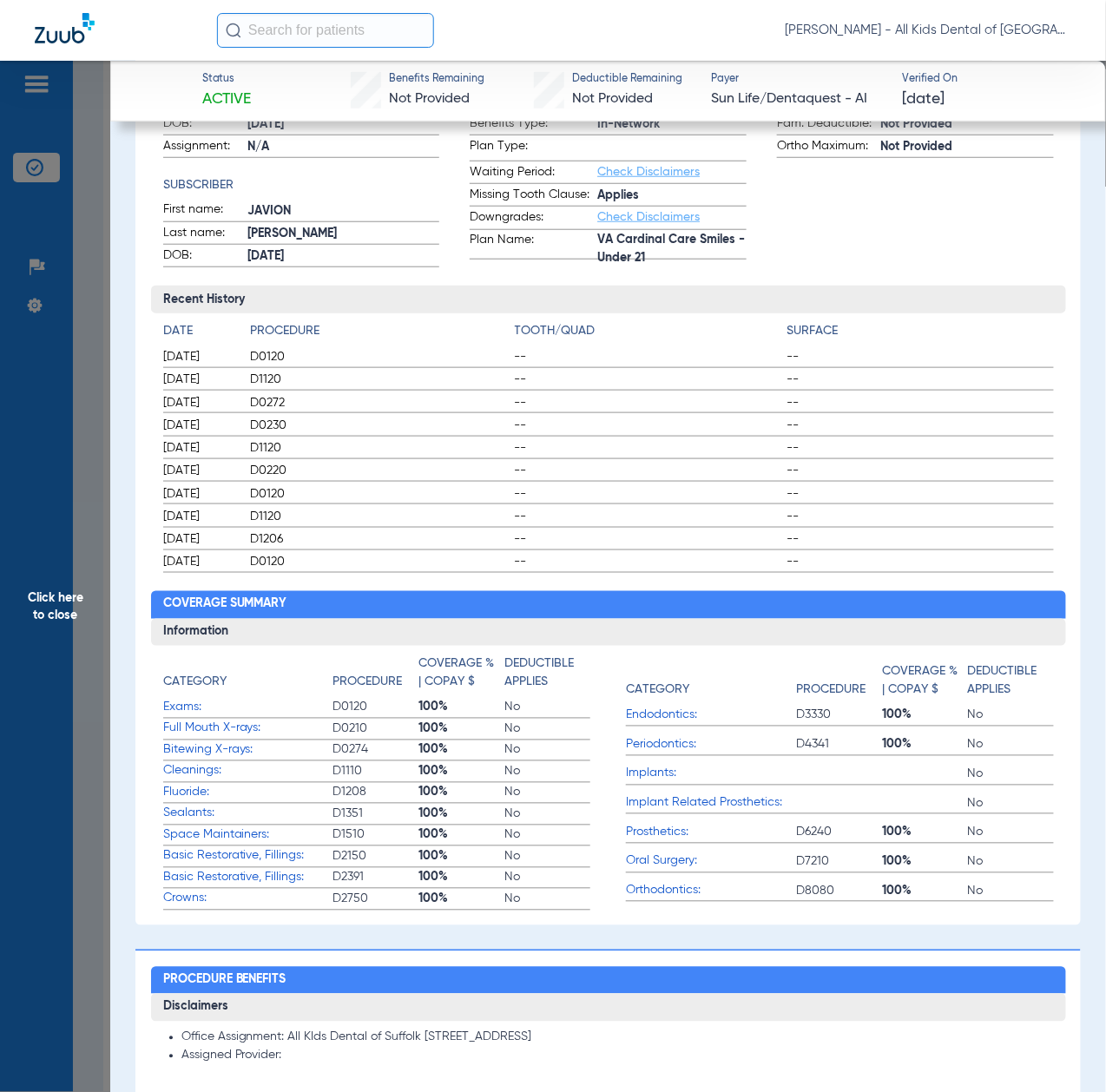
scroll to position [810, 0]
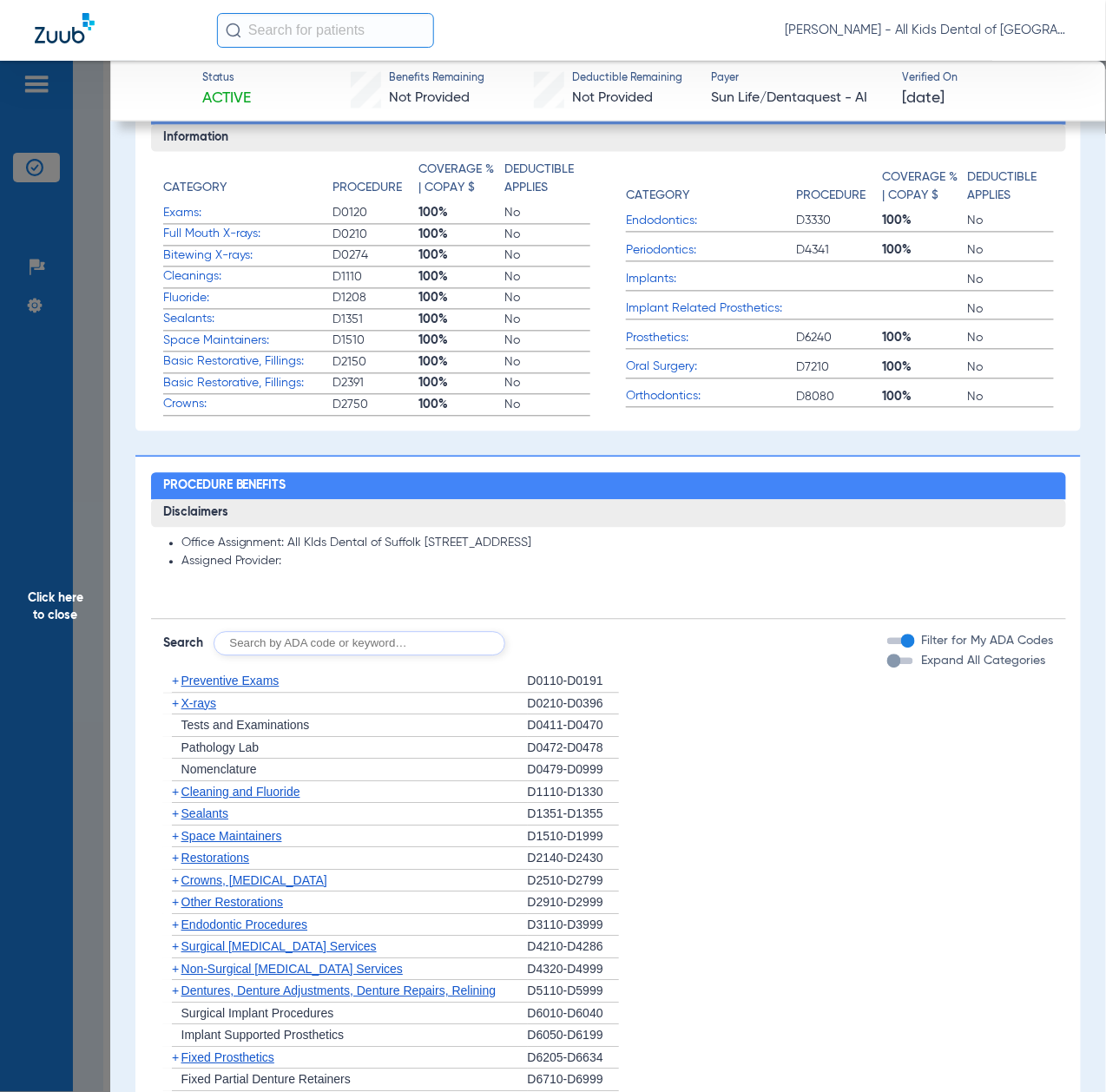
click at [384, 636] on input "text" at bounding box center [359, 644] width 292 height 24
paste input "D1206, D0330, D1351"
type input "D1206, D0330, D1351"
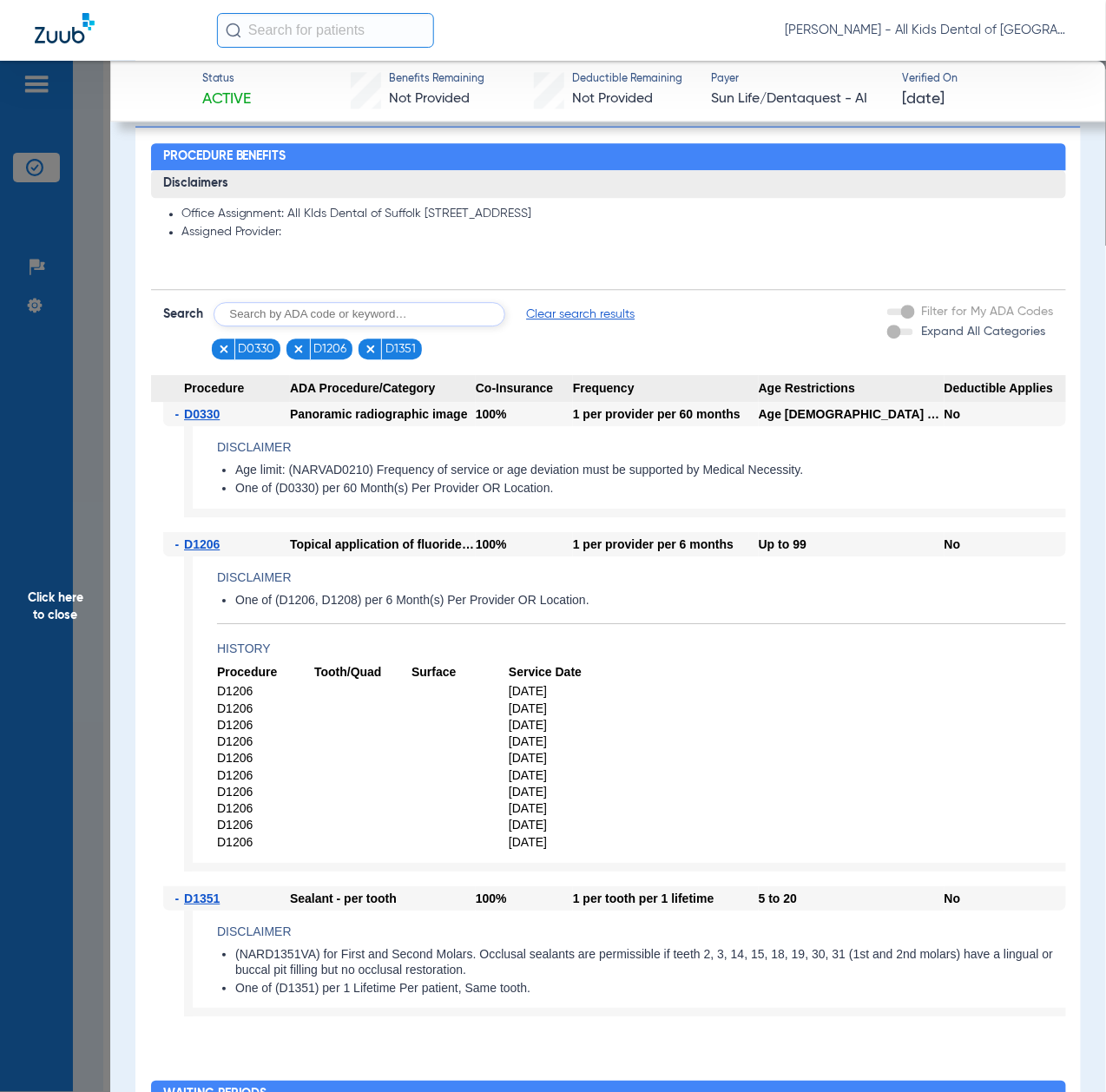
scroll to position [1272, 0]
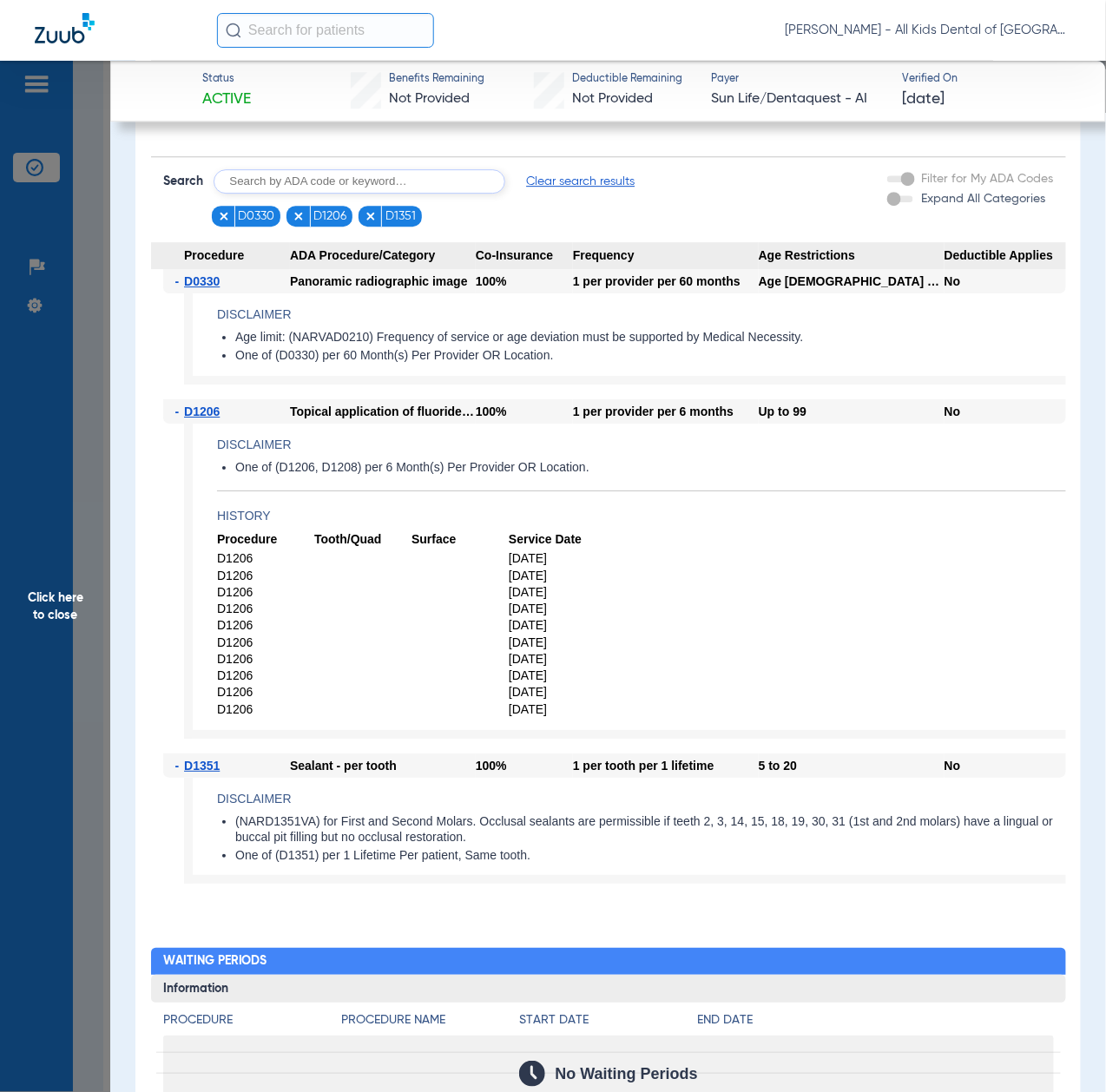
click at [36, 630] on span "Click here to close" at bounding box center [55, 607] width 111 height 1092
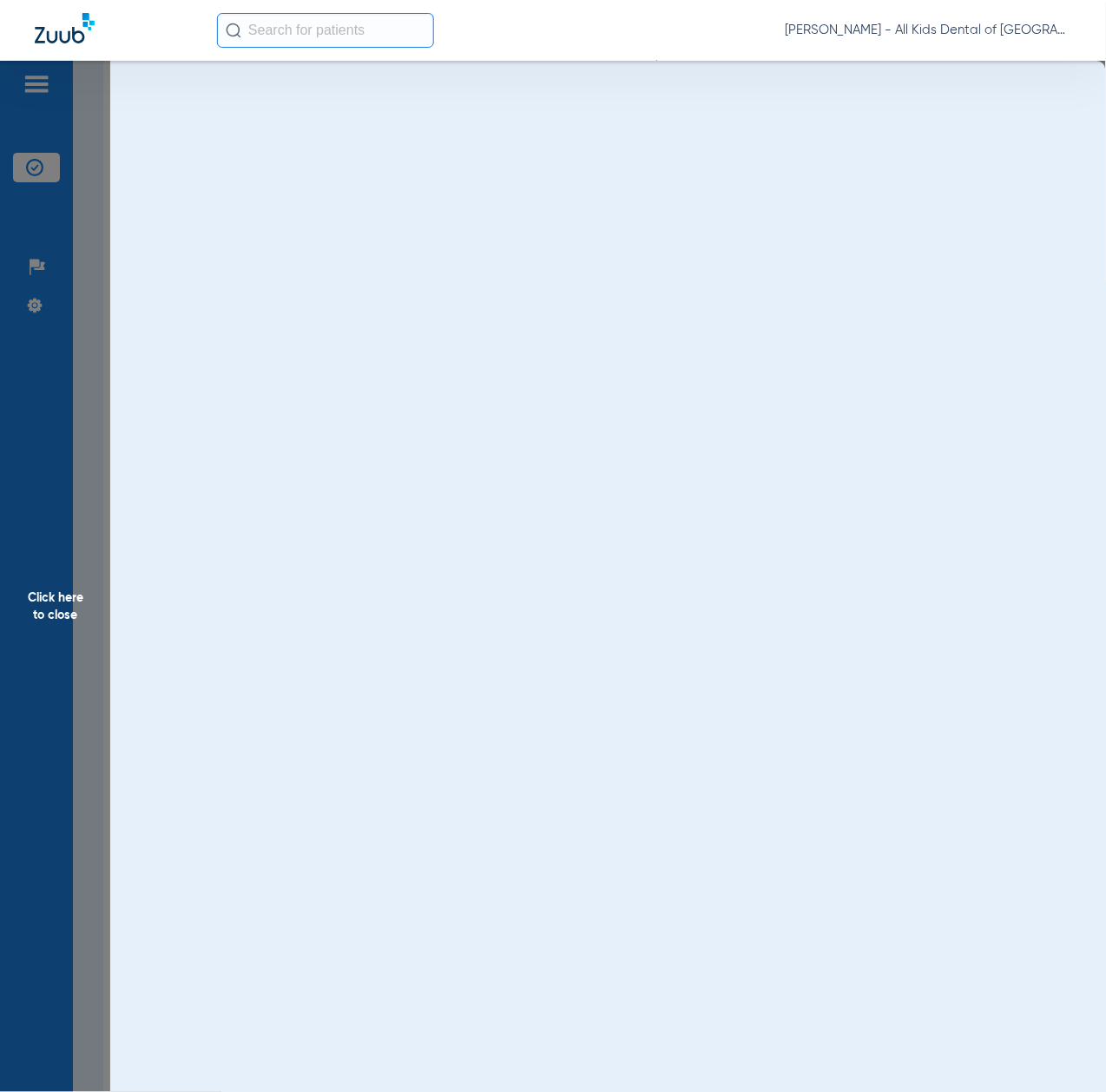
scroll to position [0, 0]
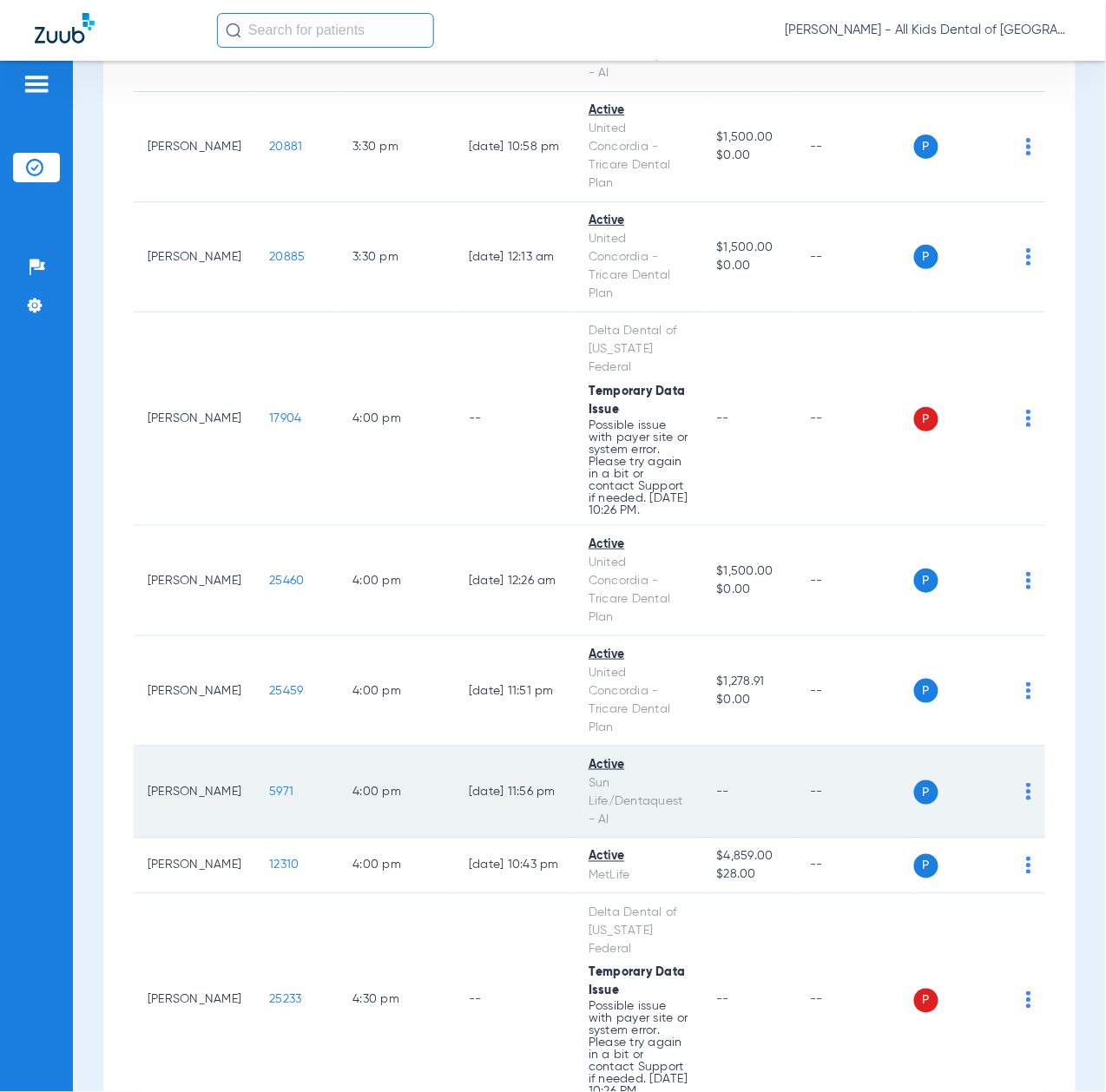
click at [269, 798] on span "5971" at bounding box center [281, 791] width 24 height 12
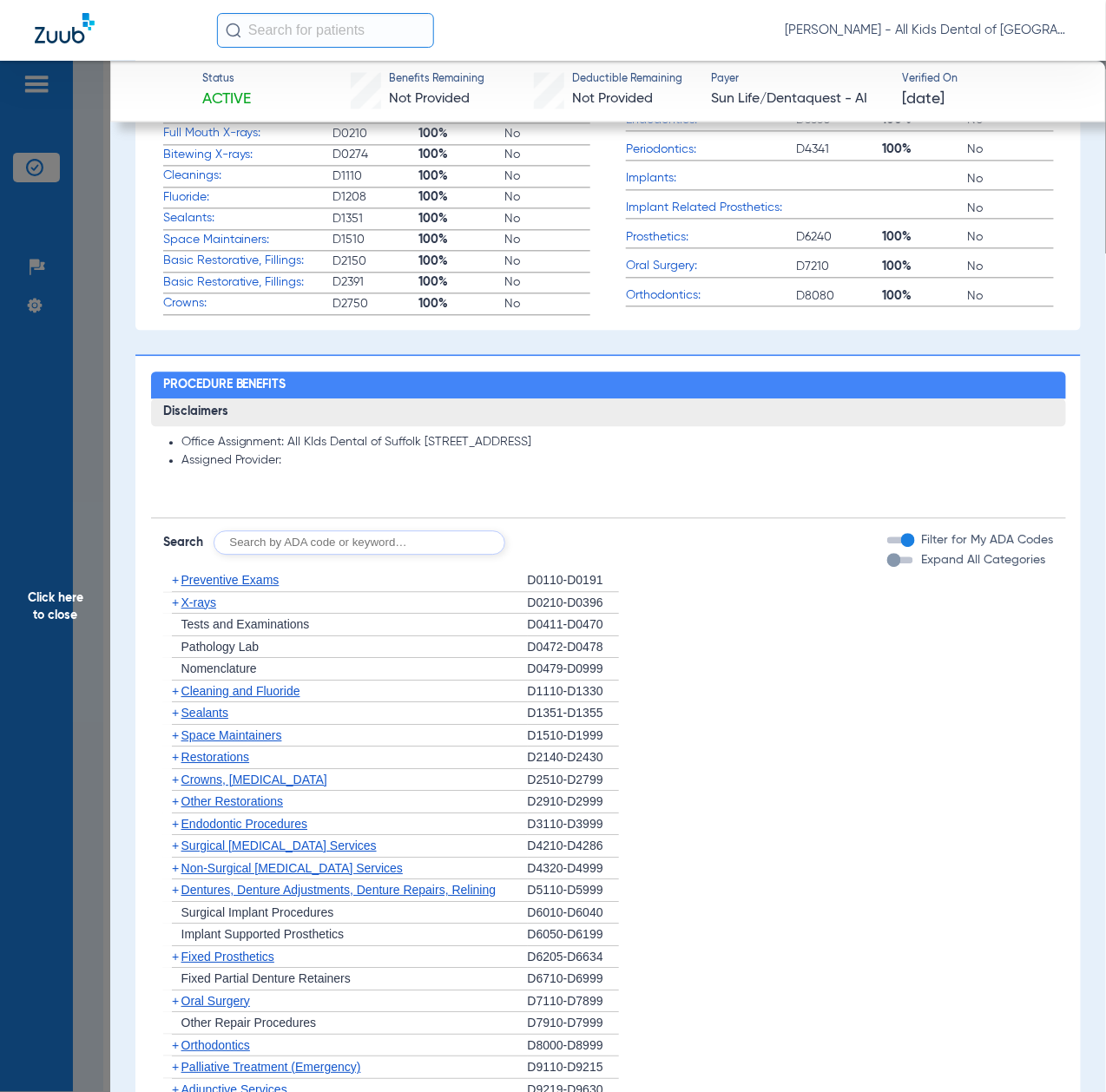
scroll to position [1042, 0]
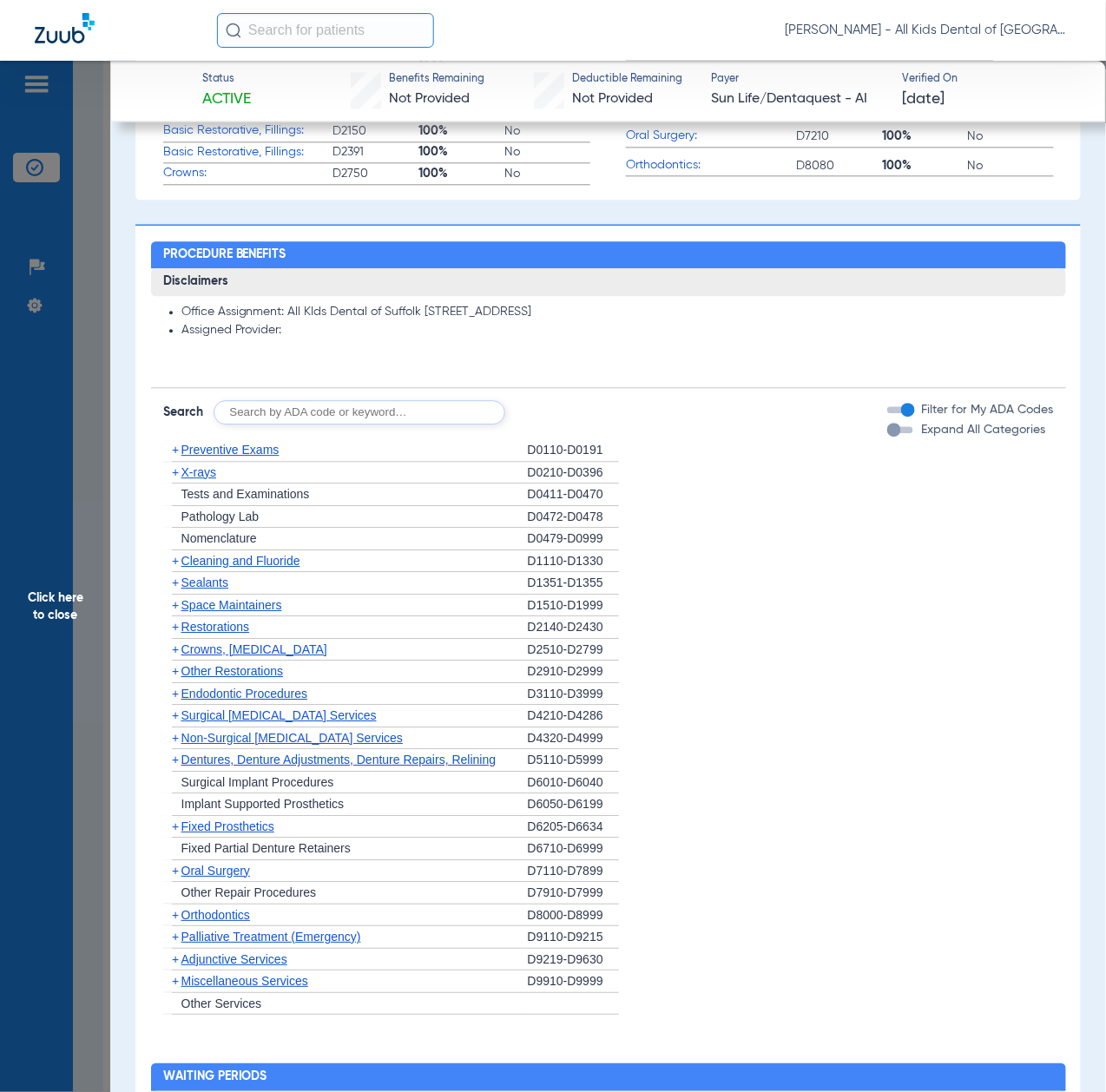
click at [355, 412] on input "text" at bounding box center [359, 412] width 292 height 24
paste input "D1206, D0330, D1351"
type input "D1206, D0330, D1351"
click button "Search" at bounding box center [571, 412] width 69 height 24
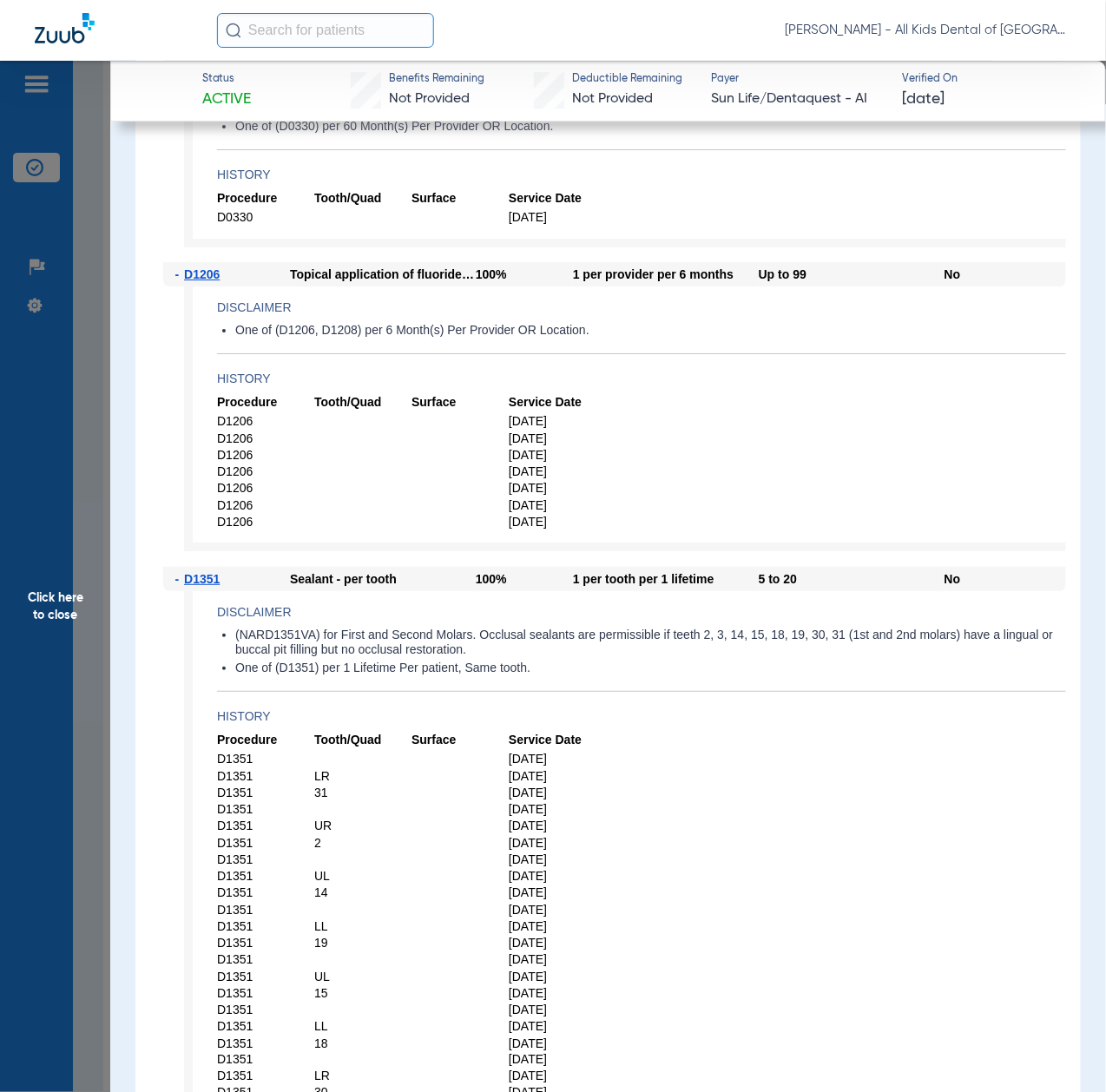
scroll to position [1620, 0]
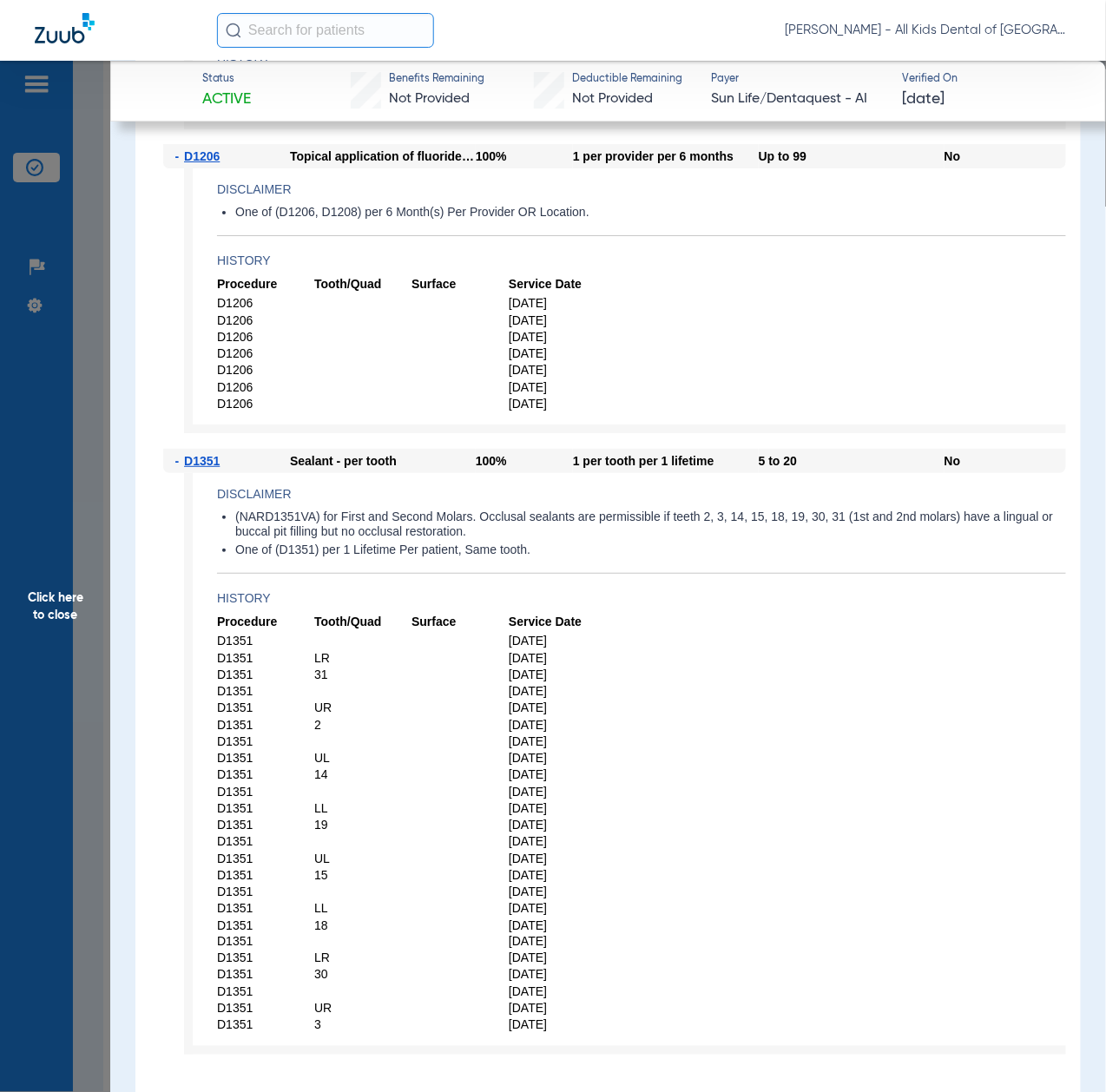
click at [45, 619] on span "Click here to close" at bounding box center [55, 607] width 111 height 1092
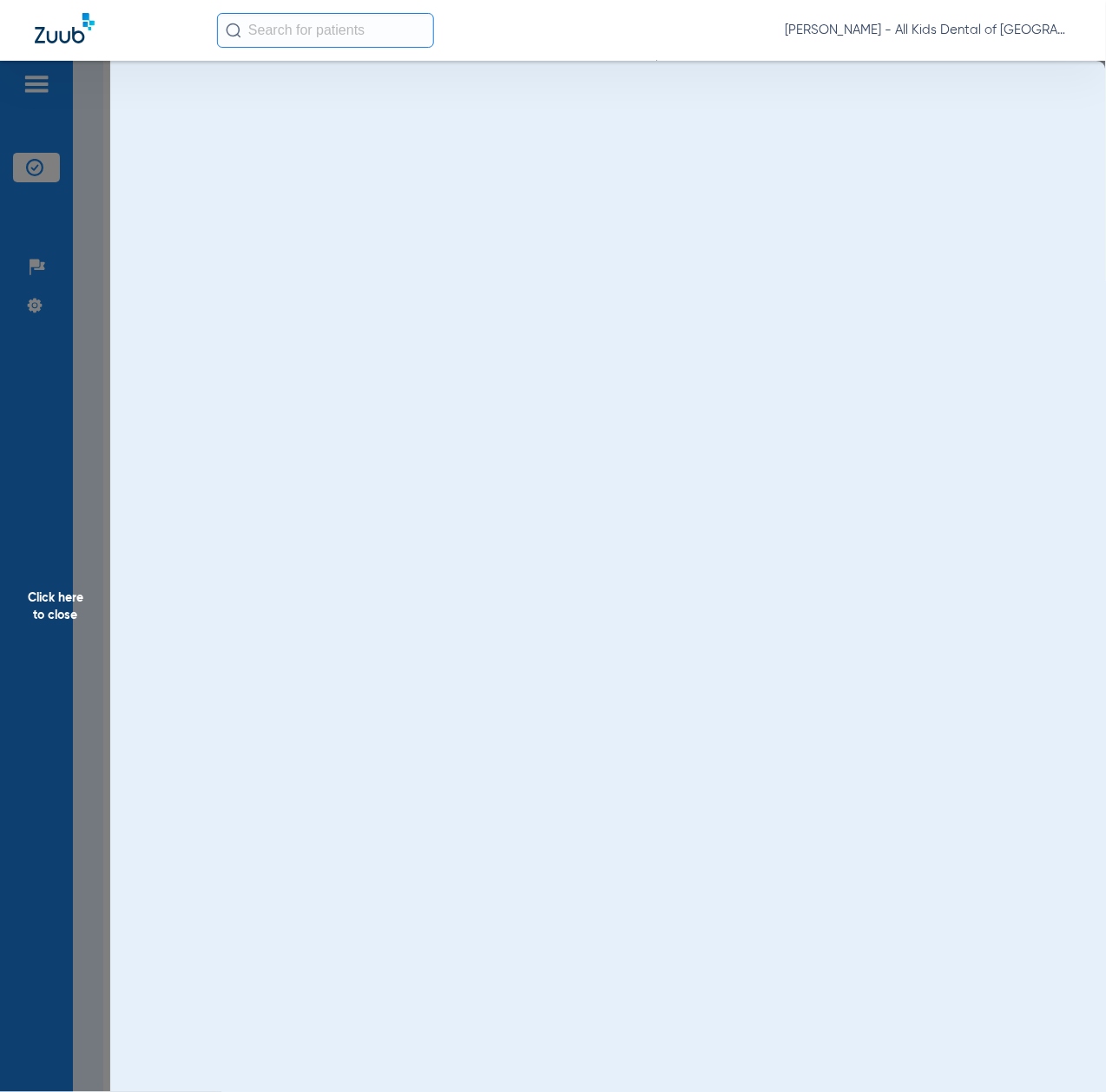
scroll to position [0, 0]
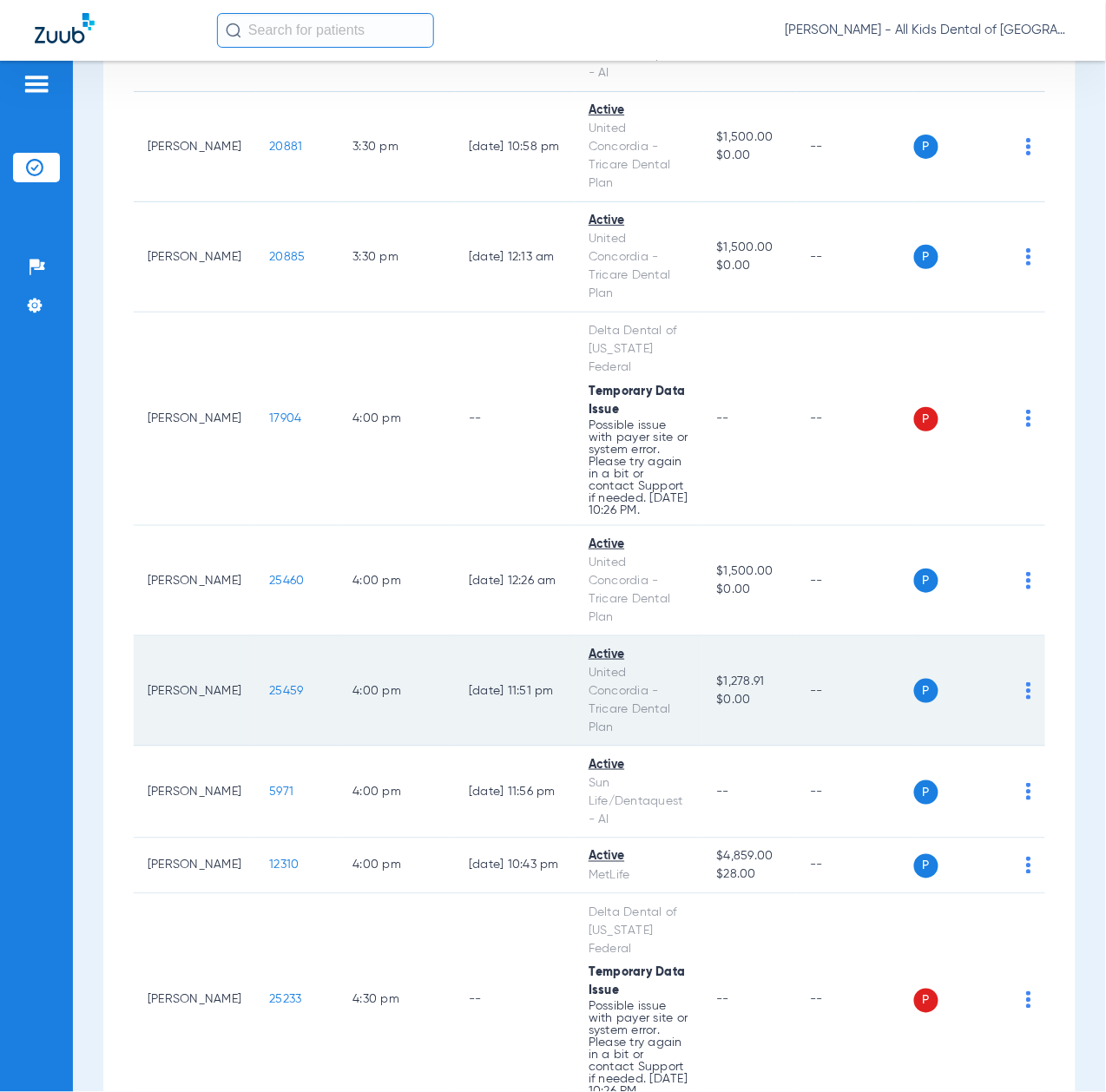
click at [269, 697] on span "25459" at bounding box center [286, 690] width 34 height 12
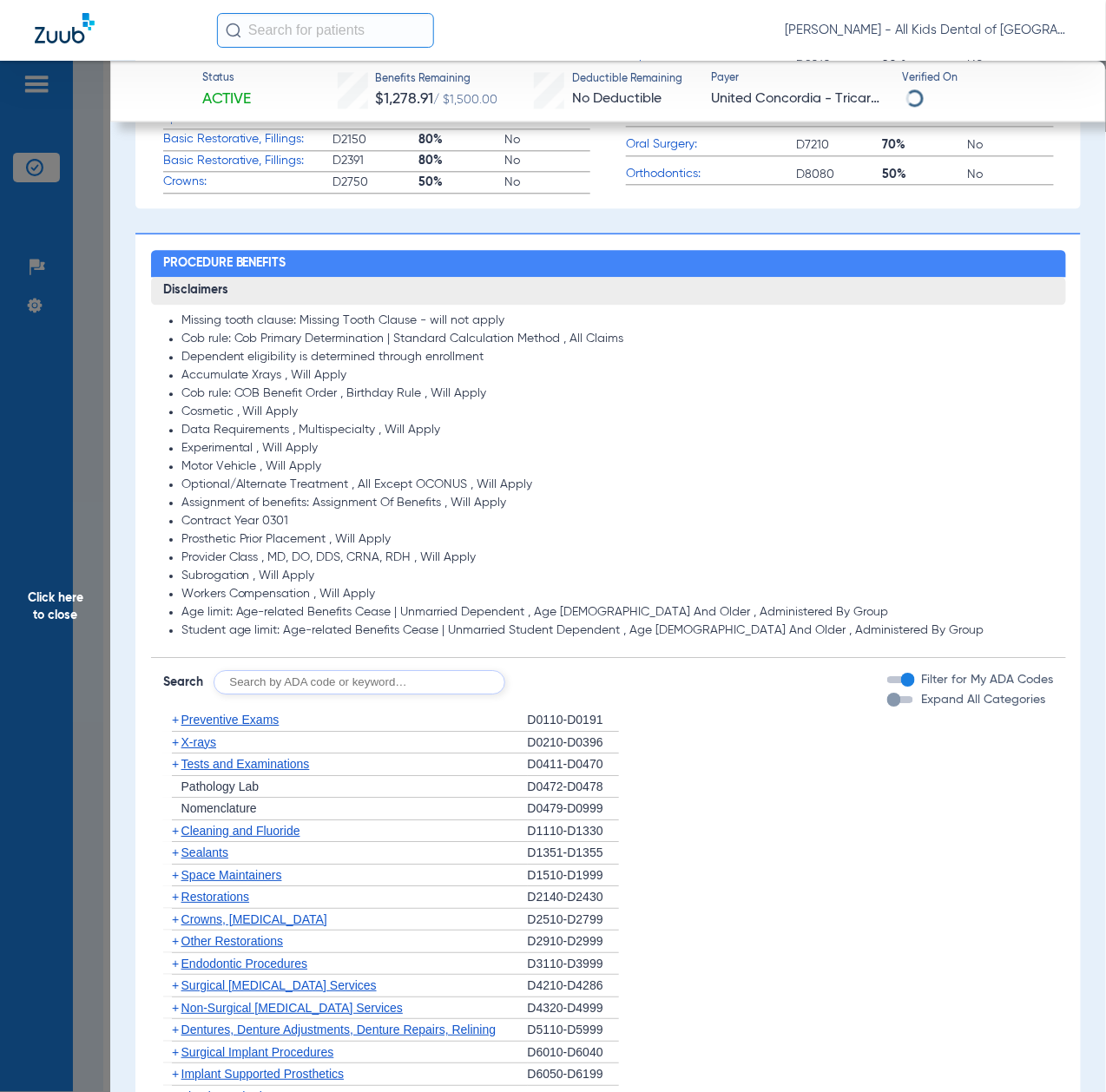
scroll to position [1042, 0]
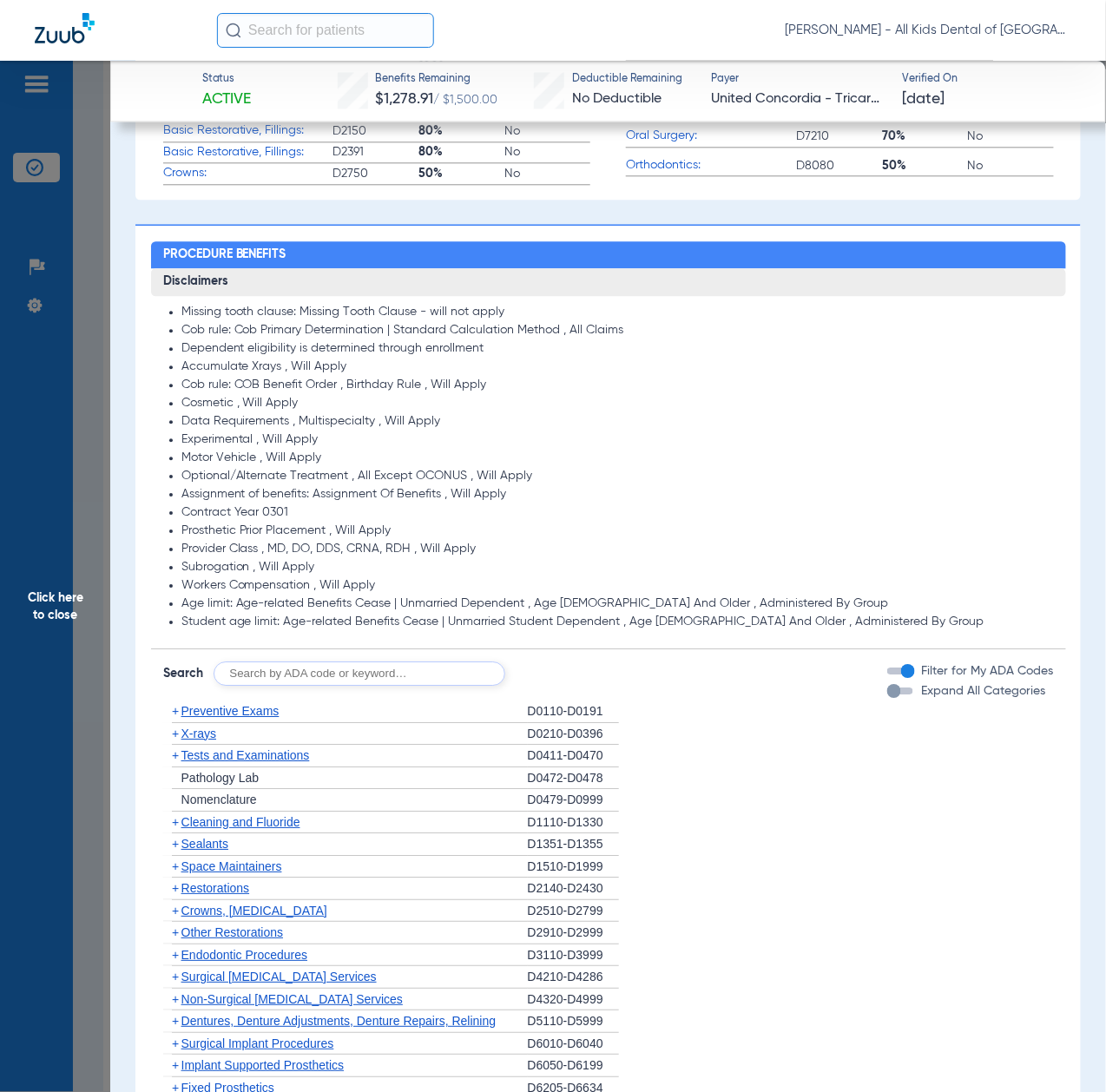
click at [335, 667] on input "text" at bounding box center [359, 673] width 292 height 24
paste input "D1206, D0330, D1351"
type input "D1206, D0330, D1351"
click button "Search" at bounding box center [571, 673] width 69 height 24
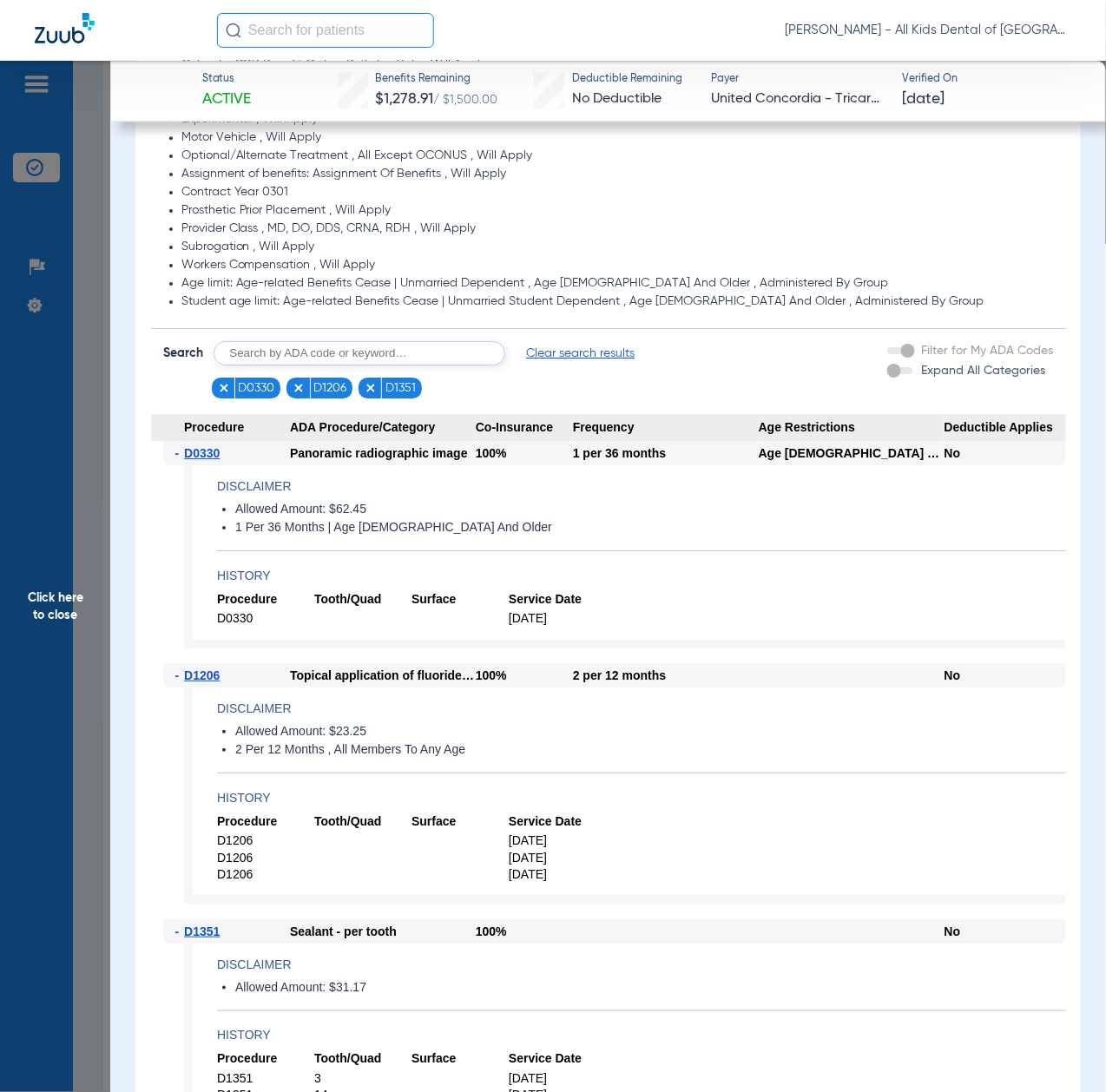
scroll to position [1505, 0]
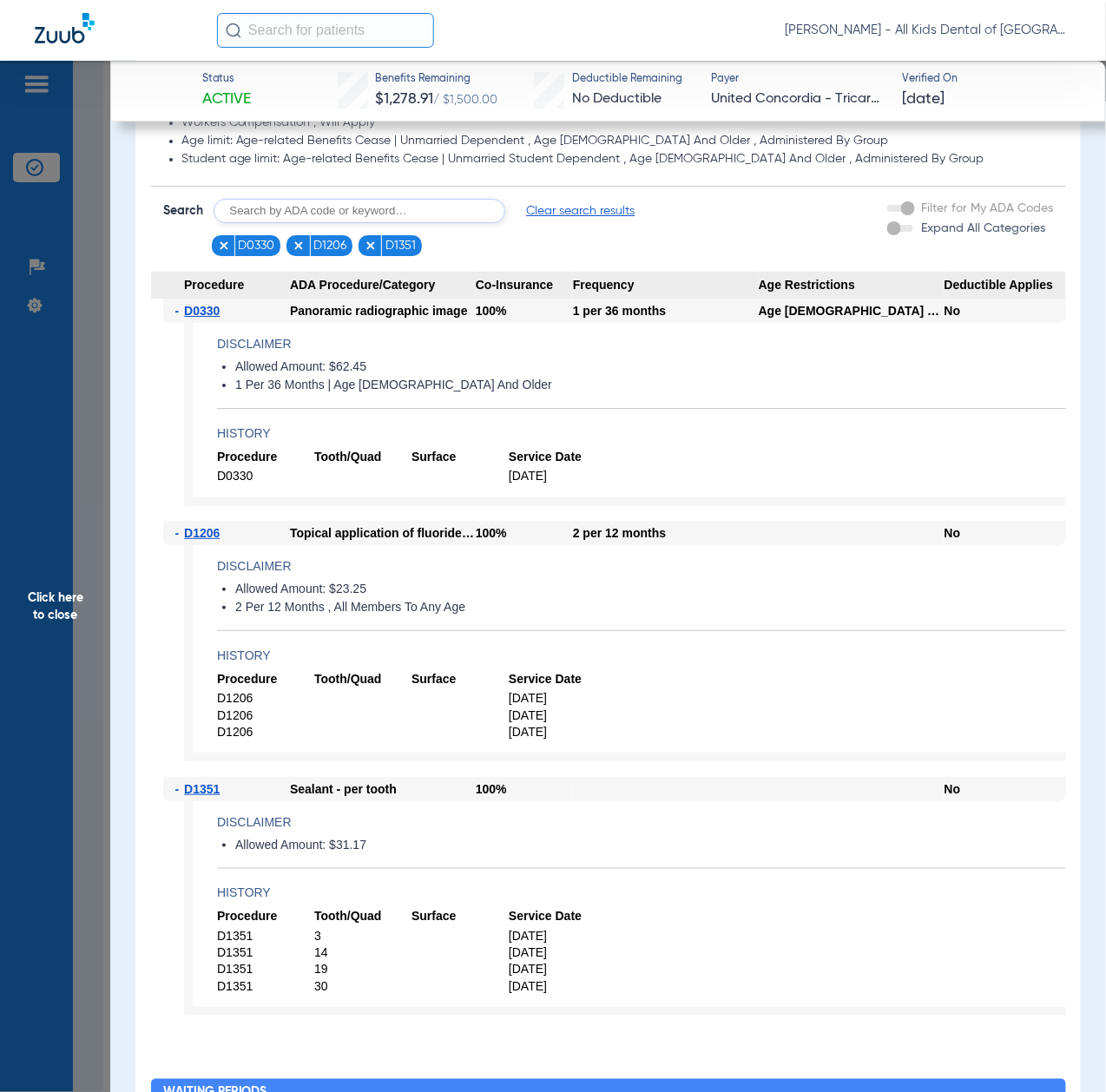
click at [84, 789] on span "Click here to close" at bounding box center [55, 607] width 111 height 1092
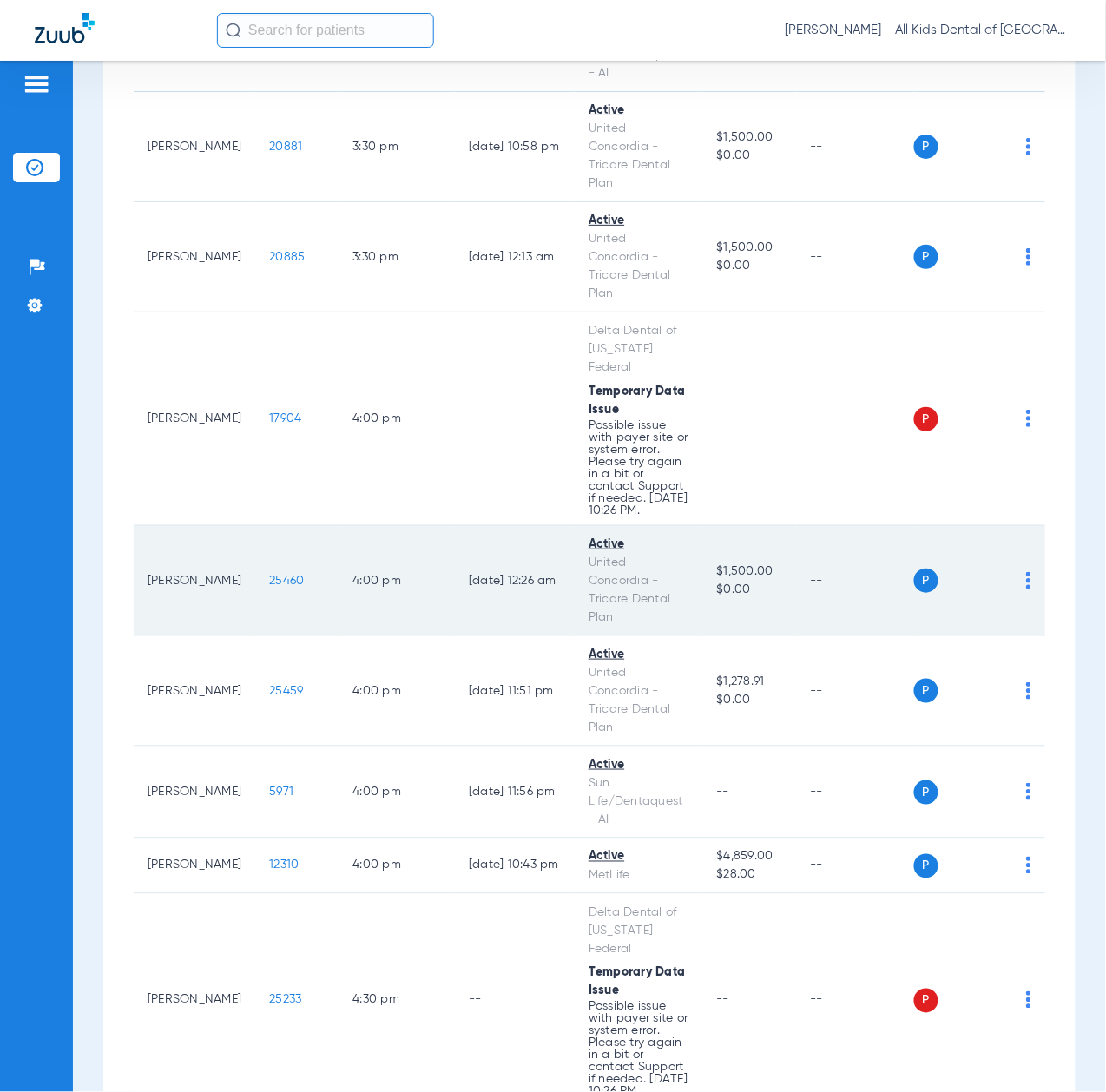
click at [269, 587] on span "25460" at bounding box center [287, 580] width 34 height 12
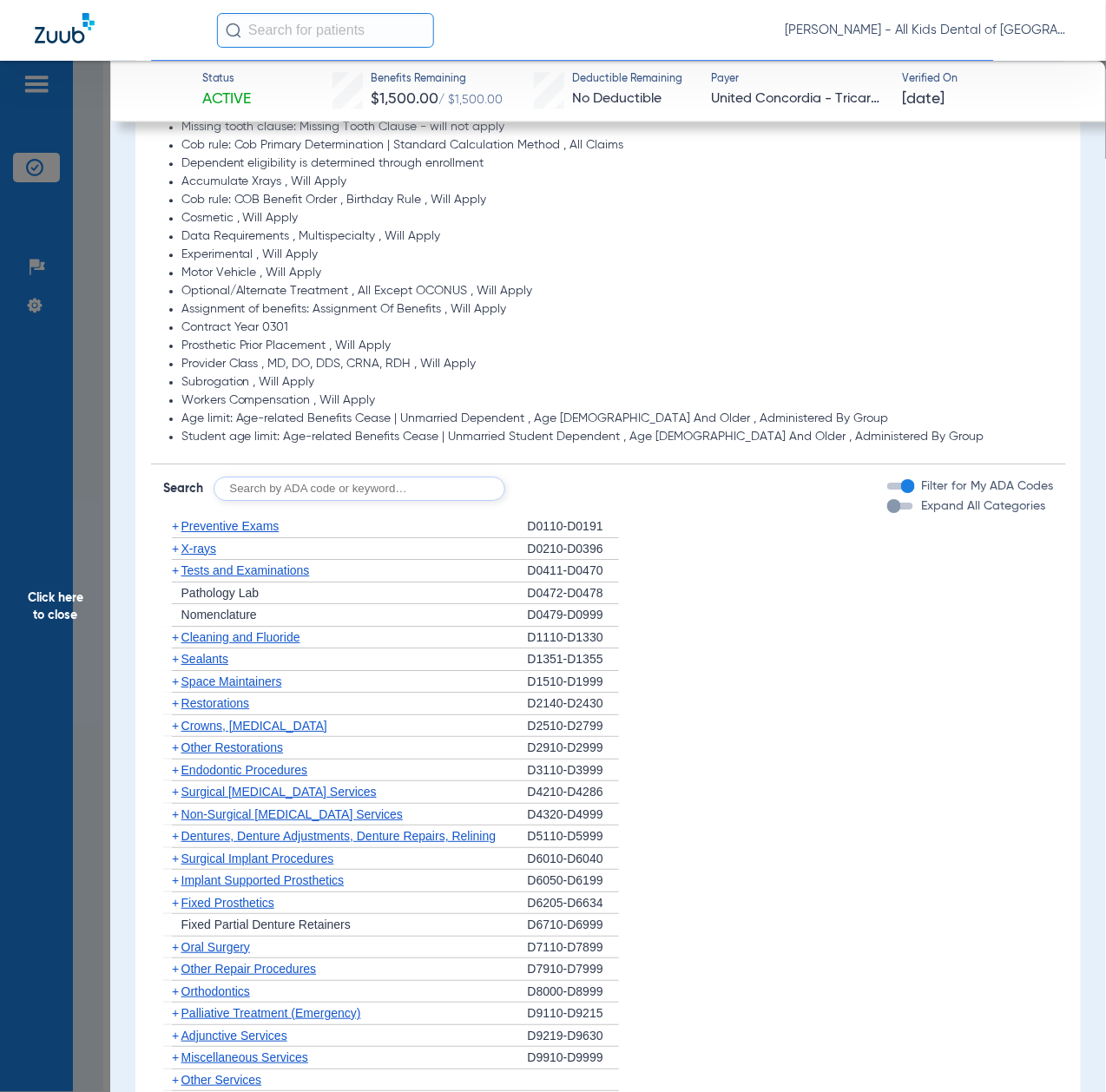
scroll to position [1272, 0]
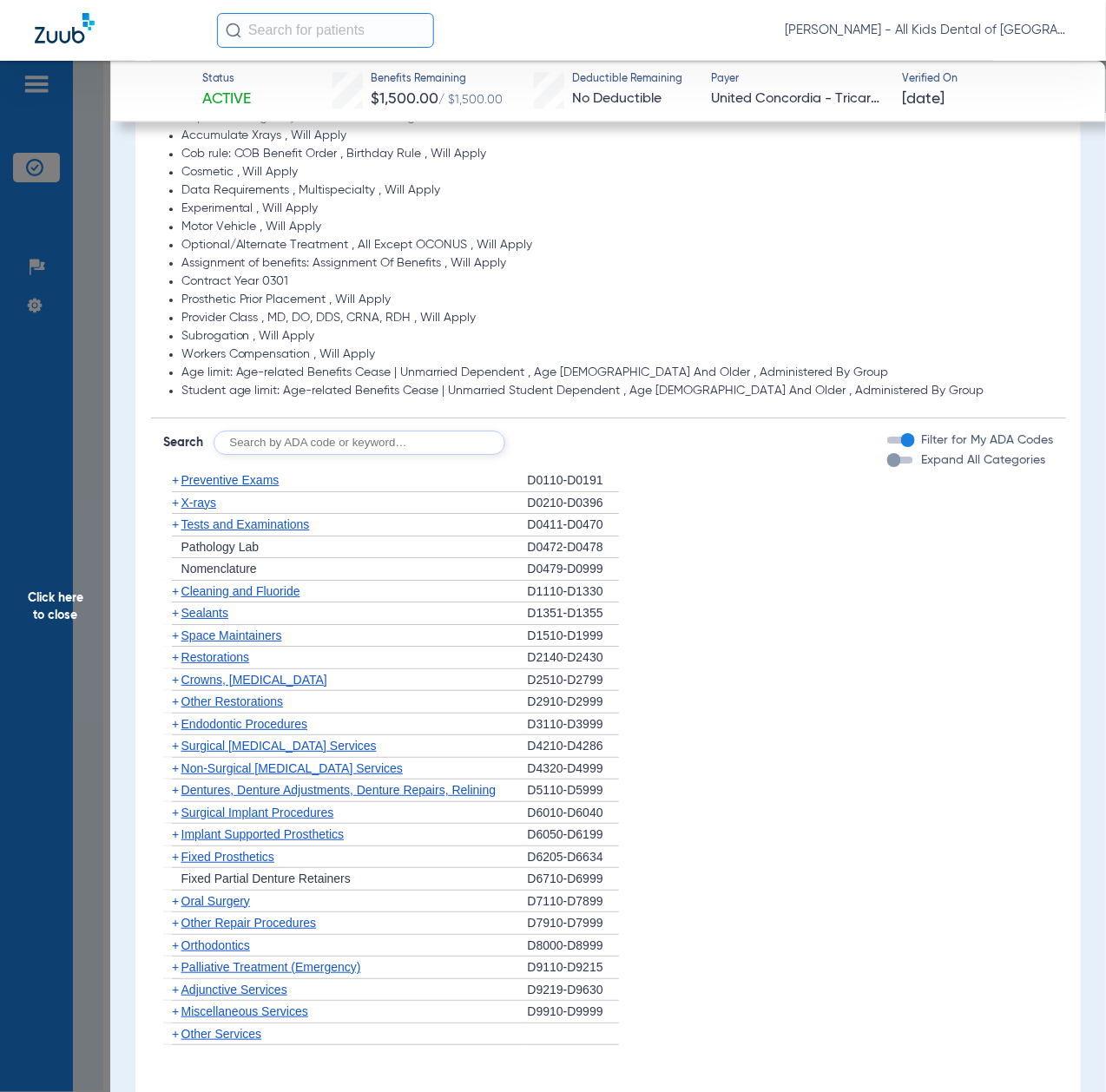
click at [352, 436] on input "text" at bounding box center [359, 443] width 292 height 24
paste input "D1206, D0330, D1351"
type input "D1206, D0330, D1351"
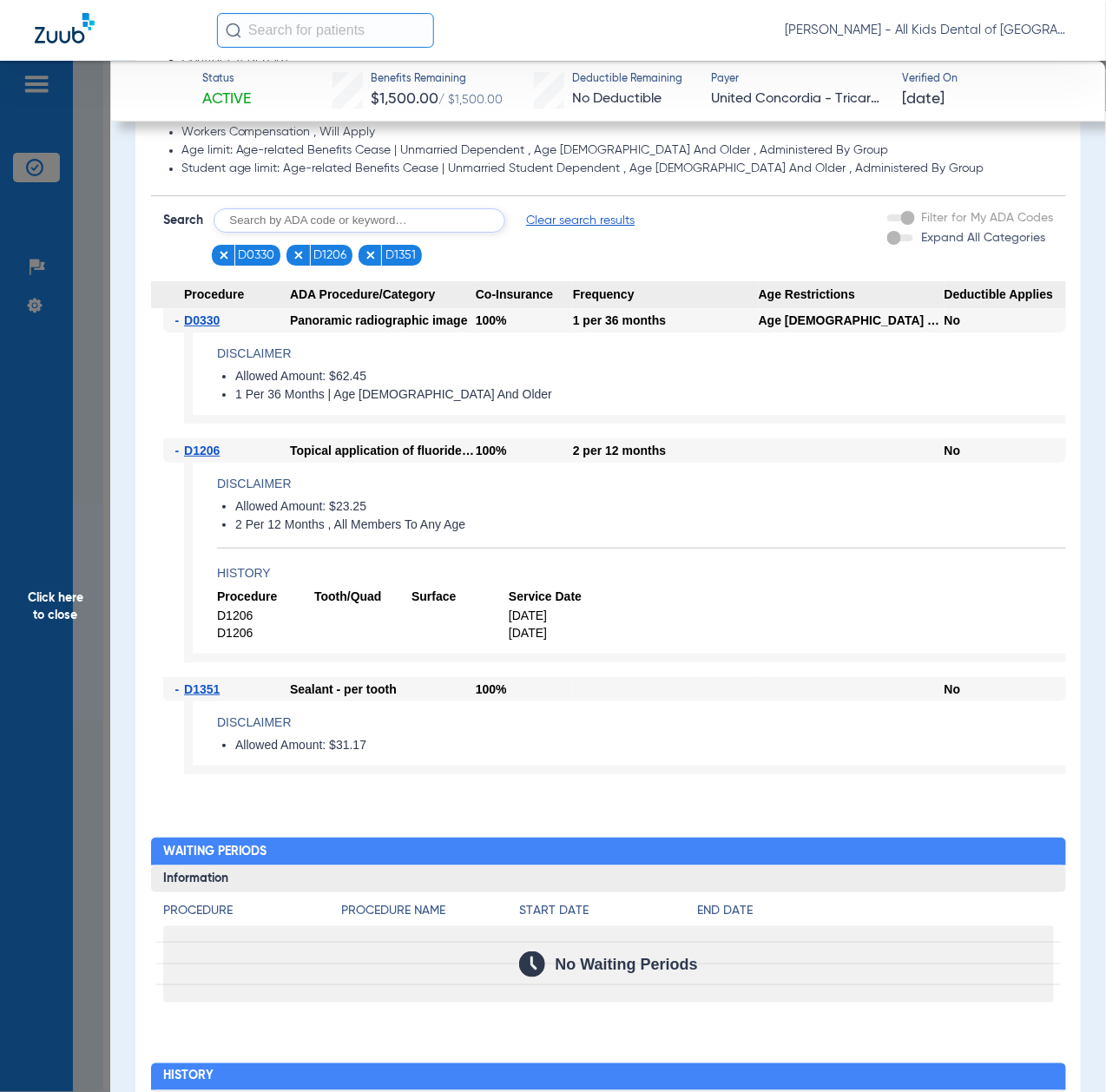
scroll to position [1505, 0]
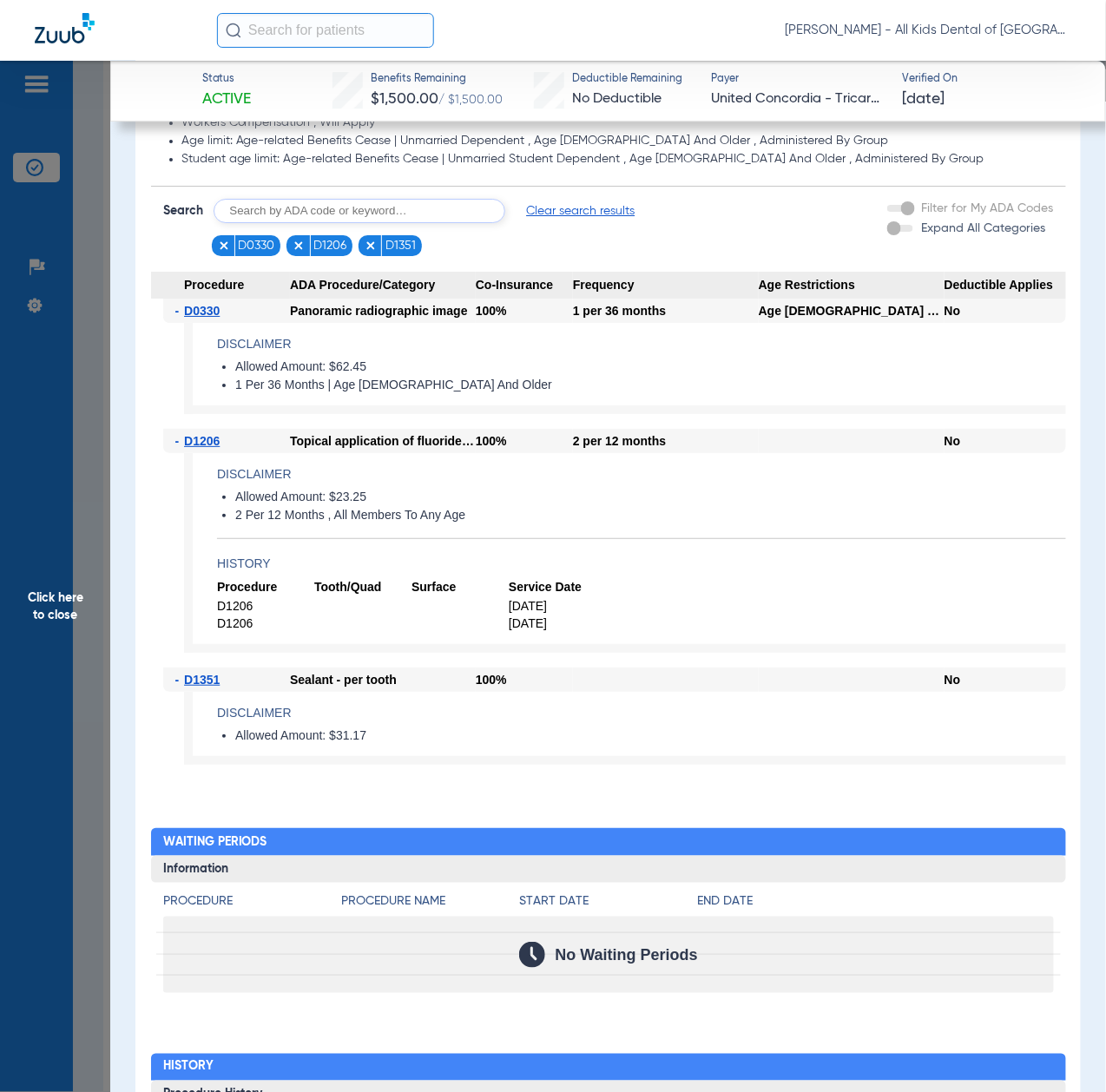
click at [84, 644] on span "Click here to close" at bounding box center [55, 607] width 111 height 1092
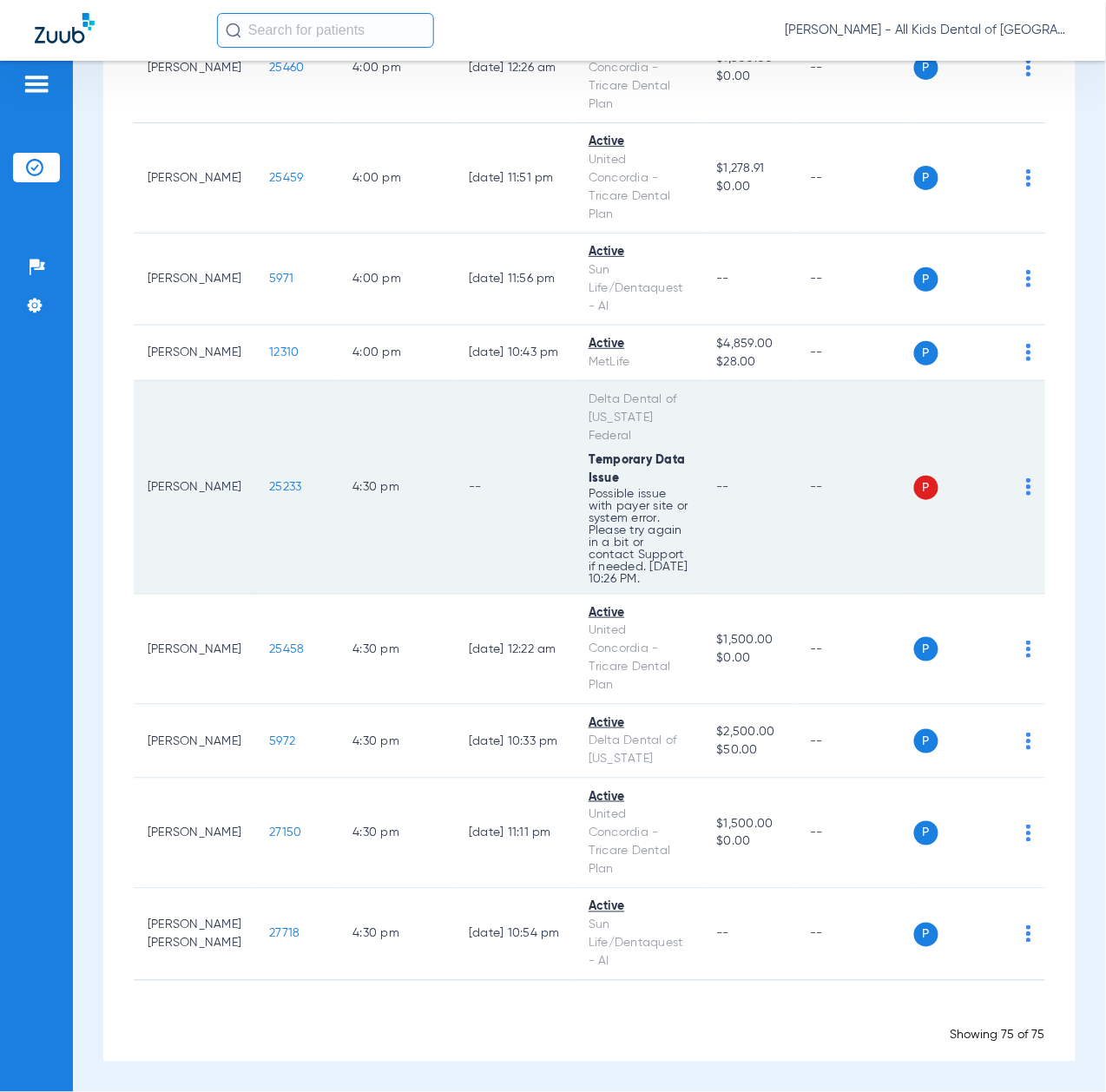
scroll to position [7112, 0]
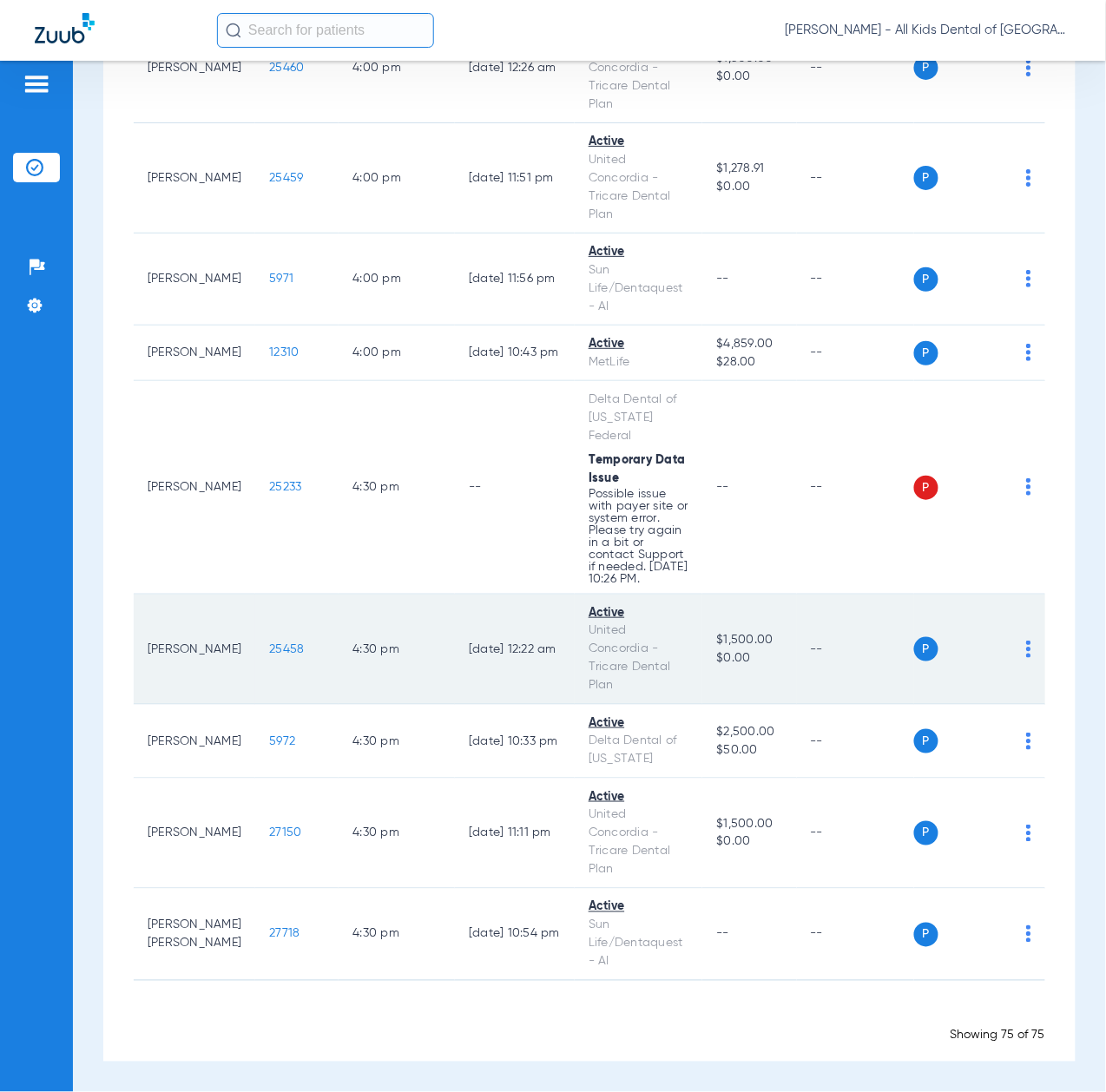
click at [269, 649] on span "25458" at bounding box center [287, 648] width 34 height 12
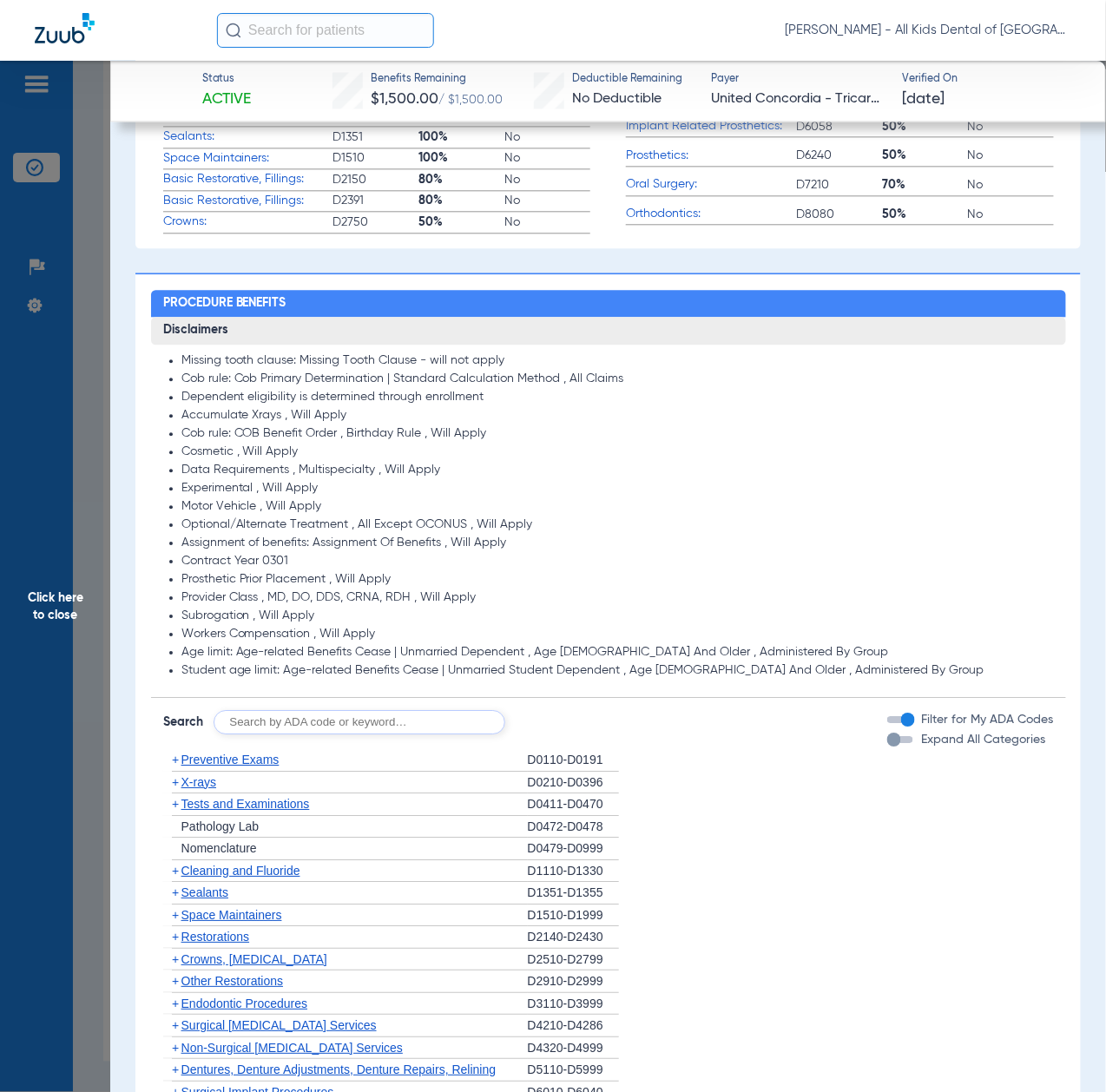
scroll to position [1157, 0]
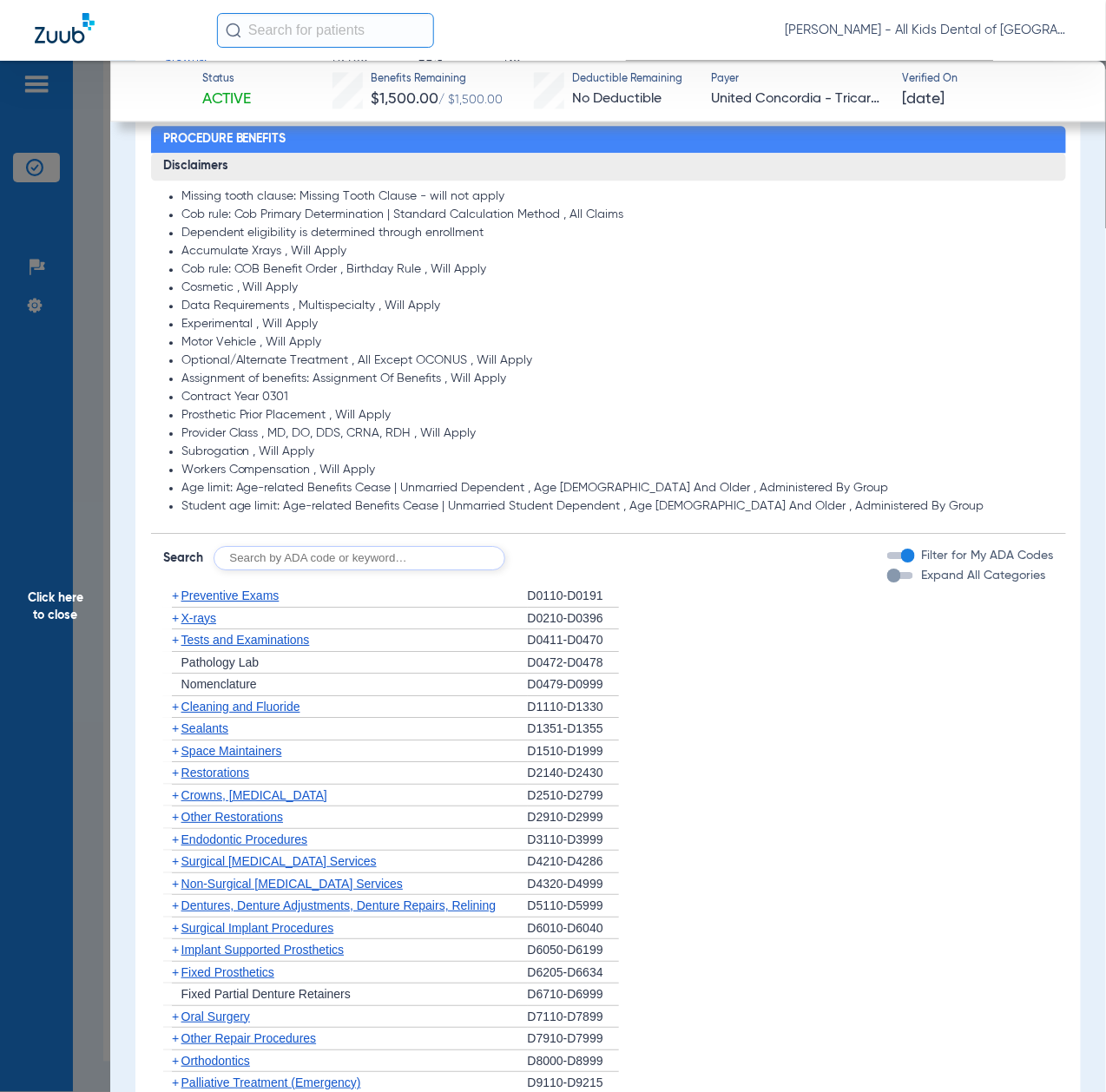
click at [414, 560] on input "text" at bounding box center [359, 558] width 292 height 24
paste input "D1206, D0330, D1351"
type input "D1206, D0330, D1351"
click button "Search" at bounding box center [571, 558] width 69 height 24
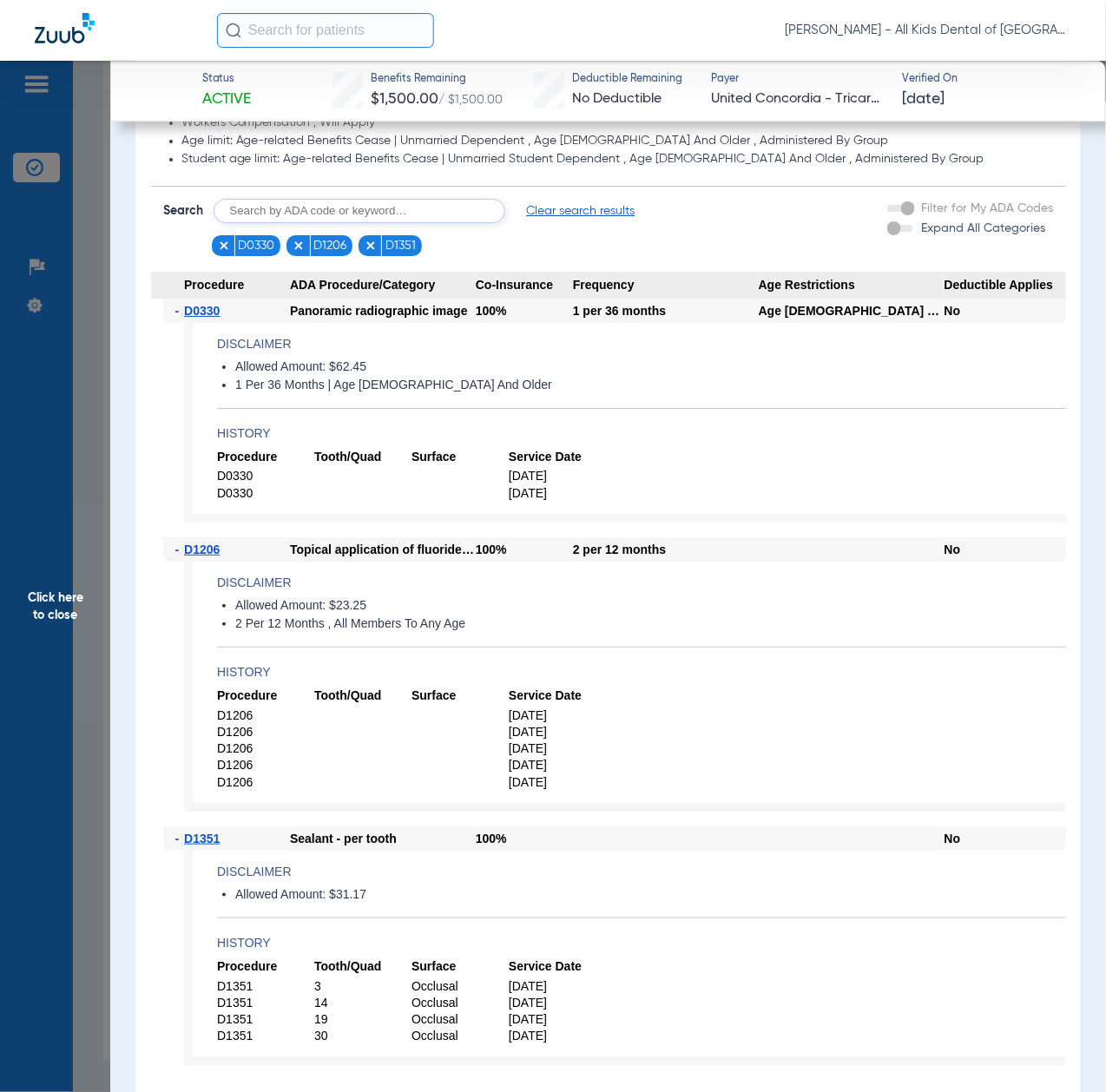
scroll to position [1620, 0]
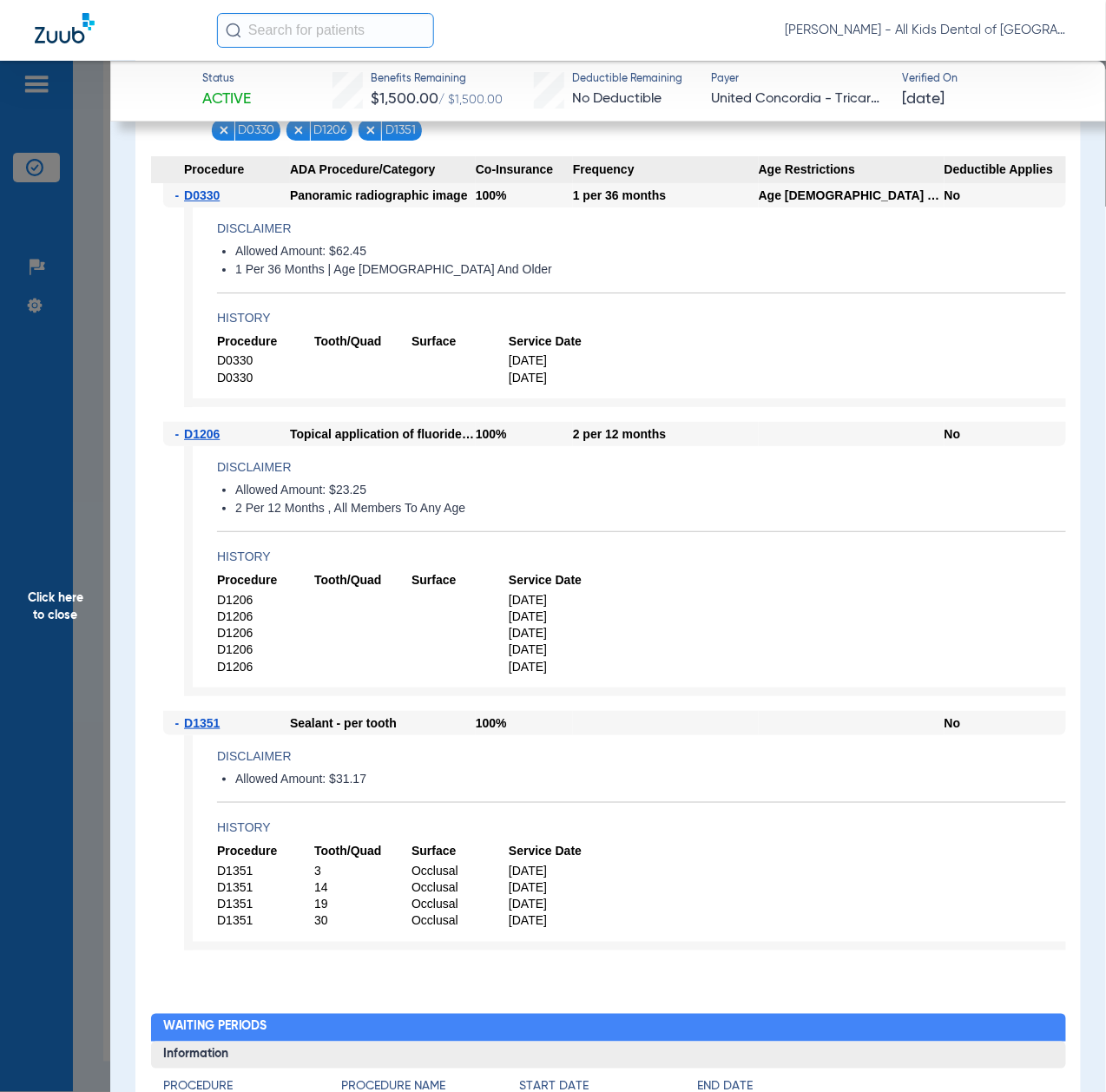
click at [56, 619] on span "Click here to close" at bounding box center [55, 607] width 111 height 1092
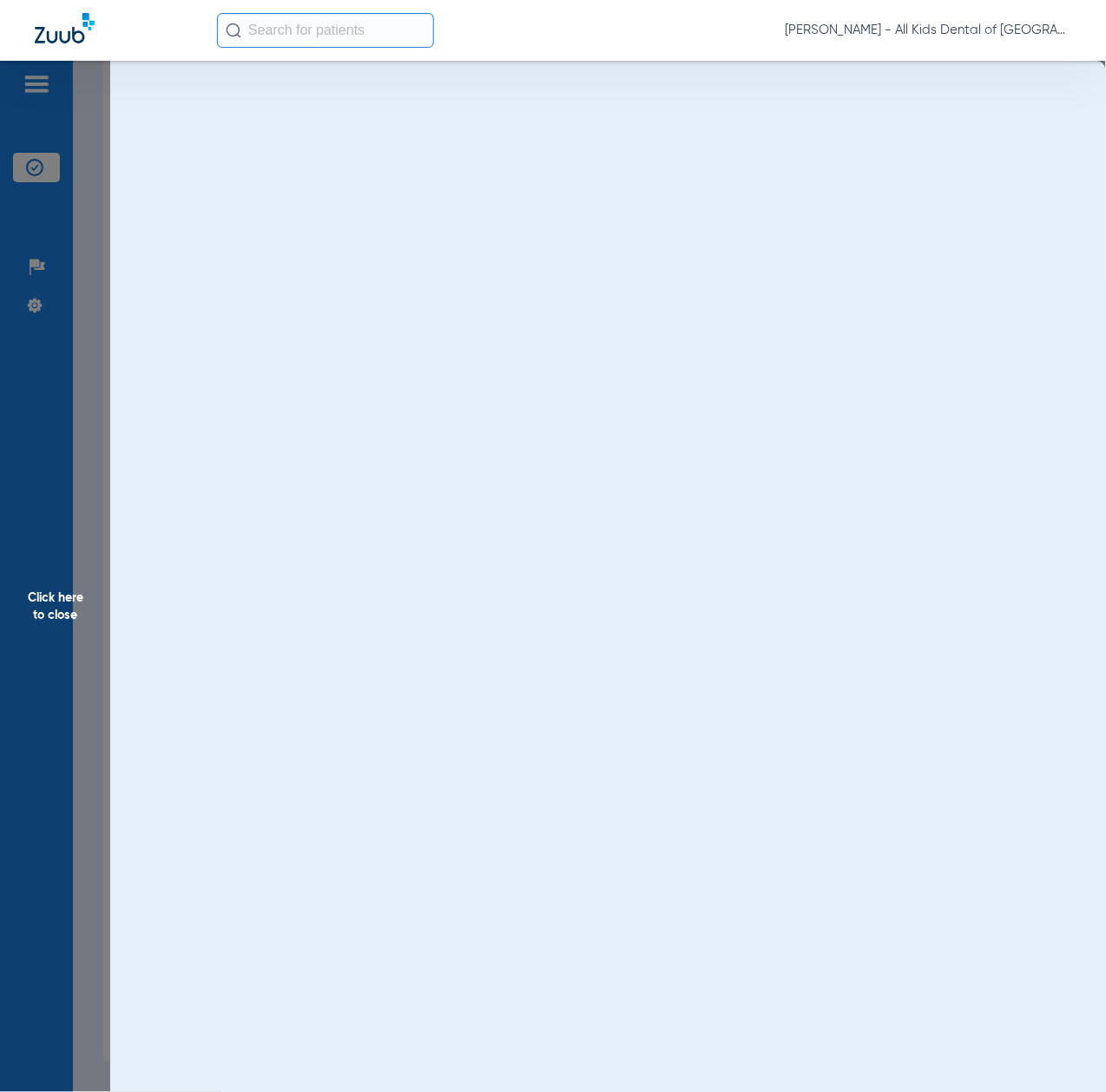
scroll to position [0, 0]
